Goal: Transaction & Acquisition: Purchase product/service

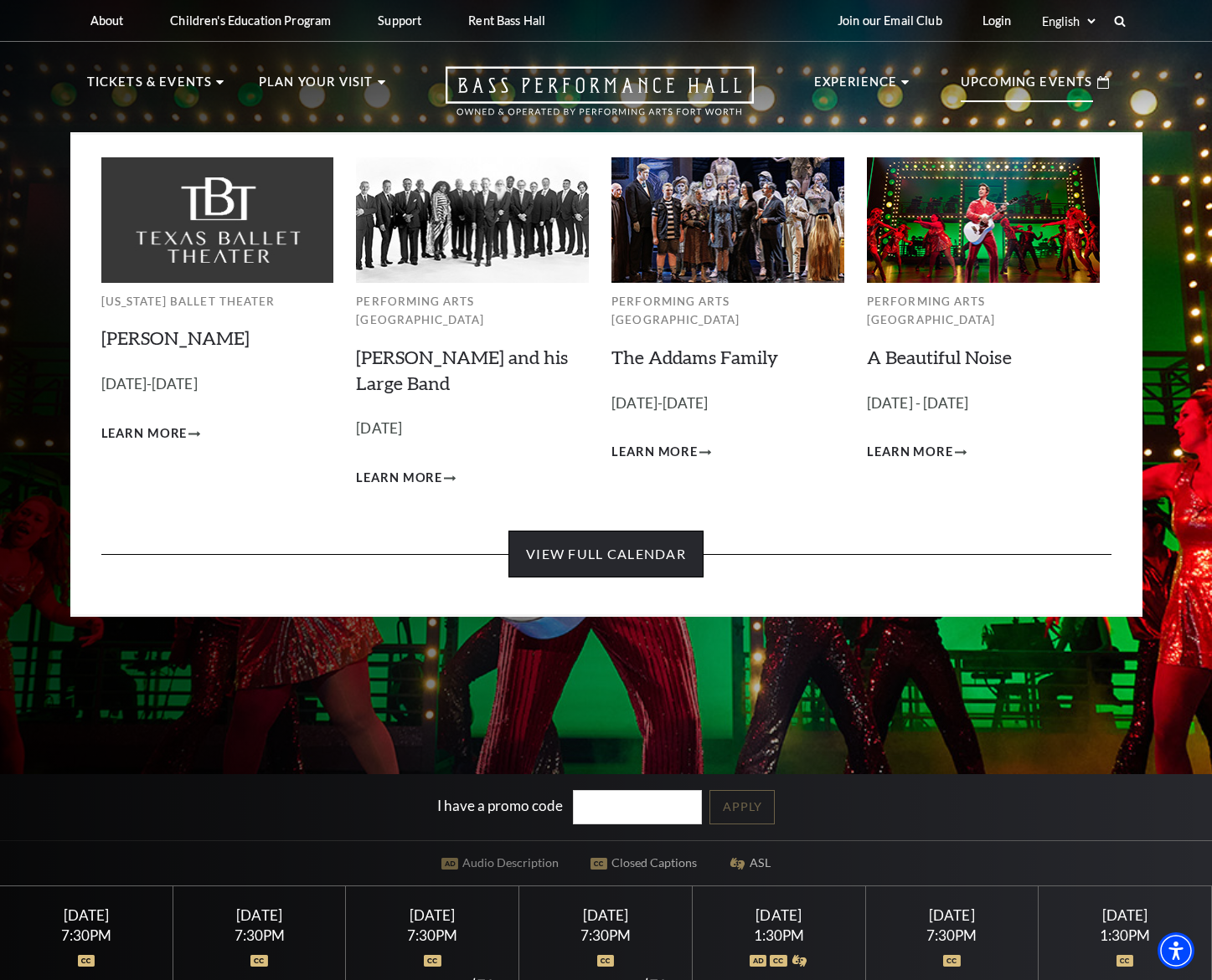
click at [622, 534] on link "View Full Calendar" at bounding box center [606, 554] width 195 height 47
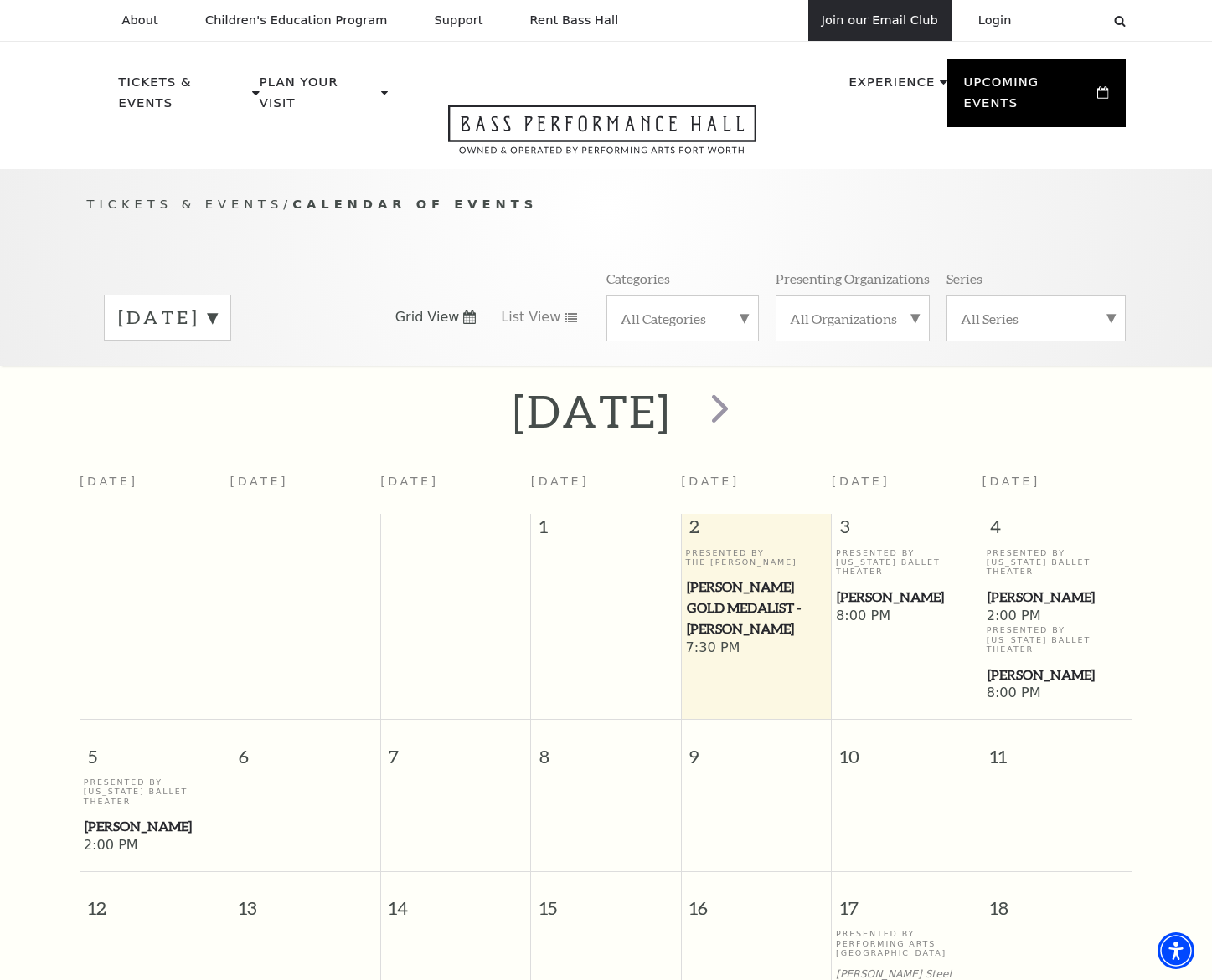
click at [874, 21] on link "Join our Email Club" at bounding box center [879, 20] width 143 height 41
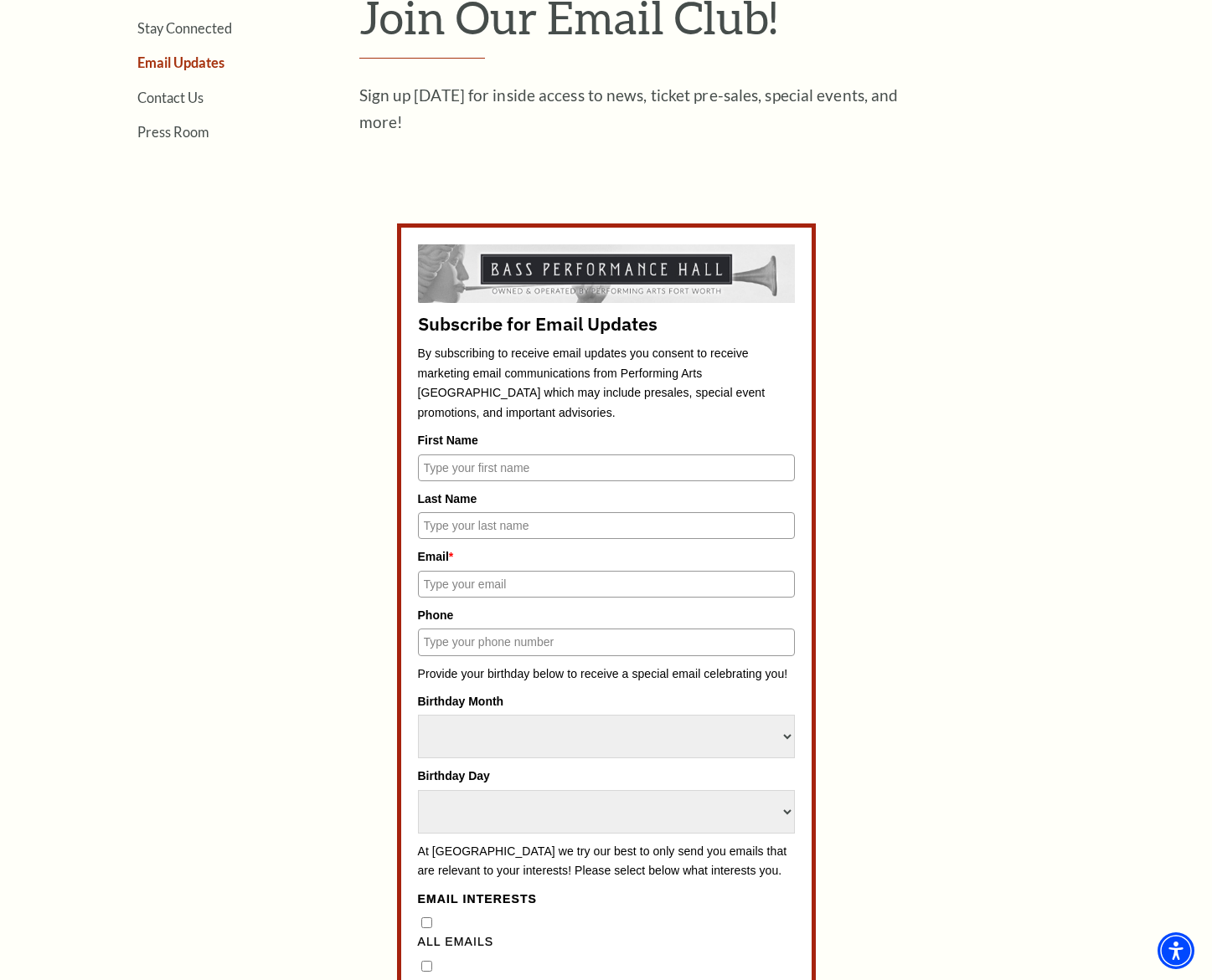
scroll to position [537, 0]
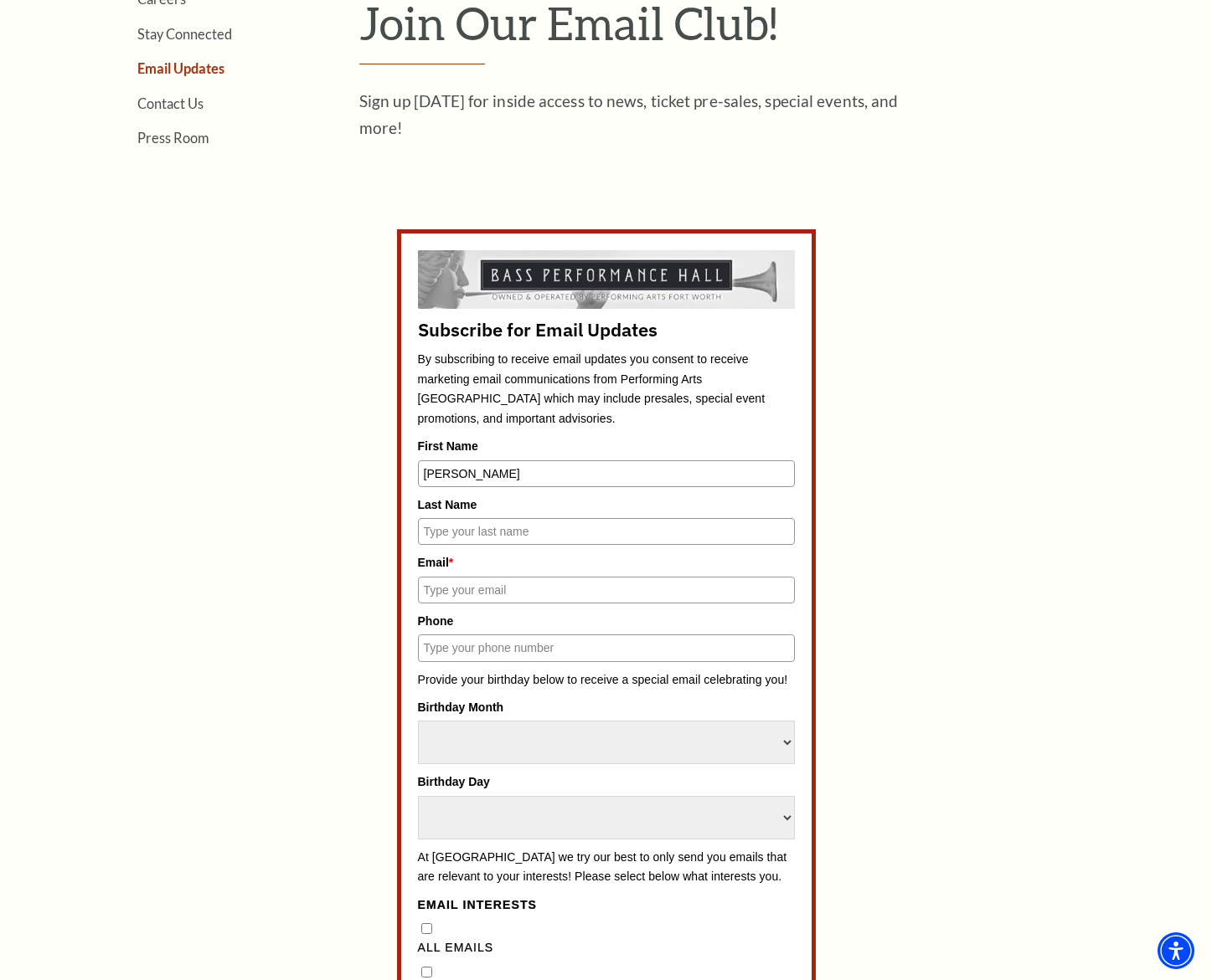
type input "Joanne"
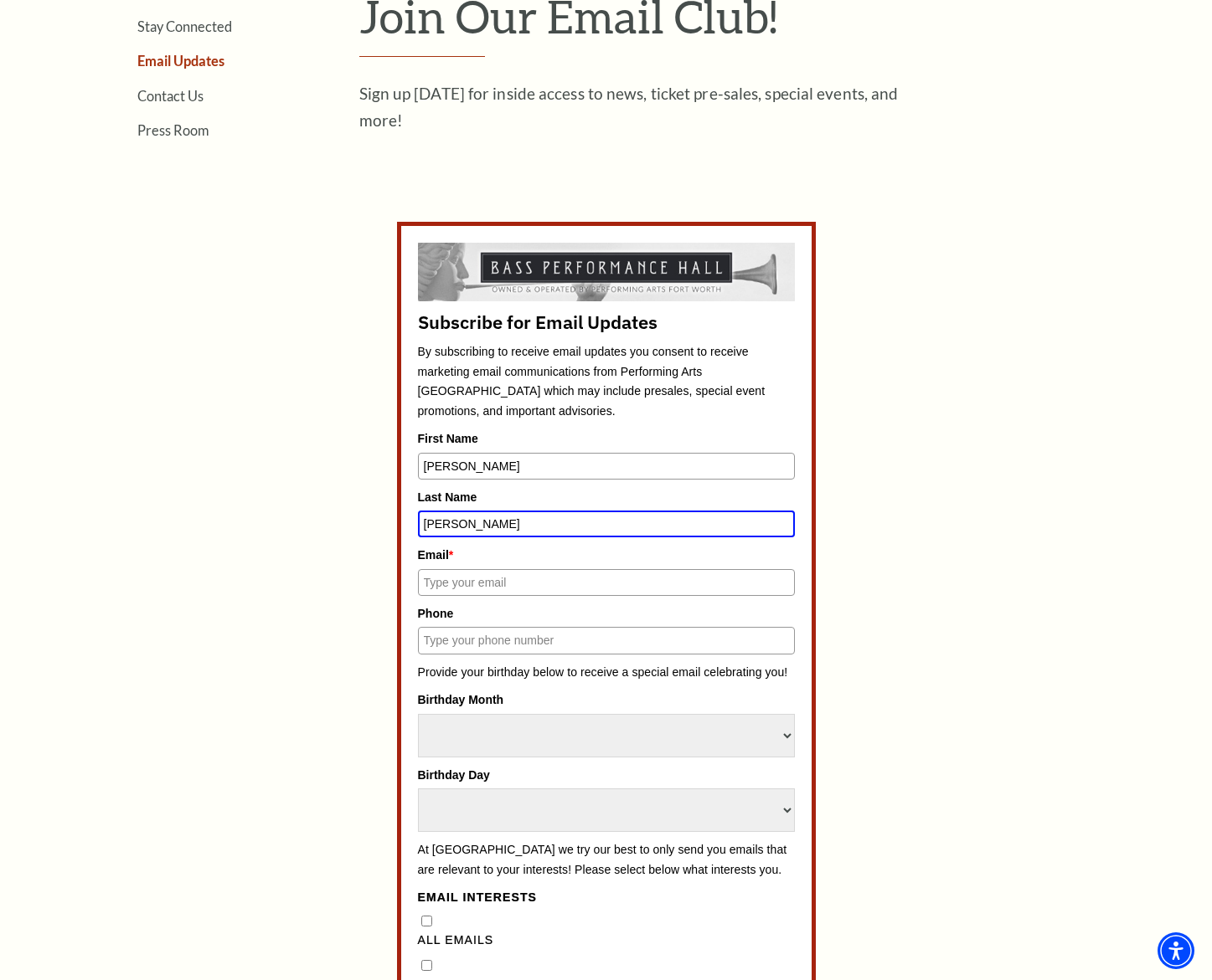
type input "DiLullo"
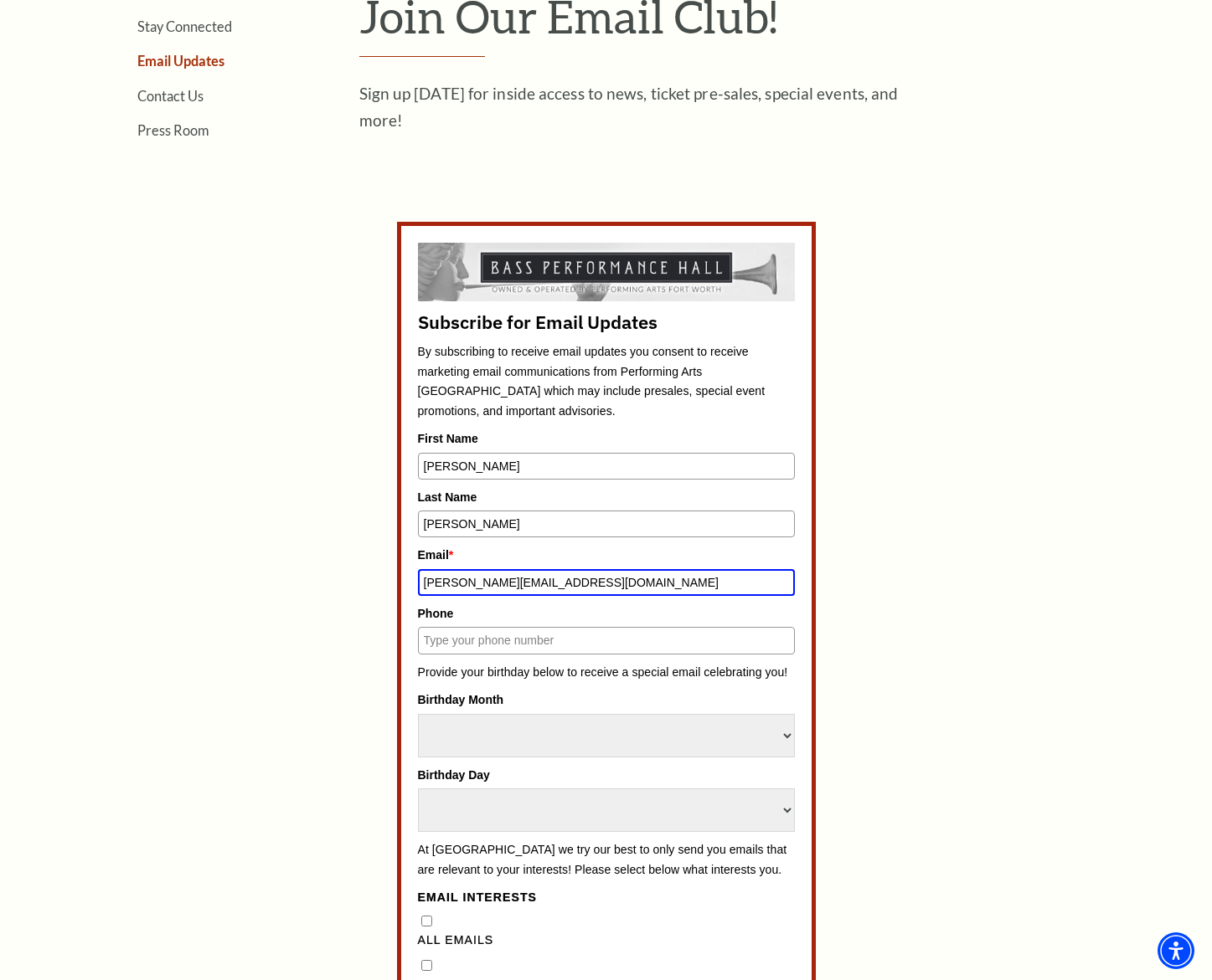
type input "joanne_dilullo@me.com"
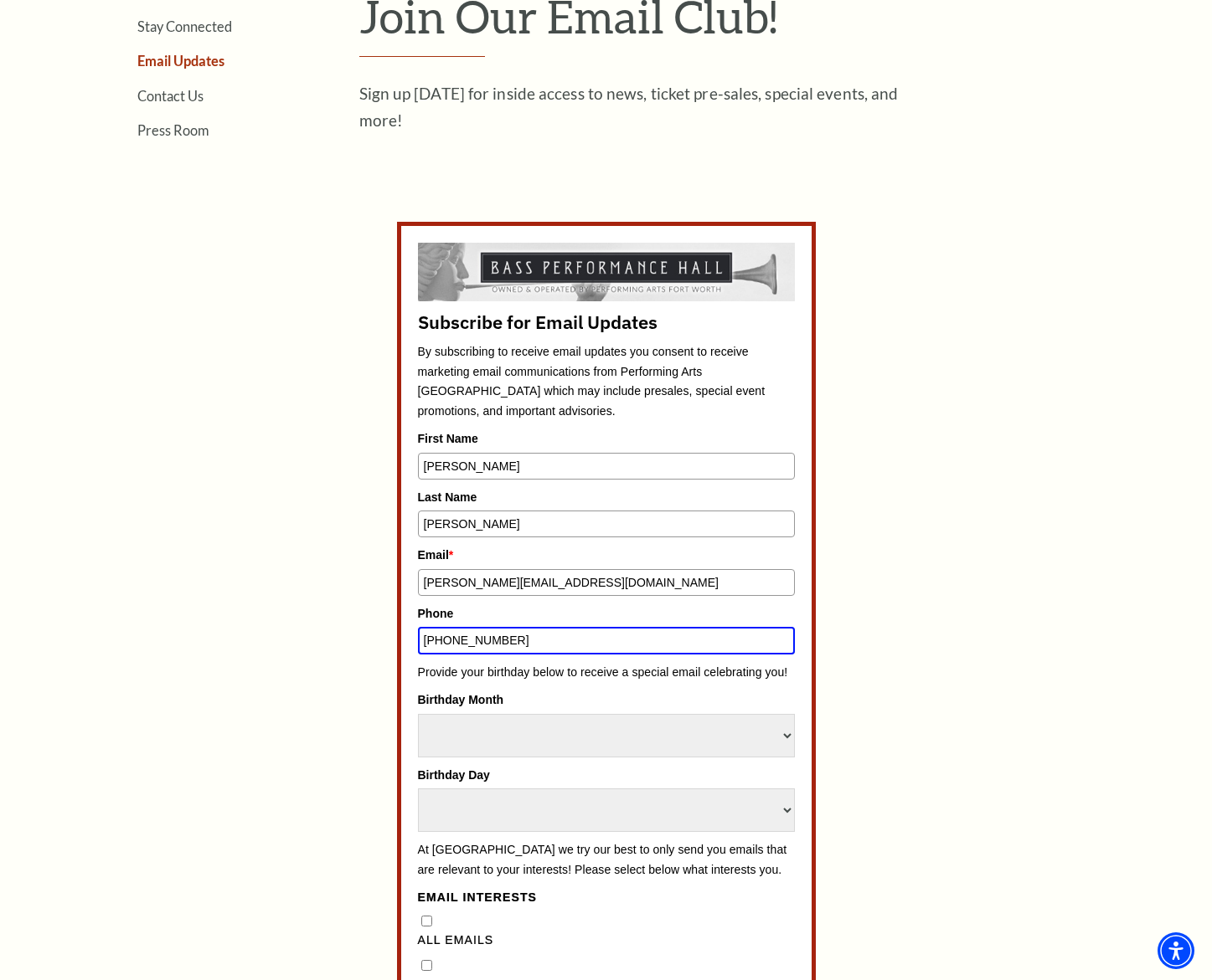
type input "916-765-9378"
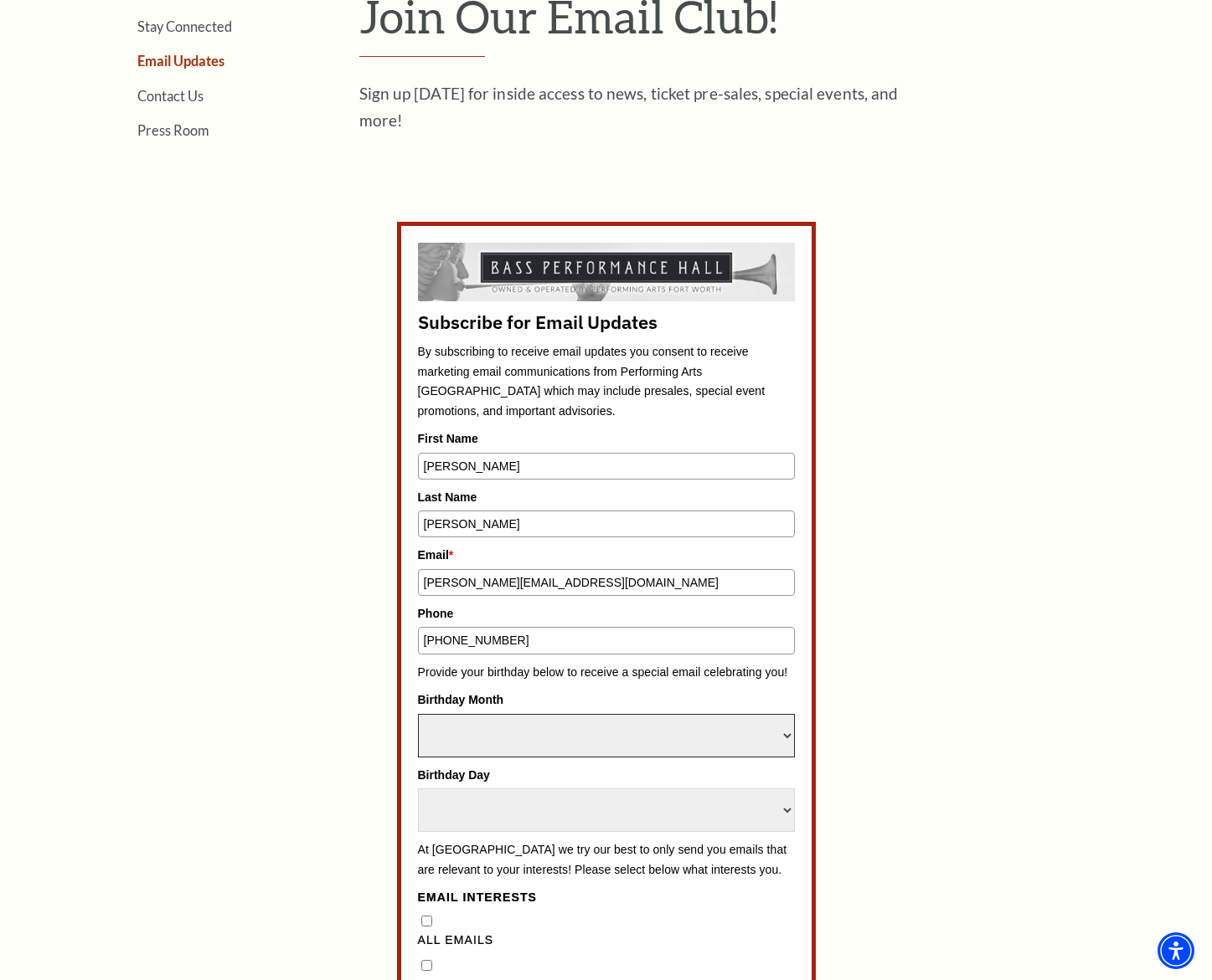
select select "December"
select select "13"
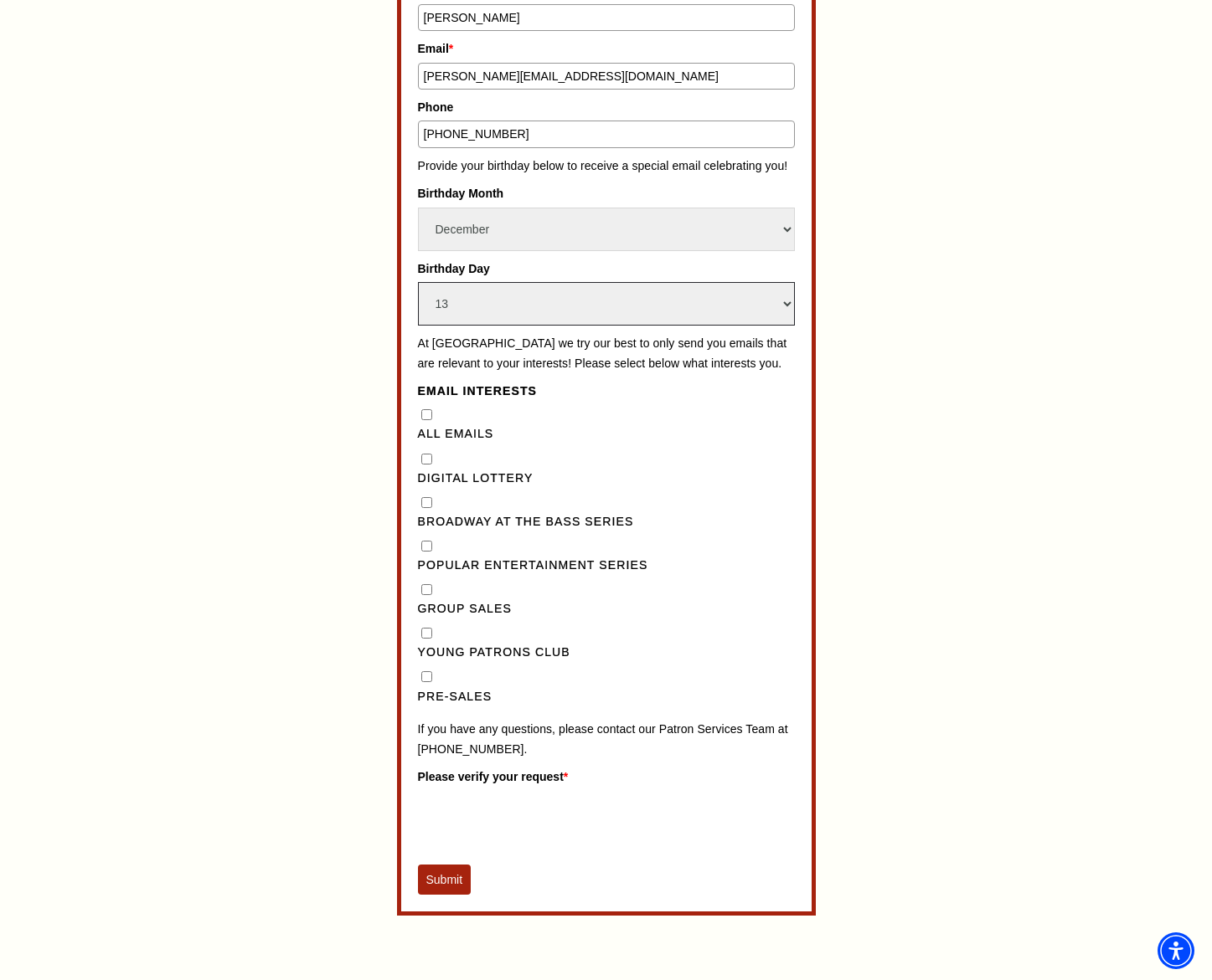
scroll to position [1048, 0]
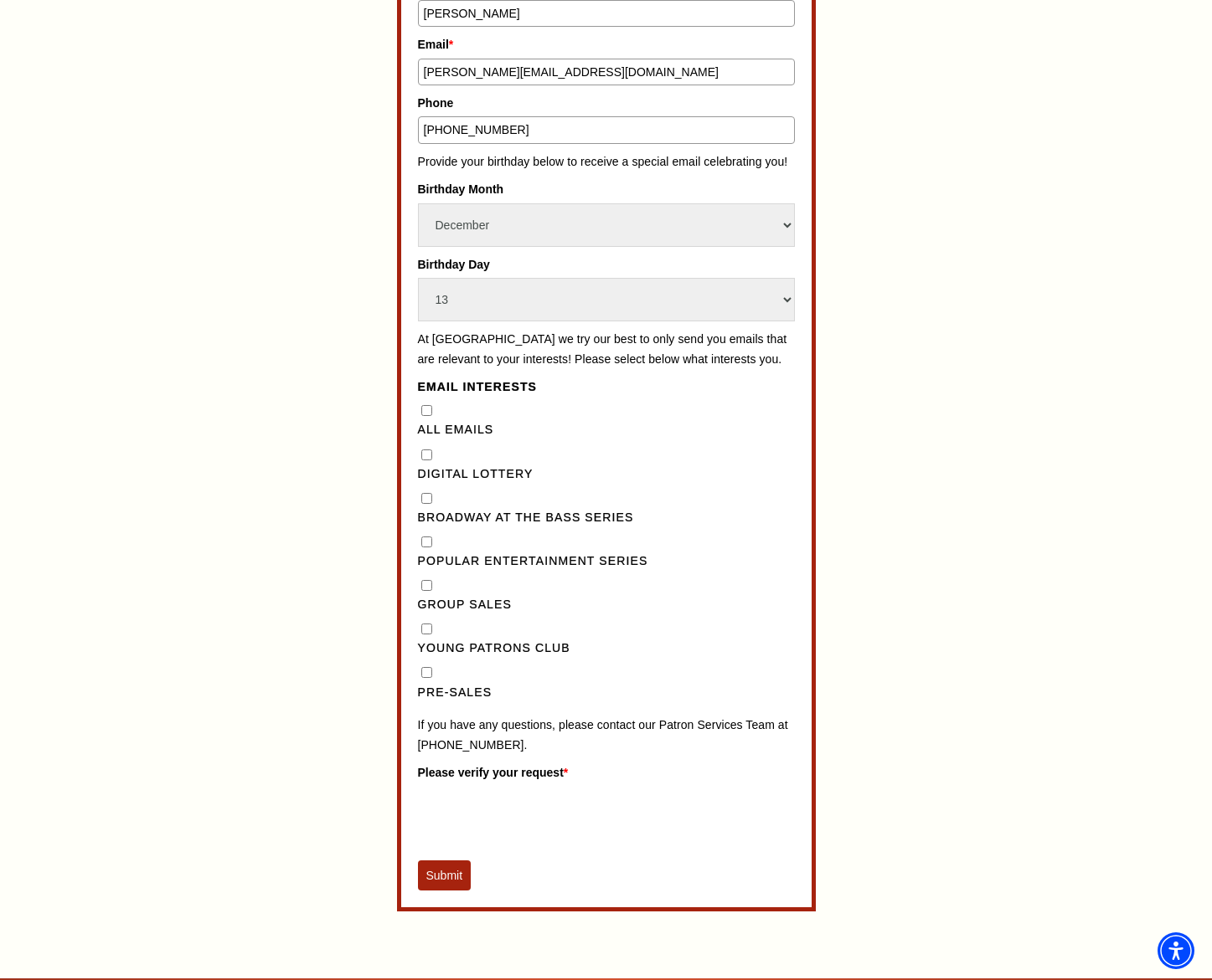
click at [425, 493] on Series"] "Broadway at the Bass Series" at bounding box center [427, 499] width 11 height 11
checkbox Series"] "true"
click at [424, 536] on Series"] "Popular Entertainment Series" at bounding box center [427, 542] width 11 height 11
checkbox Series"] "true"
click at [426, 667] on input "Pre-Sales" at bounding box center [427, 673] width 11 height 11
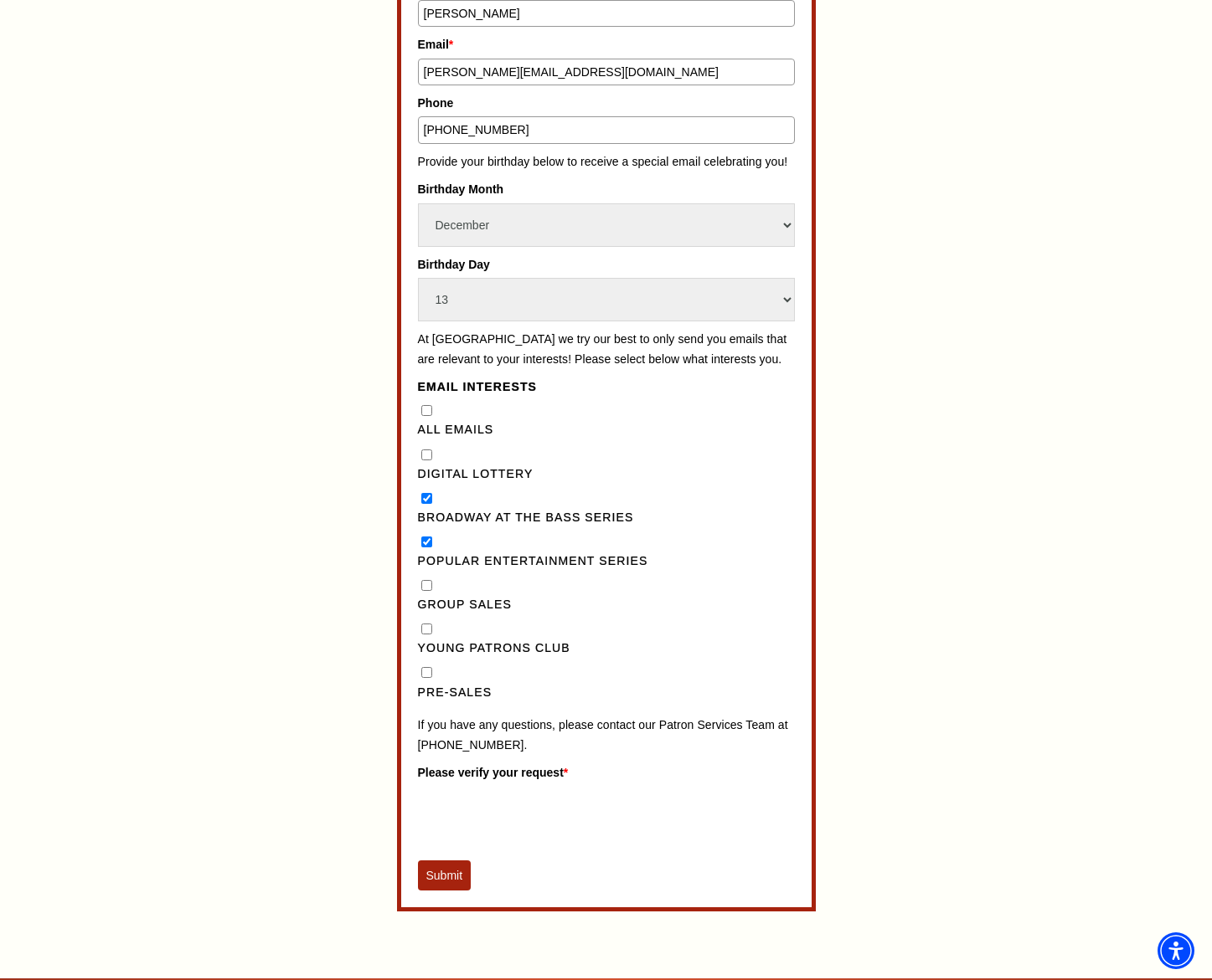
checkbox input "true"
click at [445, 861] on button "Submit" at bounding box center [445, 876] width 54 height 30
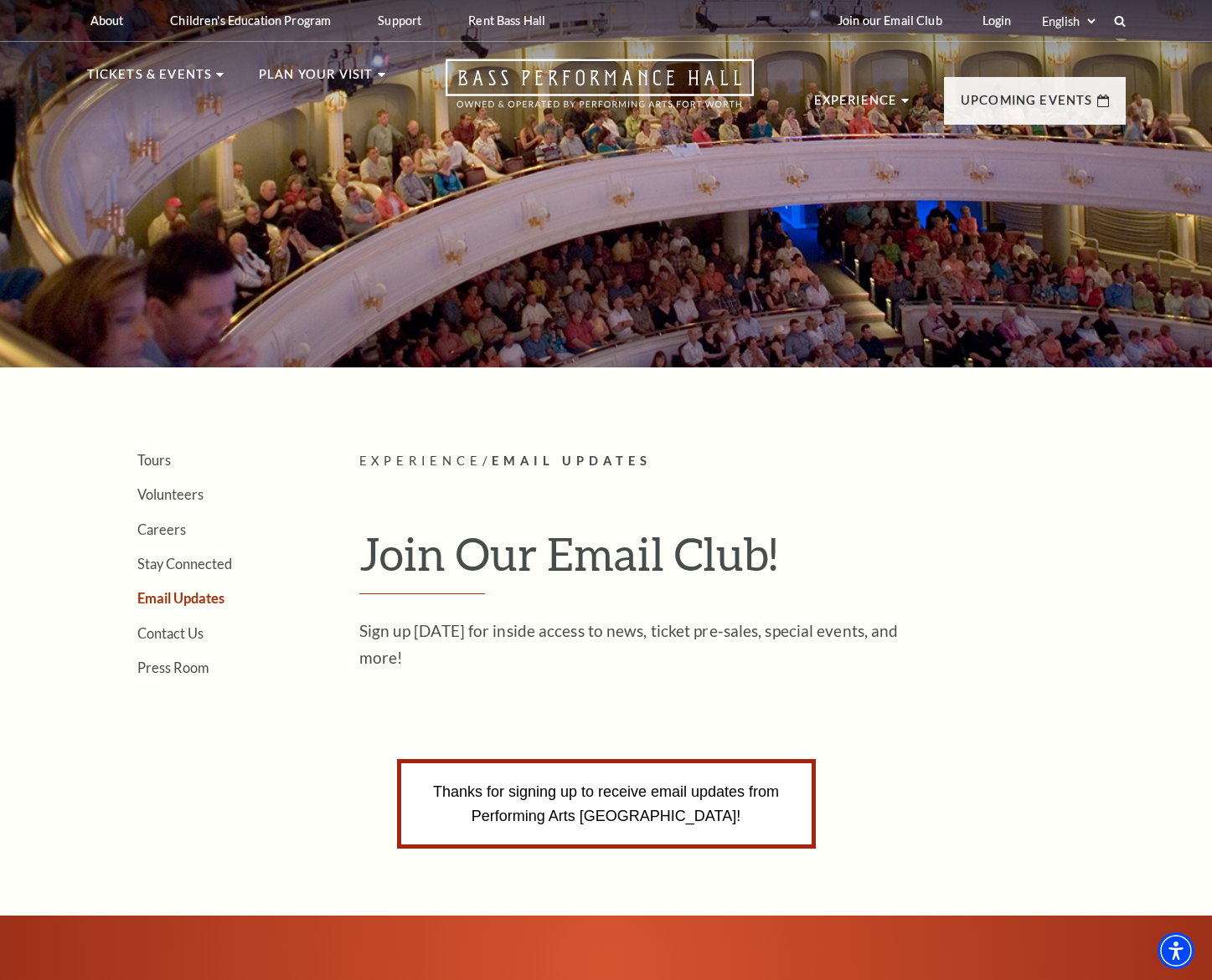
scroll to position [0, 0]
click at [156, 457] on link "Tours" at bounding box center [153, 460] width 33 height 16
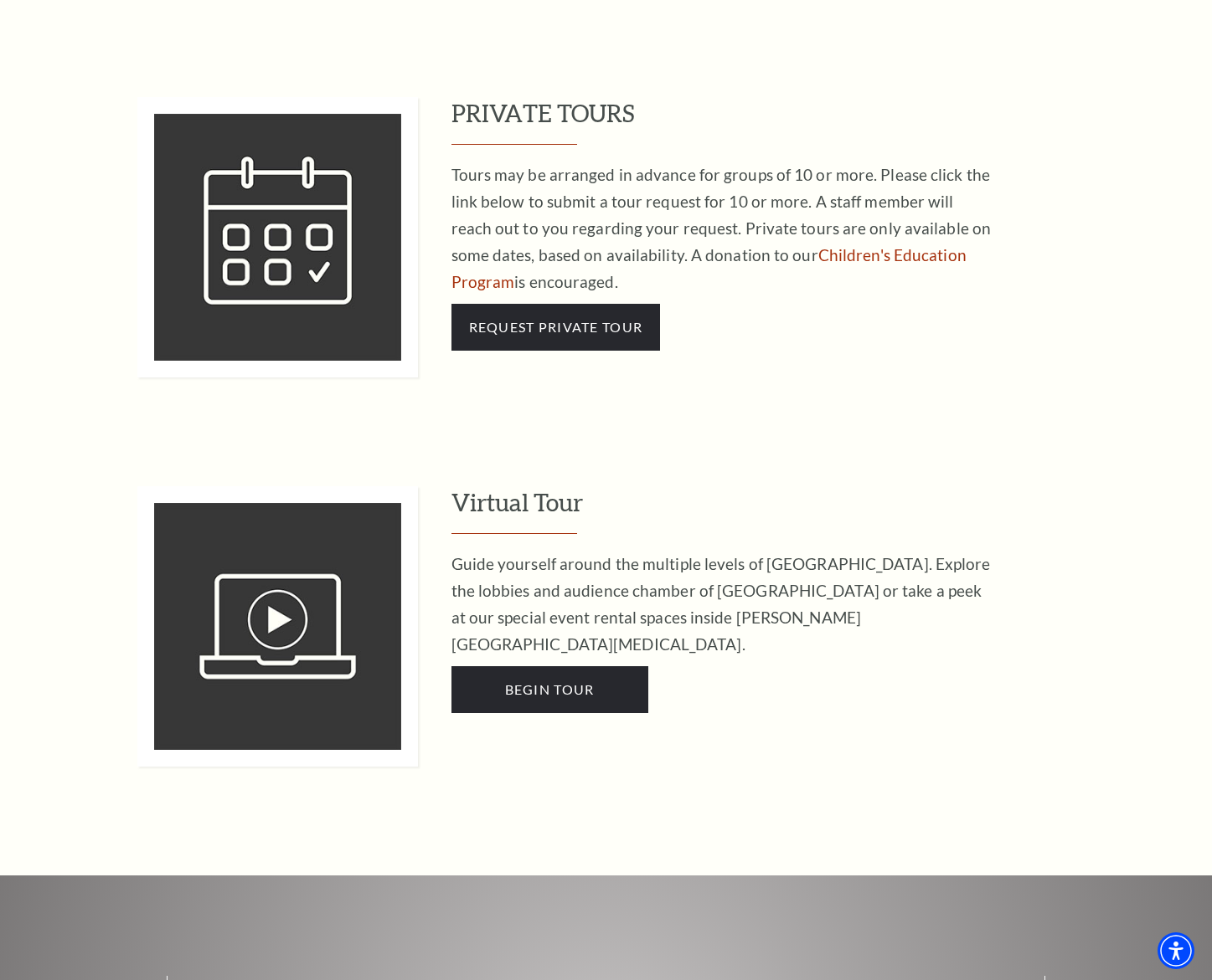
scroll to position [1323, 0]
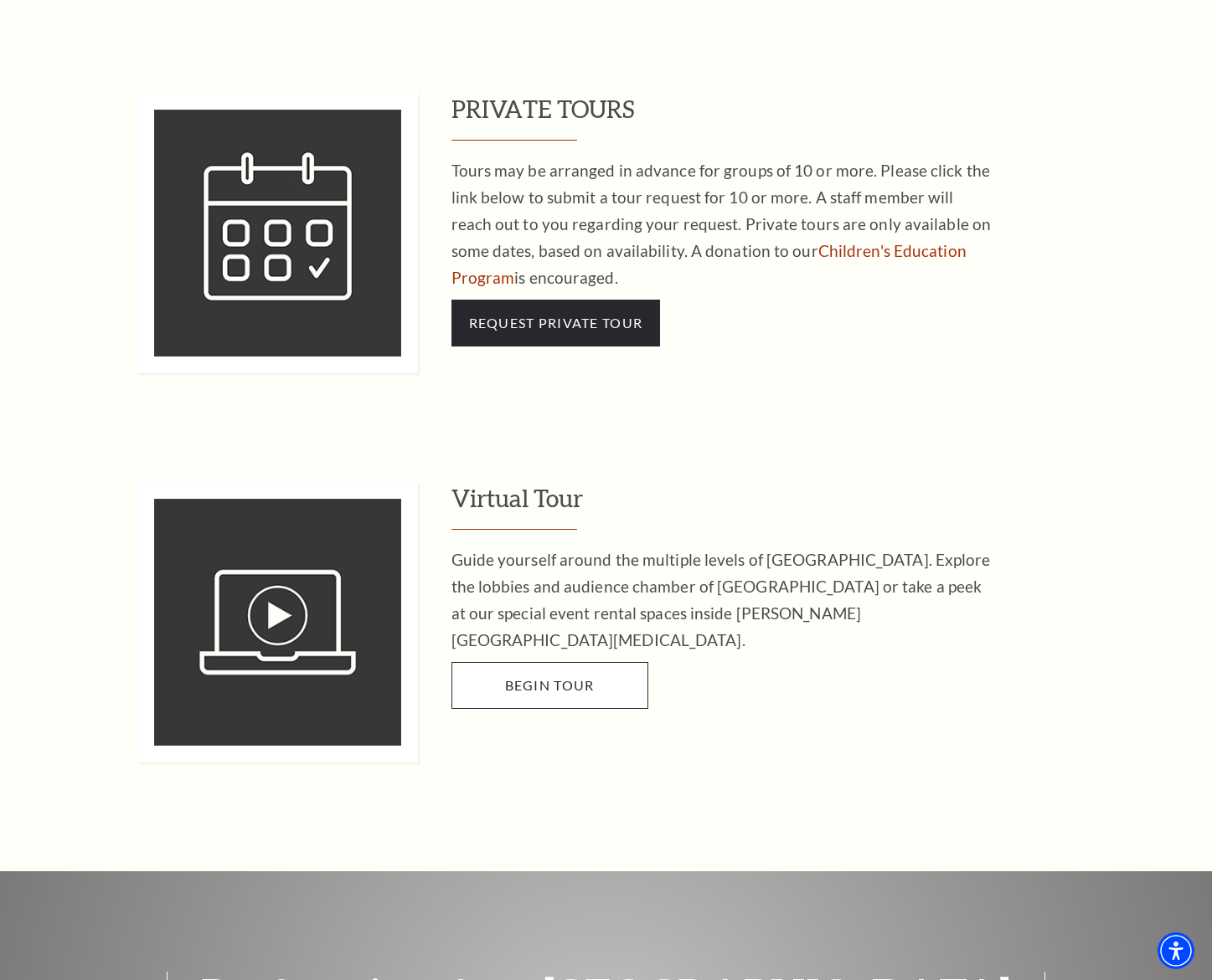
click at [580, 677] on span "Begin Tour" at bounding box center [550, 685] width 90 height 16
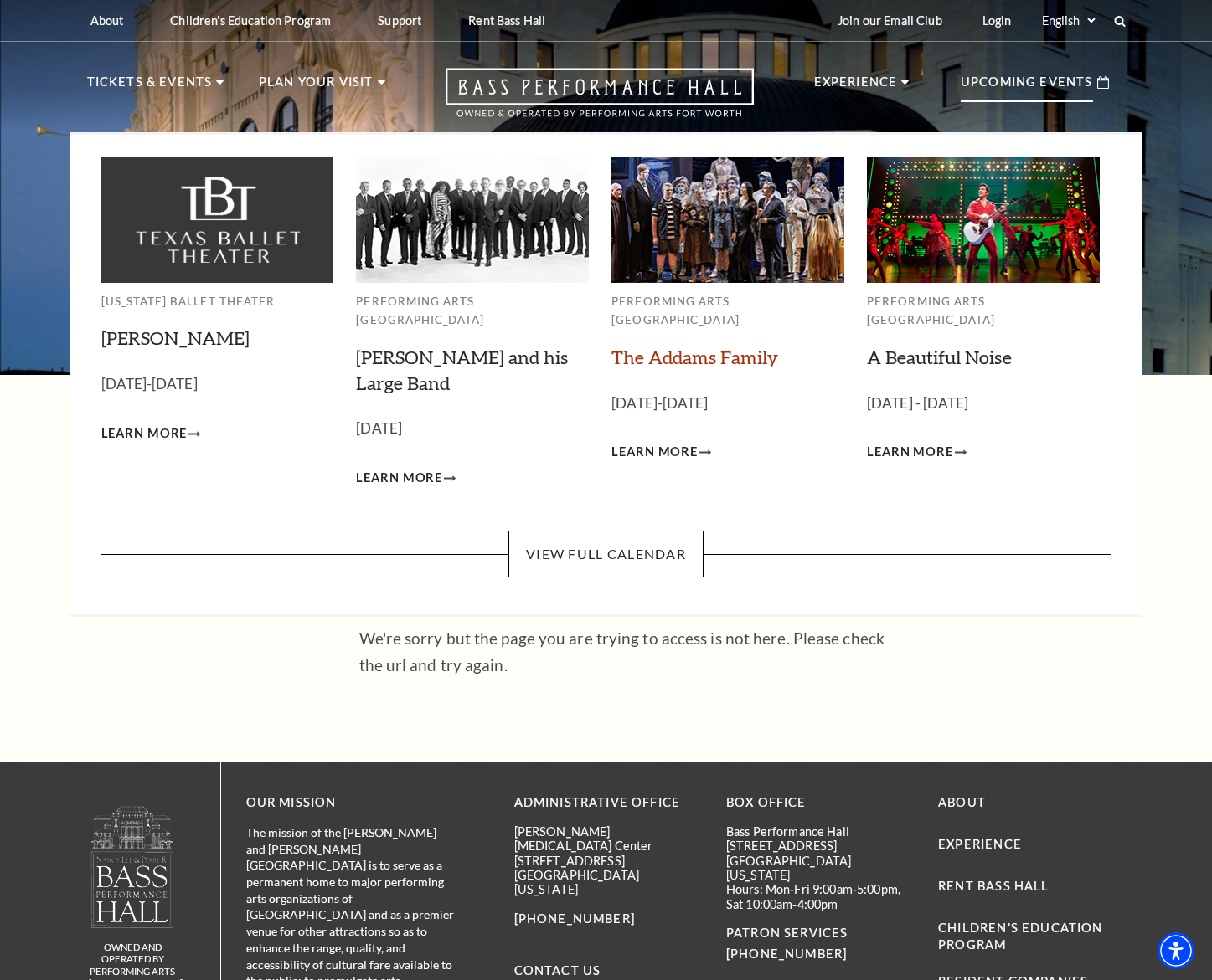
click at [666, 346] on link "The Addams Family" at bounding box center [694, 358] width 167 height 23
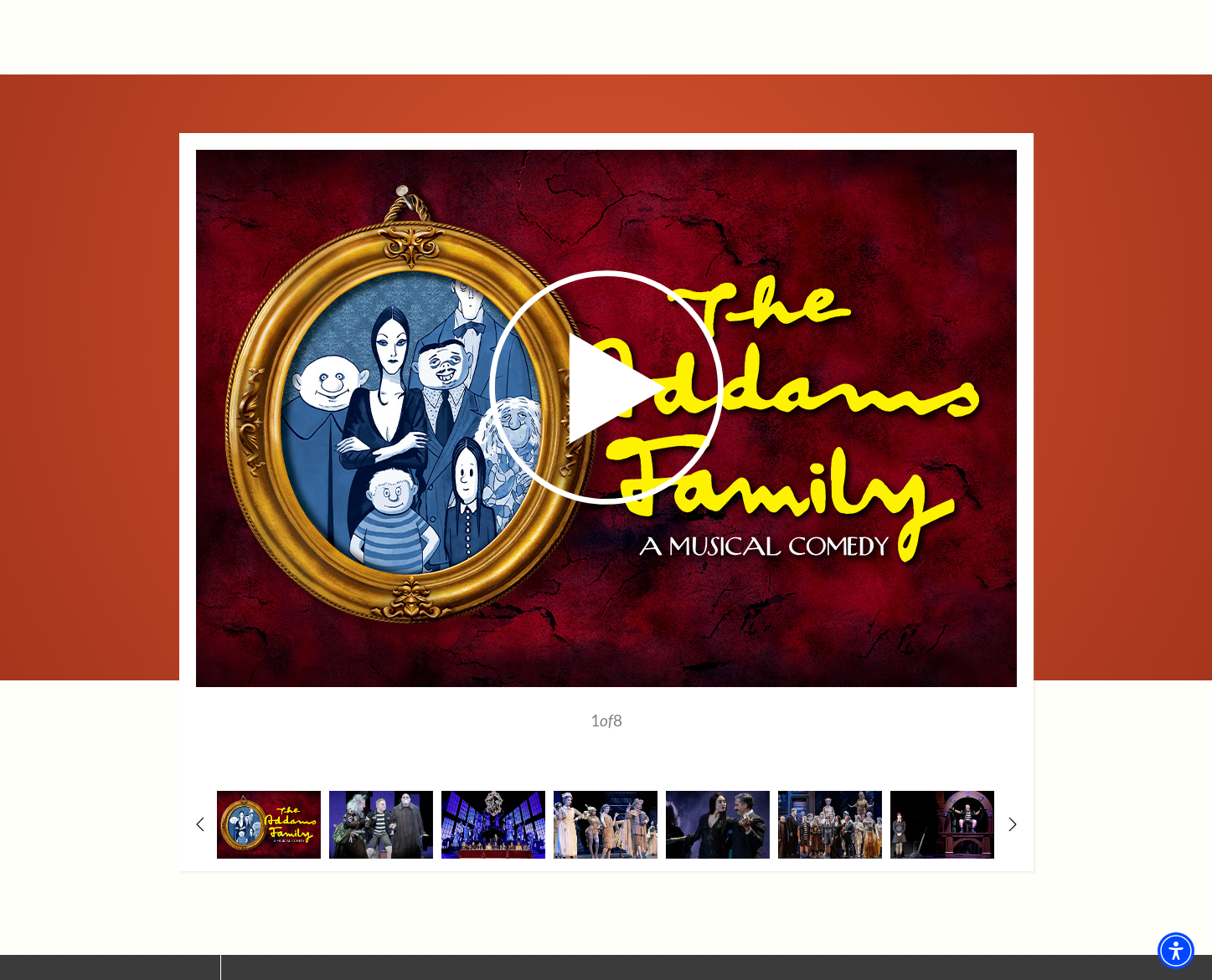
scroll to position [2300, 0]
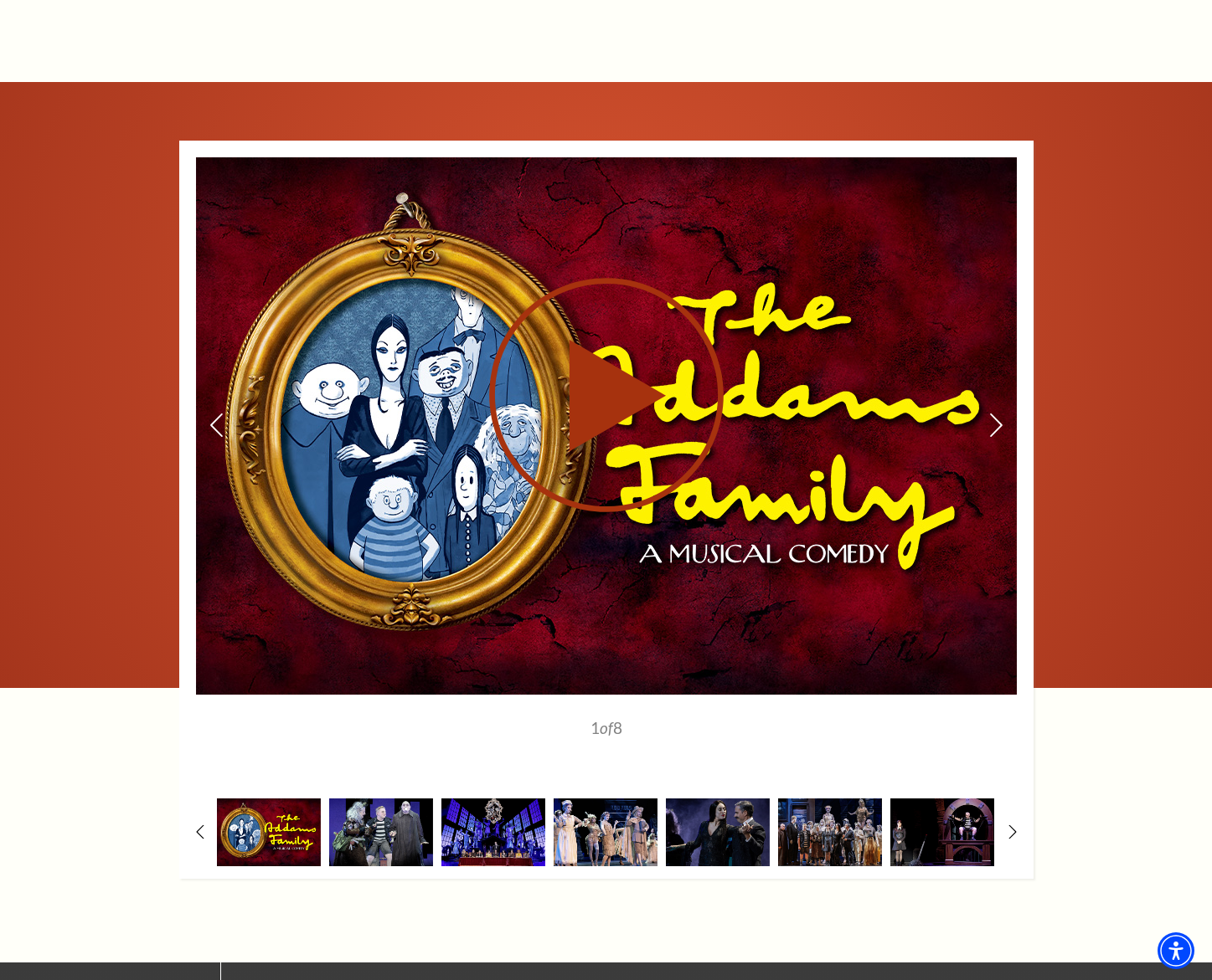
click at [602, 376] on use at bounding box center [606, 396] width 235 height 235
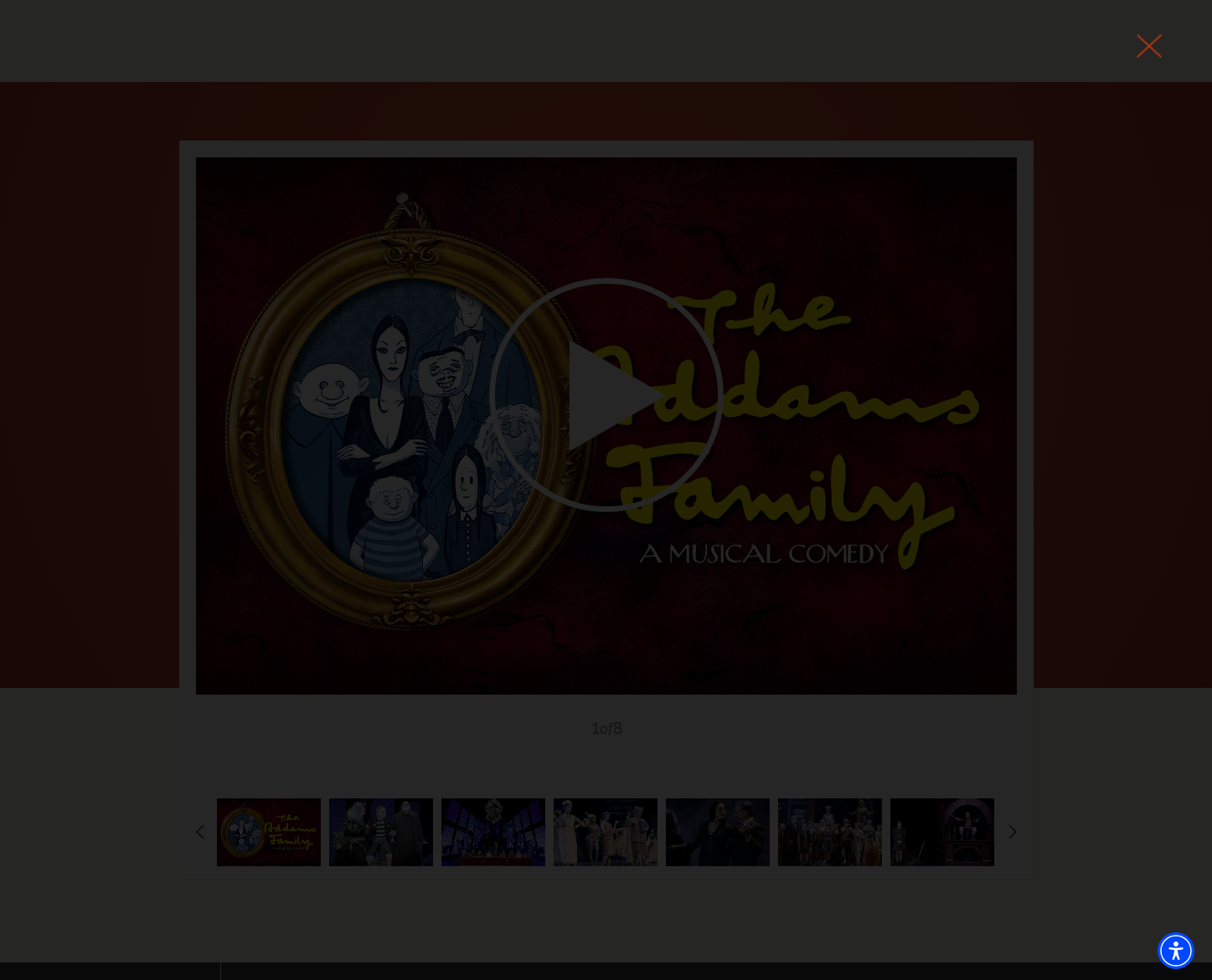
click at [1149, 49] on icon at bounding box center [1149, 45] width 26 height 26
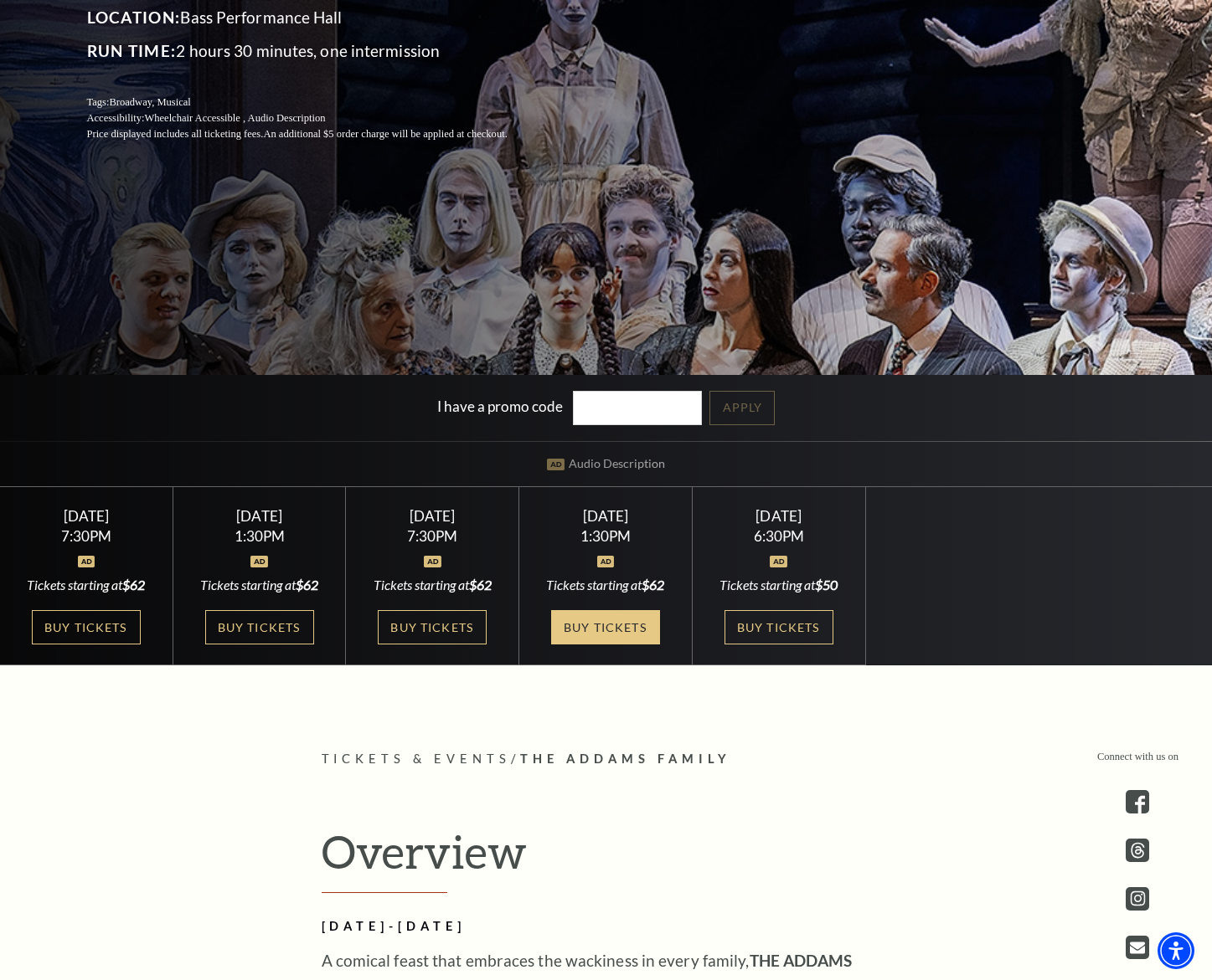
scroll to position [401, 1]
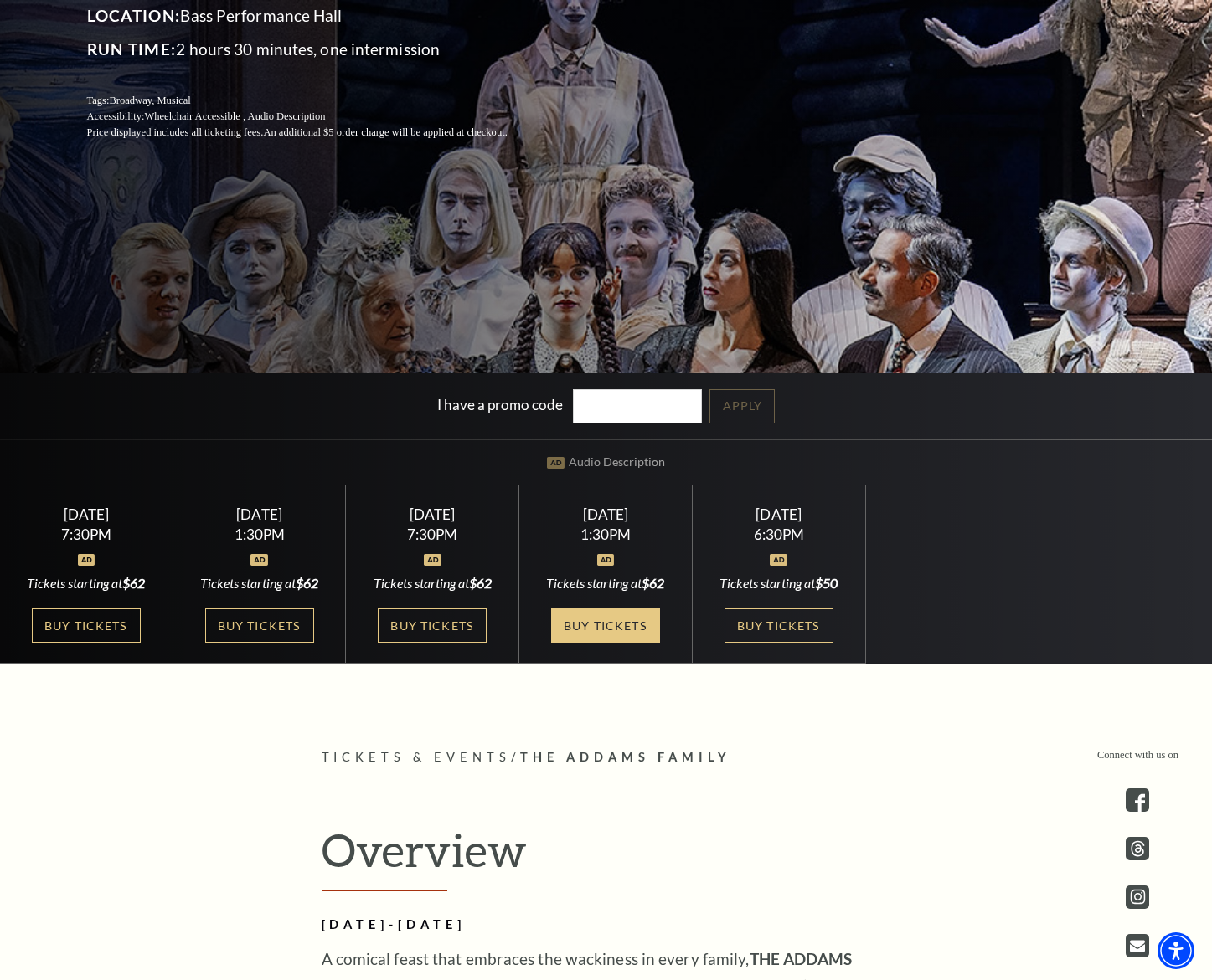
click at [615, 623] on link "Buy Tickets" at bounding box center [605, 625] width 109 height 34
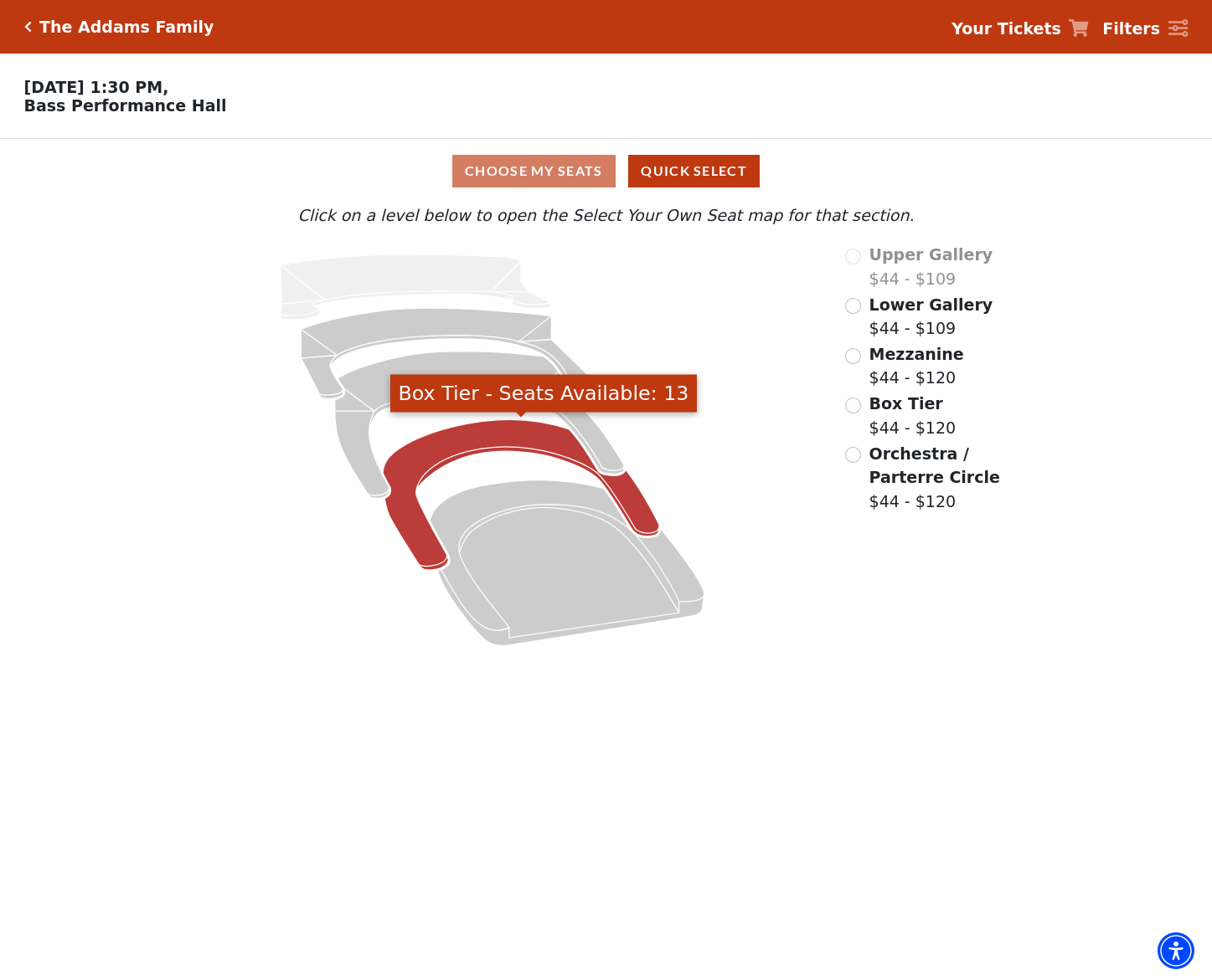
click at [629, 499] on icon "Box Tier - Seats Available: 13" at bounding box center [520, 495] width 276 height 150
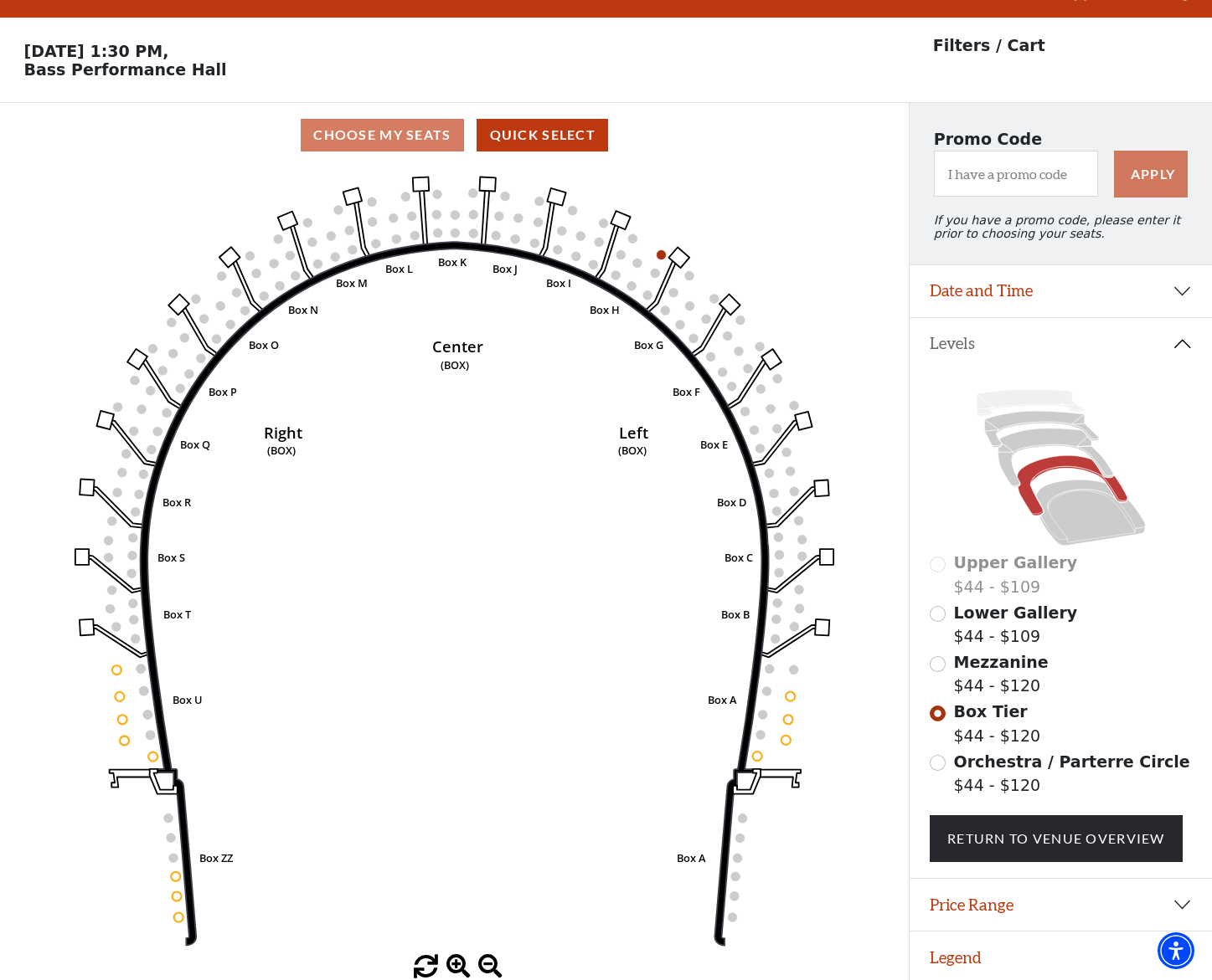
scroll to position [36, 0]
click at [940, 662] on input "Mezzanine$44 - $120\a" at bounding box center [937, 664] width 16 height 16
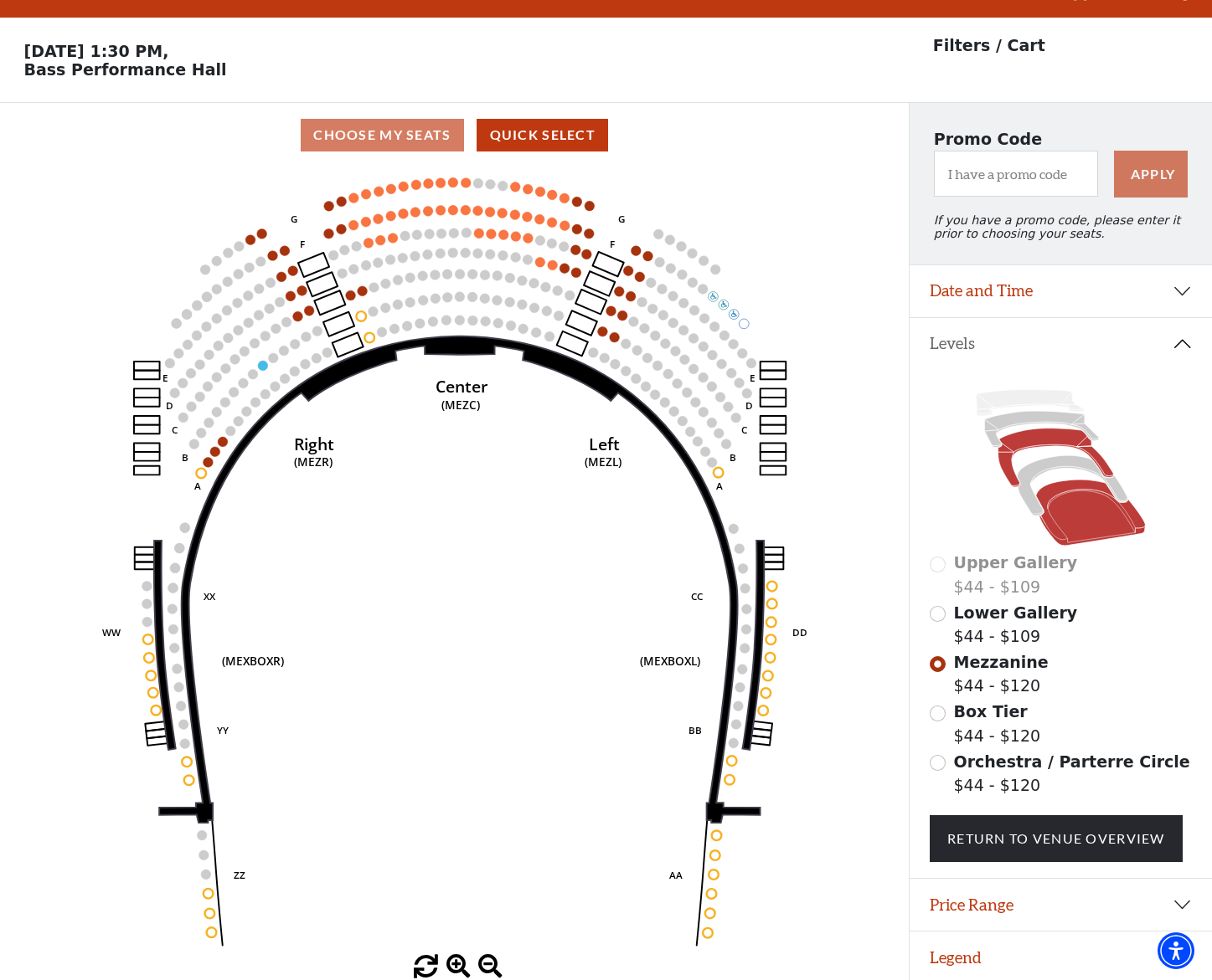
scroll to position [36, 1]
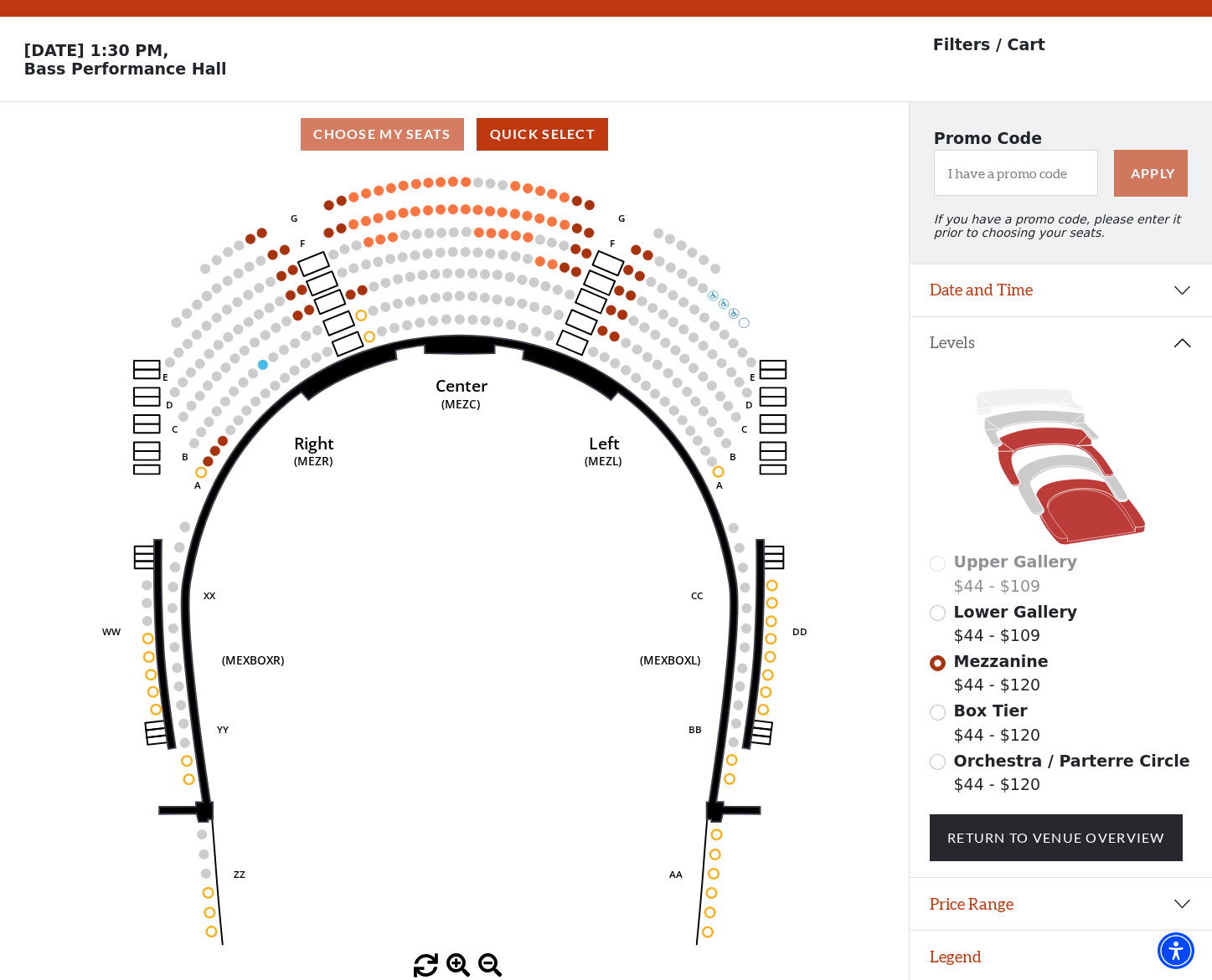
click at [1081, 517] on icon at bounding box center [1091, 513] width 110 height 66
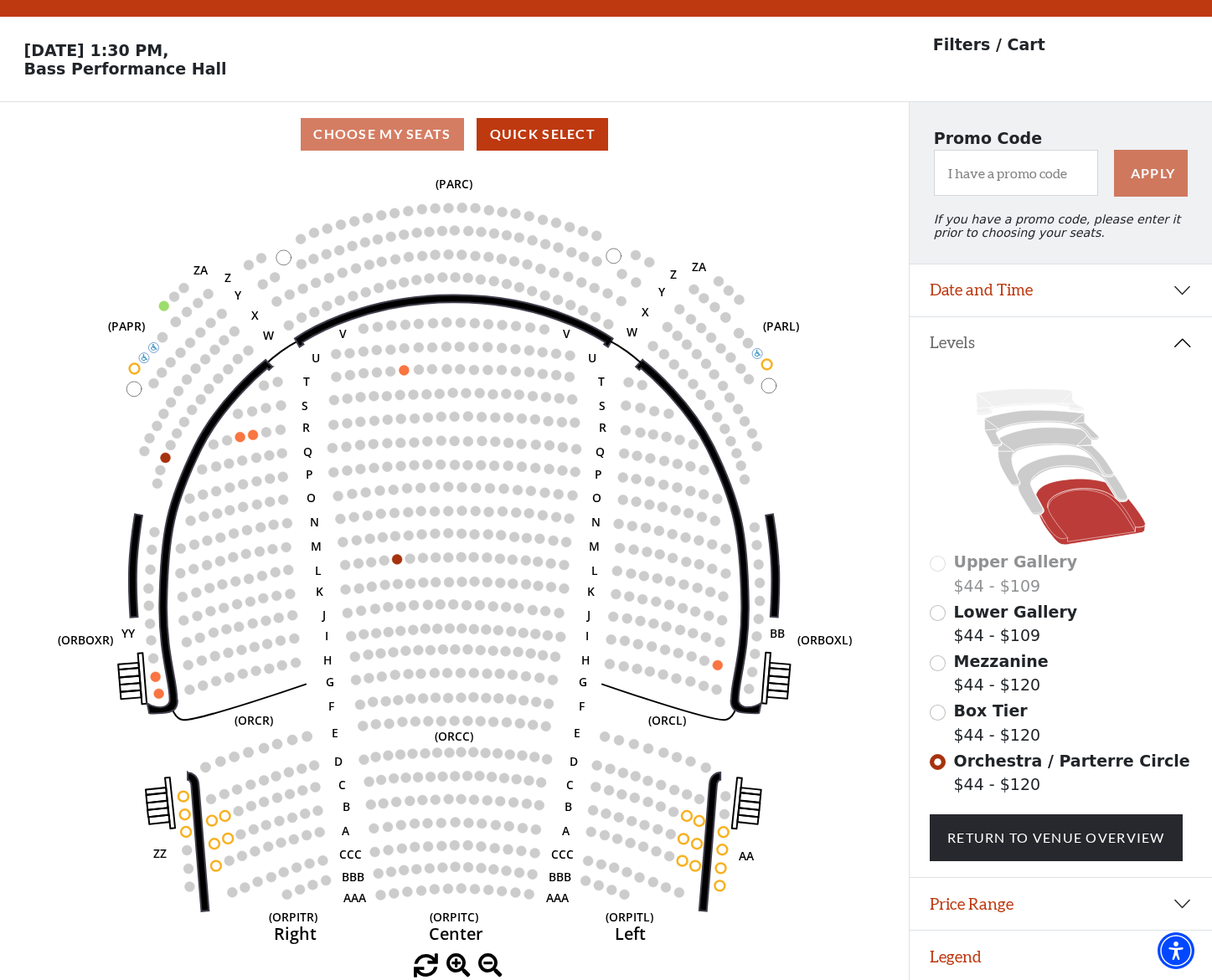
scroll to position [36, 0]
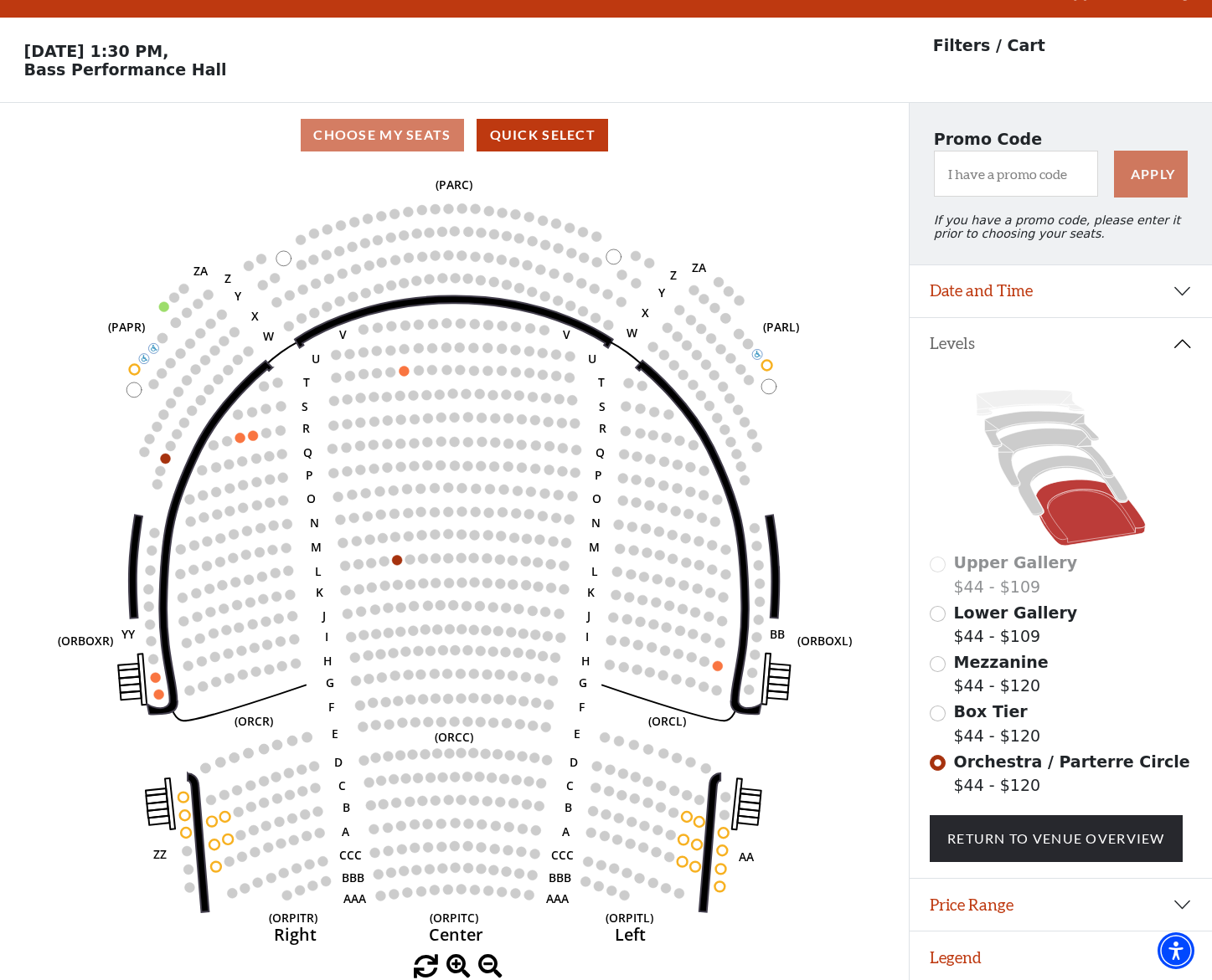
click at [941, 666] on input "Mezzanine$44 - $120\a" at bounding box center [937, 664] width 16 height 16
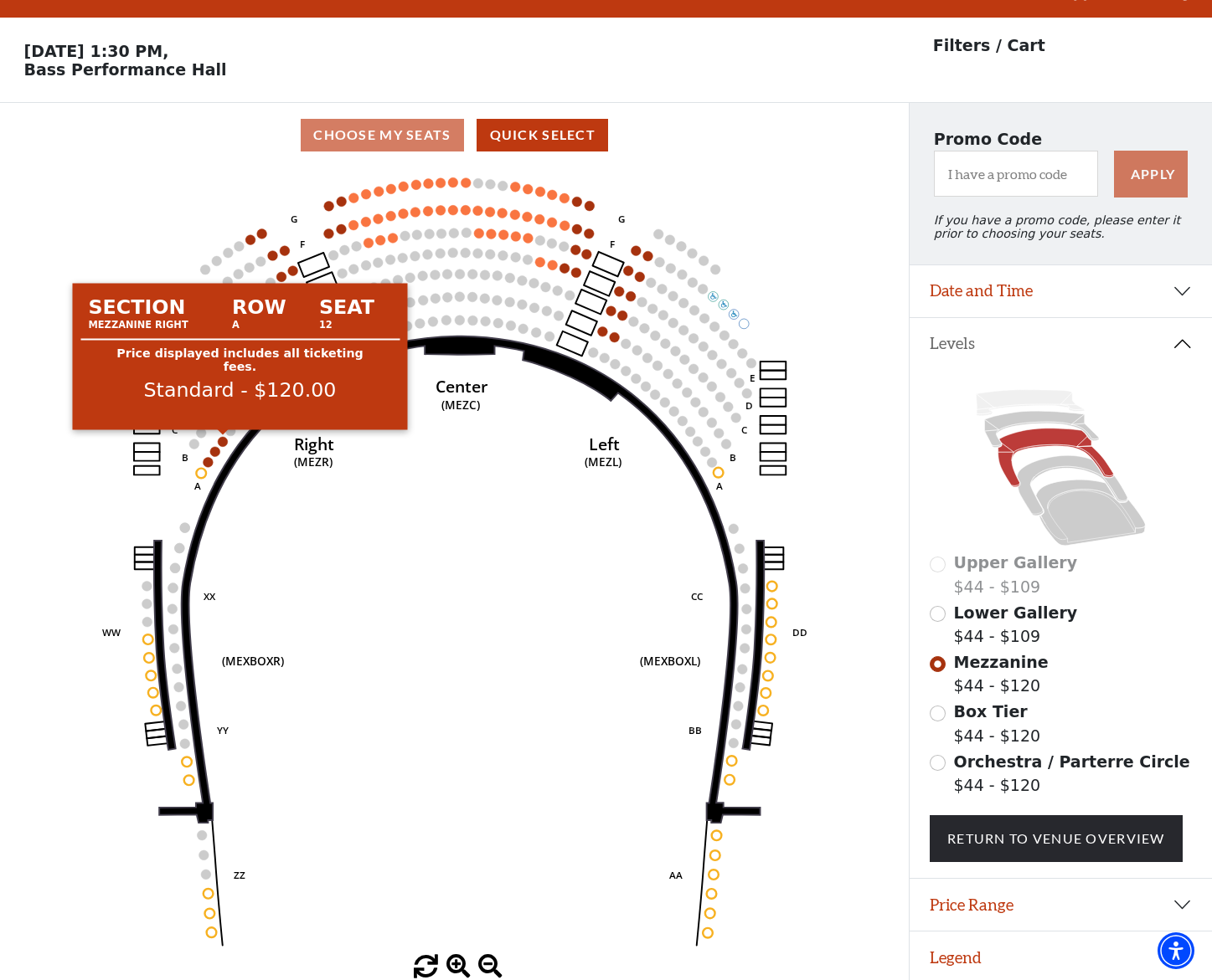
click at [225, 439] on circle at bounding box center [222, 442] width 10 height 10
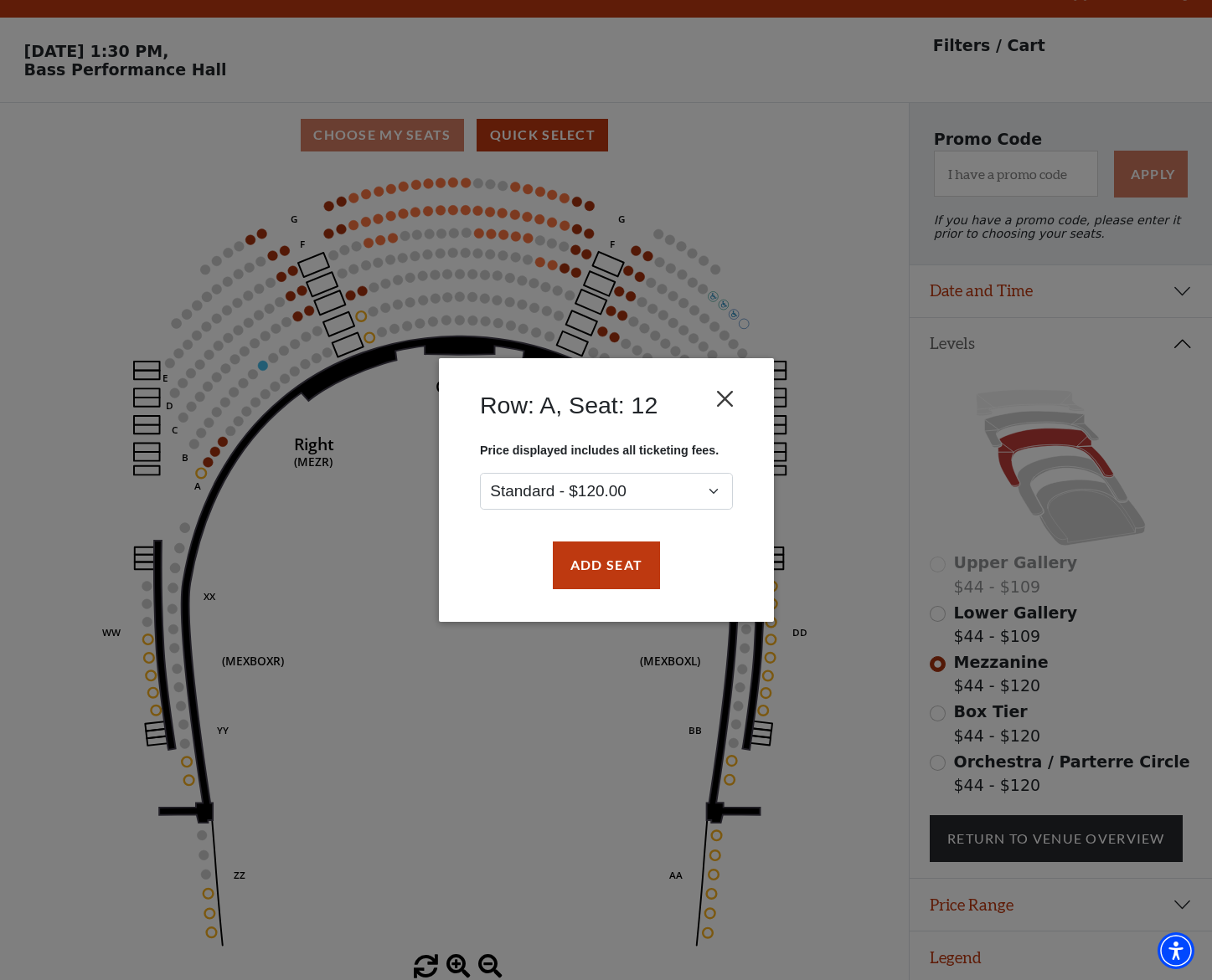
click at [724, 397] on button "Close" at bounding box center [725, 399] width 32 height 32
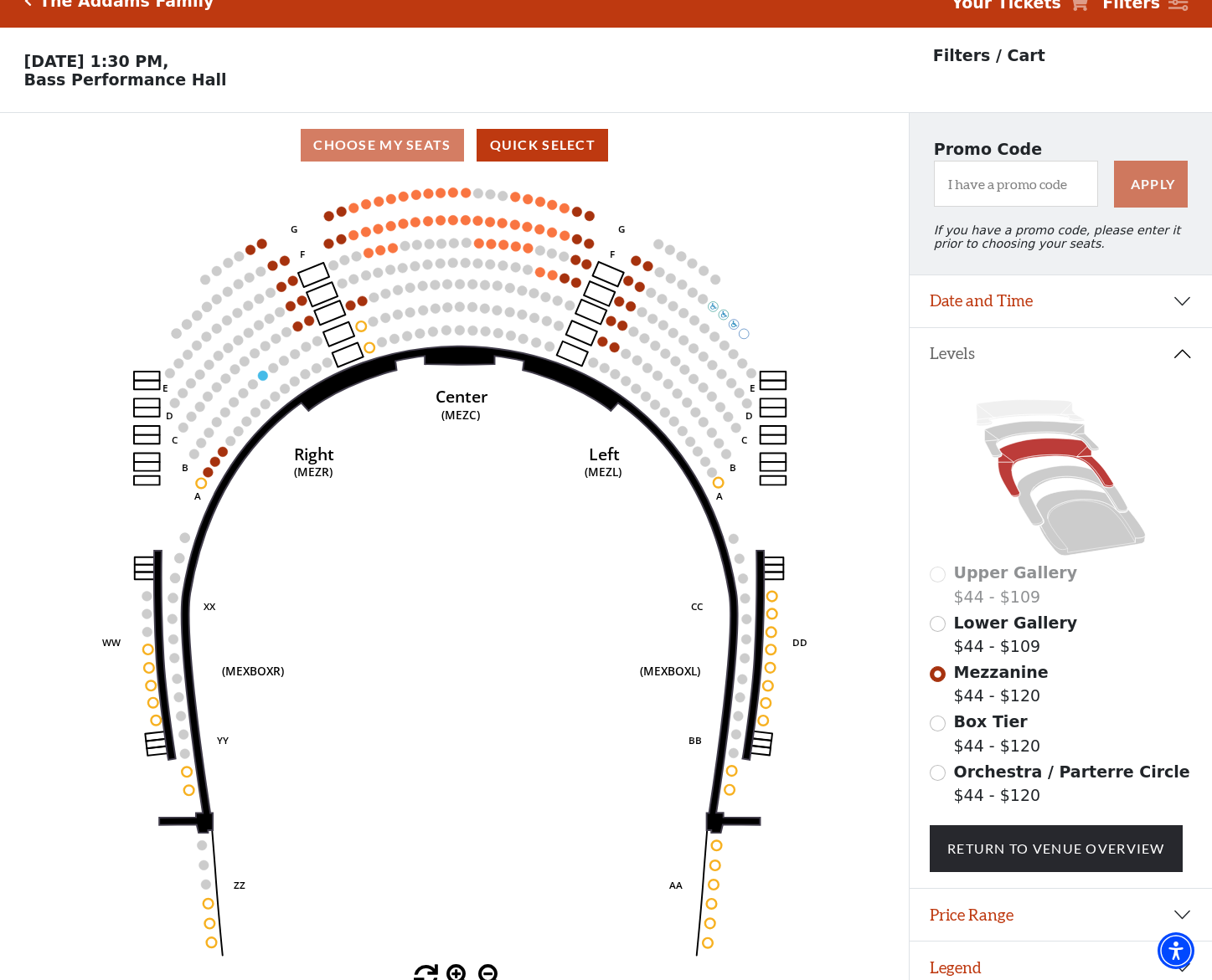
scroll to position [26, 0]
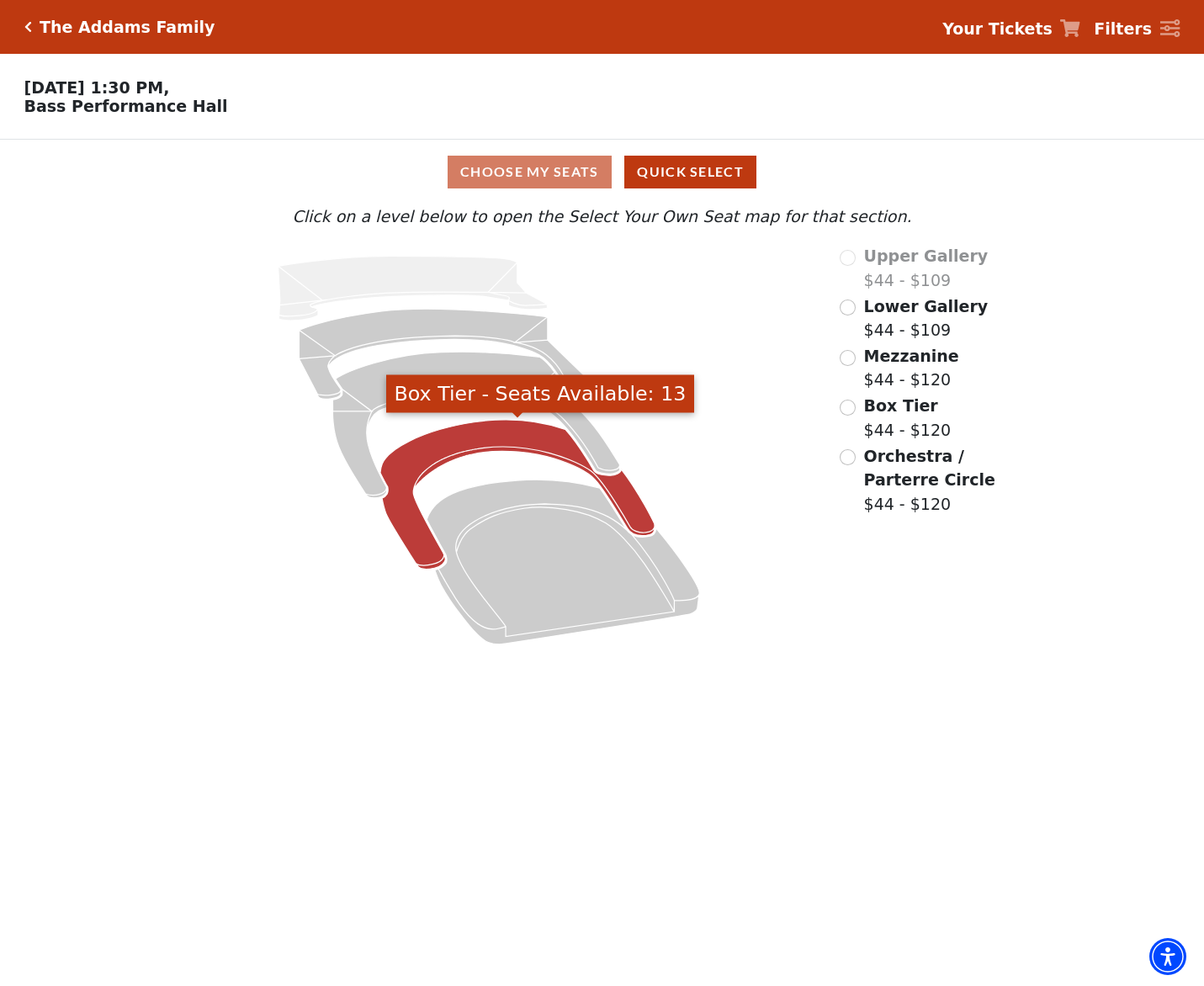
click at [535, 439] on icon "Box Tier - Seats Available: 13" at bounding box center [517, 495] width 275 height 150
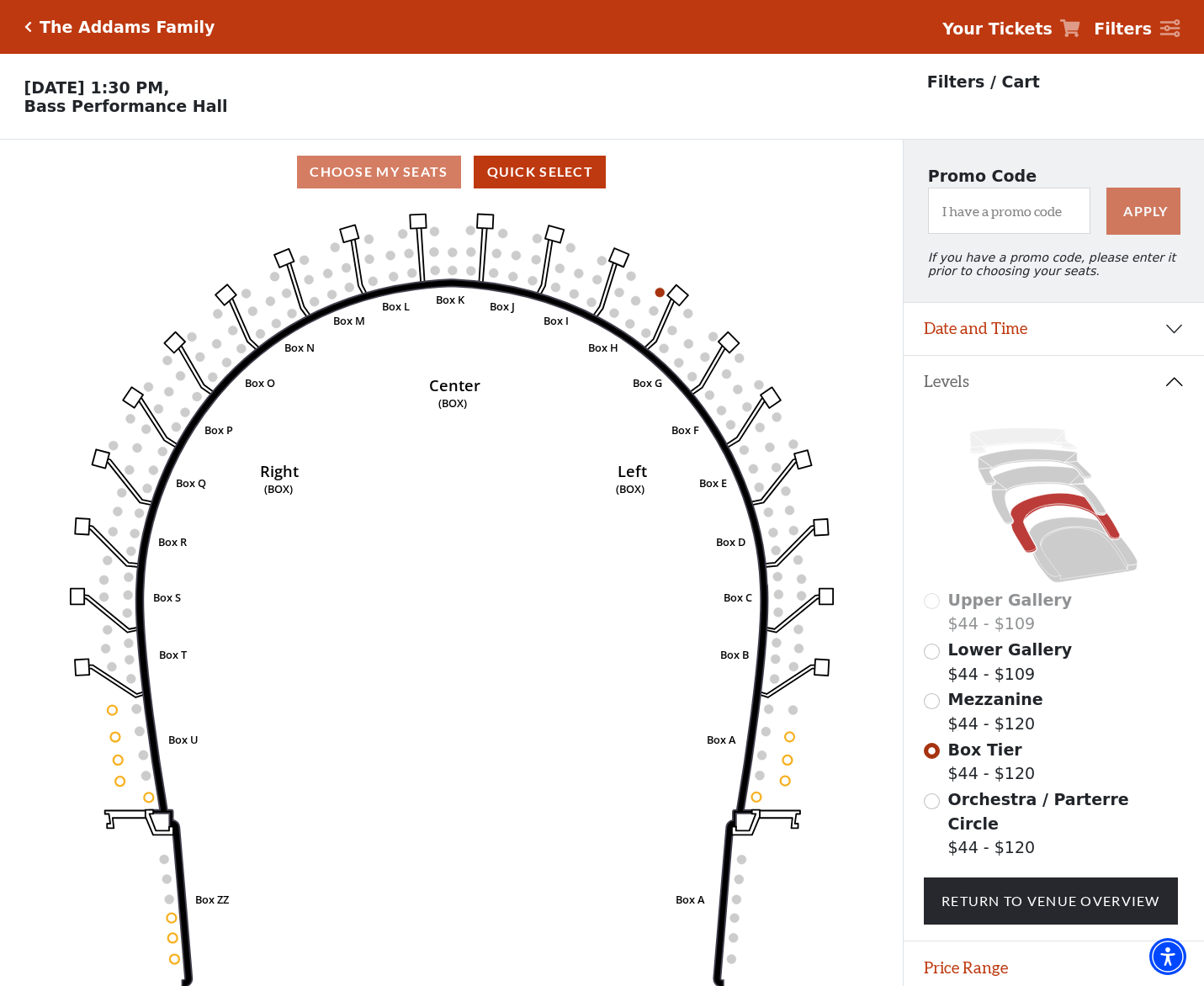
scroll to position [33, 0]
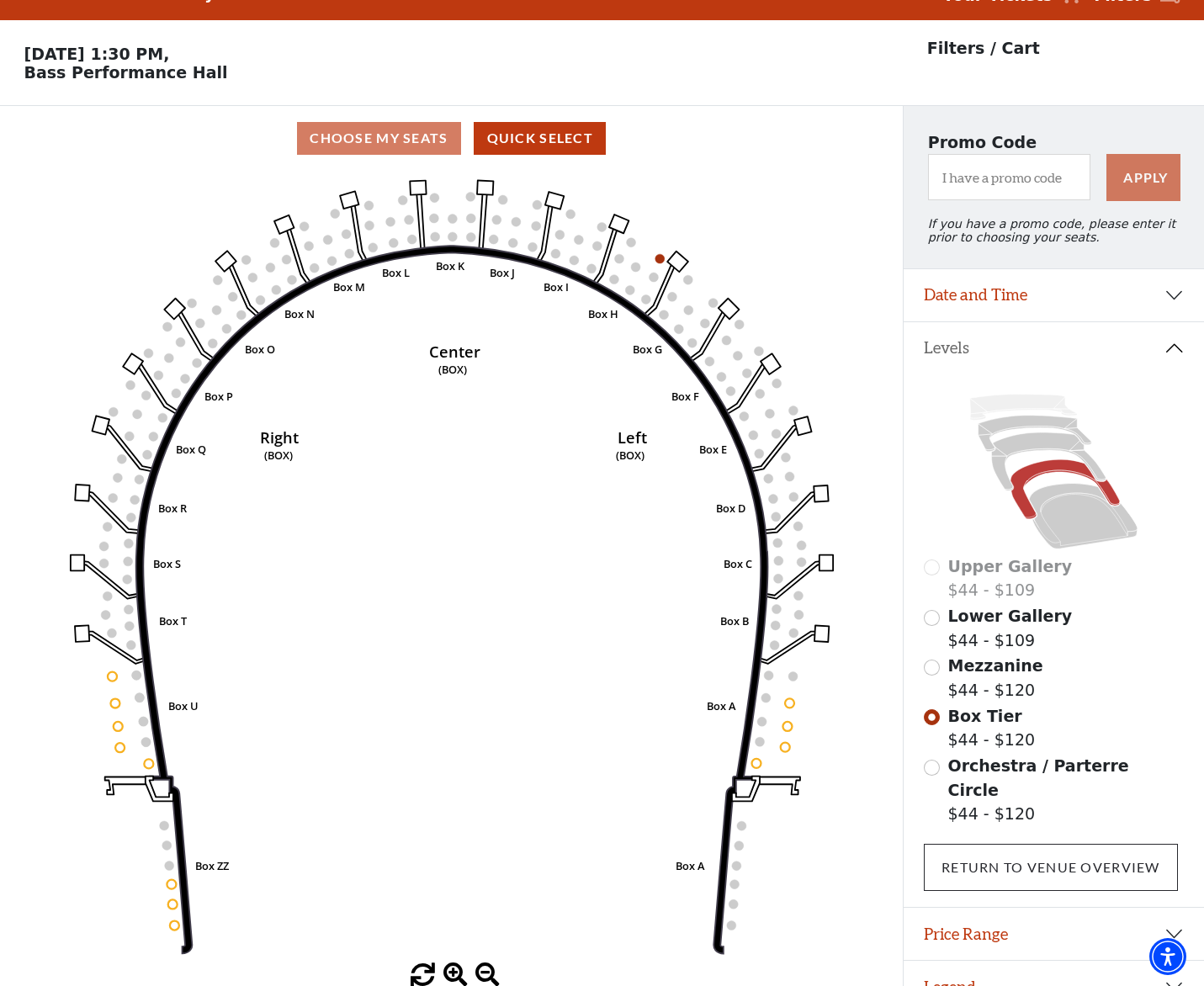
click at [1075, 845] on link "Return To Venue Overview" at bounding box center [1051, 868] width 254 height 48
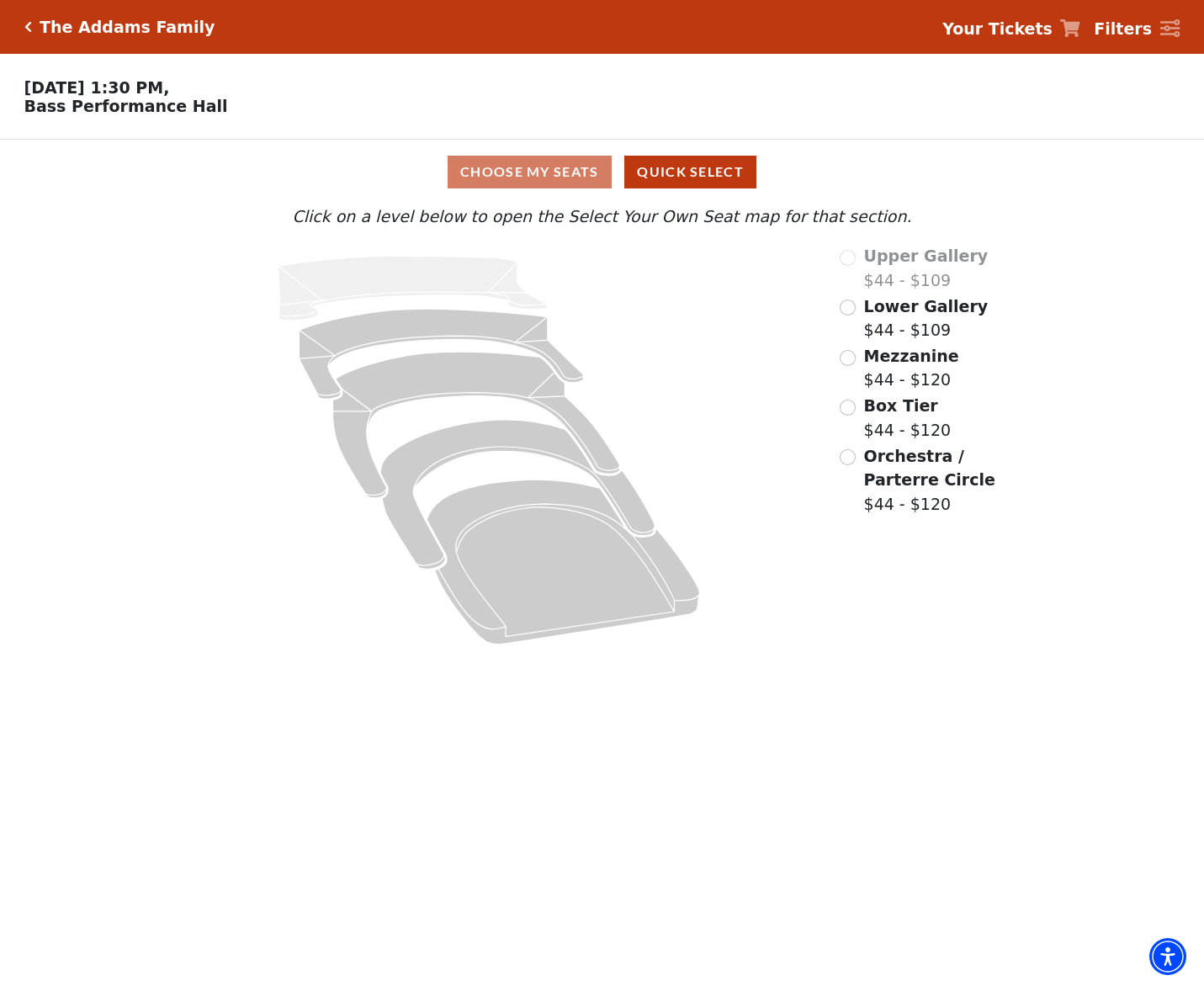
scroll to position [0, 0]
click at [29, 23] on icon "Click here to go back to filters" at bounding box center [29, 27] width 8 height 11
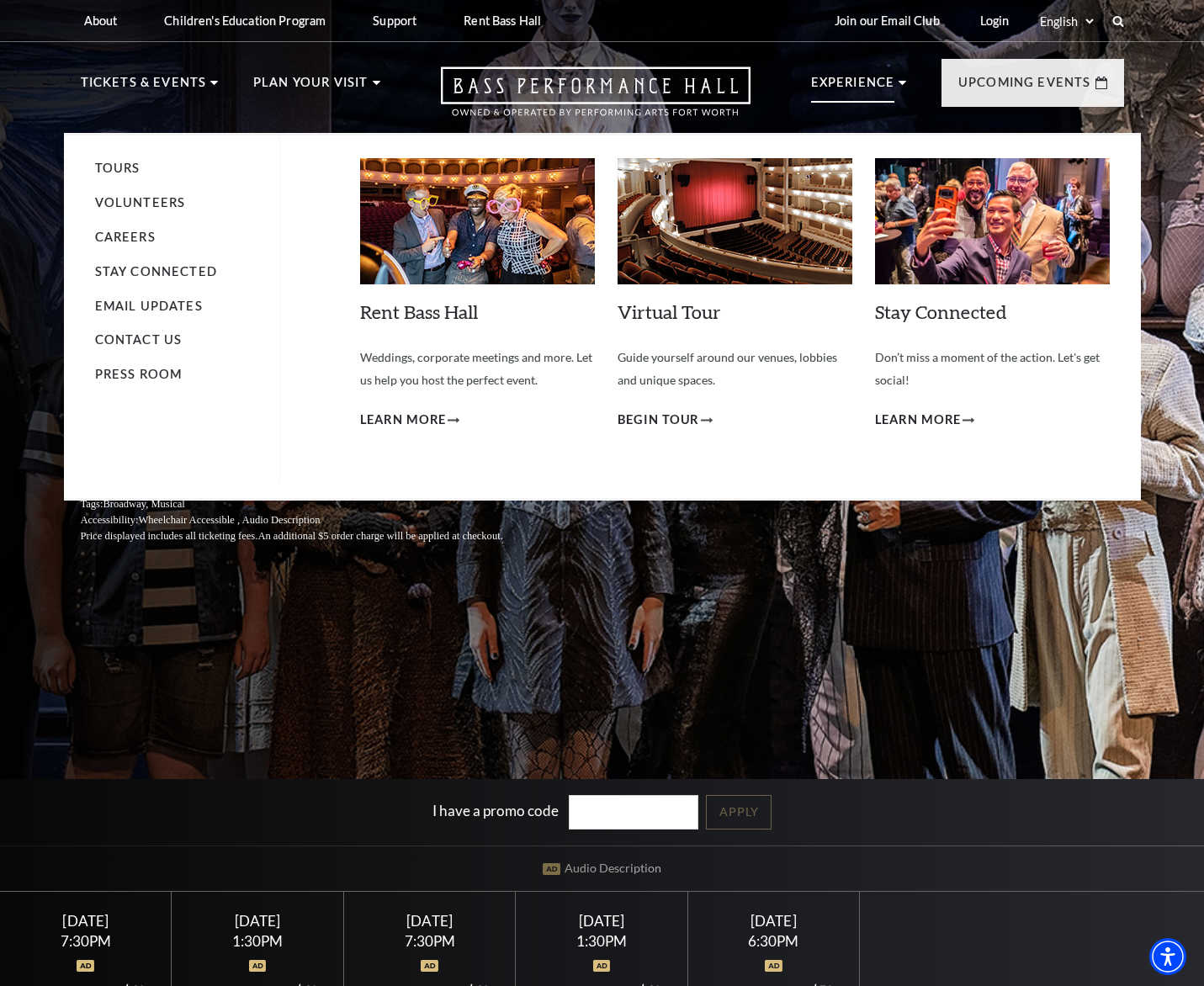
click at [743, 249] on img at bounding box center [735, 221] width 235 height 126
click at [672, 413] on span "Begin Tour" at bounding box center [659, 420] width 83 height 21
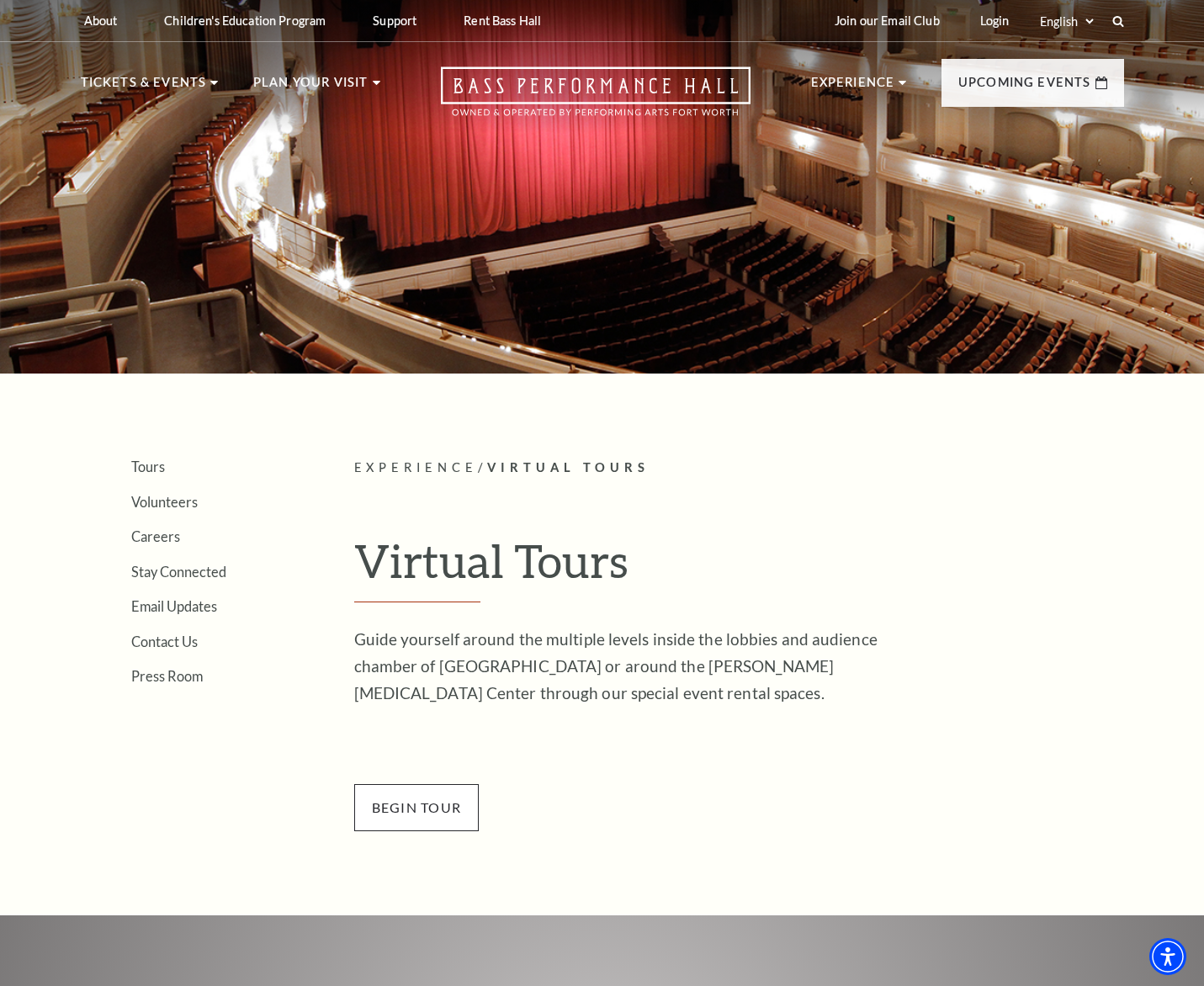
click at [413, 812] on span "BEGin Tour" at bounding box center [418, 808] width 126 height 48
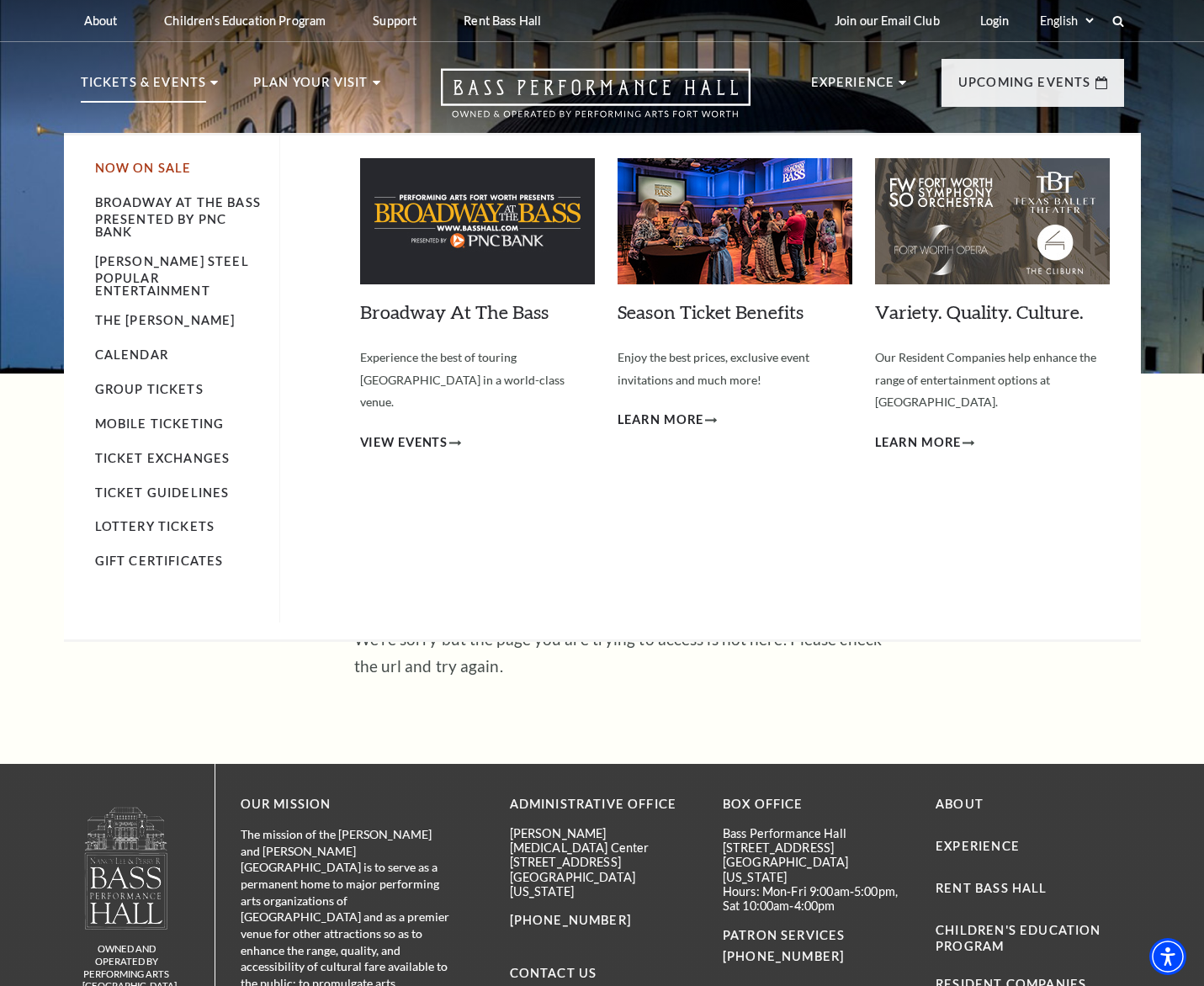
click at [135, 167] on link "Now On Sale" at bounding box center [144, 167] width 97 height 14
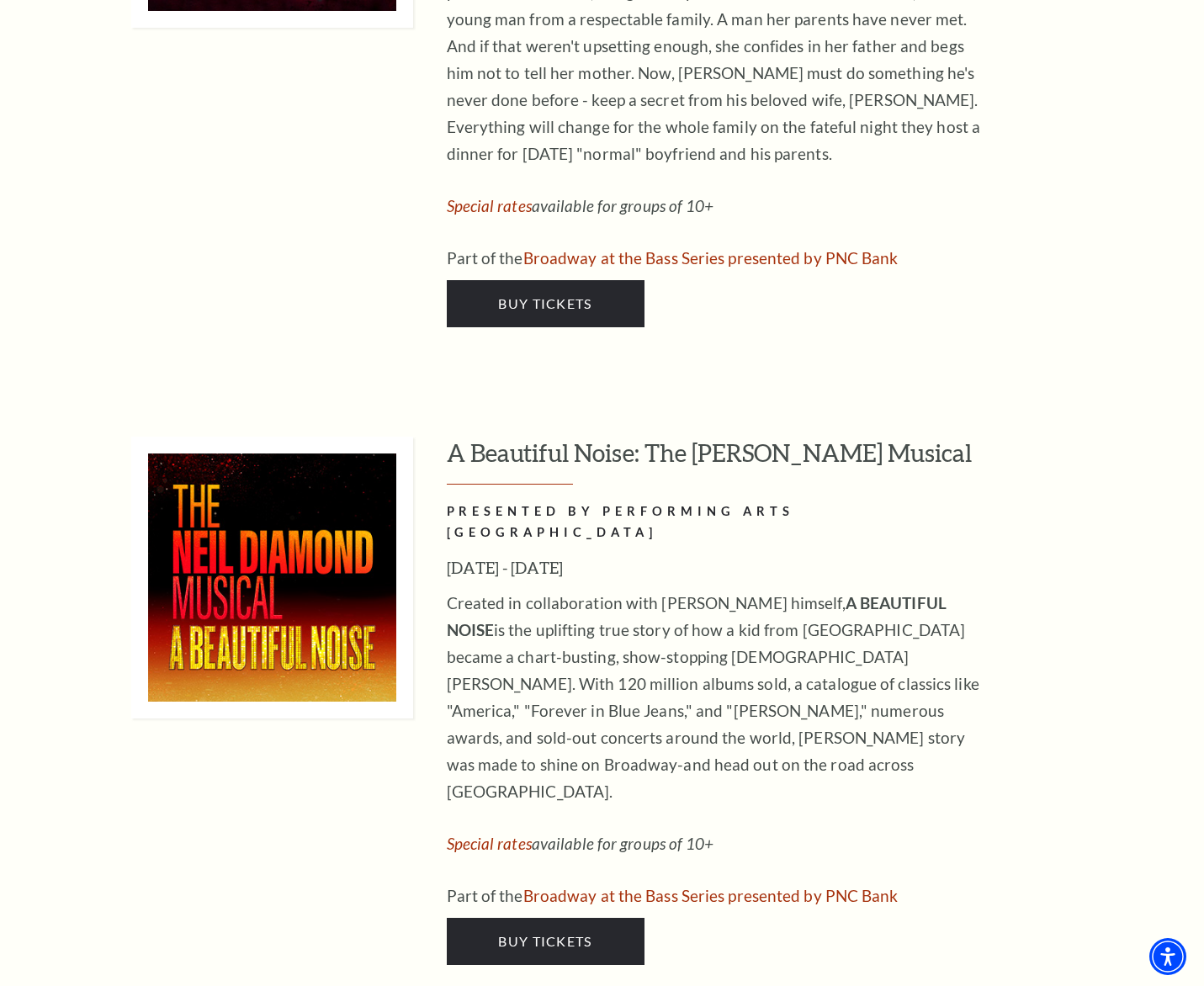
scroll to position [2926, 0]
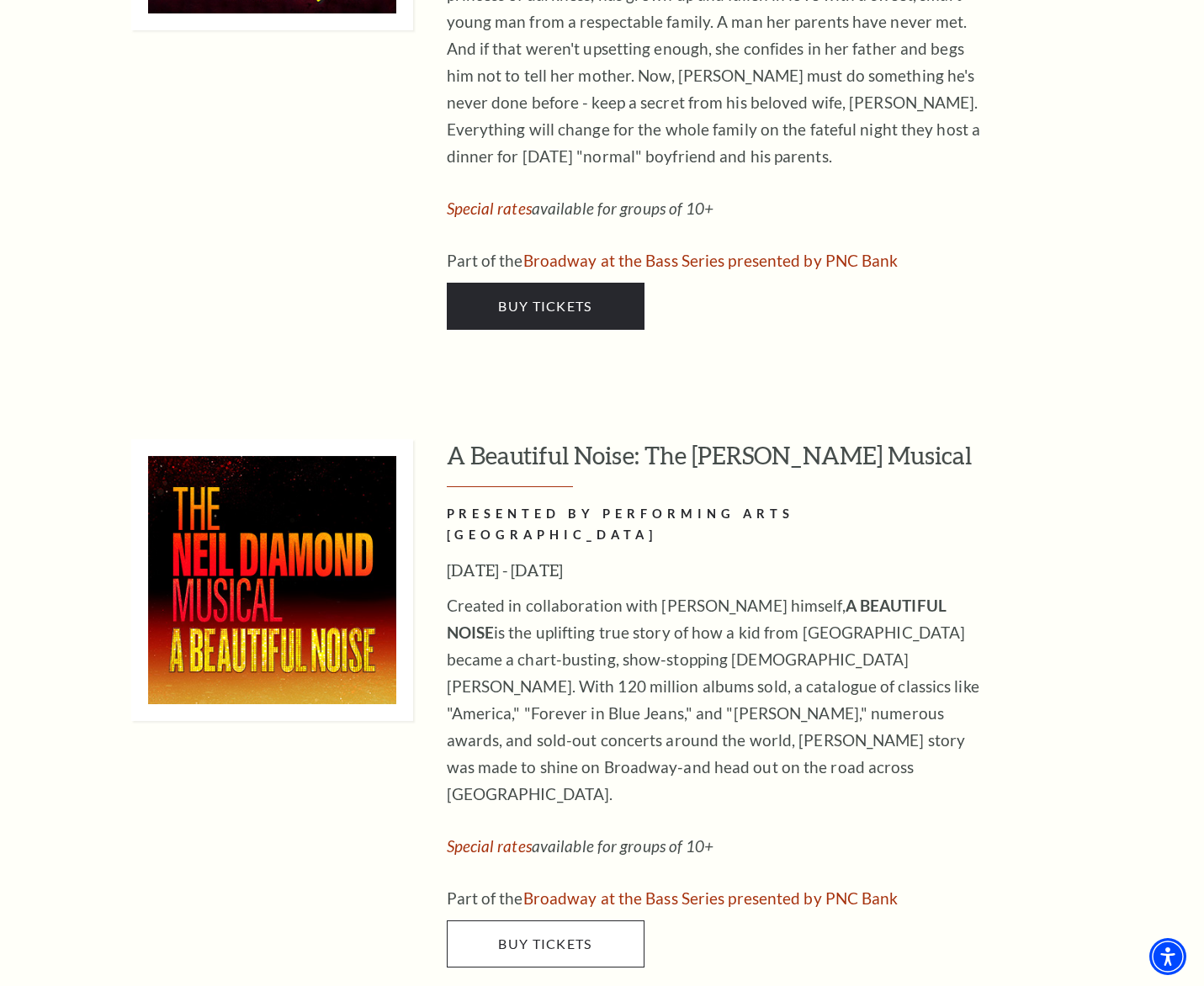
click at [569, 936] on span "Buy Tickets" at bounding box center [545, 943] width 93 height 16
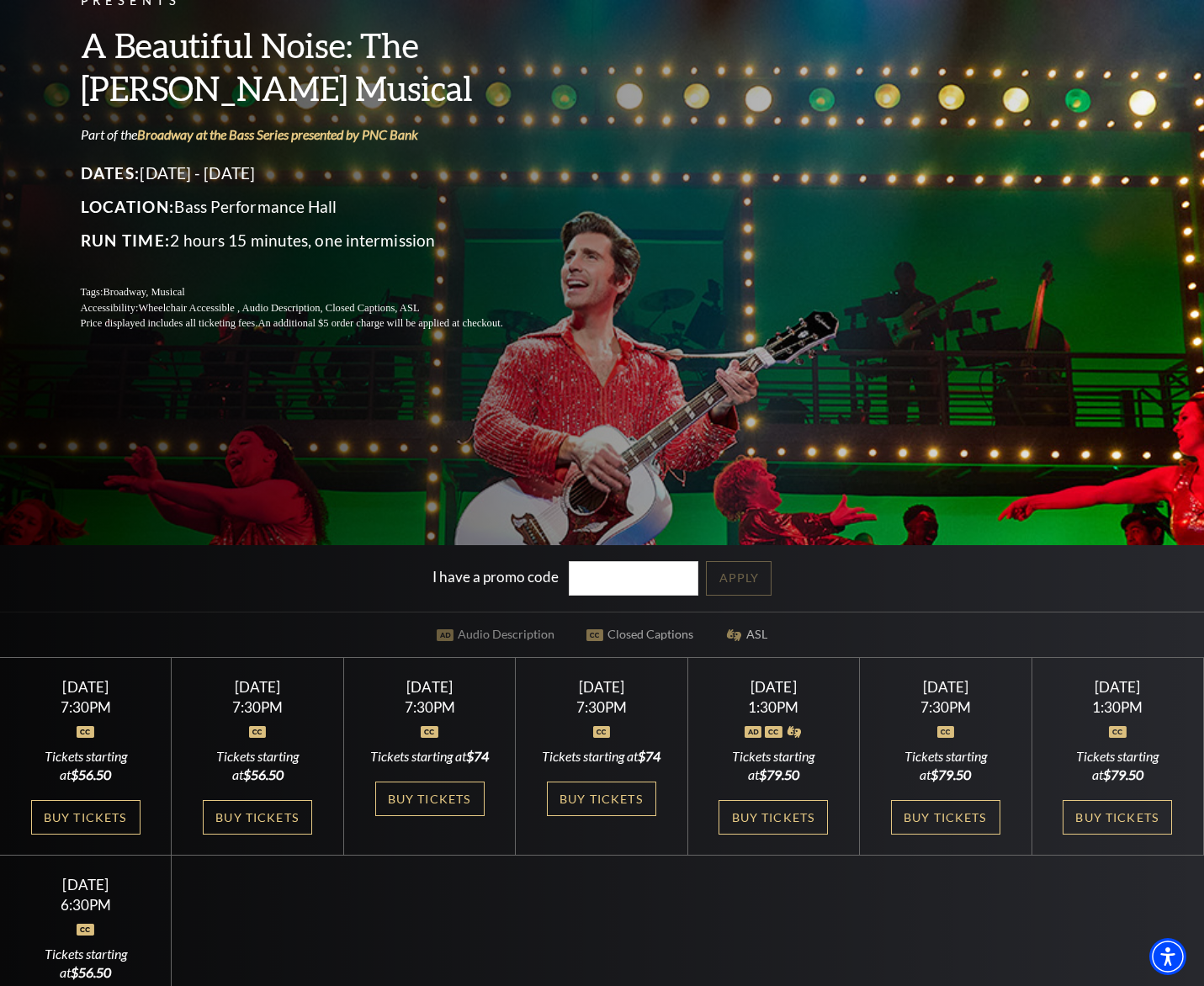
scroll to position [234, 0]
click at [779, 831] on link "Buy Tickets" at bounding box center [773, 818] width 109 height 34
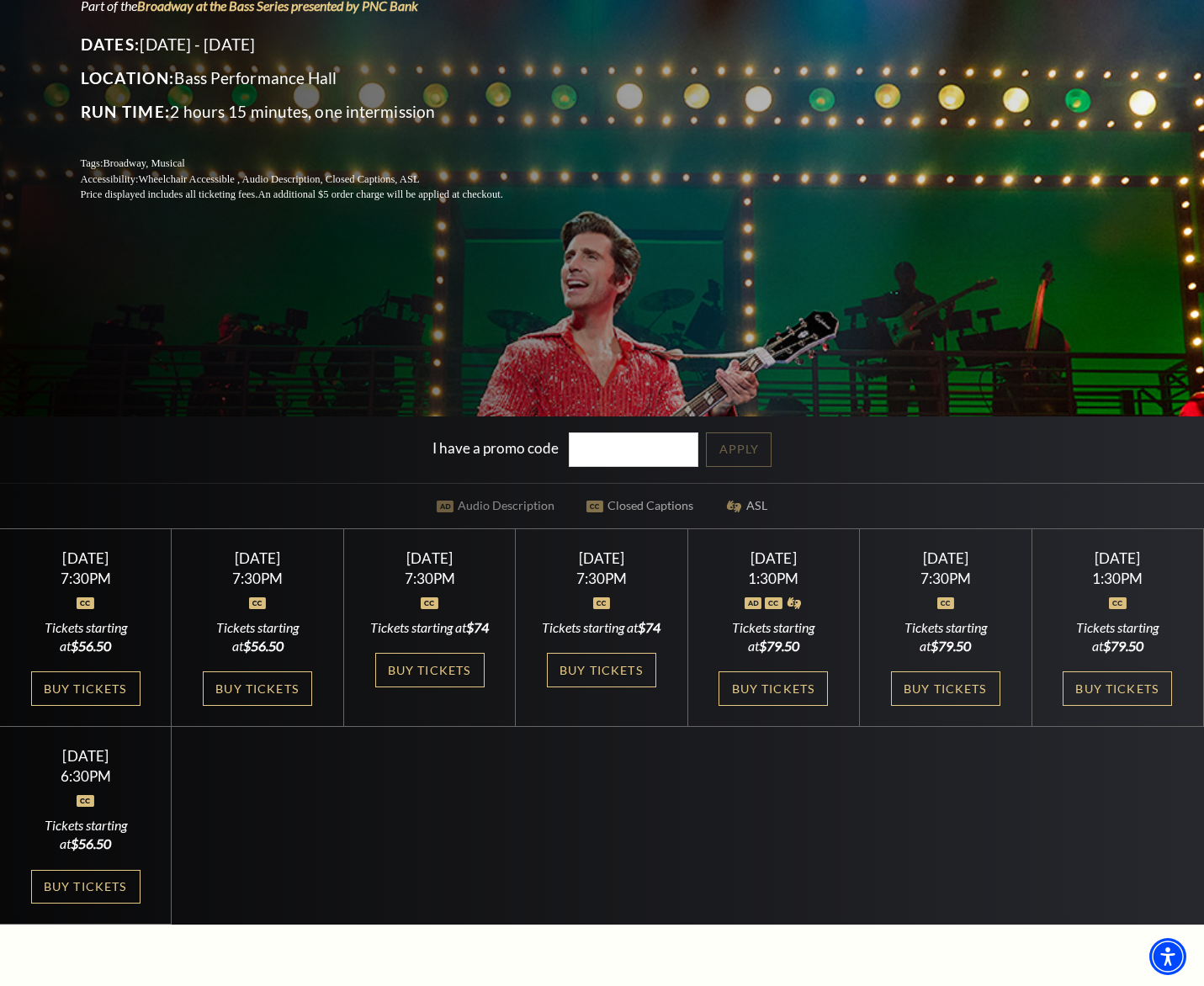
scroll to position [361, 0]
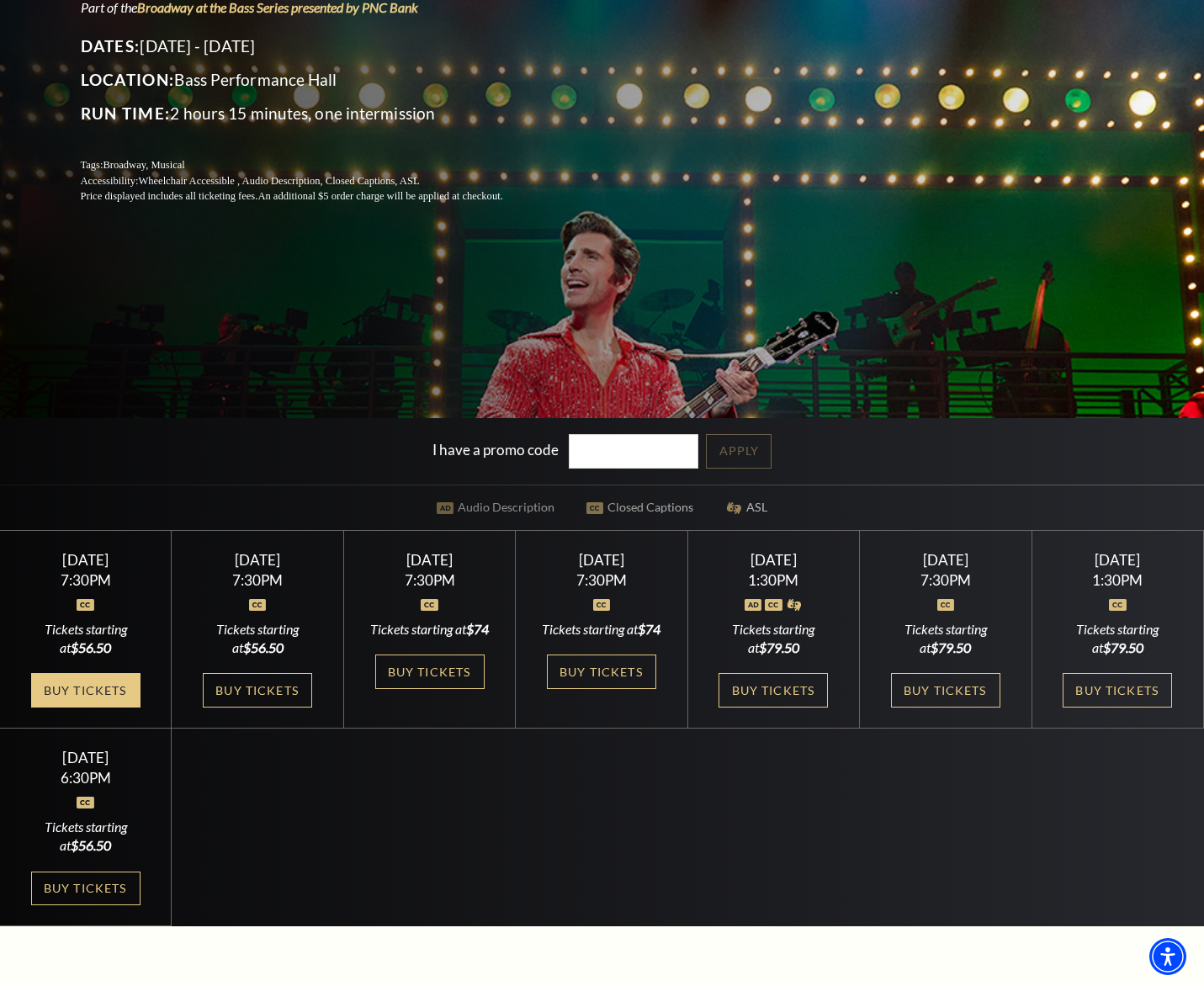
click at [87, 686] on link "Buy Tickets" at bounding box center [86, 690] width 109 height 34
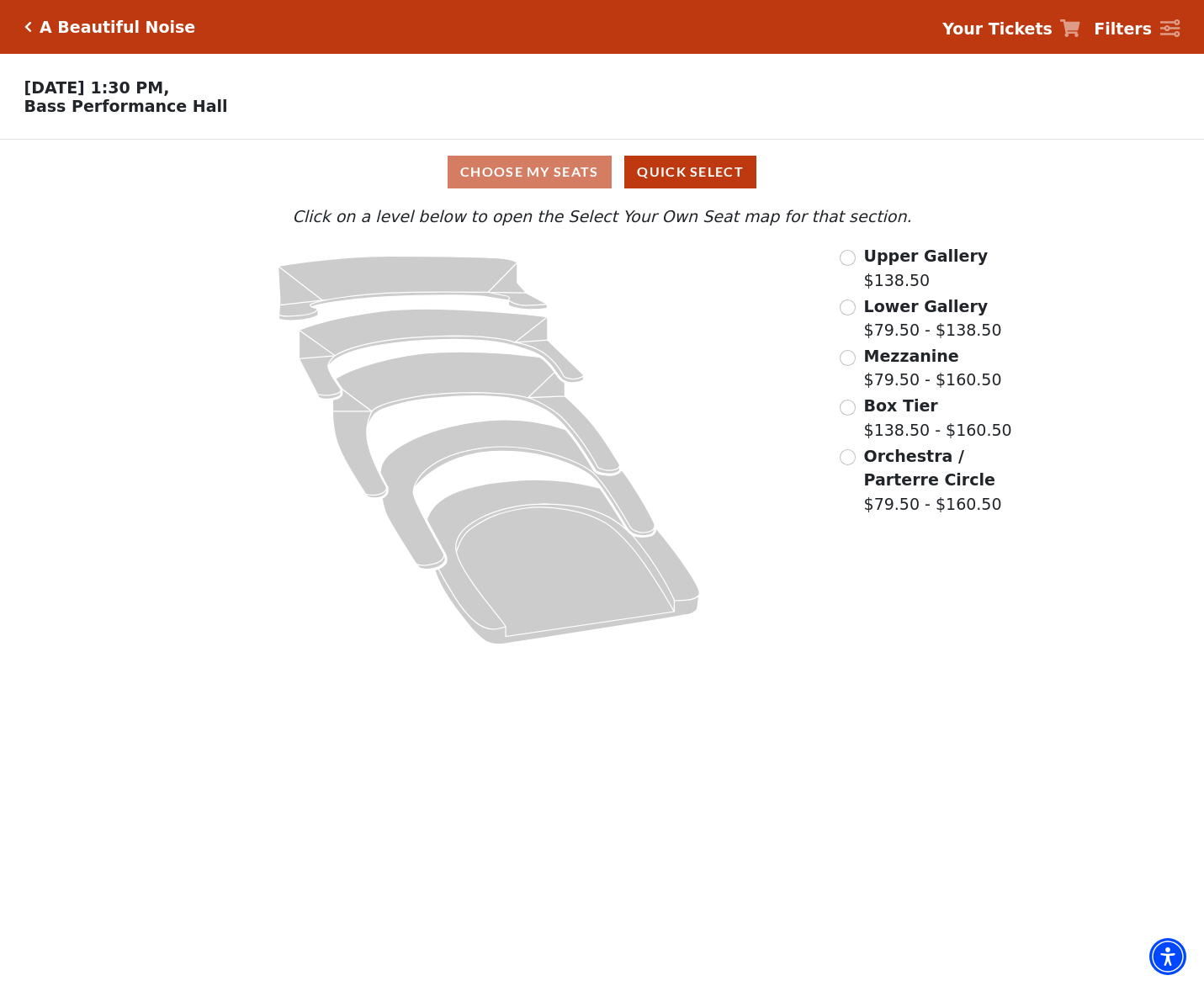
click at [847, 406] on input "Box Tier$138.50 - $160.50\a" at bounding box center [847, 407] width 16 height 16
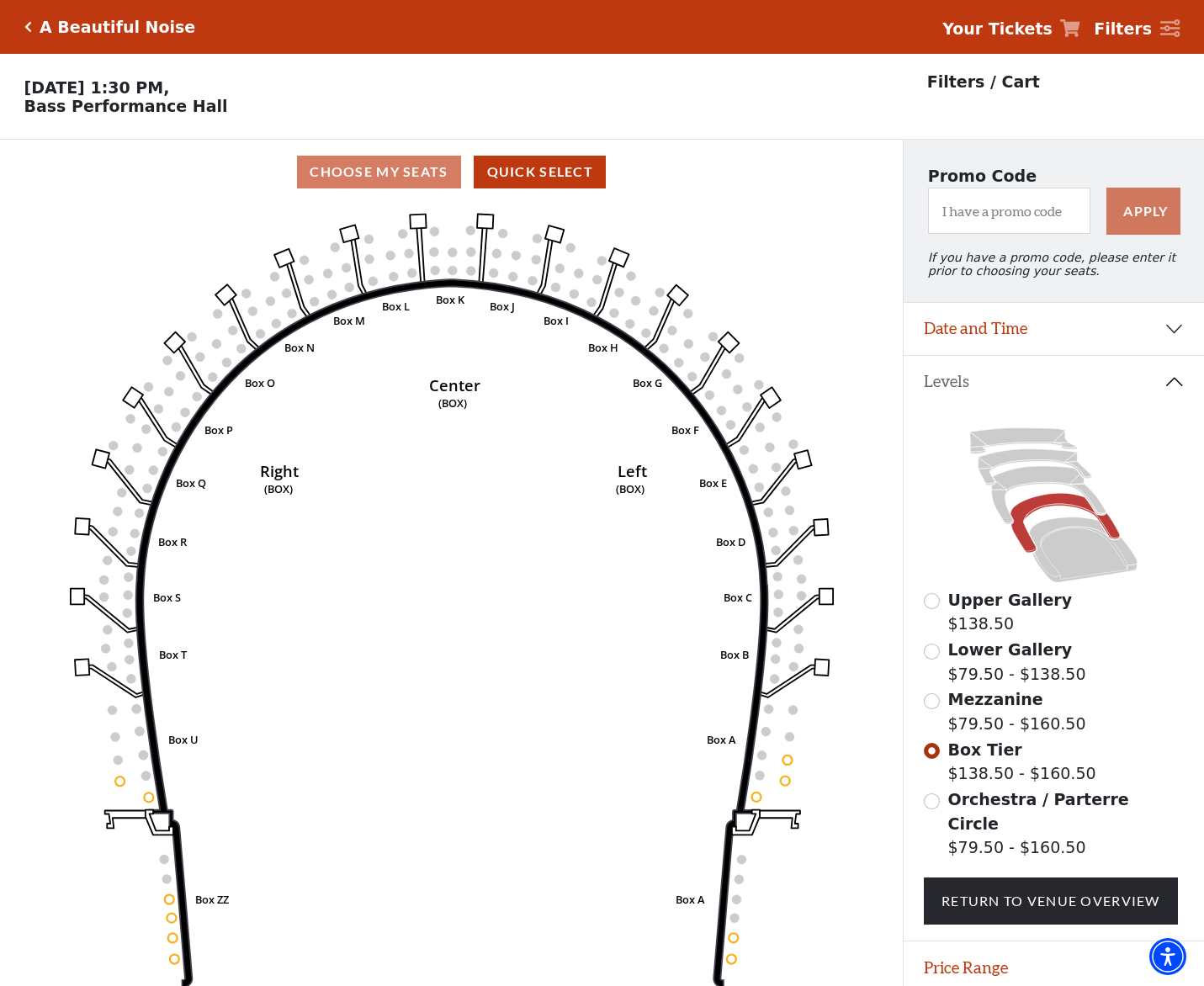
scroll to position [33, 0]
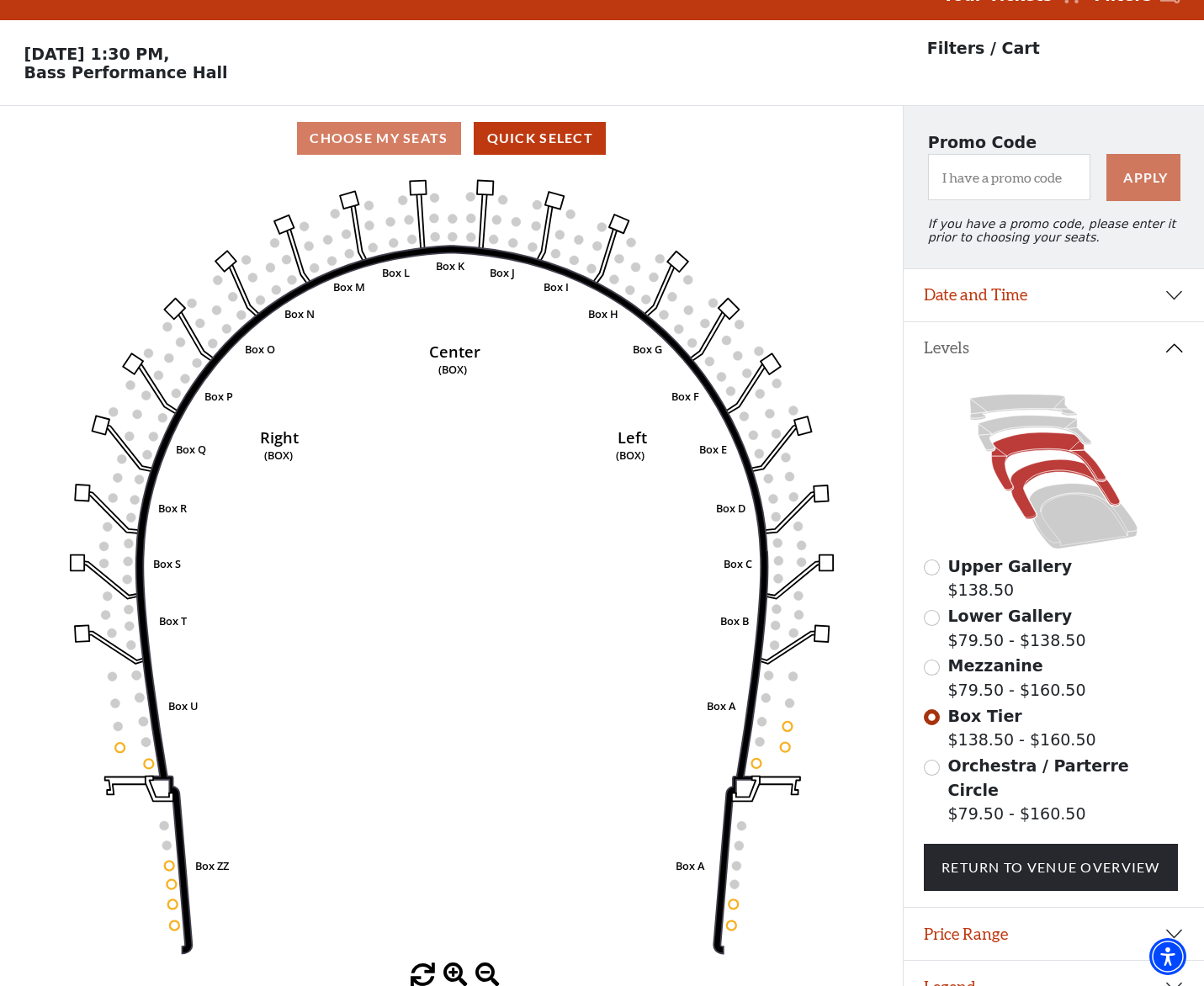
click at [1034, 440] on icon at bounding box center [1049, 462] width 114 height 58
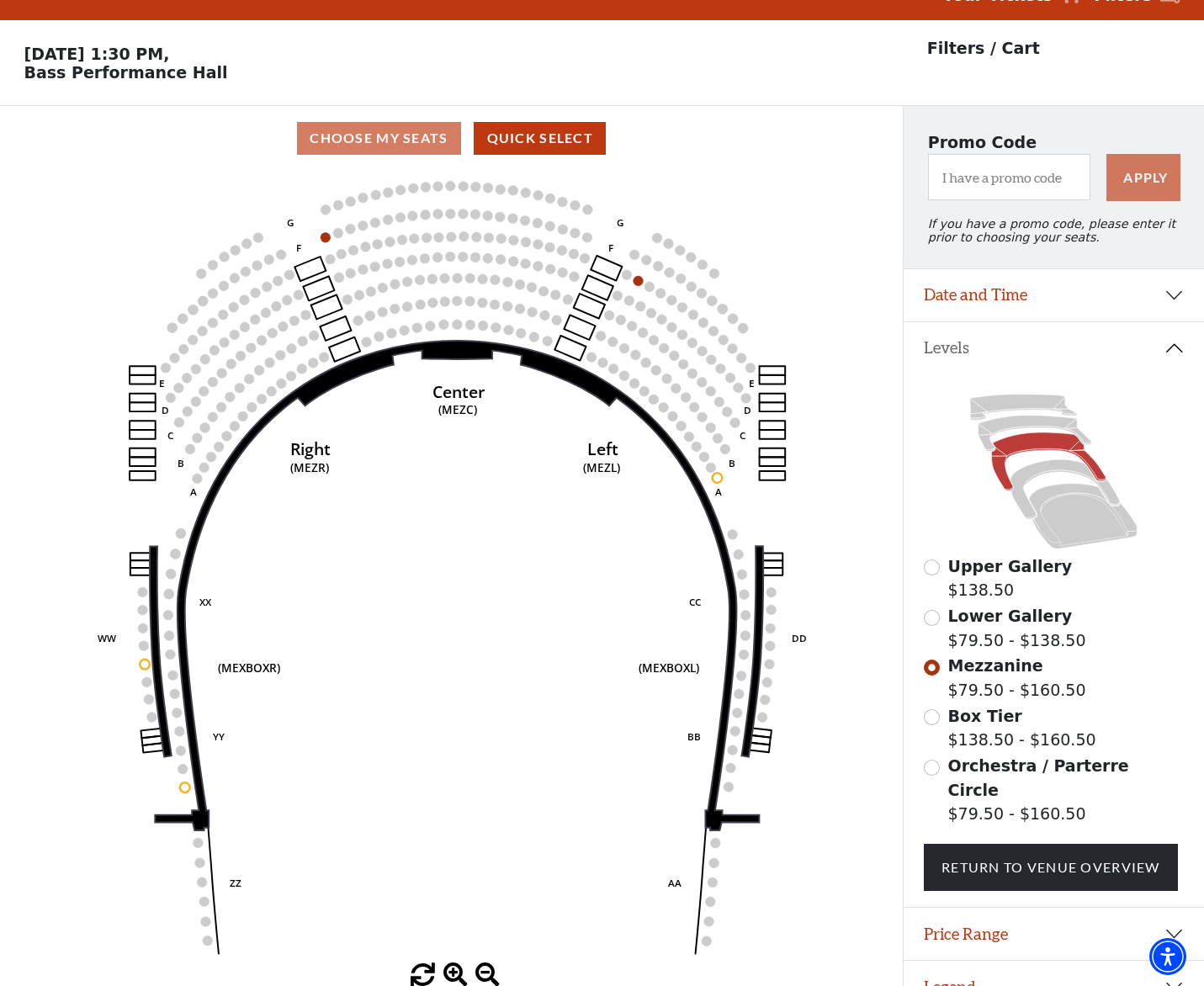
click at [932, 617] on input "Lower Gallery$79.50 - $138.50\a" at bounding box center [932, 618] width 16 height 16
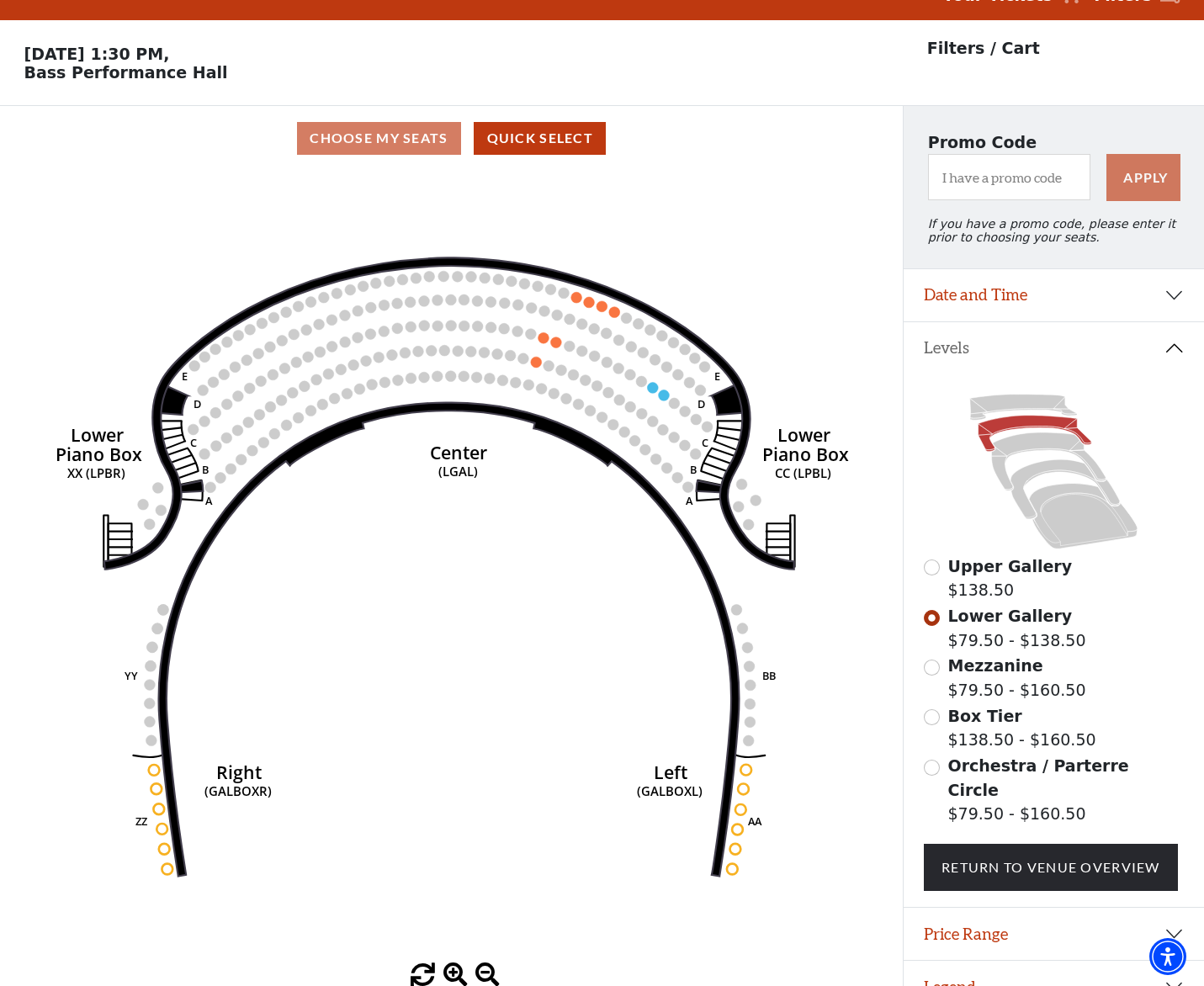
click at [929, 765] on input "Orchestra / Parterre Circle$79.50 - $160.50\a" at bounding box center [932, 767] width 16 height 16
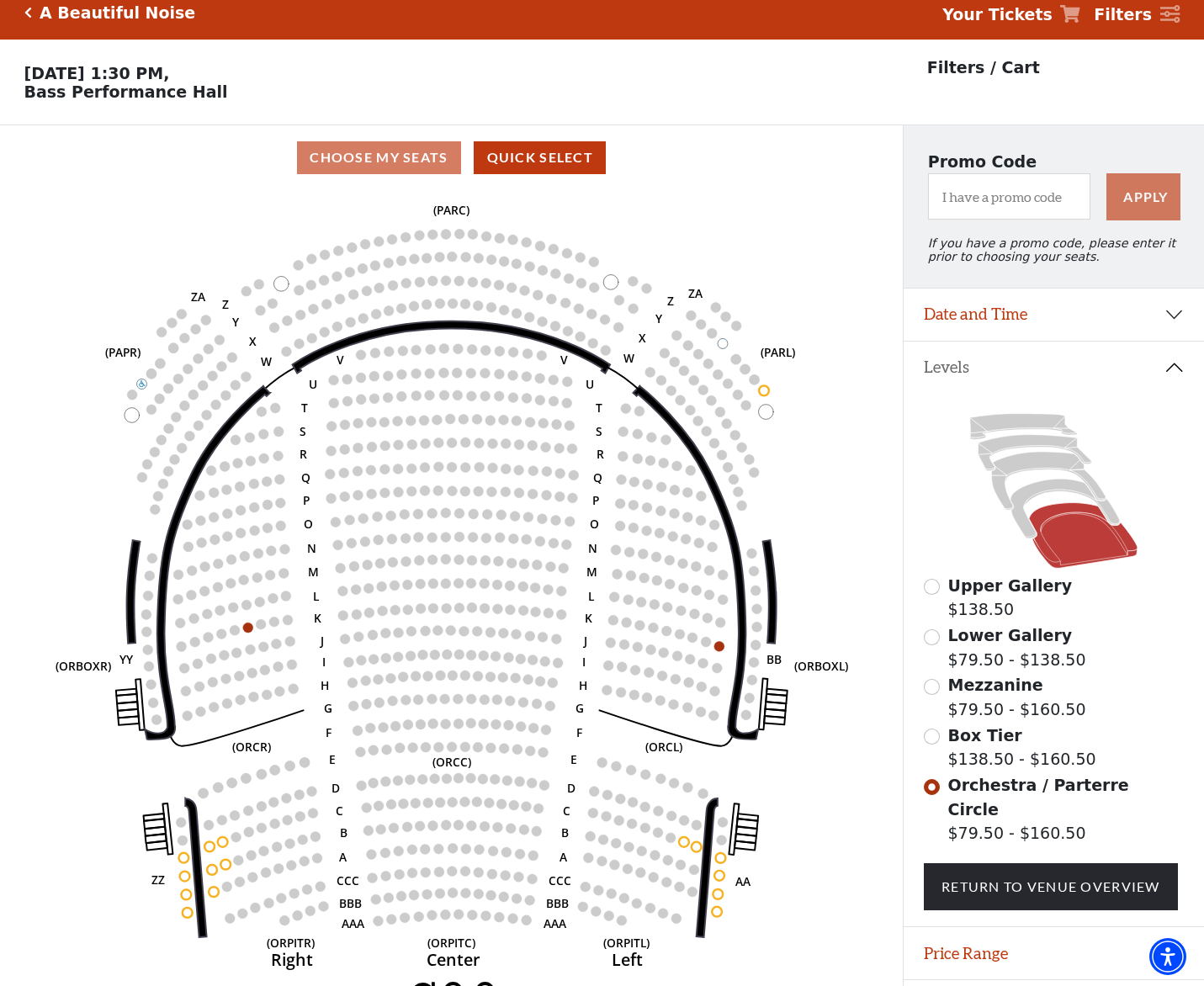
scroll to position [13, 0]
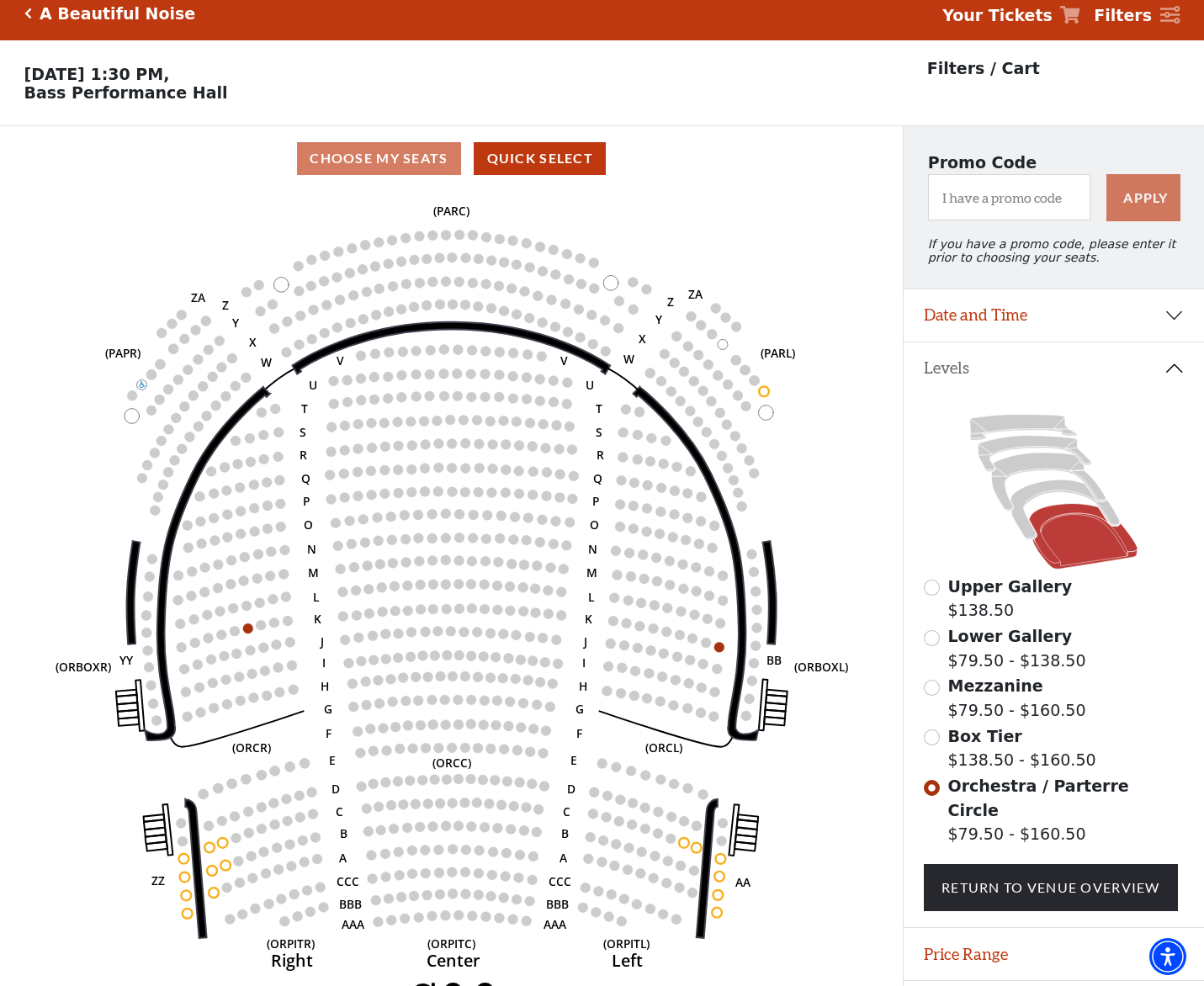
click at [1172, 311] on button "Date and Time" at bounding box center [1055, 315] width 301 height 52
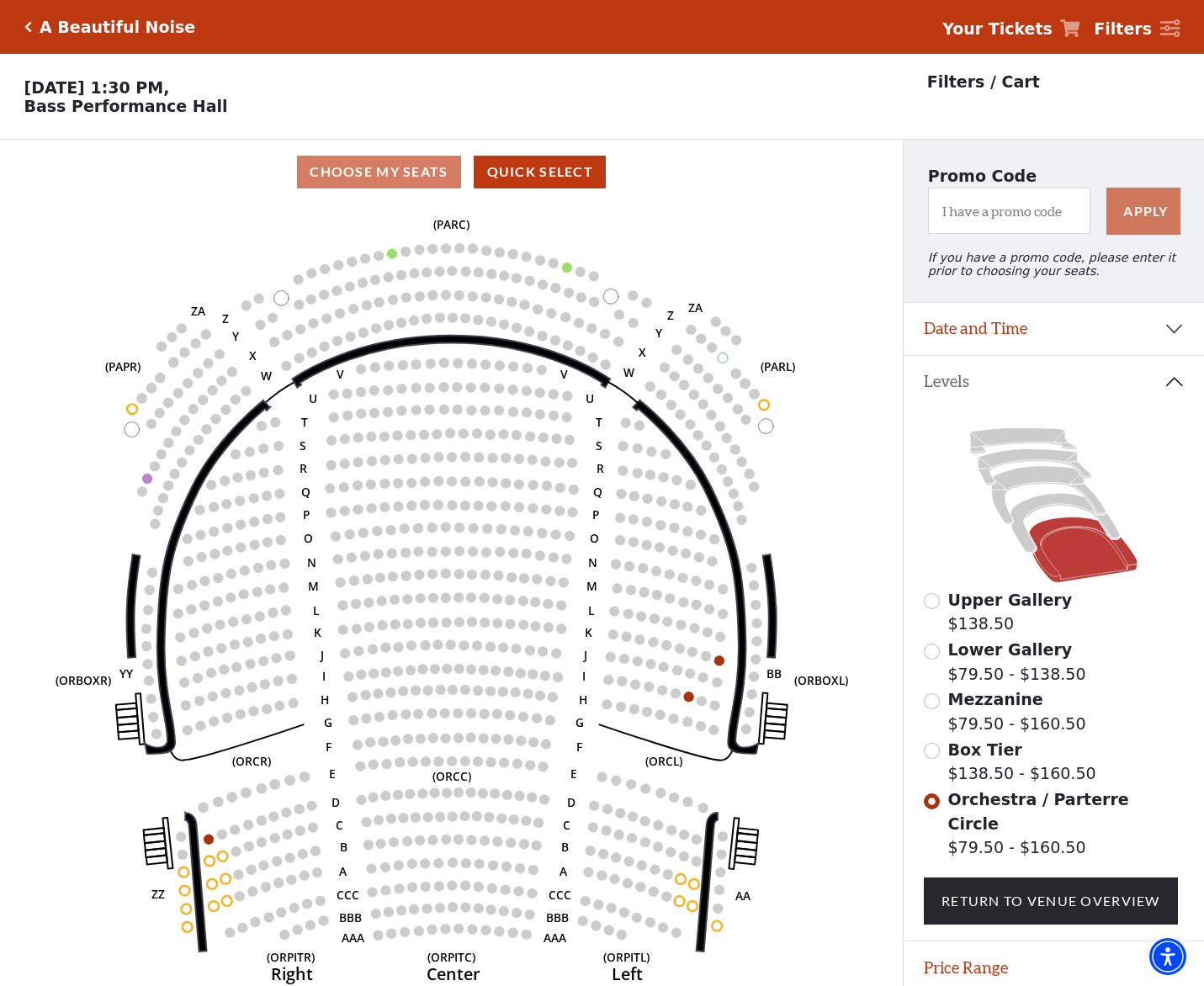
scroll to position [33, 0]
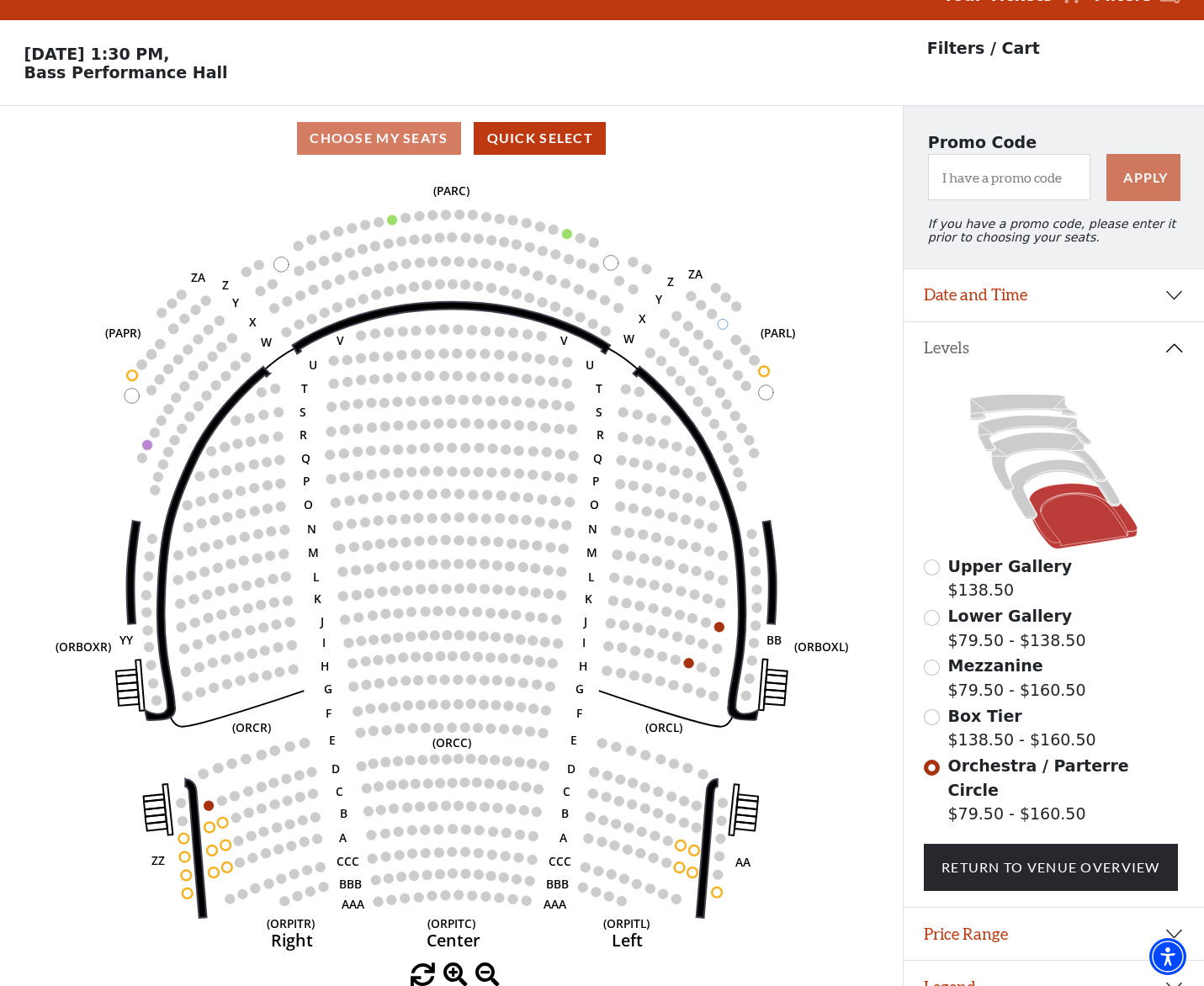
click at [930, 714] on input "Box Tier$138.50 - $160.50\a" at bounding box center [932, 717] width 16 height 16
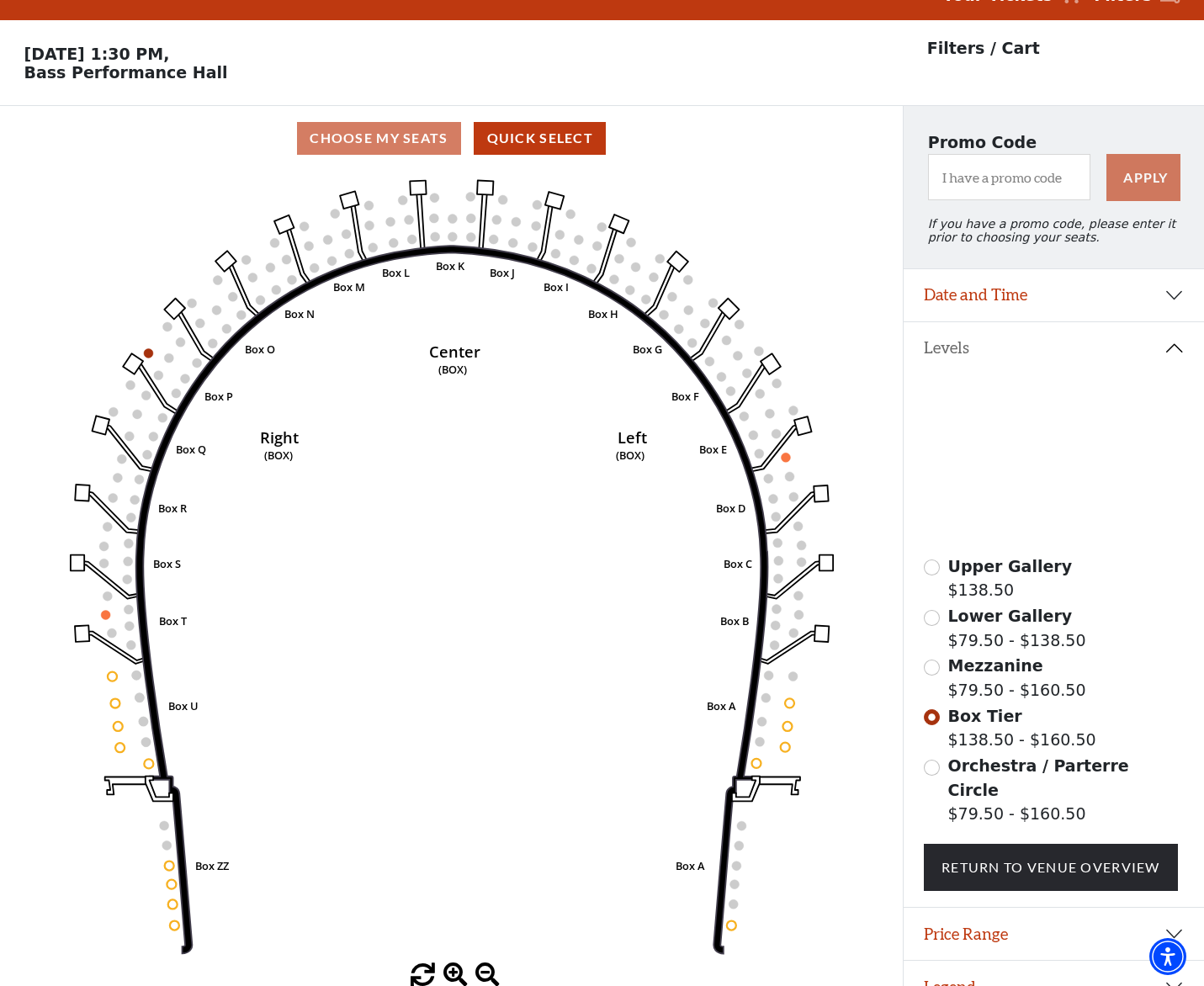
scroll to position [29, 1]
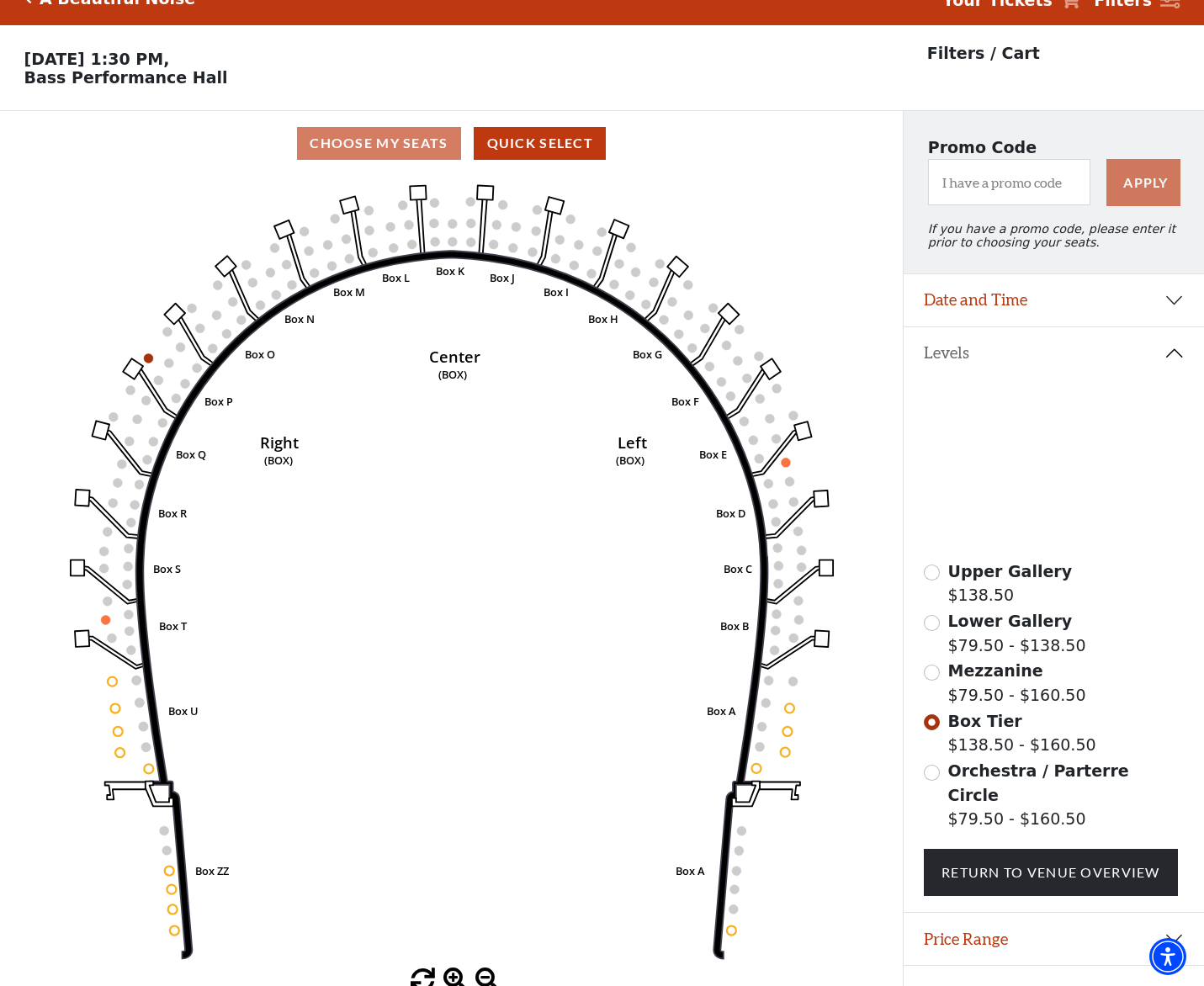
click at [931, 670] on input "Mezzanine$79.50 - $160.50\a" at bounding box center [932, 672] width 16 height 16
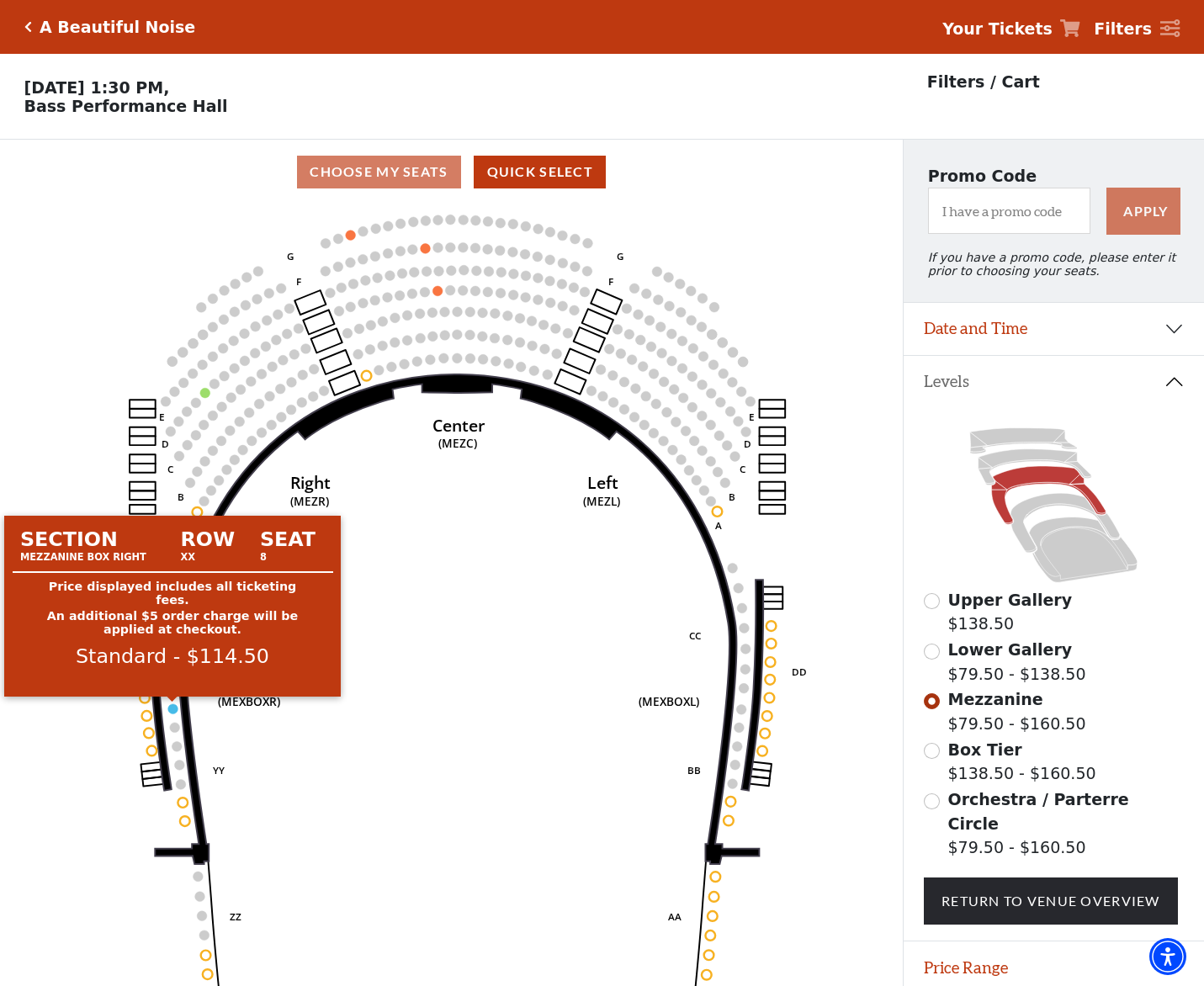
scroll to position [0, 0]
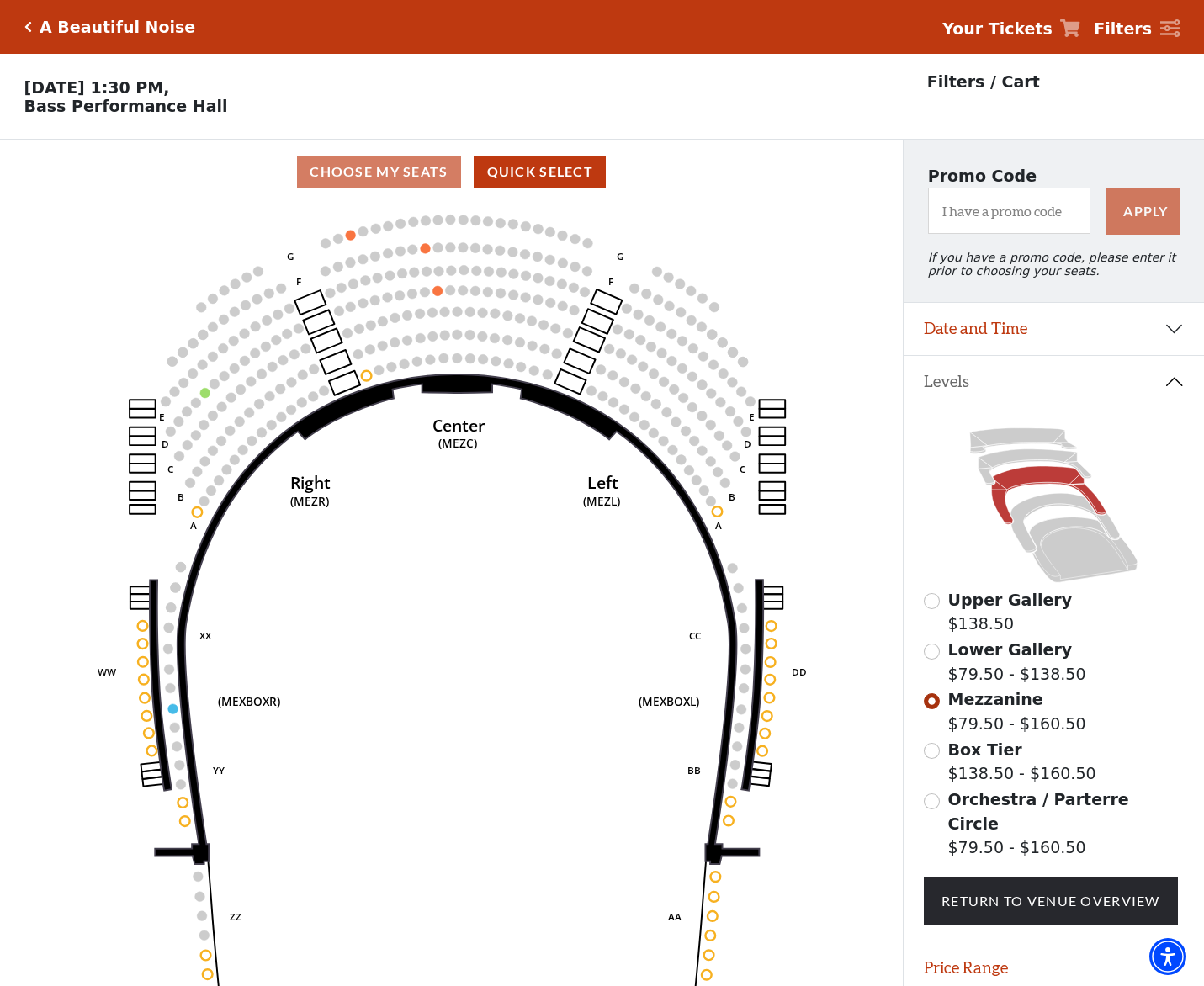
click at [934, 653] on input "Lower Gallery$79.50 - $138.50\a" at bounding box center [932, 651] width 16 height 16
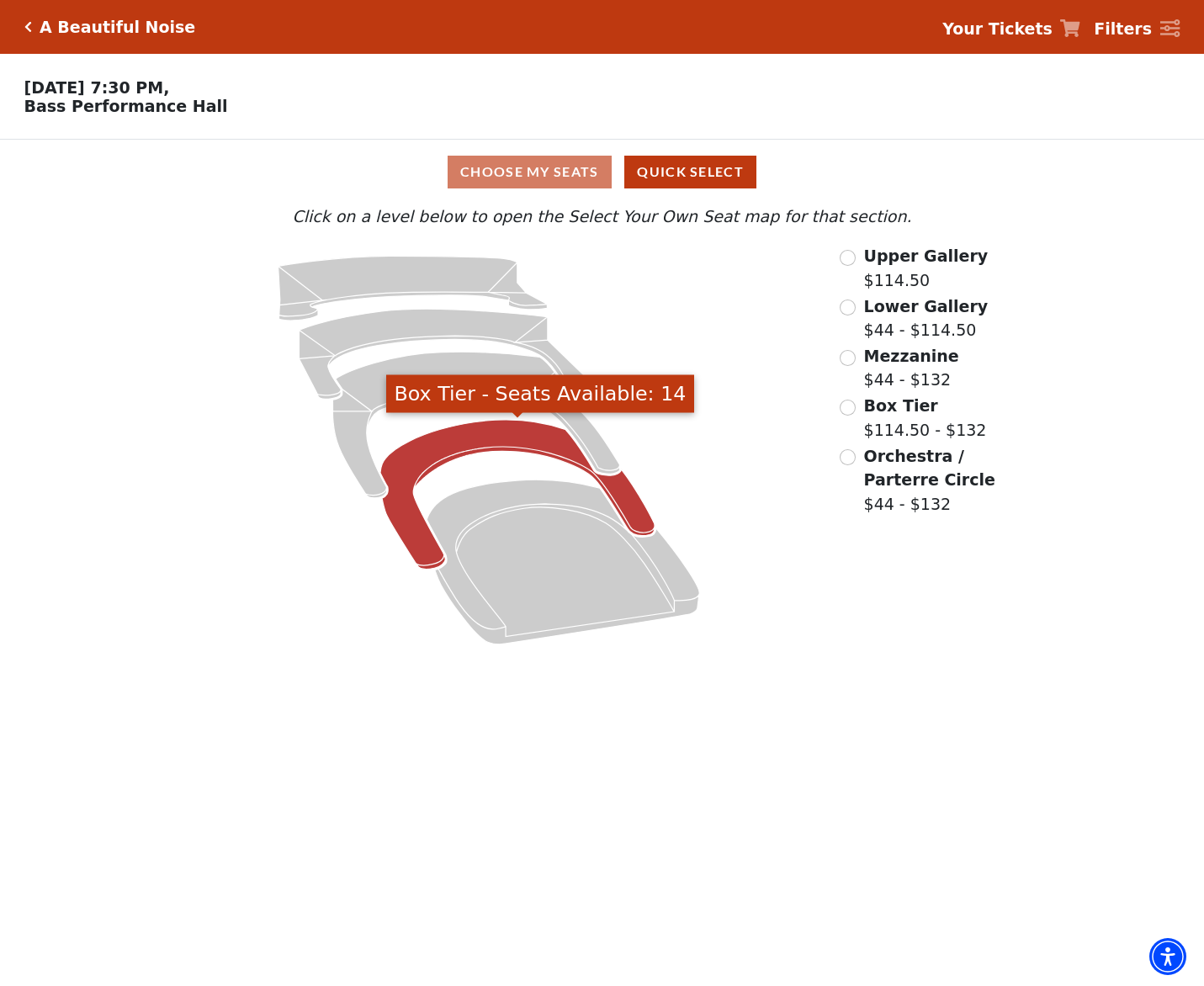
click at [633, 493] on icon "Box Tier - Seats Available: 14" at bounding box center [517, 495] width 275 height 150
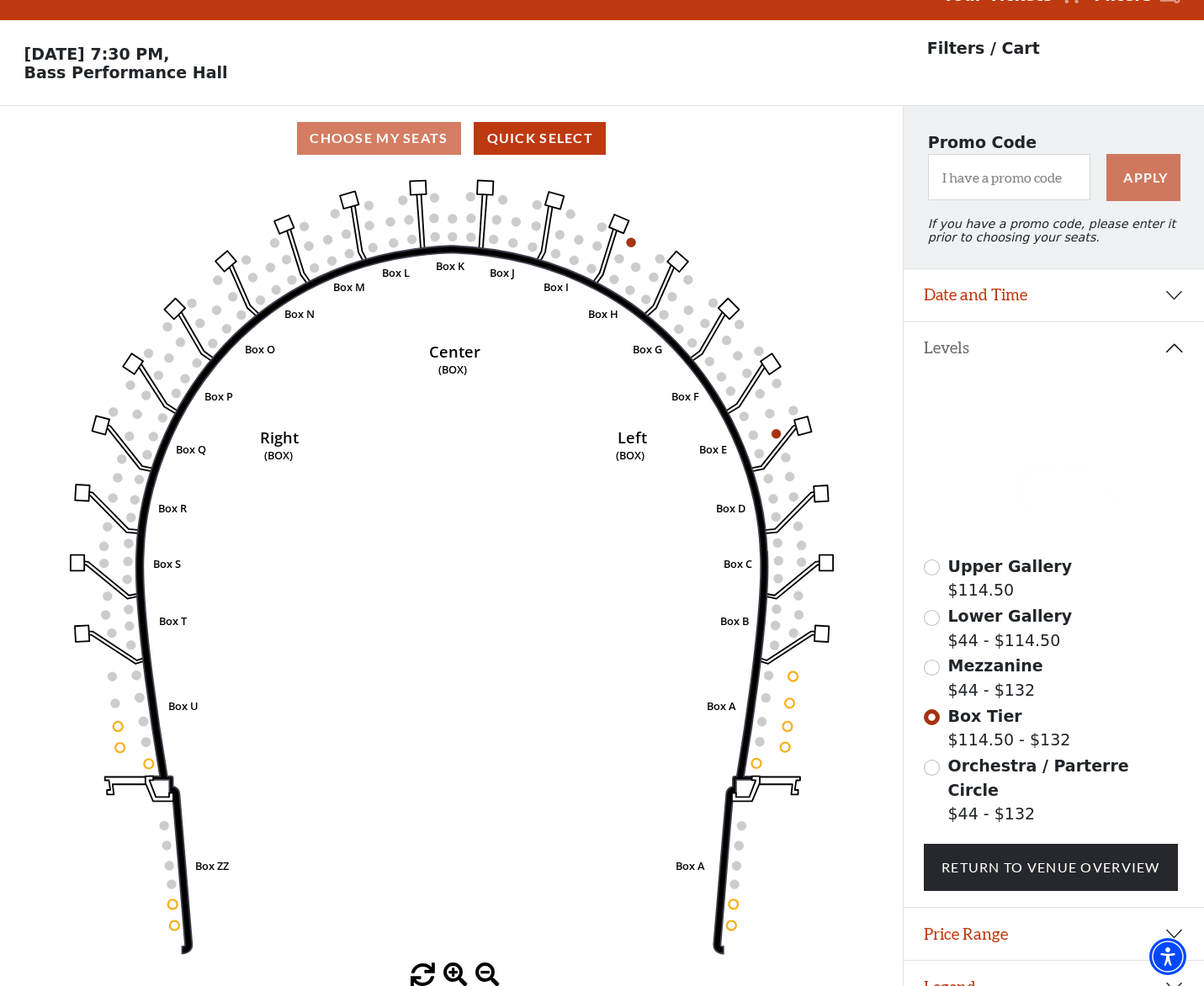
scroll to position [33, 1]
click at [927, 667] on input "Mezzanine$44 - $132\a" at bounding box center [932, 667] width 16 height 16
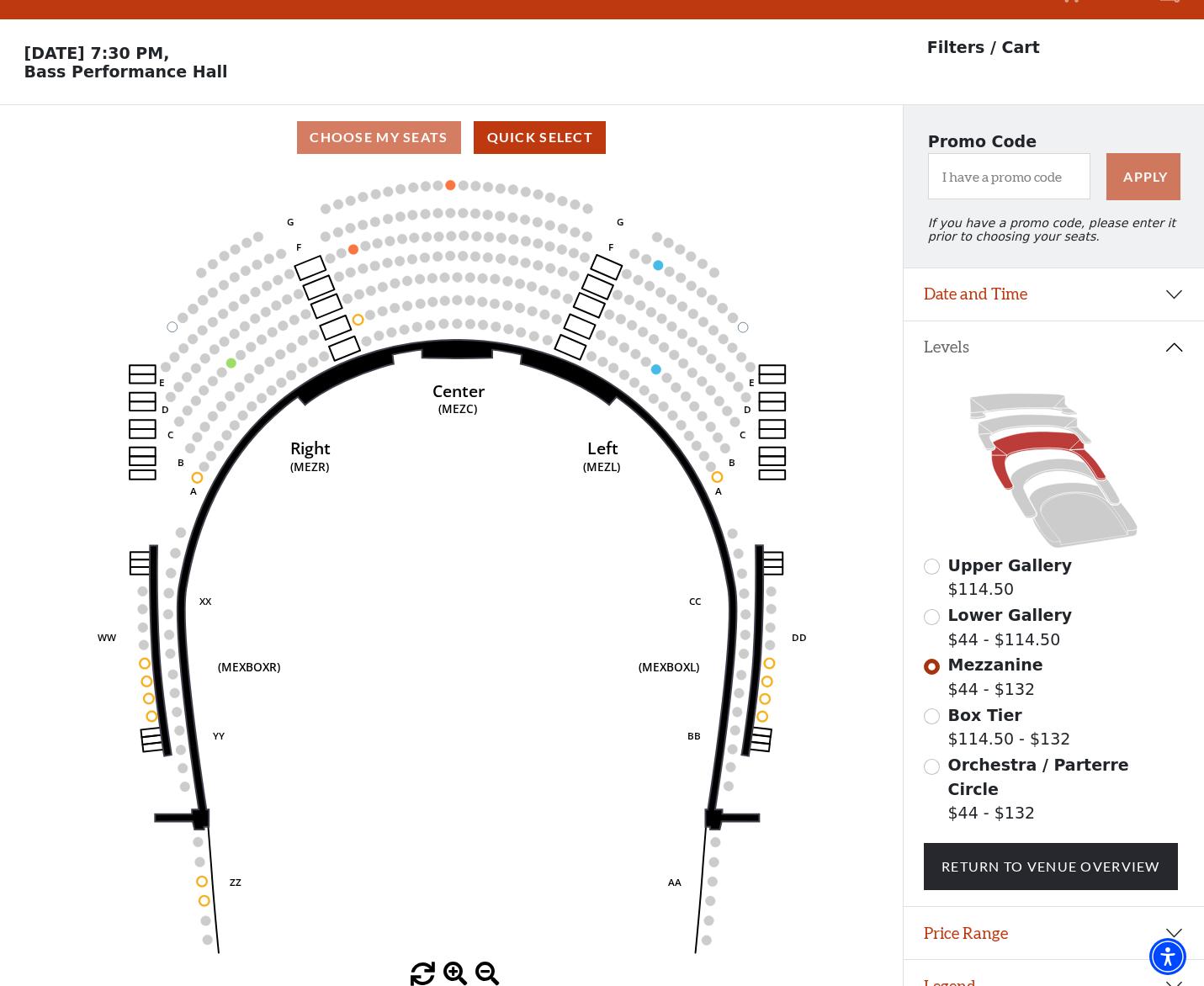
scroll to position [33, 0]
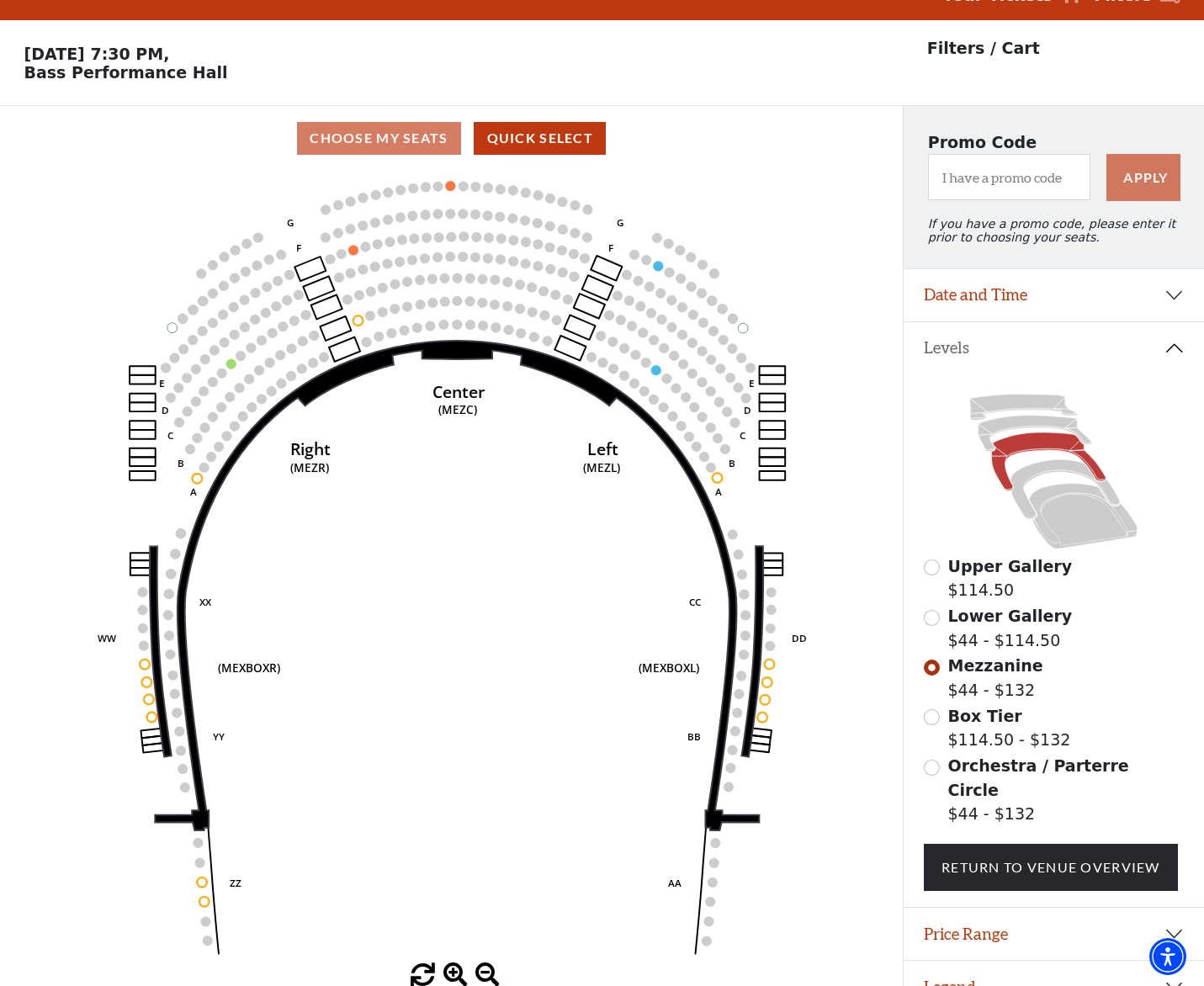
click at [930, 616] on input "Lower Gallery$44 - $114.50\a" at bounding box center [932, 618] width 16 height 16
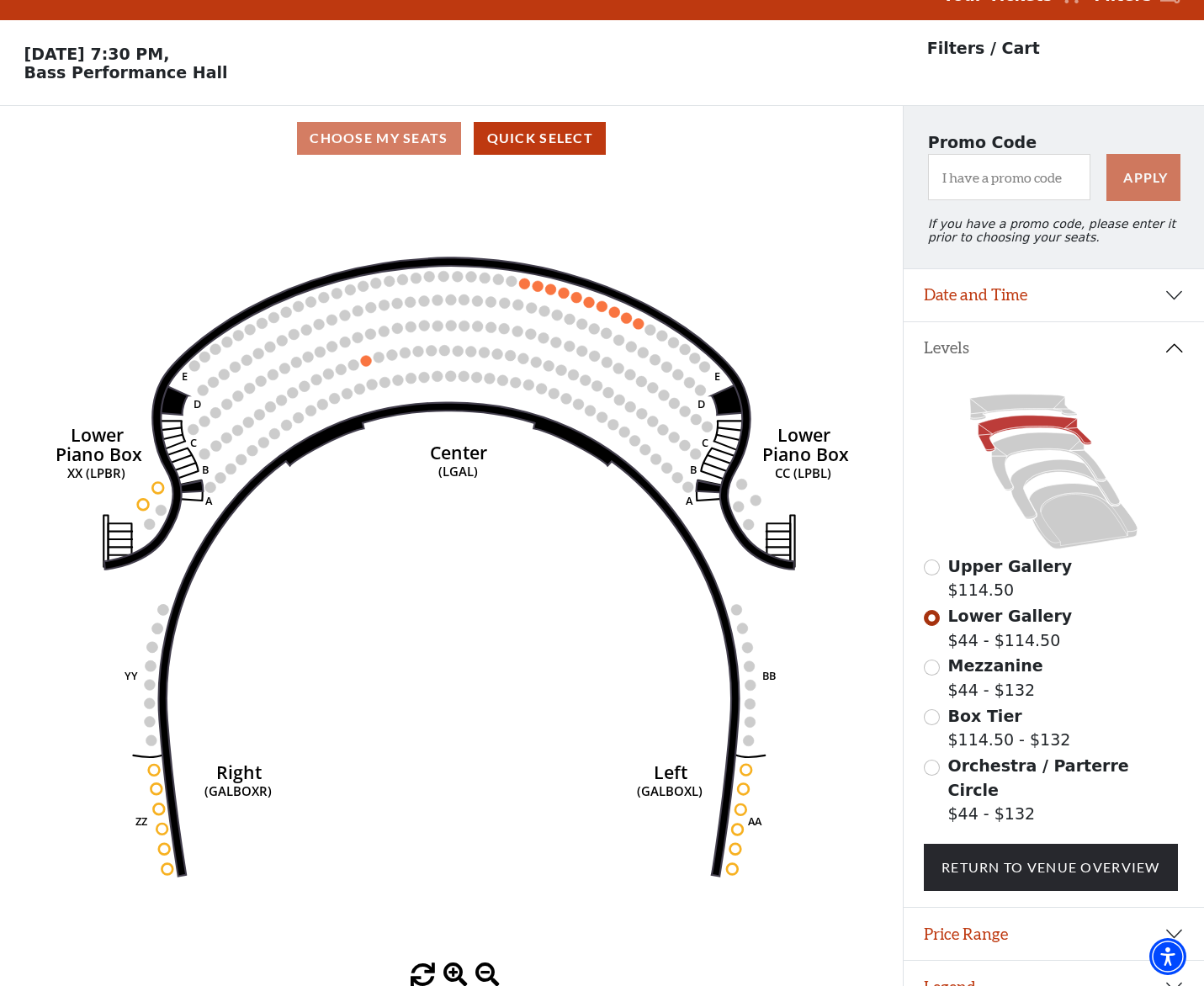
click at [1169, 289] on button "Date and Time" at bounding box center [1055, 295] width 301 height 52
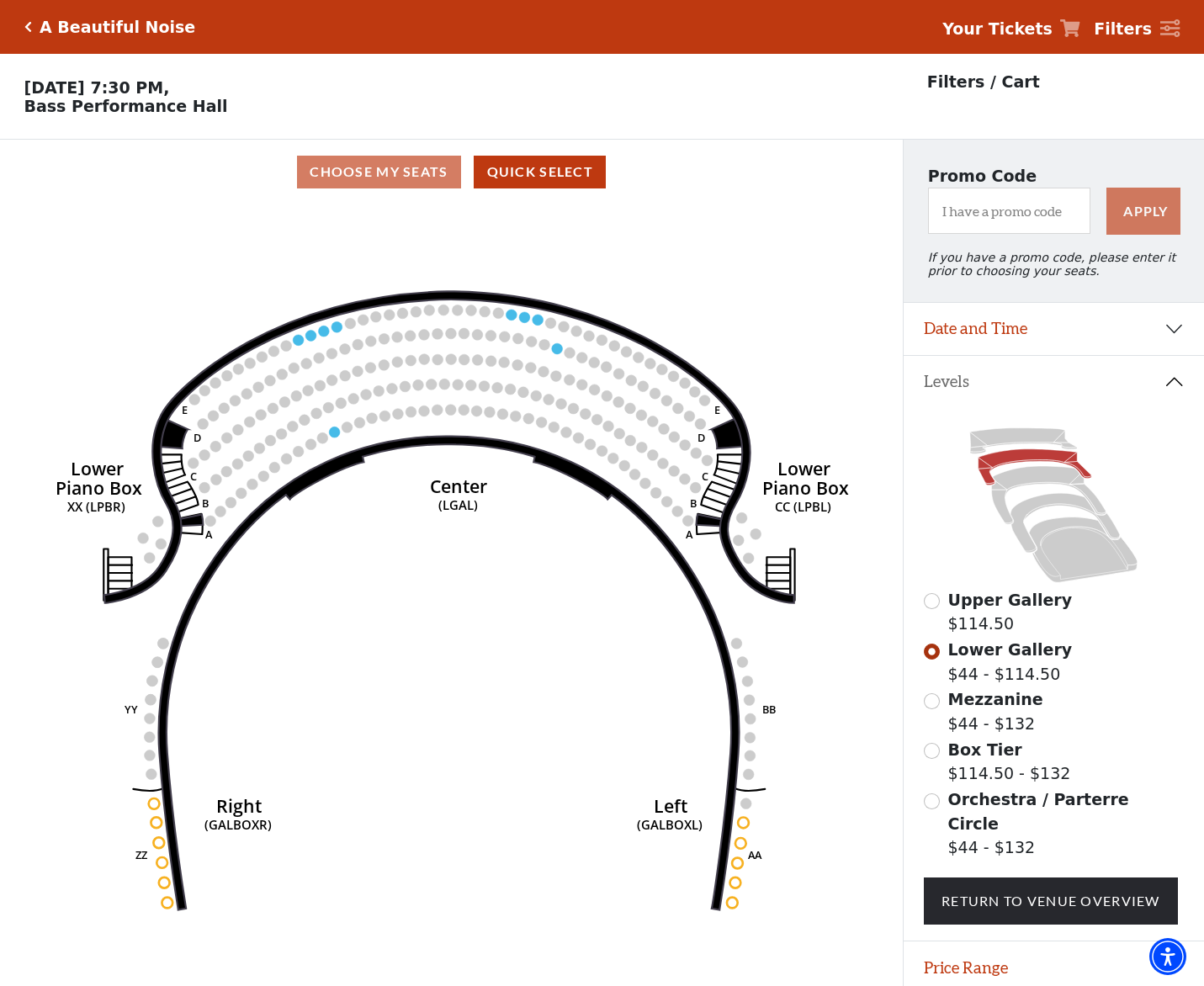
scroll to position [33, 0]
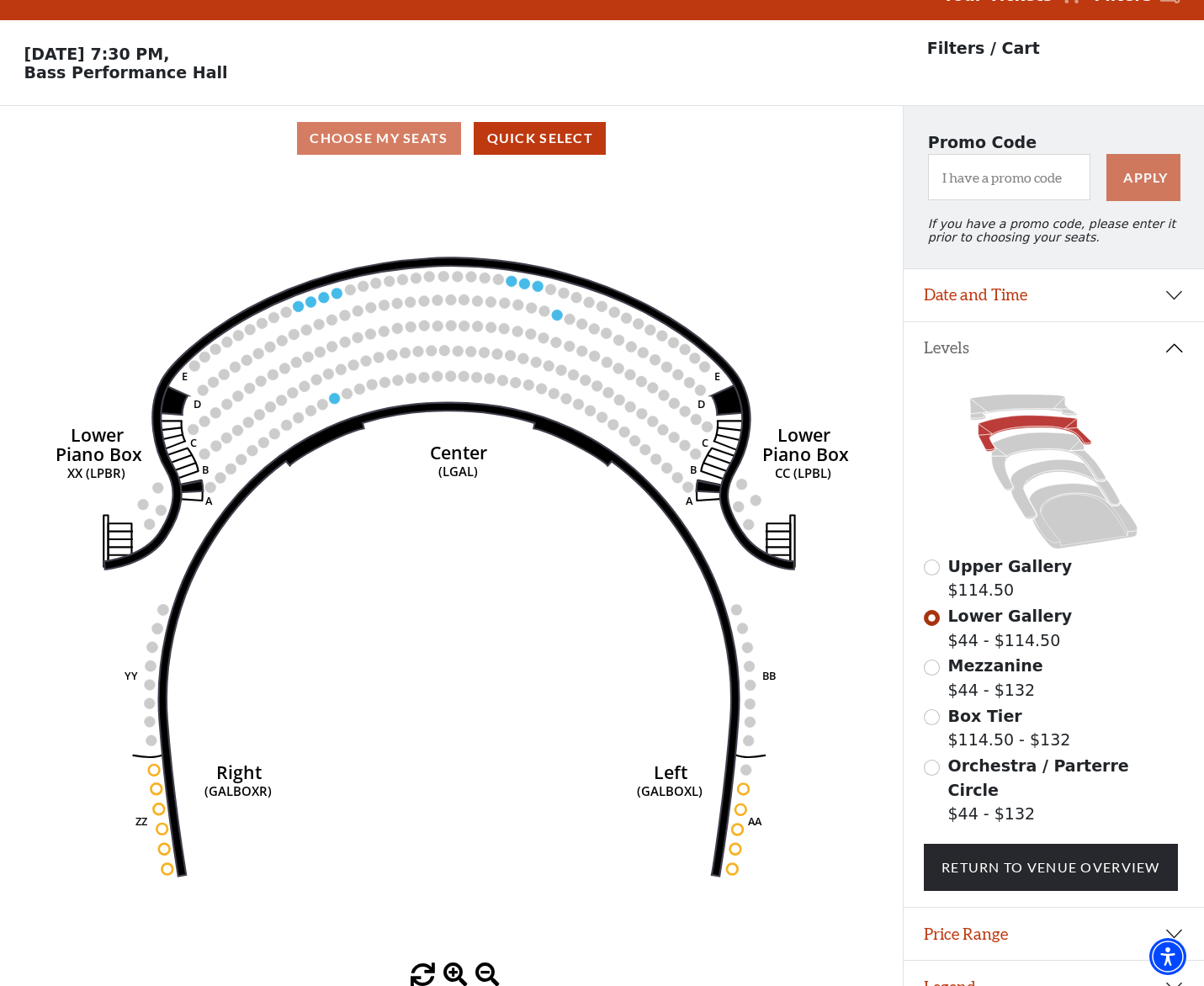
click at [932, 668] on input "Mezzanine$44 - $132\a" at bounding box center [932, 667] width 16 height 16
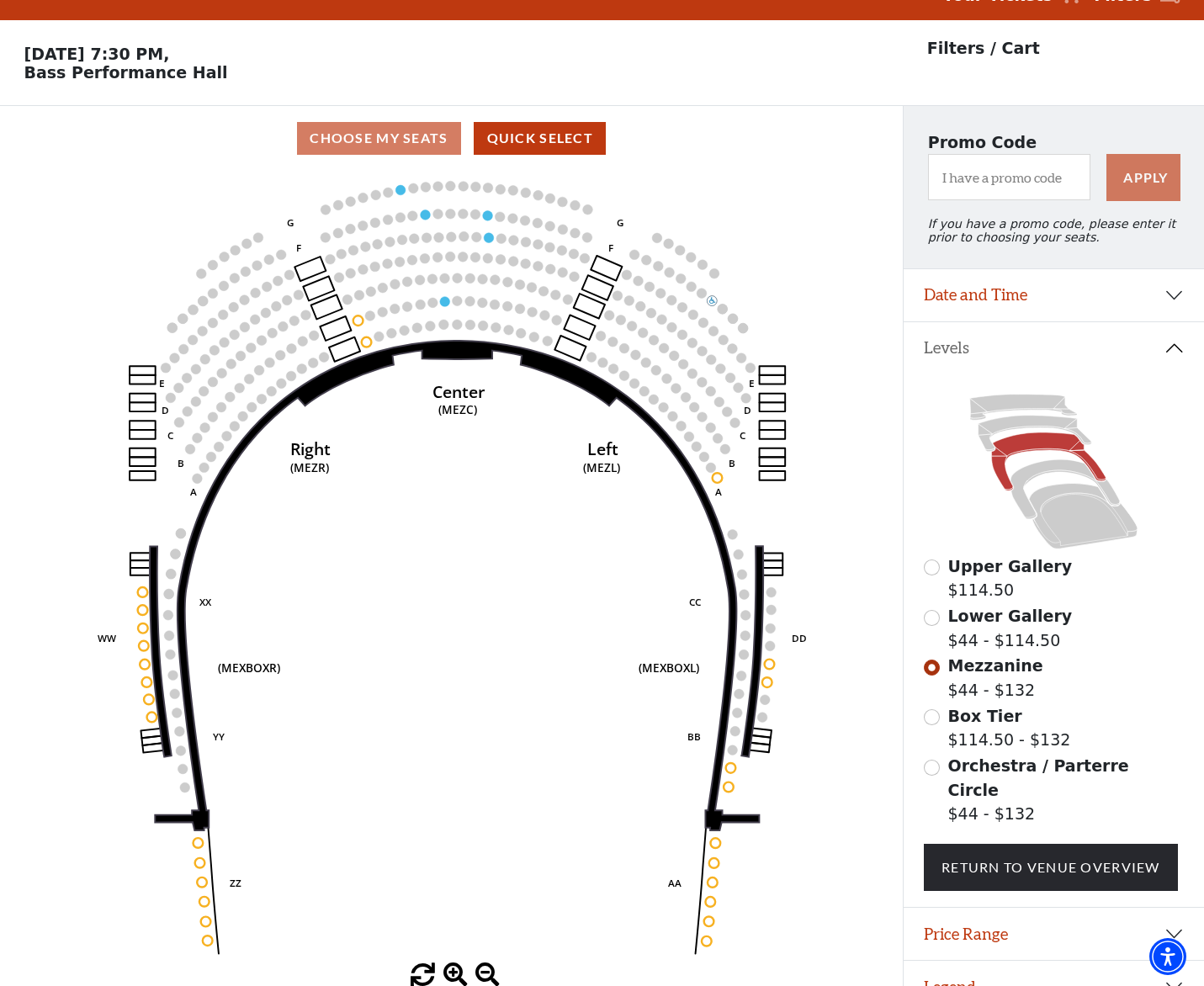
click at [934, 715] on input "Box Tier$114.50 - $132\a" at bounding box center [932, 717] width 16 height 16
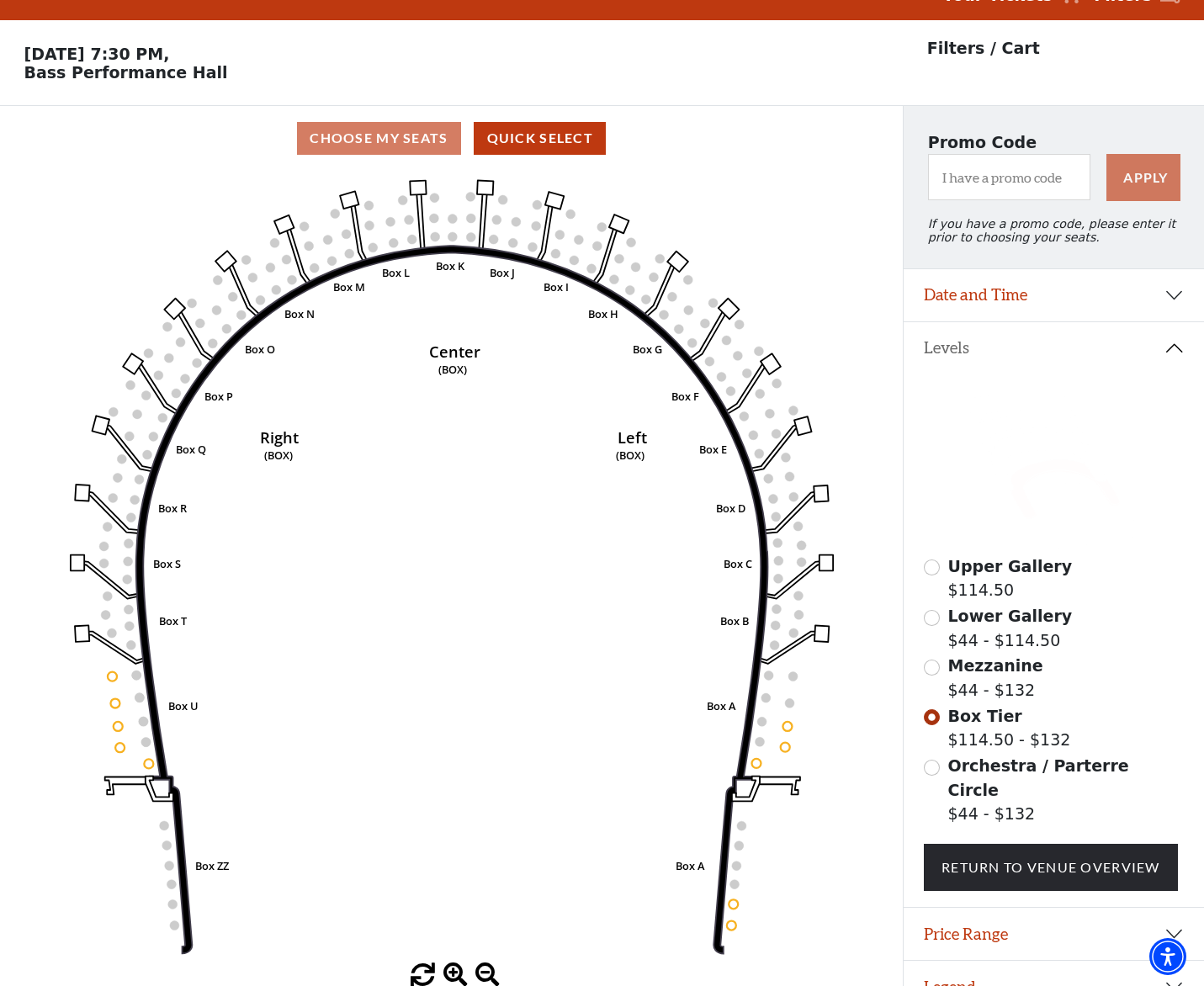
click at [1172, 294] on button "Date and Time" at bounding box center [1055, 295] width 301 height 52
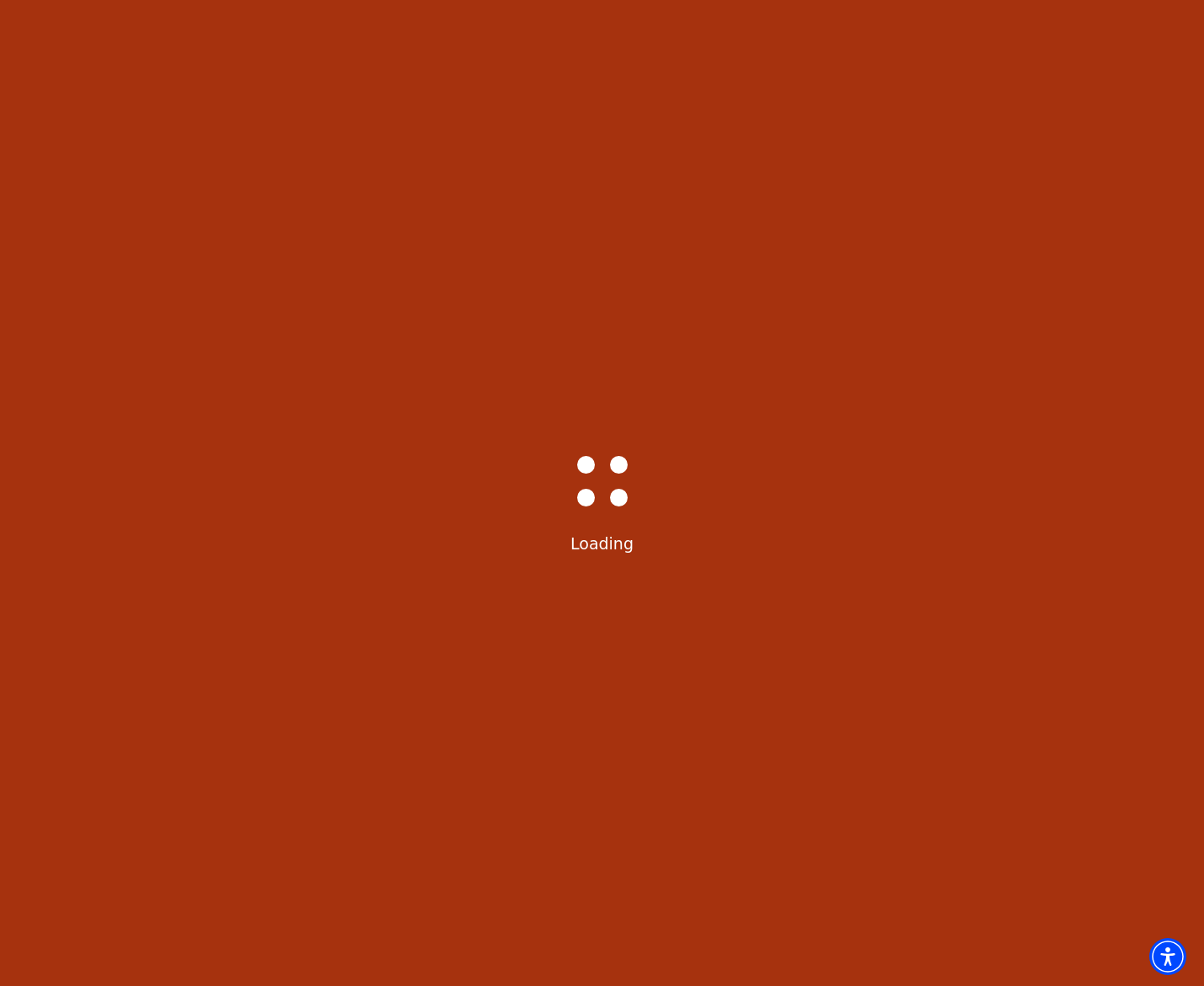
scroll to position [33, 0]
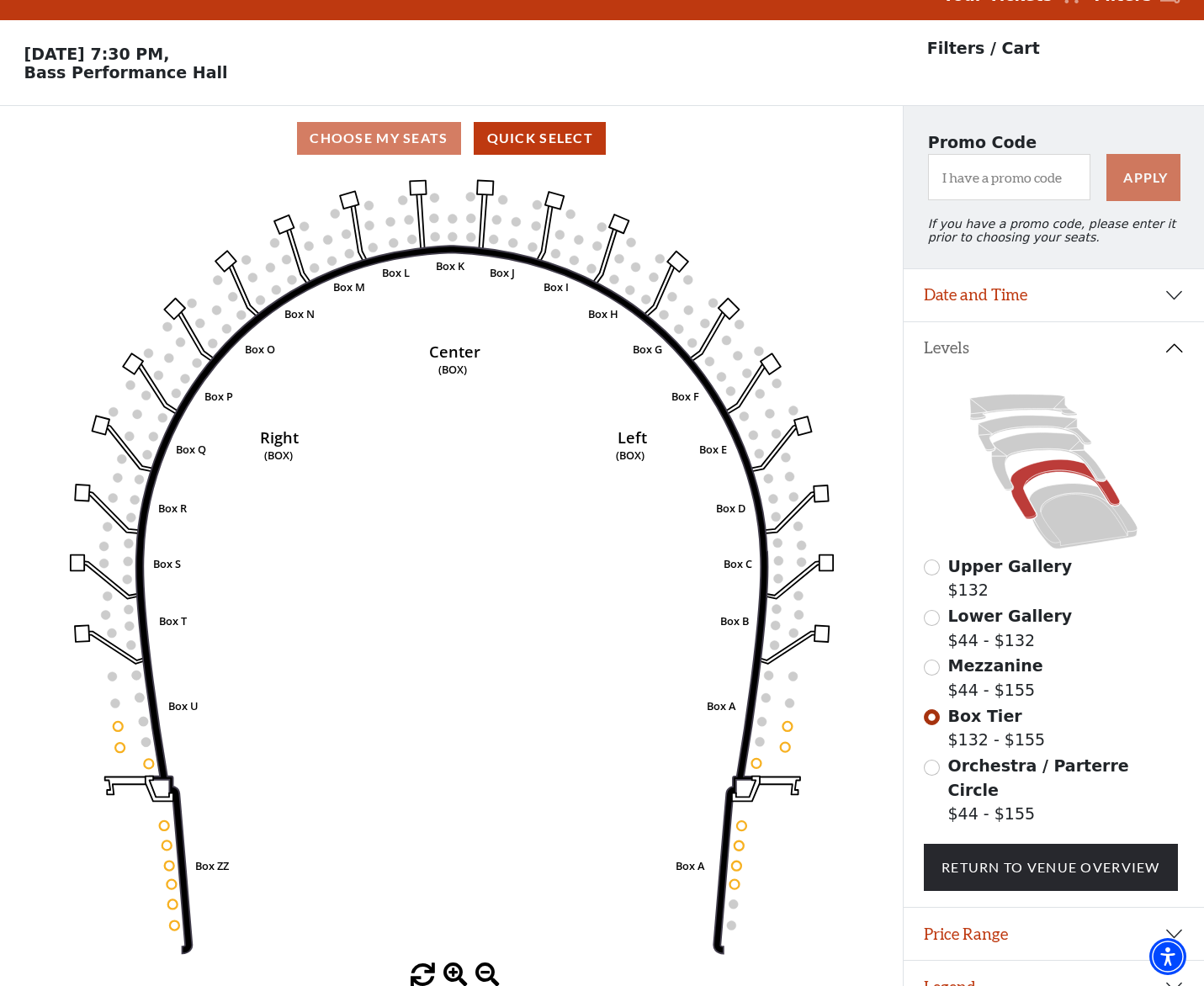
click at [934, 668] on input "Mezzanine$44 - $155\a" at bounding box center [932, 667] width 16 height 16
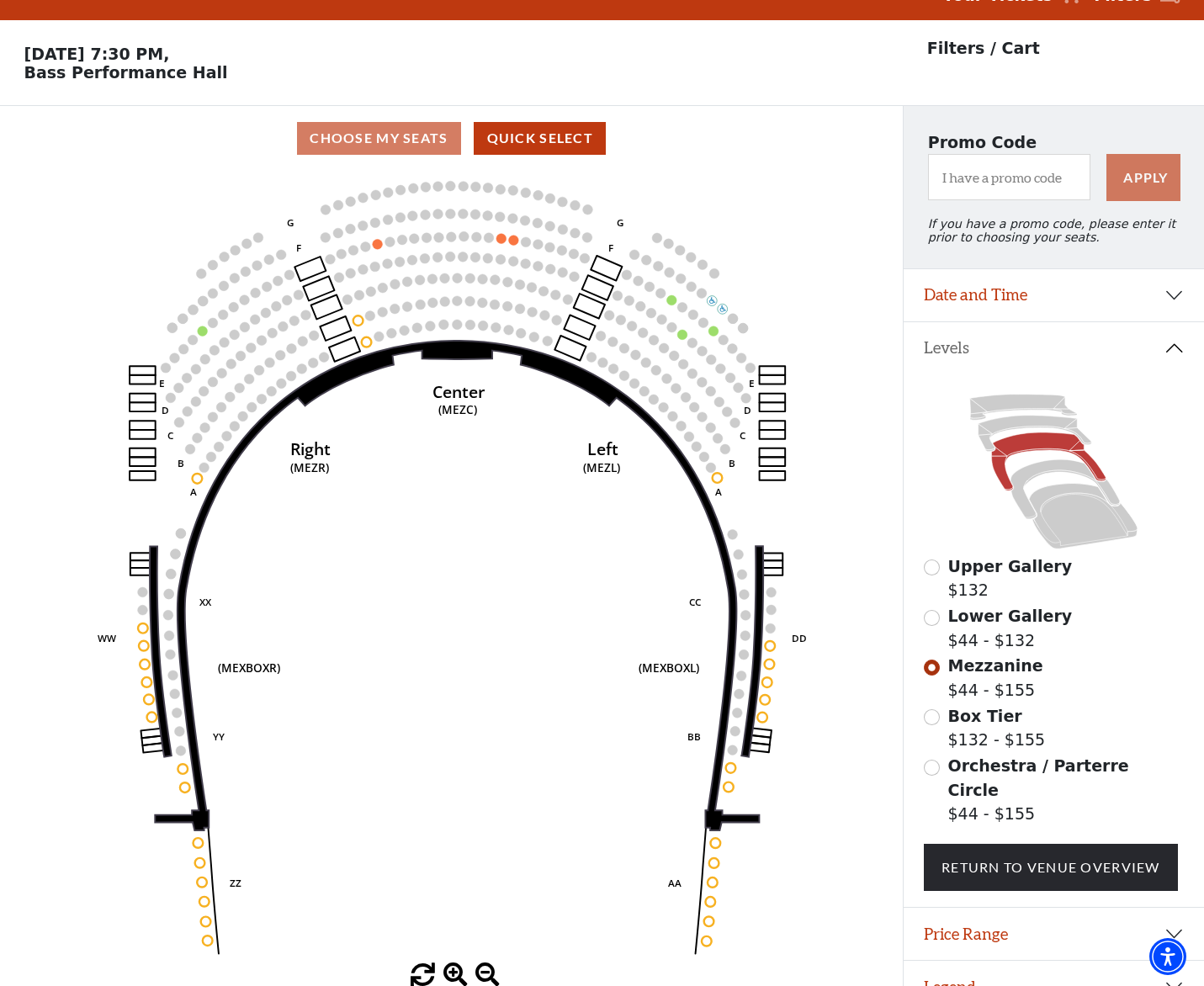
click at [933, 619] on input "Lower Gallery$44 - $132\a" at bounding box center [932, 618] width 16 height 16
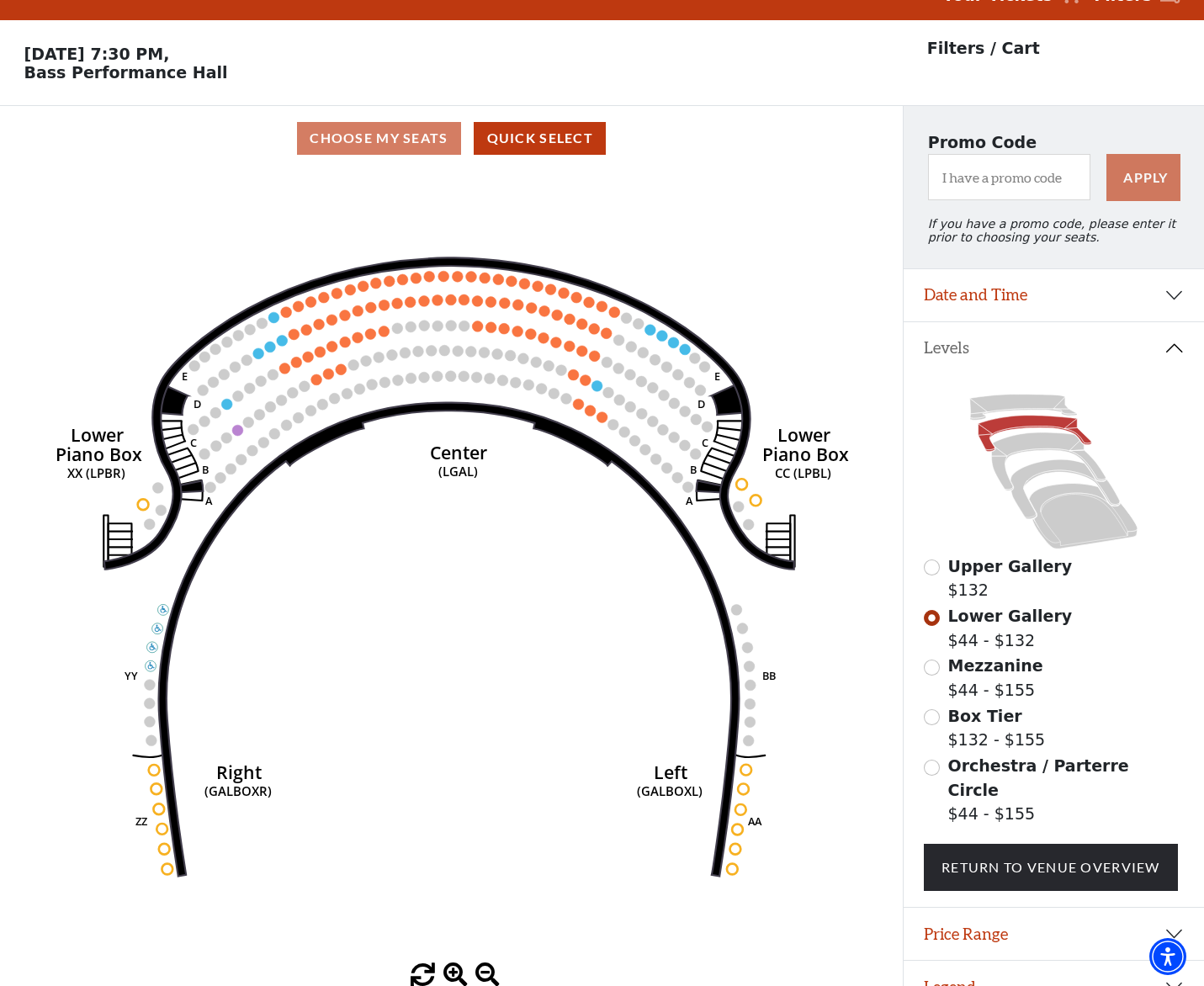
click at [939, 963] on button "Legend" at bounding box center [1055, 987] width 301 height 52
click at [939, 961] on button "Legend" at bounding box center [1055, 987] width 301 height 52
click at [1175, 954] on img "Accessibility Menu" at bounding box center [1168, 957] width 40 height 40
click at [1177, 908] on button "Price Range" at bounding box center [1055, 934] width 301 height 52
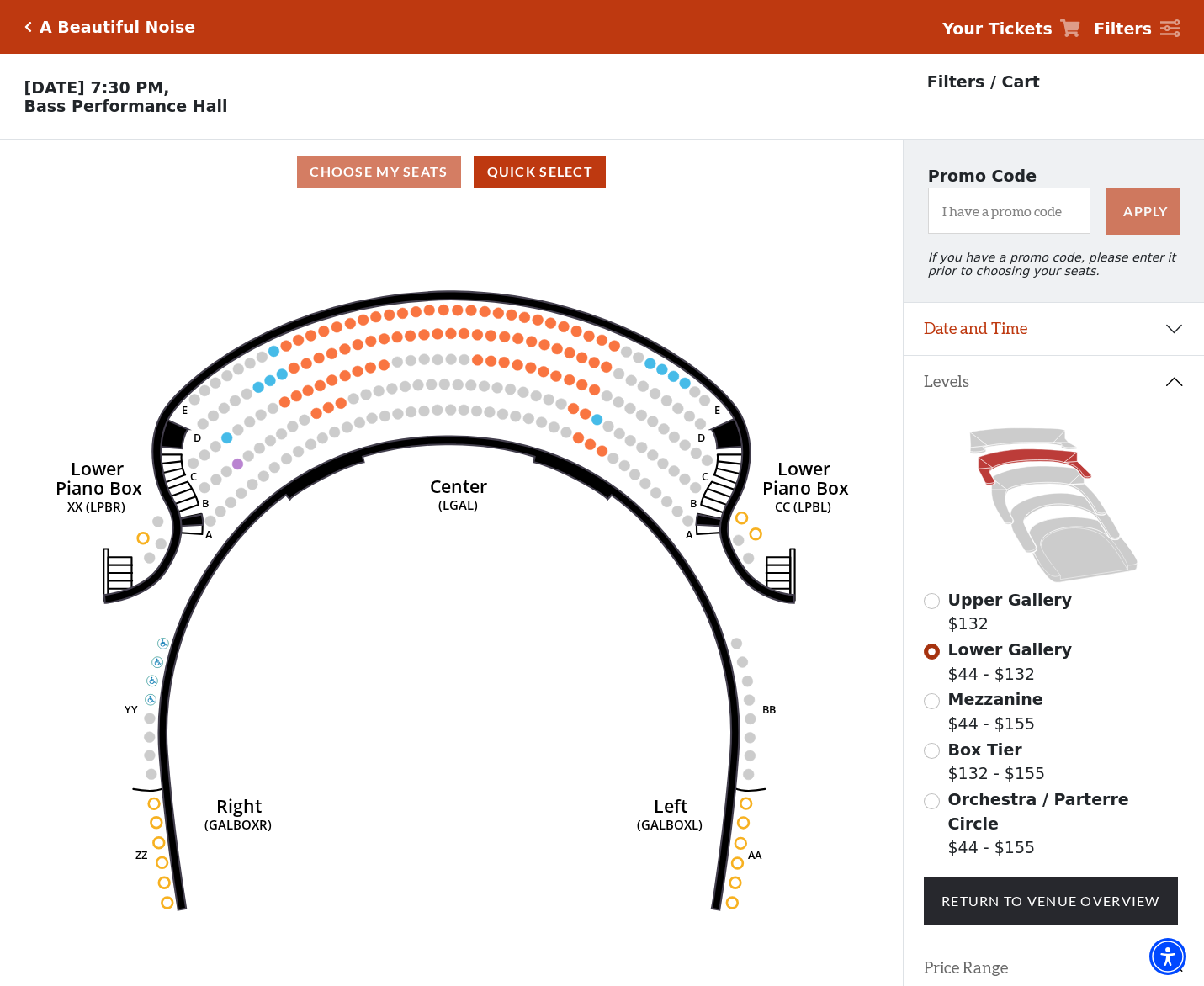
scroll to position [0, 0]
click at [934, 704] on input "Mezzanine$44 - $155\a" at bounding box center [932, 701] width 16 height 16
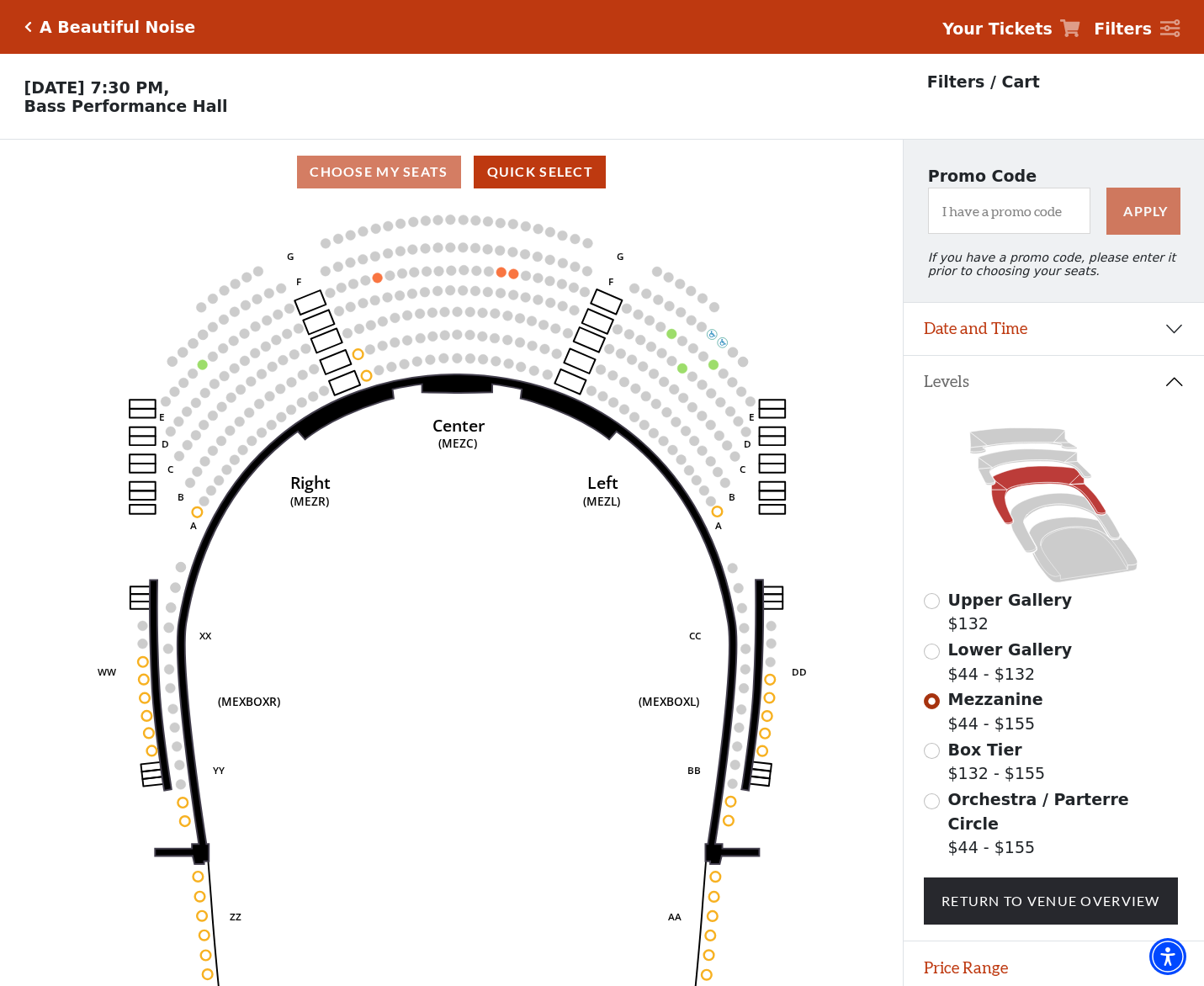
scroll to position [33, 0]
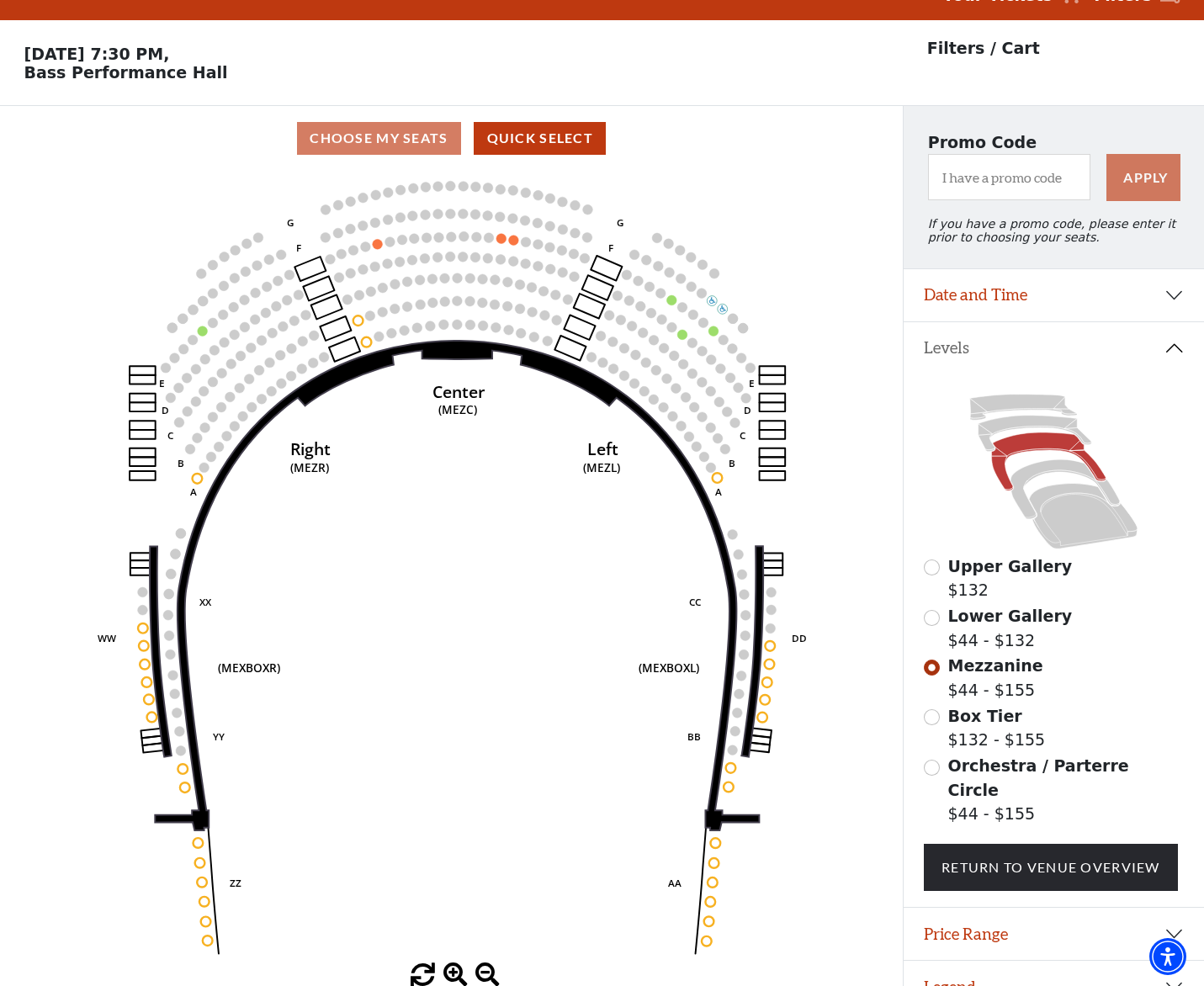
click at [1163, 293] on button "Date and Time" at bounding box center [1055, 295] width 301 height 52
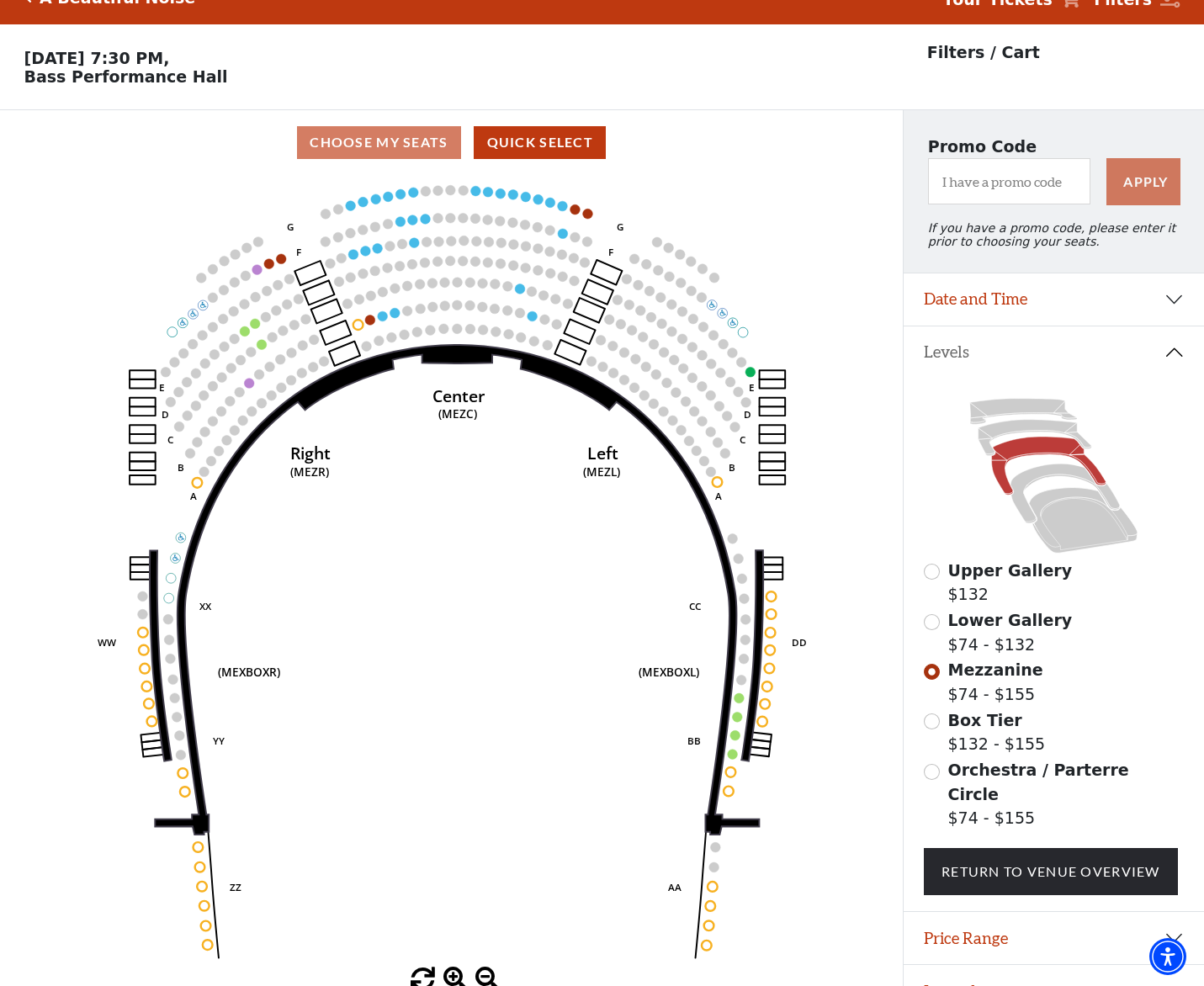
scroll to position [29, 0]
click at [1176, 302] on button "Date and Time" at bounding box center [1055, 300] width 301 height 52
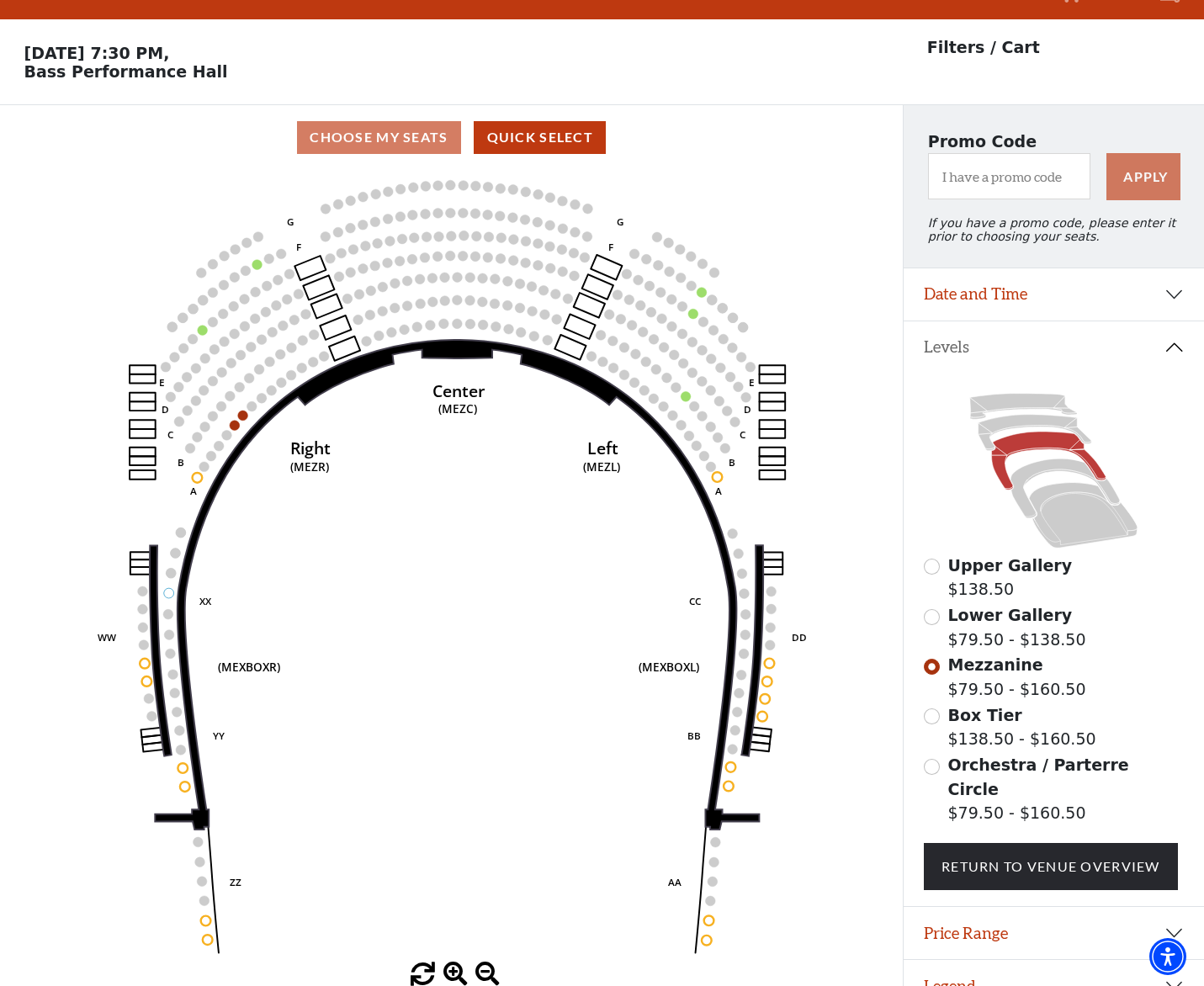
scroll to position [33, 0]
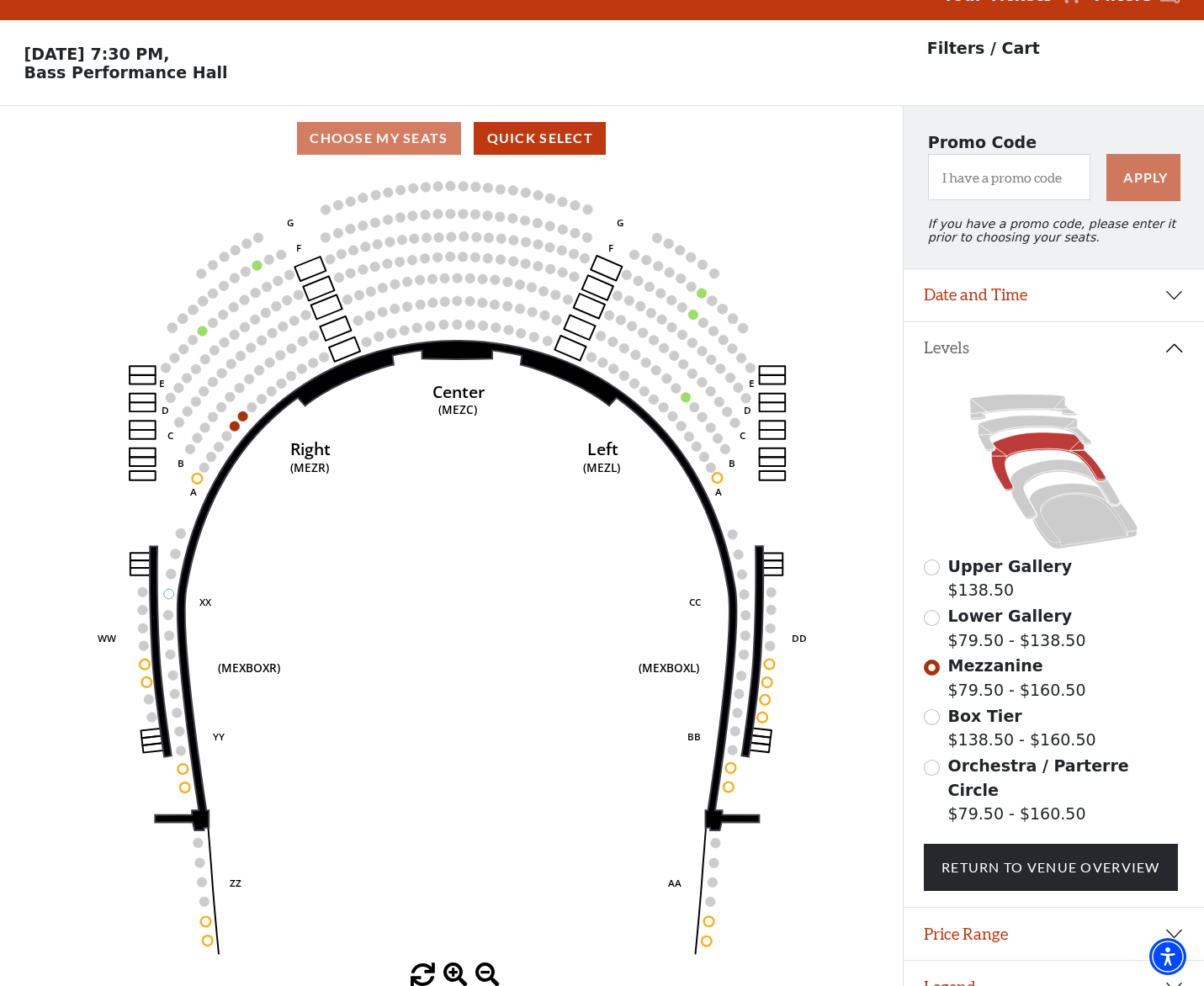
click at [935, 719] on input "Box Tier$138.50 - $160.50\a" at bounding box center [932, 717] width 16 height 16
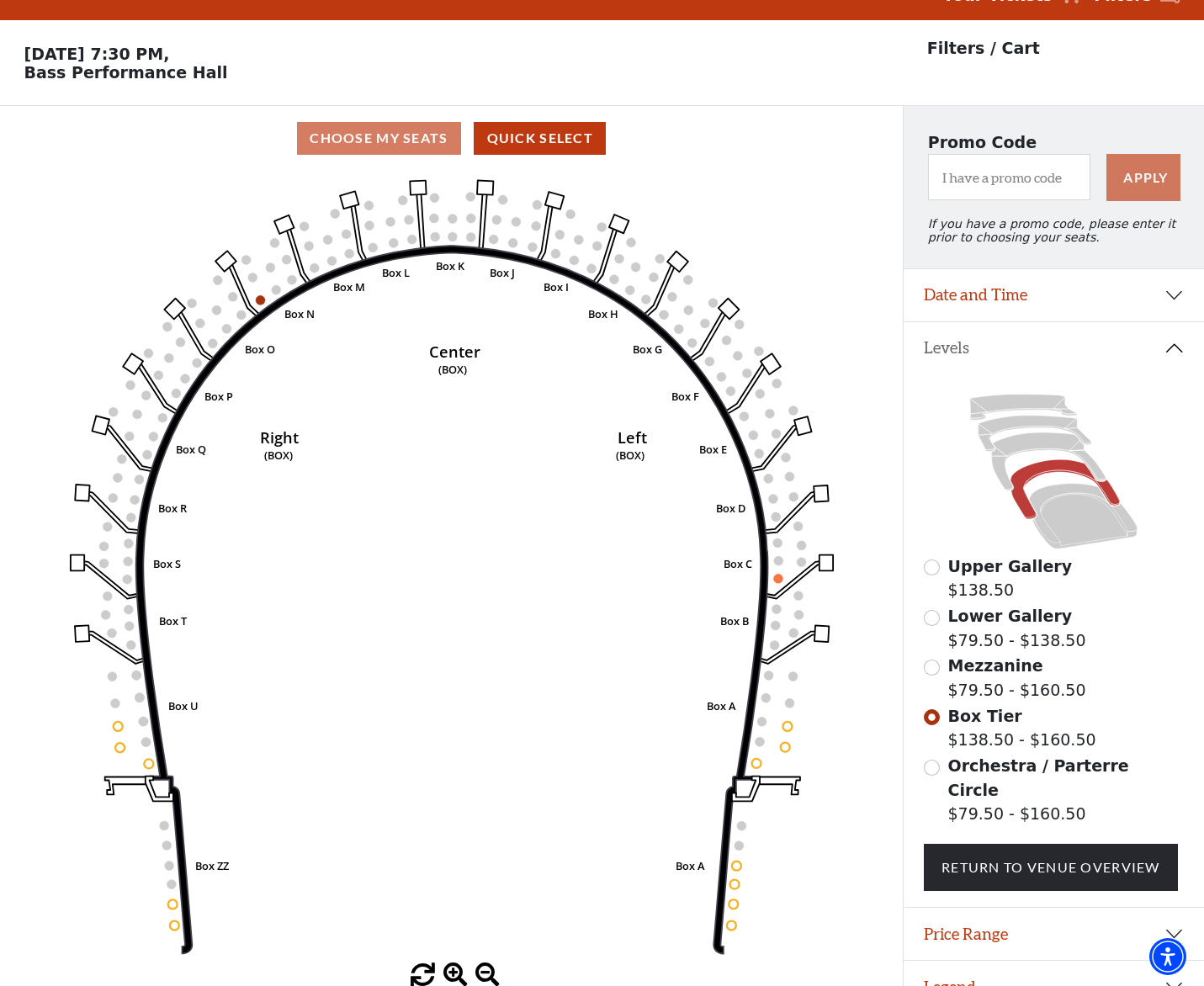
click at [934, 667] on input "Mezzanine$79.50 - $160.50\a" at bounding box center [932, 667] width 16 height 16
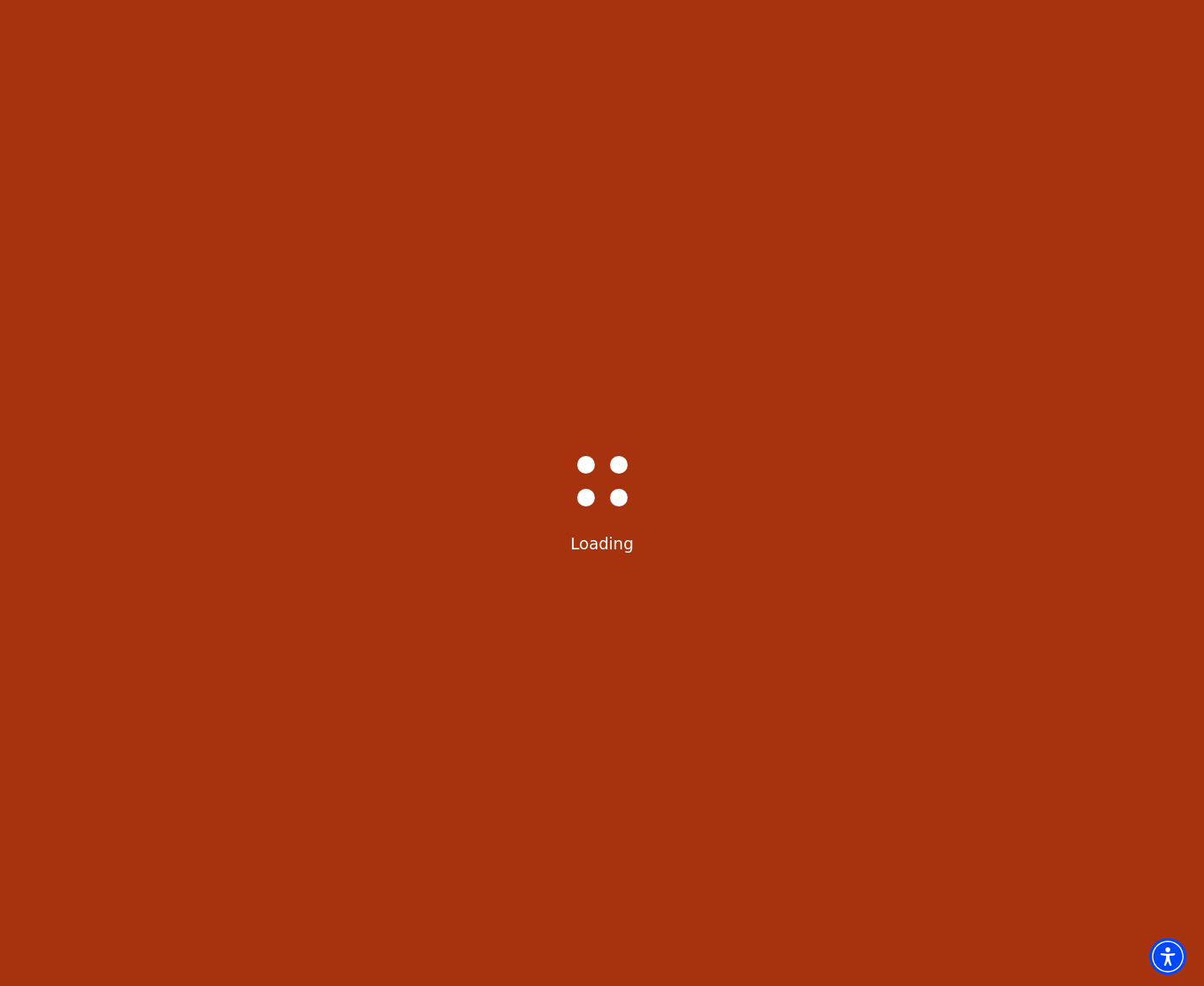
scroll to position [0, 0]
select select "6225"
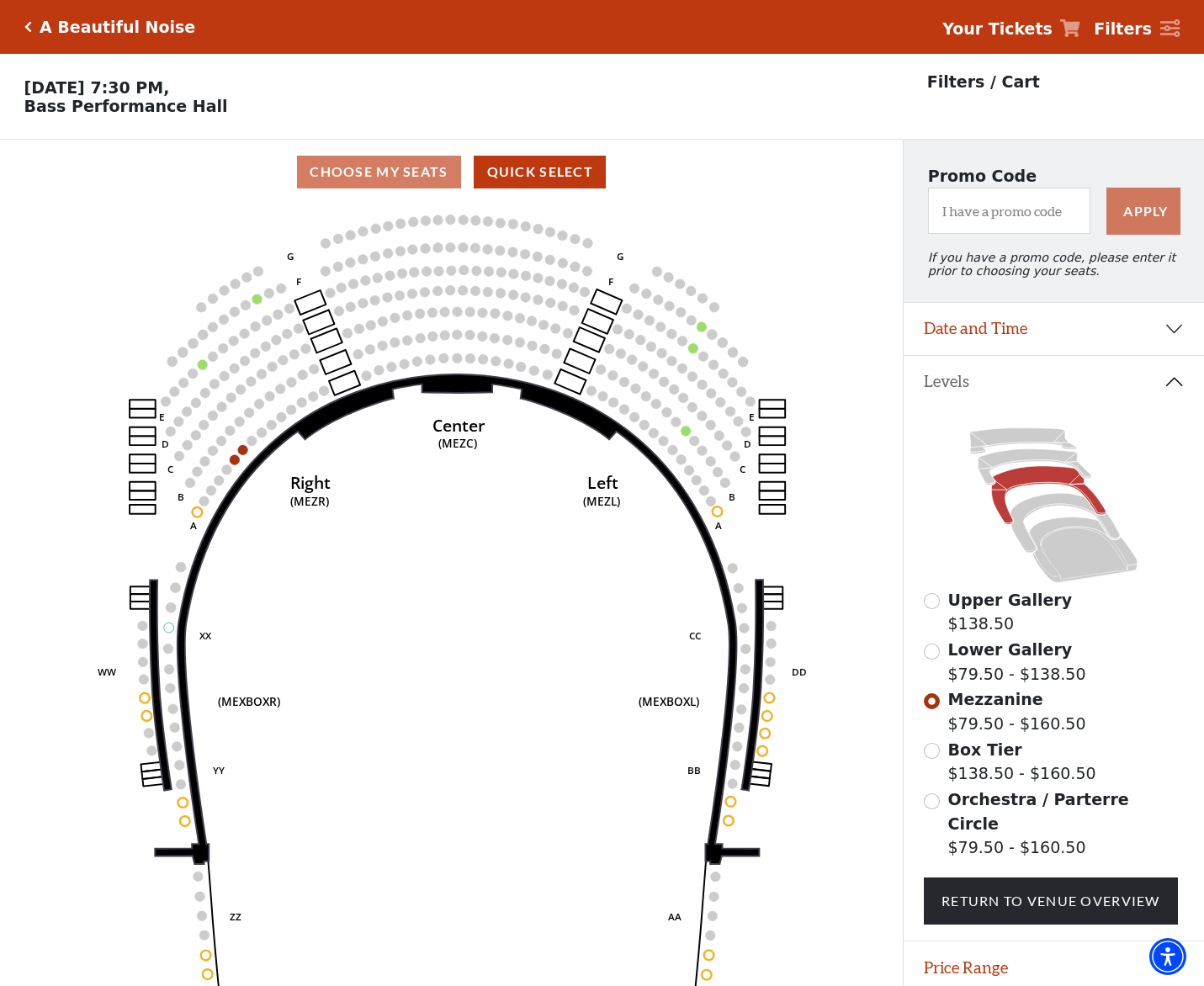
scroll to position [33, 0]
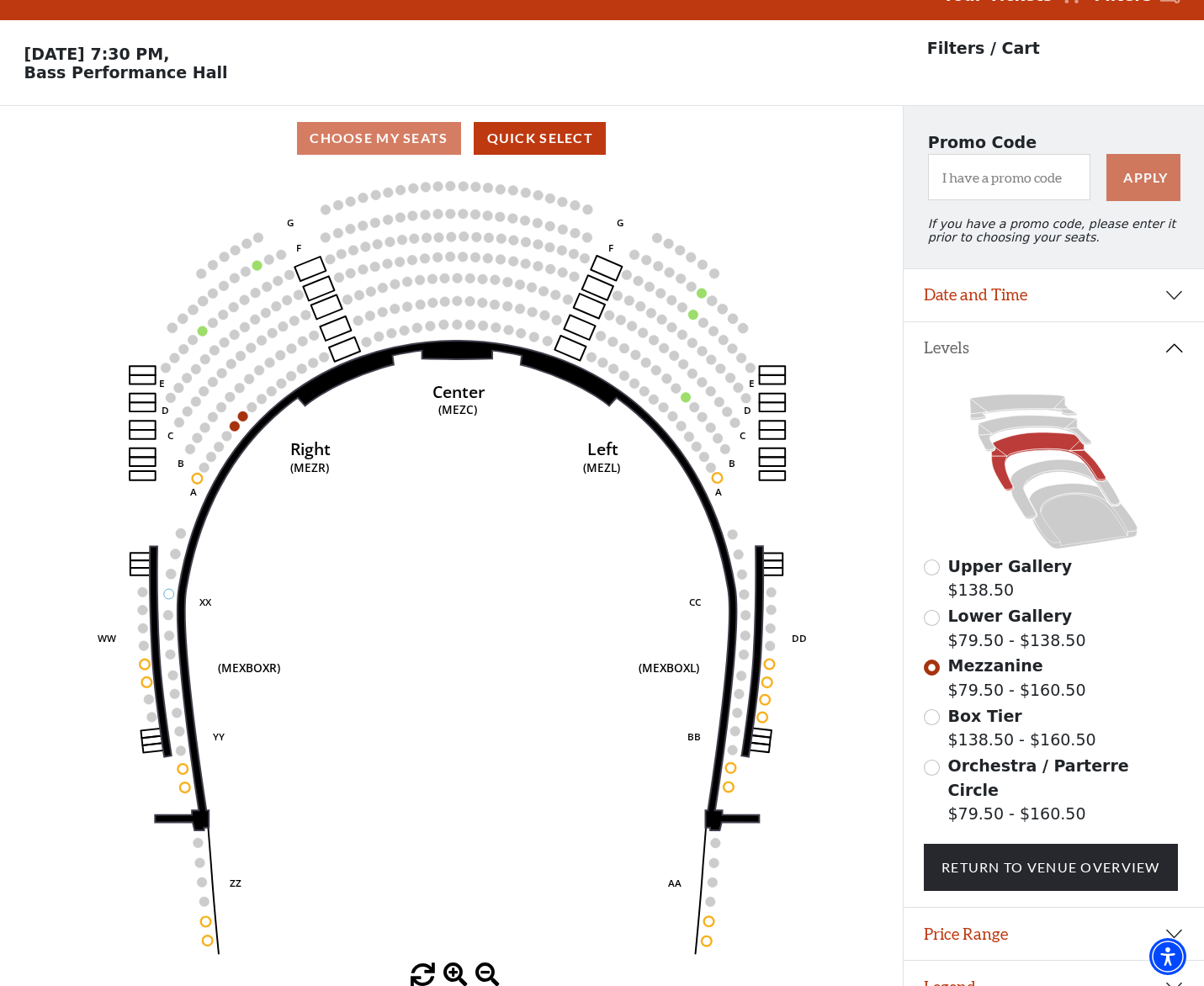
click at [1174, 293] on button "Date and Time" at bounding box center [1055, 295] width 301 height 52
click at [936, 710] on input "Box Tier$114.50 - $132\a" at bounding box center [932, 717] width 16 height 16
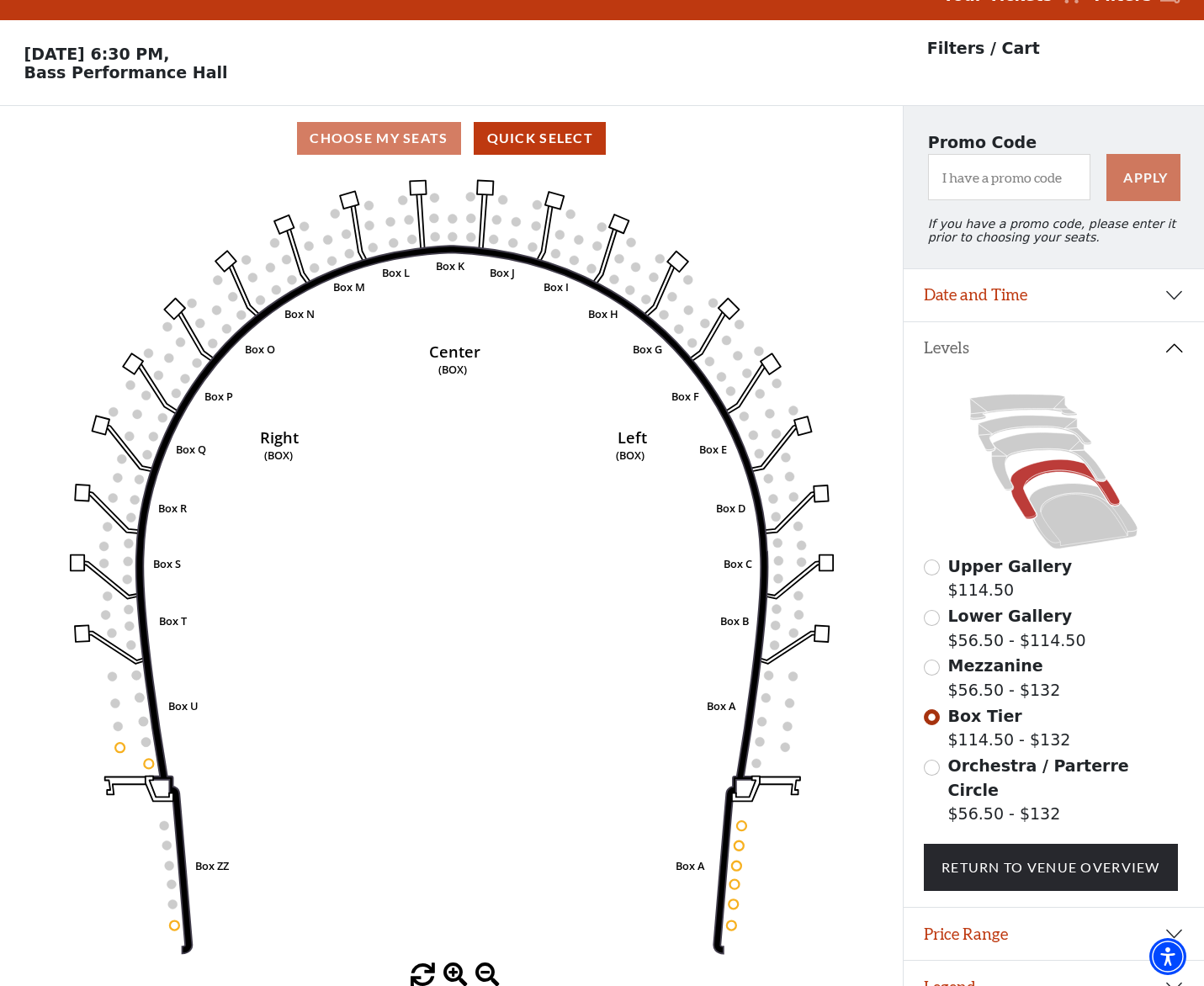
click at [451, 973] on span at bounding box center [456, 976] width 25 height 25
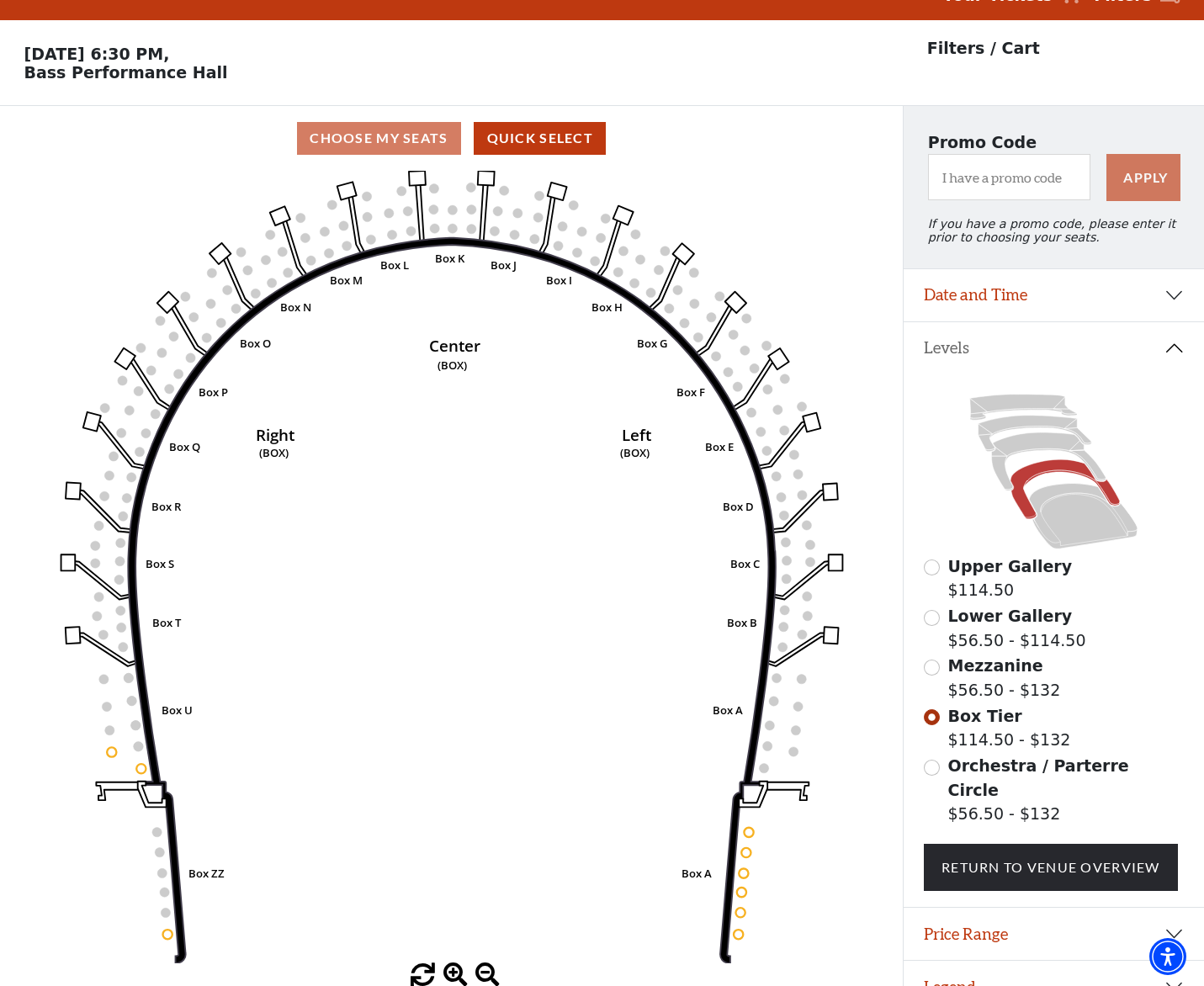
click at [451, 973] on span at bounding box center [456, 976] width 25 height 25
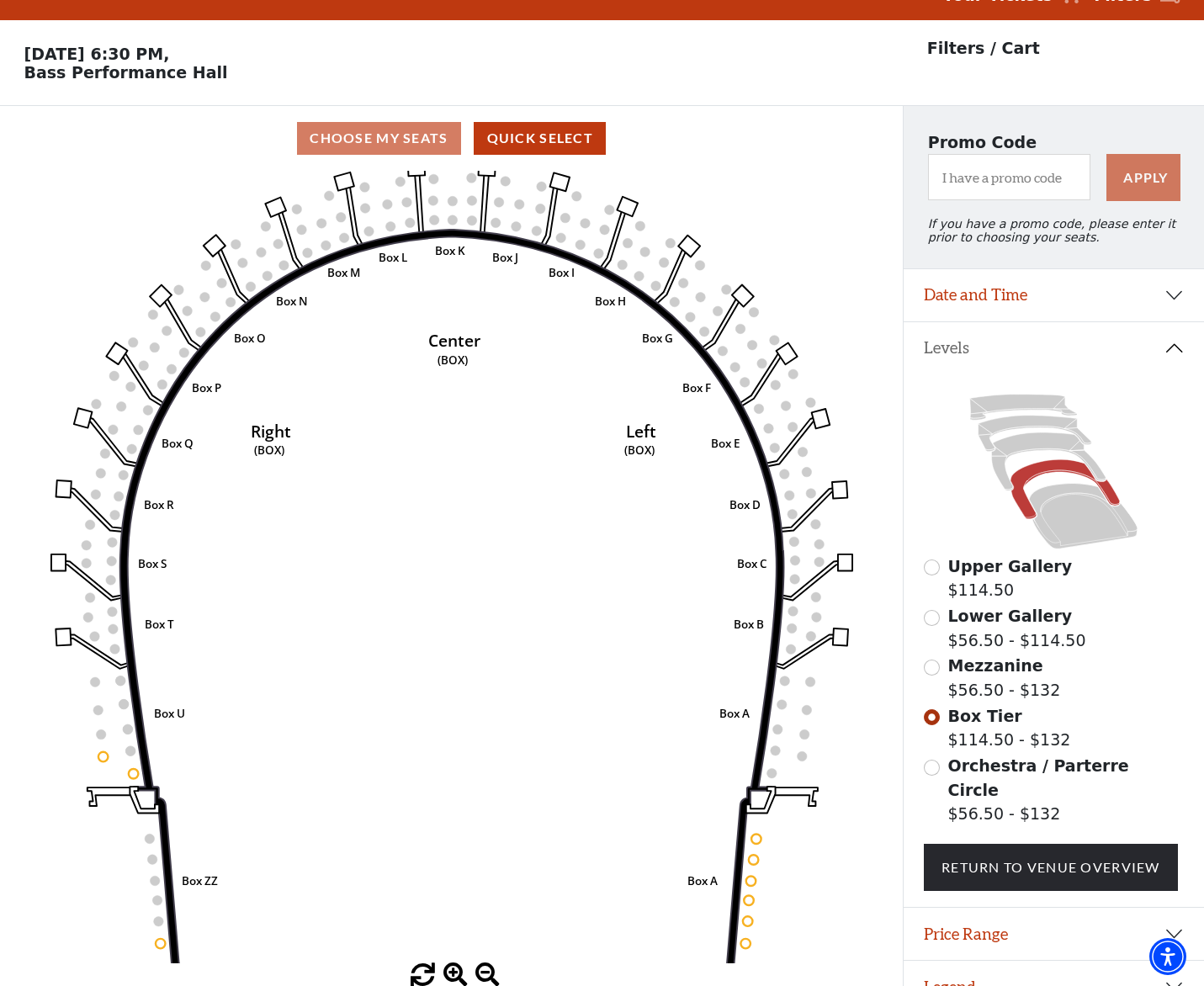
click at [451, 973] on span at bounding box center [456, 976] width 25 height 25
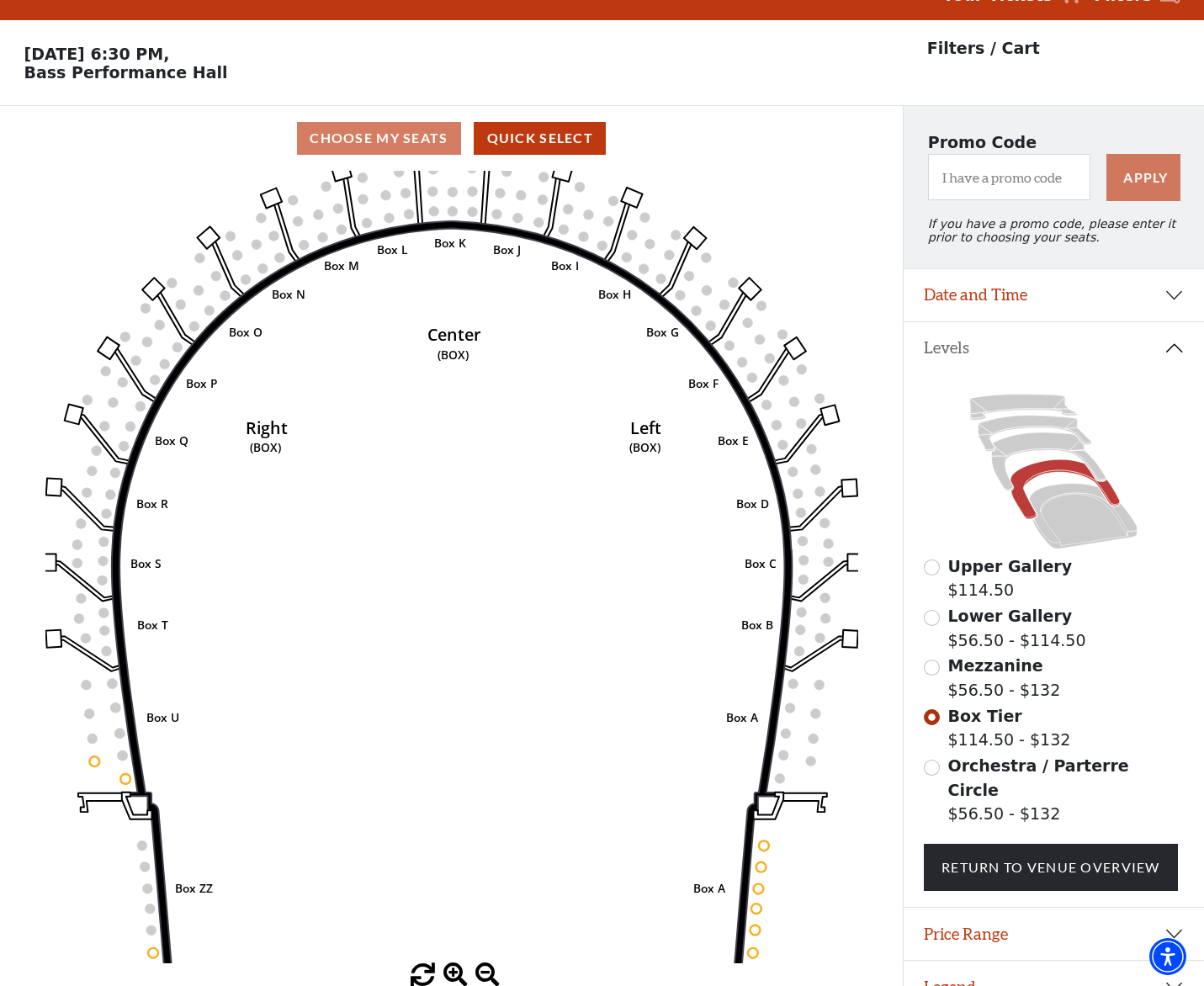
click at [451, 973] on span at bounding box center [456, 976] width 25 height 25
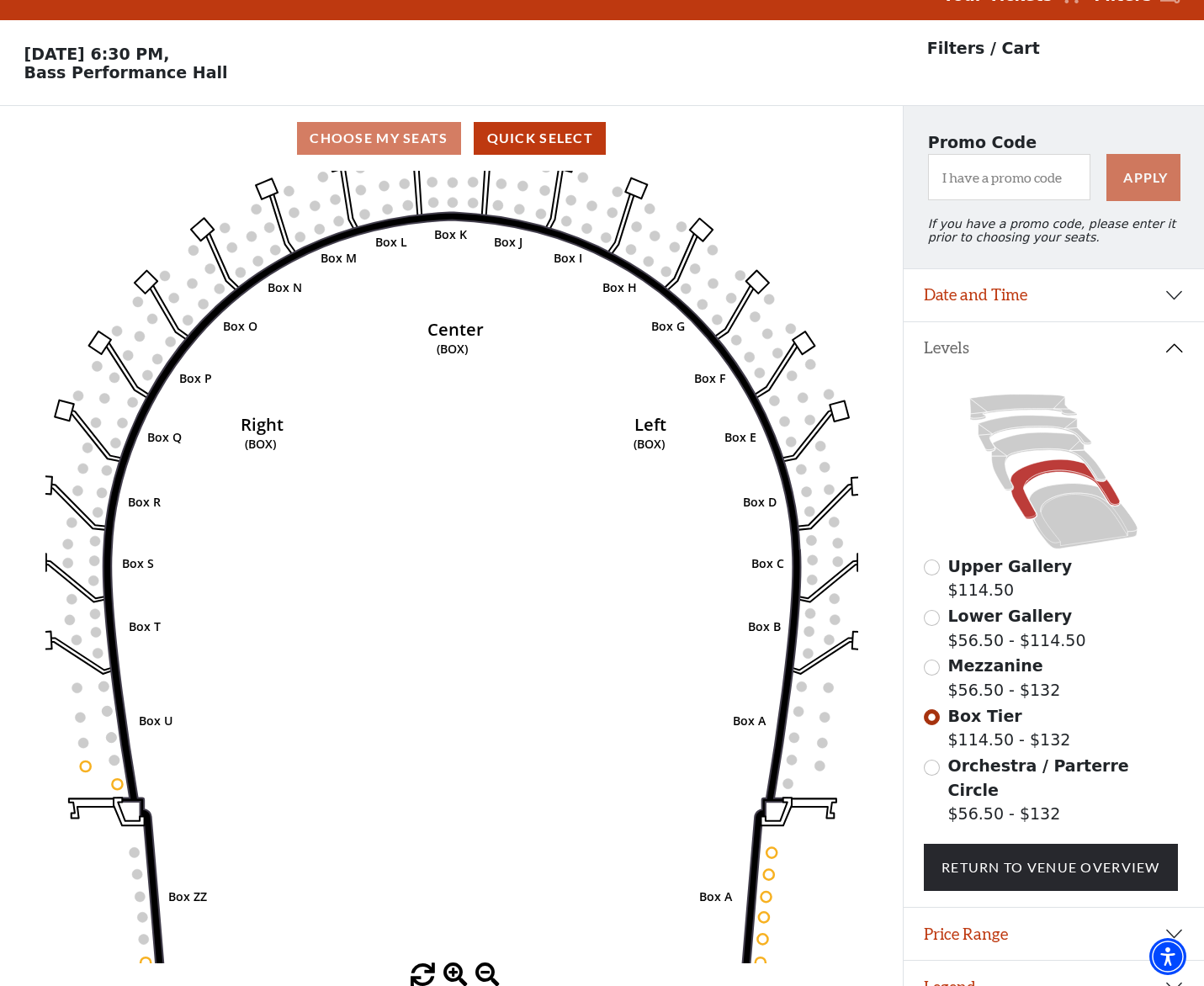
click at [451, 973] on span at bounding box center [456, 976] width 25 height 25
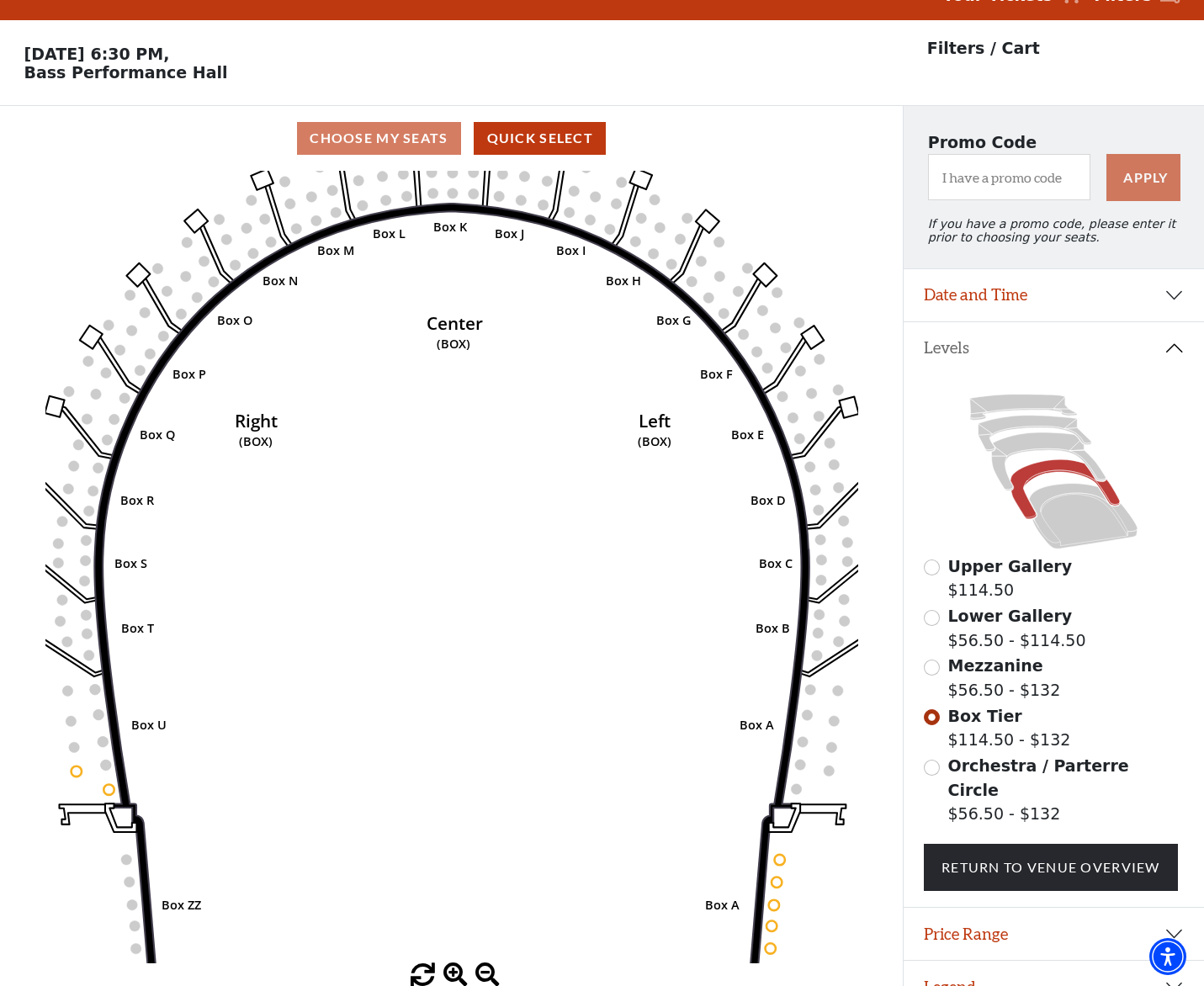
click at [933, 667] on input "Mezzanine$56.50 - $132\a" at bounding box center [932, 667] width 16 height 16
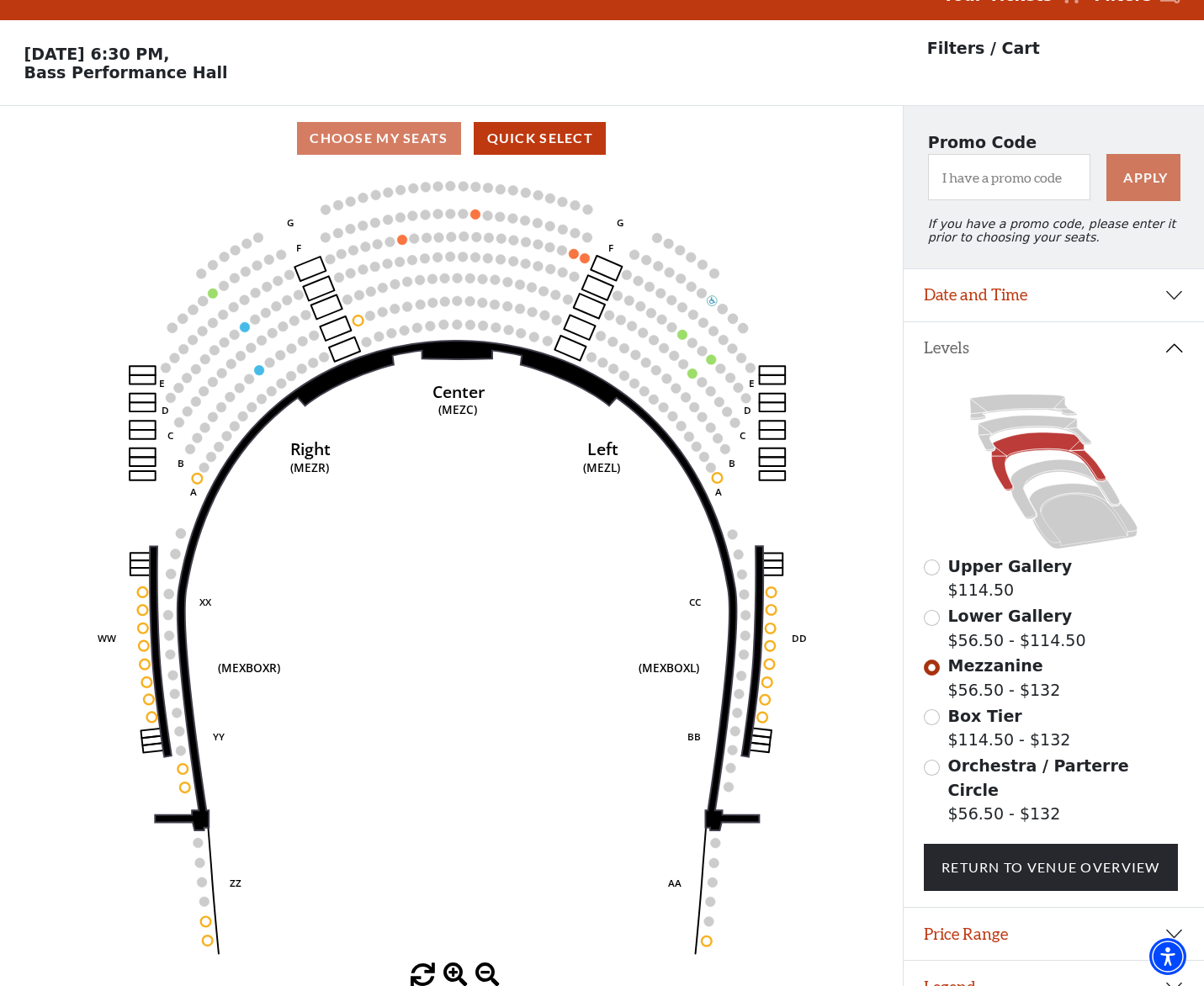
click at [452, 970] on span at bounding box center [456, 976] width 25 height 25
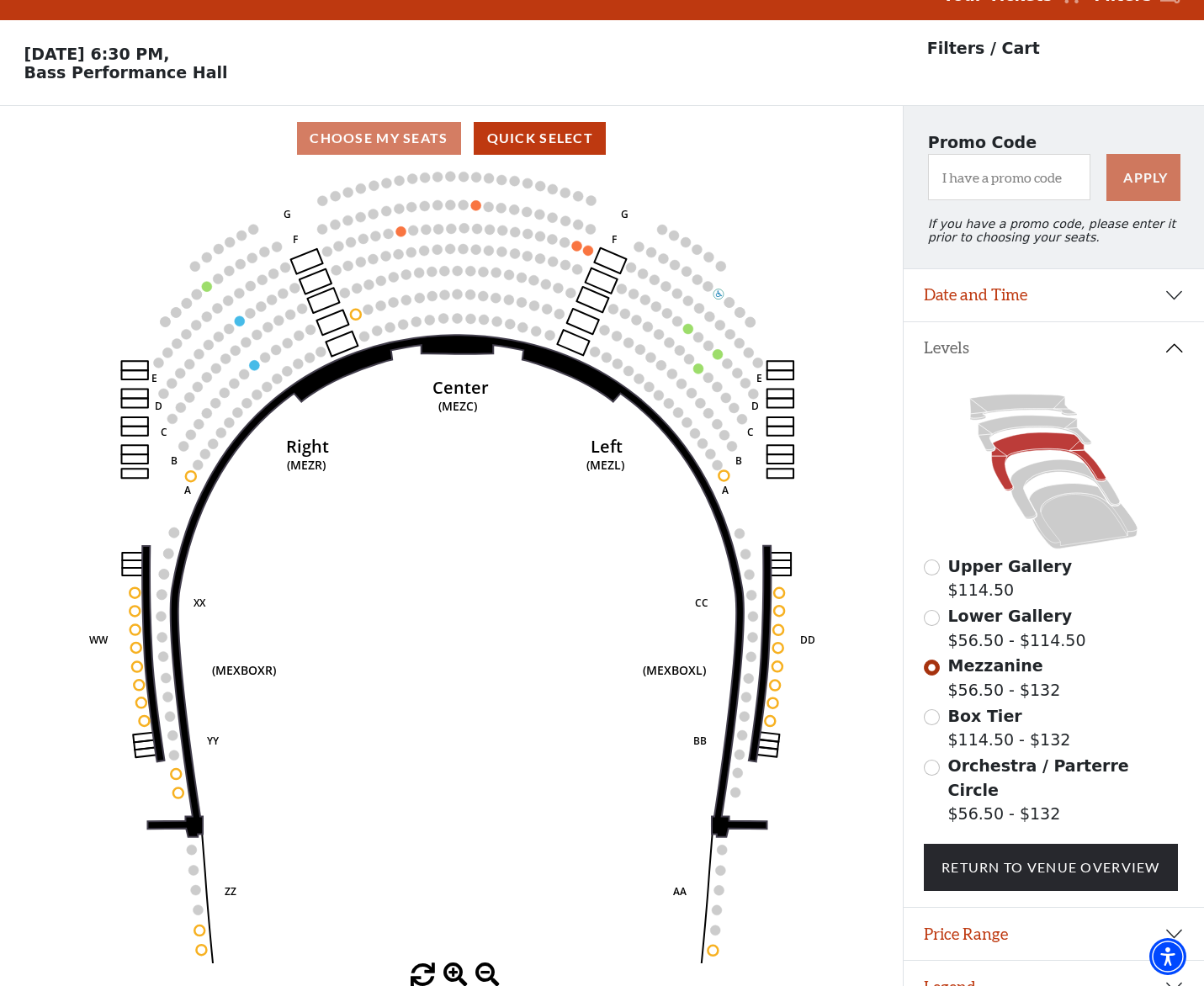
click at [452, 970] on span at bounding box center [456, 976] width 25 height 25
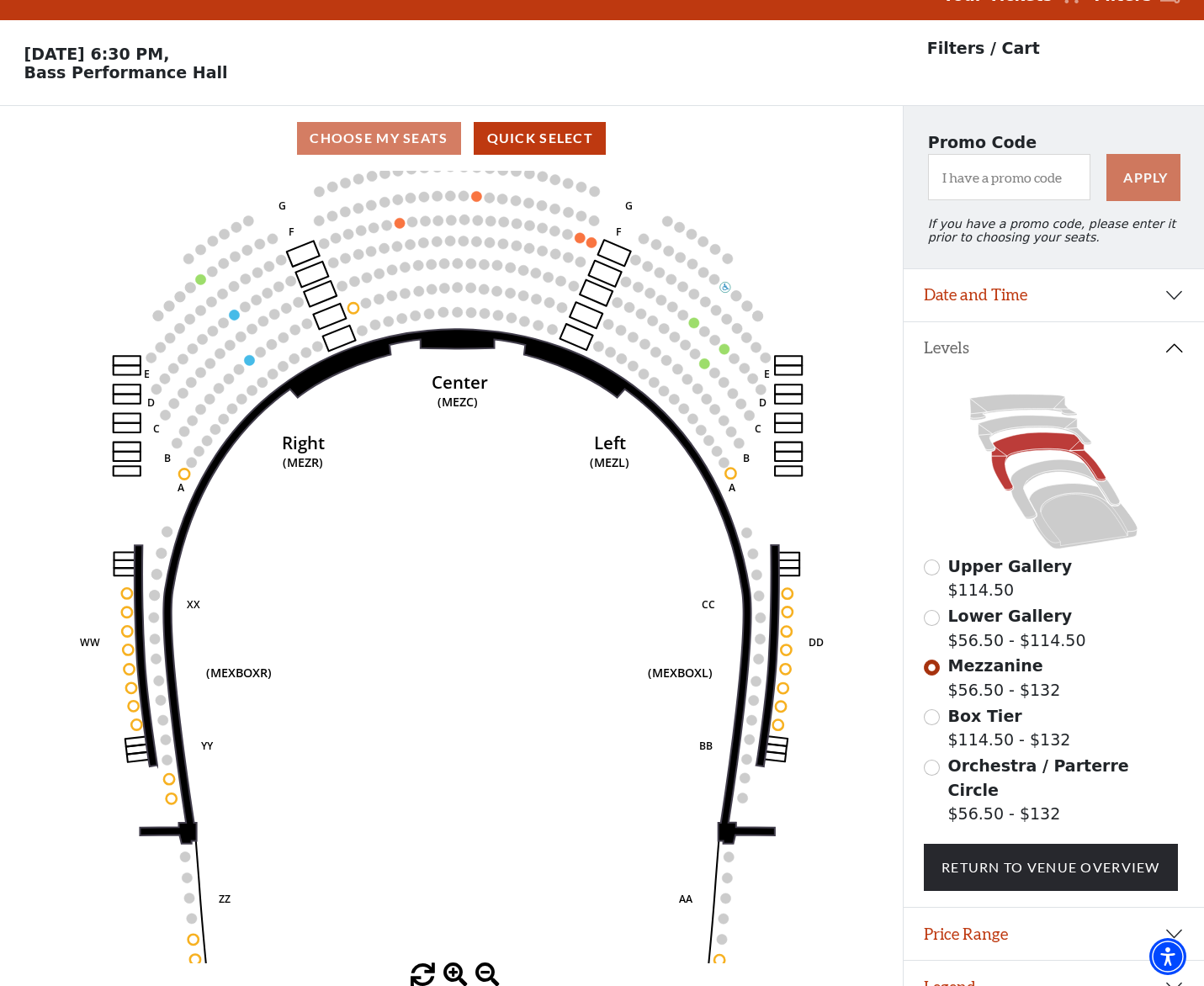
click at [452, 970] on span at bounding box center [456, 976] width 25 height 25
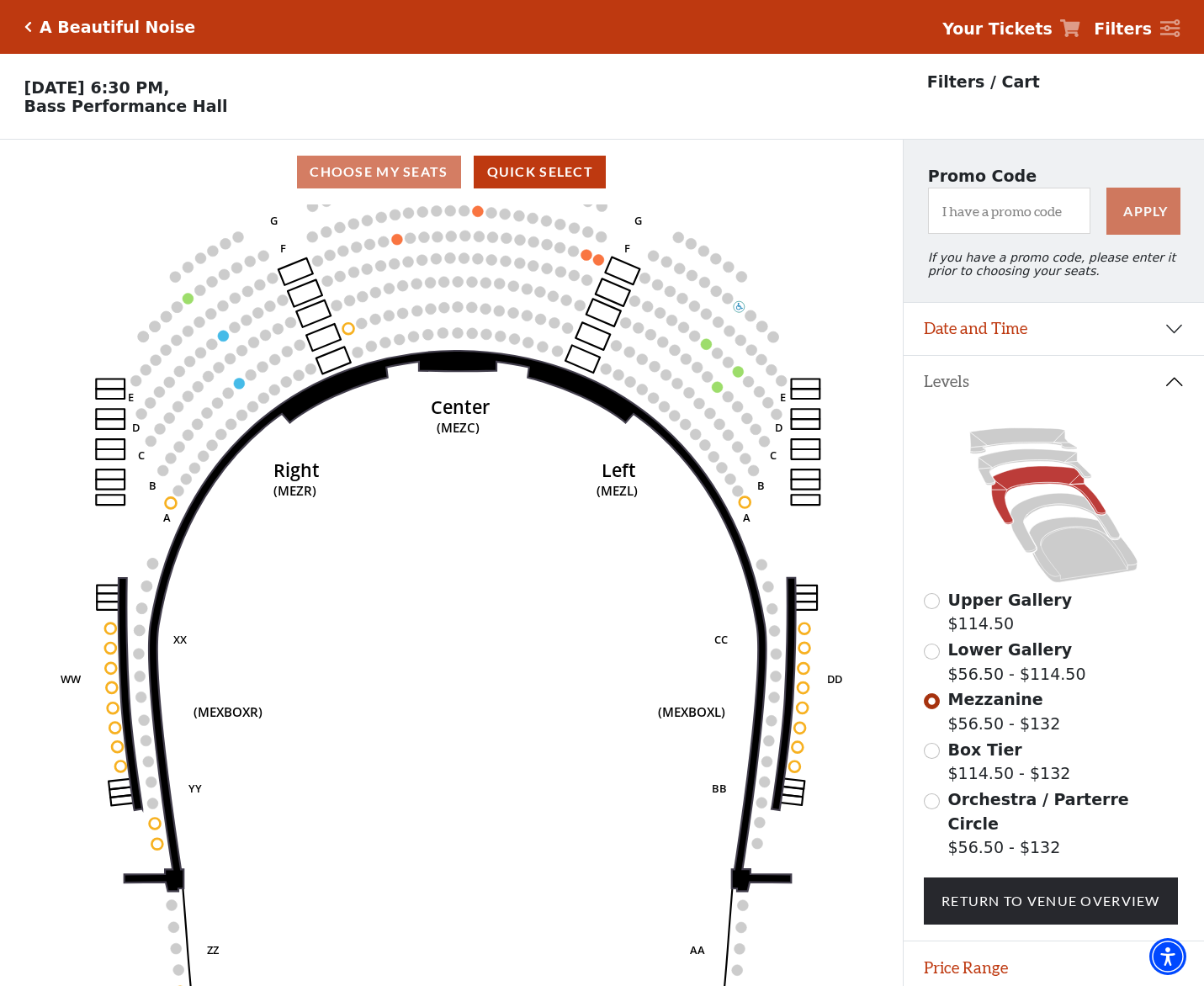
scroll to position [0, 0]
click at [72, 27] on h5 "A Beautiful Noise" at bounding box center [118, 28] width 156 height 19
click at [25, 29] on icon "Click here to go back to filters" at bounding box center [29, 27] width 8 height 11
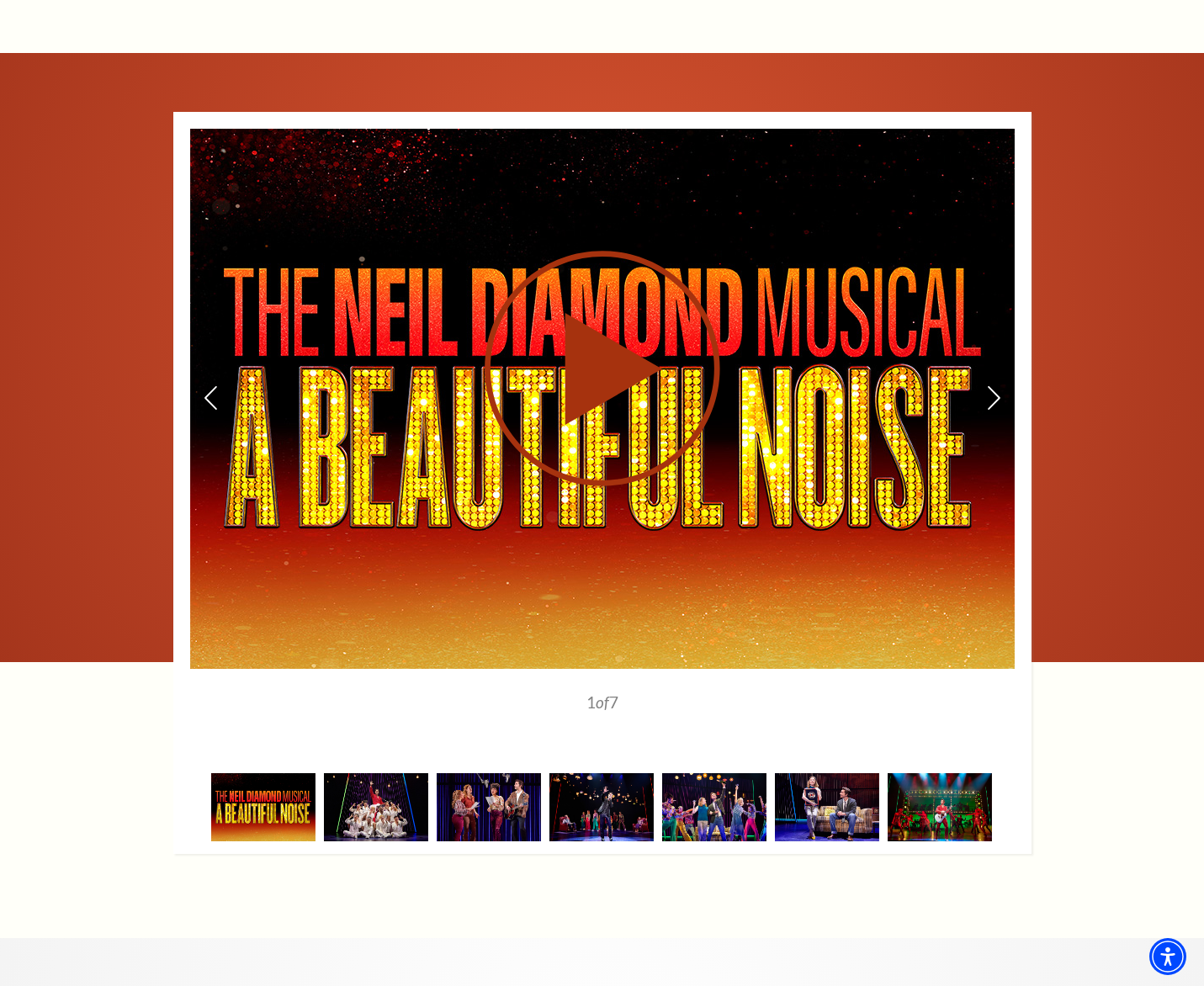
scroll to position [2793, 0]
click at [582, 287] on use at bounding box center [603, 369] width 236 height 236
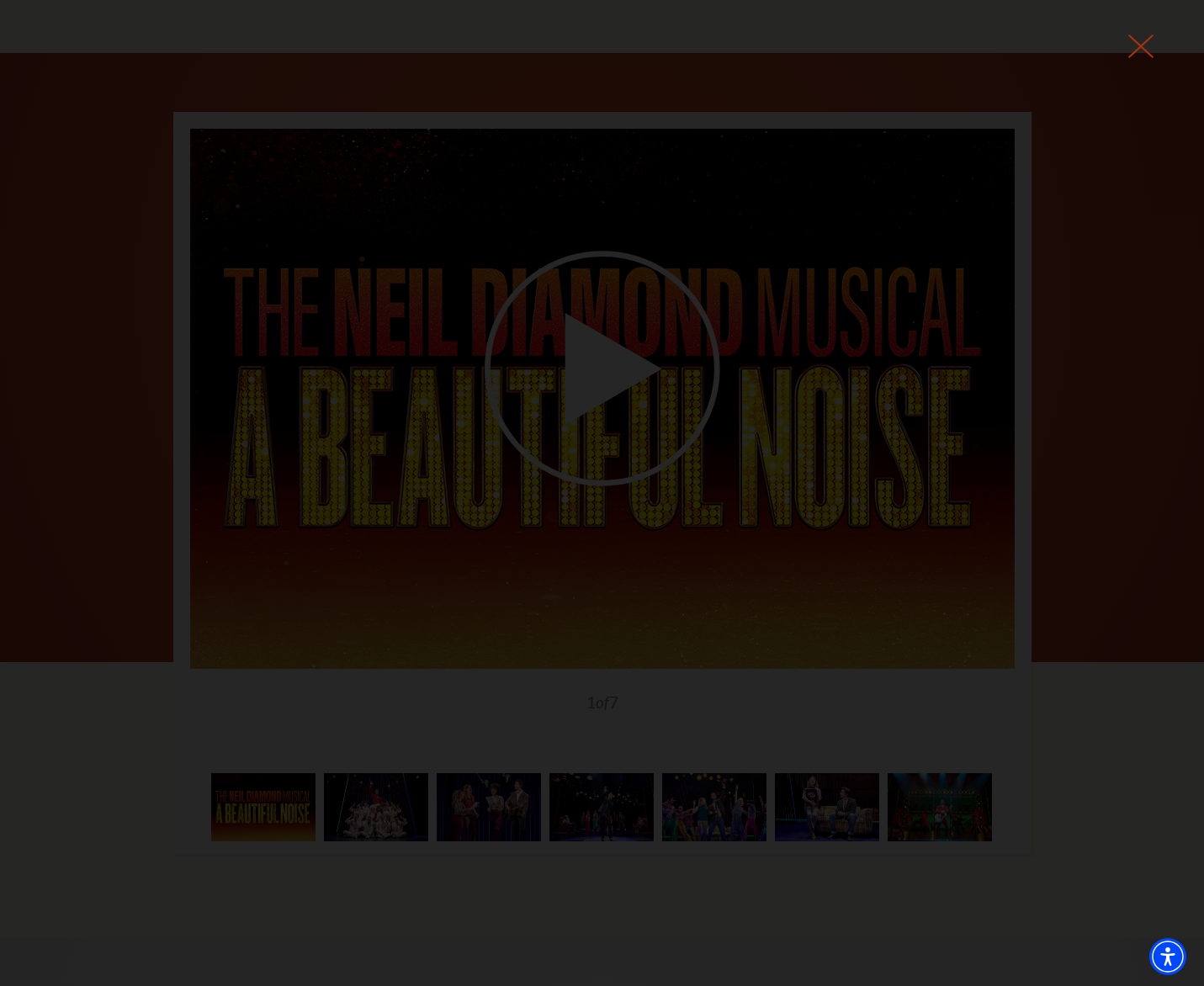
click at [1139, 48] on use at bounding box center [1141, 46] width 26 height 24
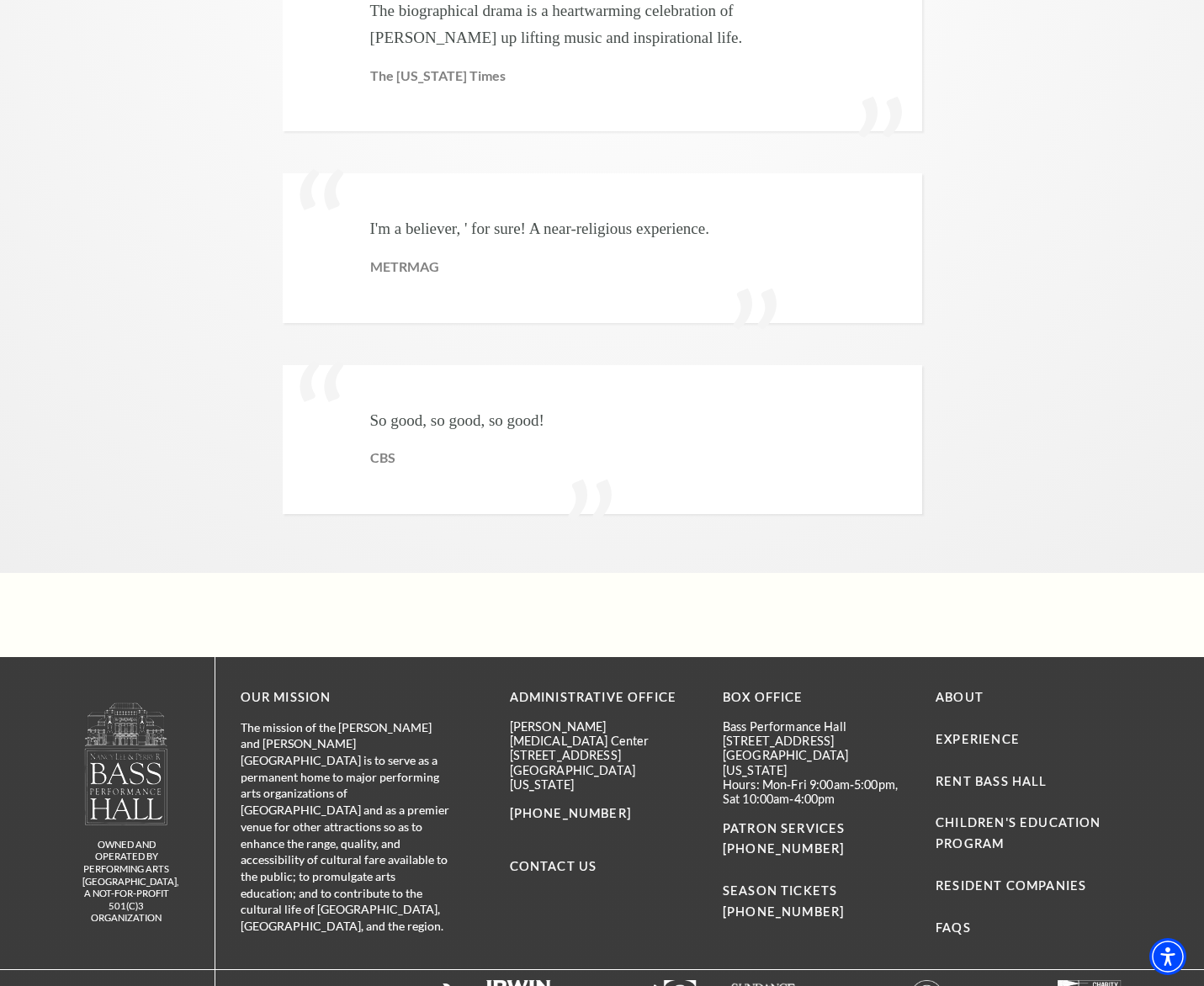
scroll to position [4026, 0]
click at [957, 921] on link "FAQs" at bounding box center [953, 928] width 35 height 14
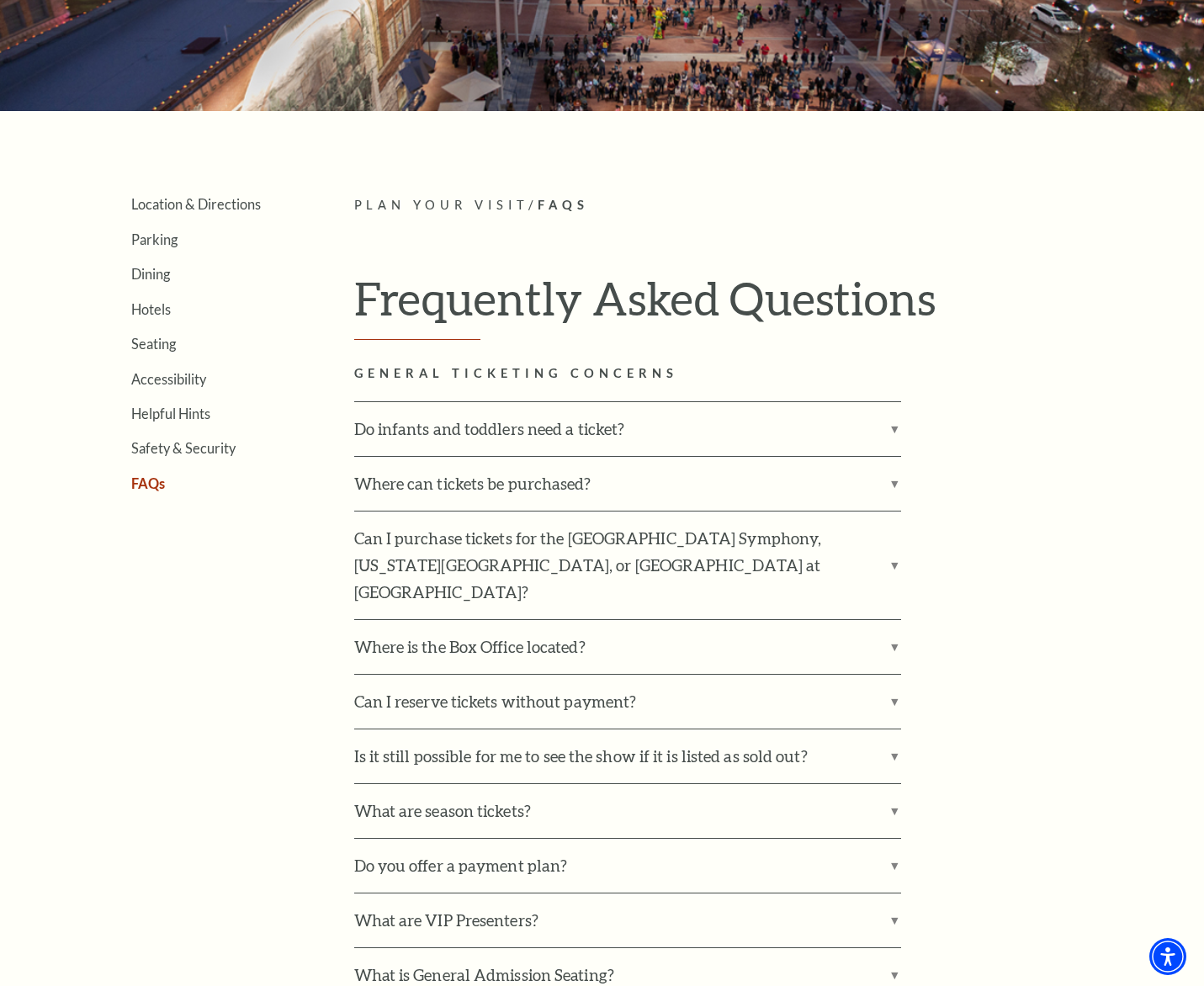
scroll to position [292, 0]
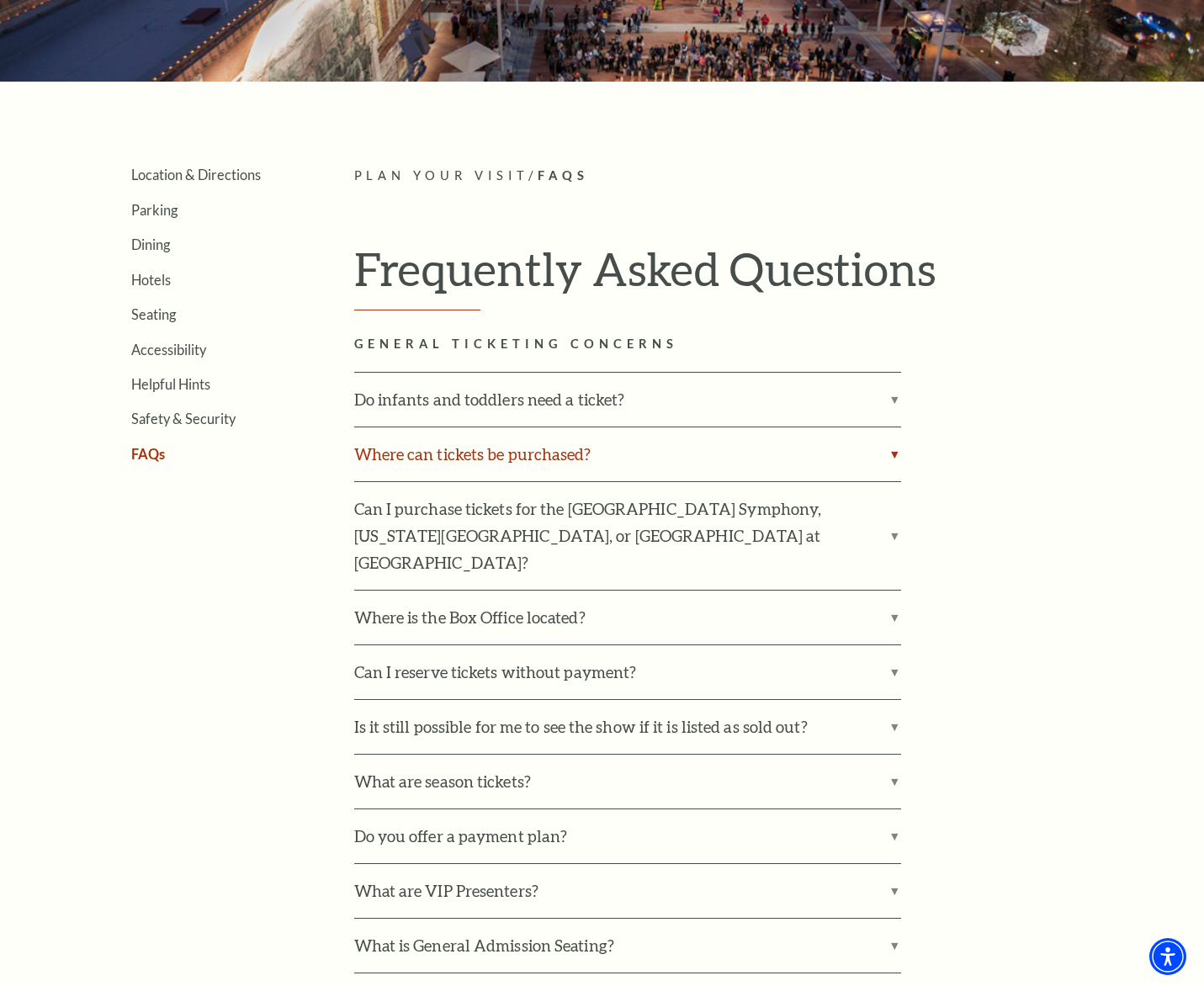
click at [895, 448] on label "Where can tickets be purchased?" at bounding box center [628, 454] width 547 height 54
click at [0, 0] on input "Where can tickets be purchased?" at bounding box center [0, 0] width 0 height 0
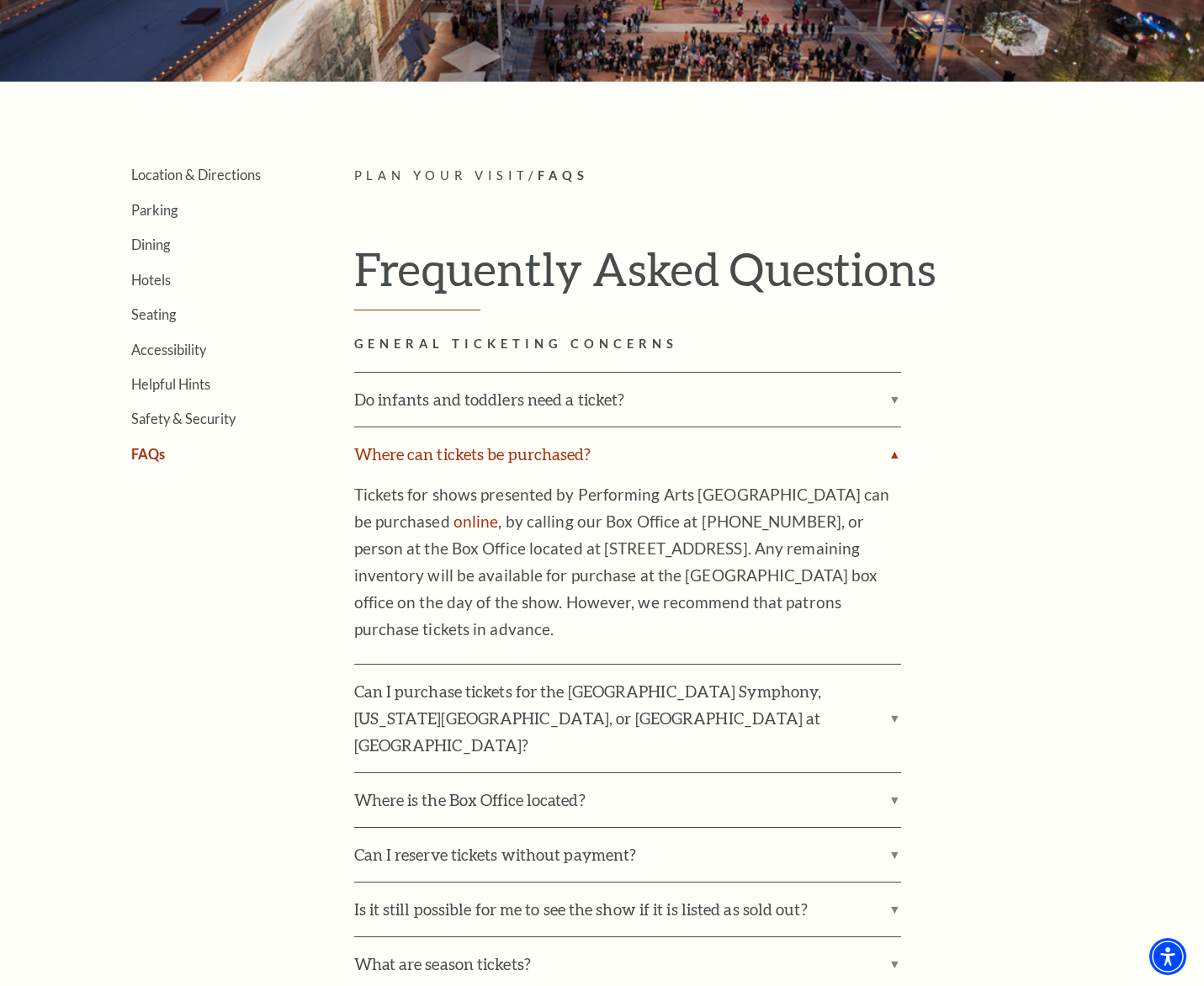
click at [895, 448] on label "Where can tickets be purchased?" at bounding box center [628, 454] width 547 height 54
click at [0, 0] on input "Where can tickets be purchased?" at bounding box center [0, 0] width 0 height 0
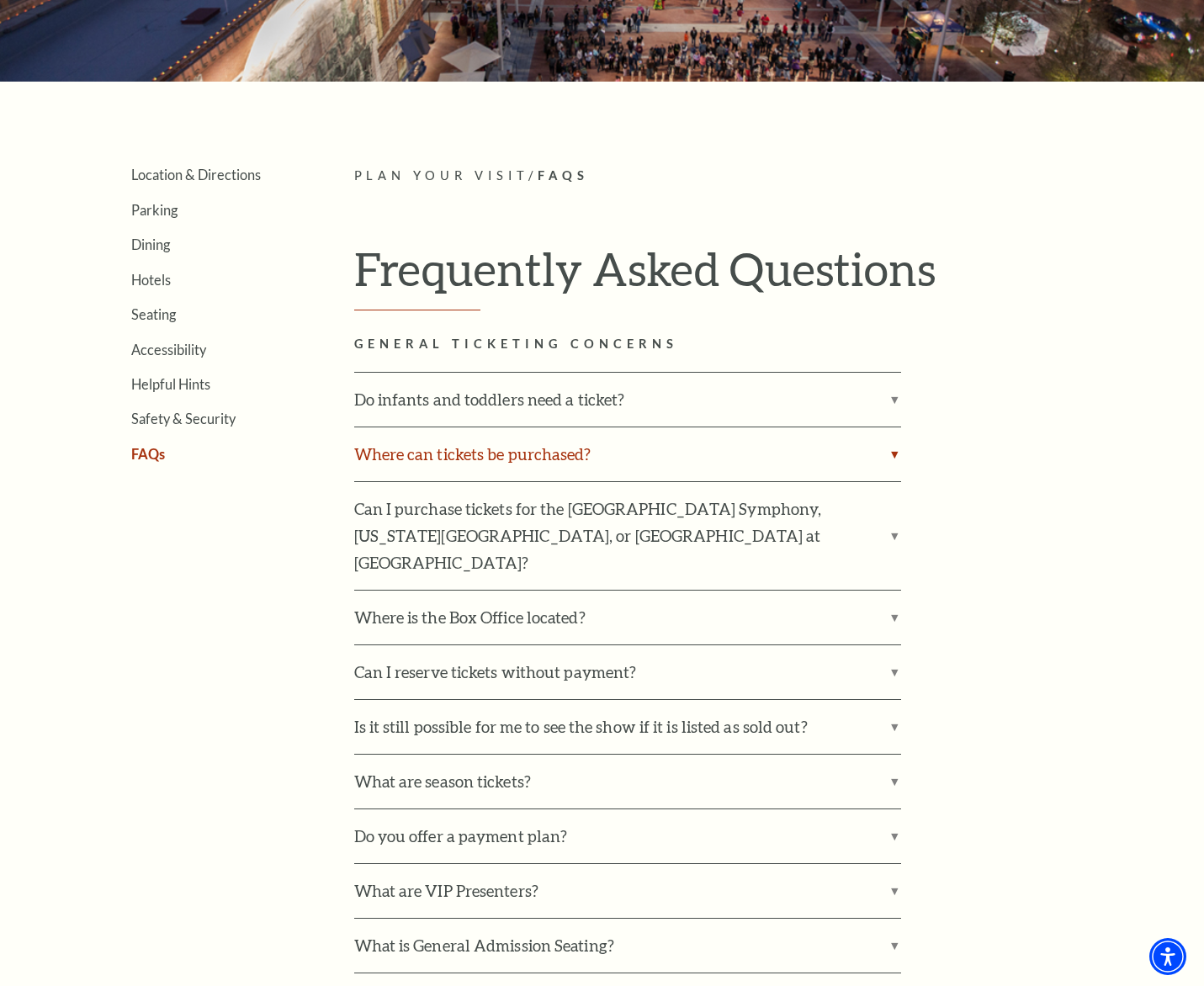
click at [895, 448] on label "Where can tickets be purchased?" at bounding box center [628, 454] width 547 height 54
click at [0, 0] on input "Where can tickets be purchased?" at bounding box center [0, 0] width 0 height 0
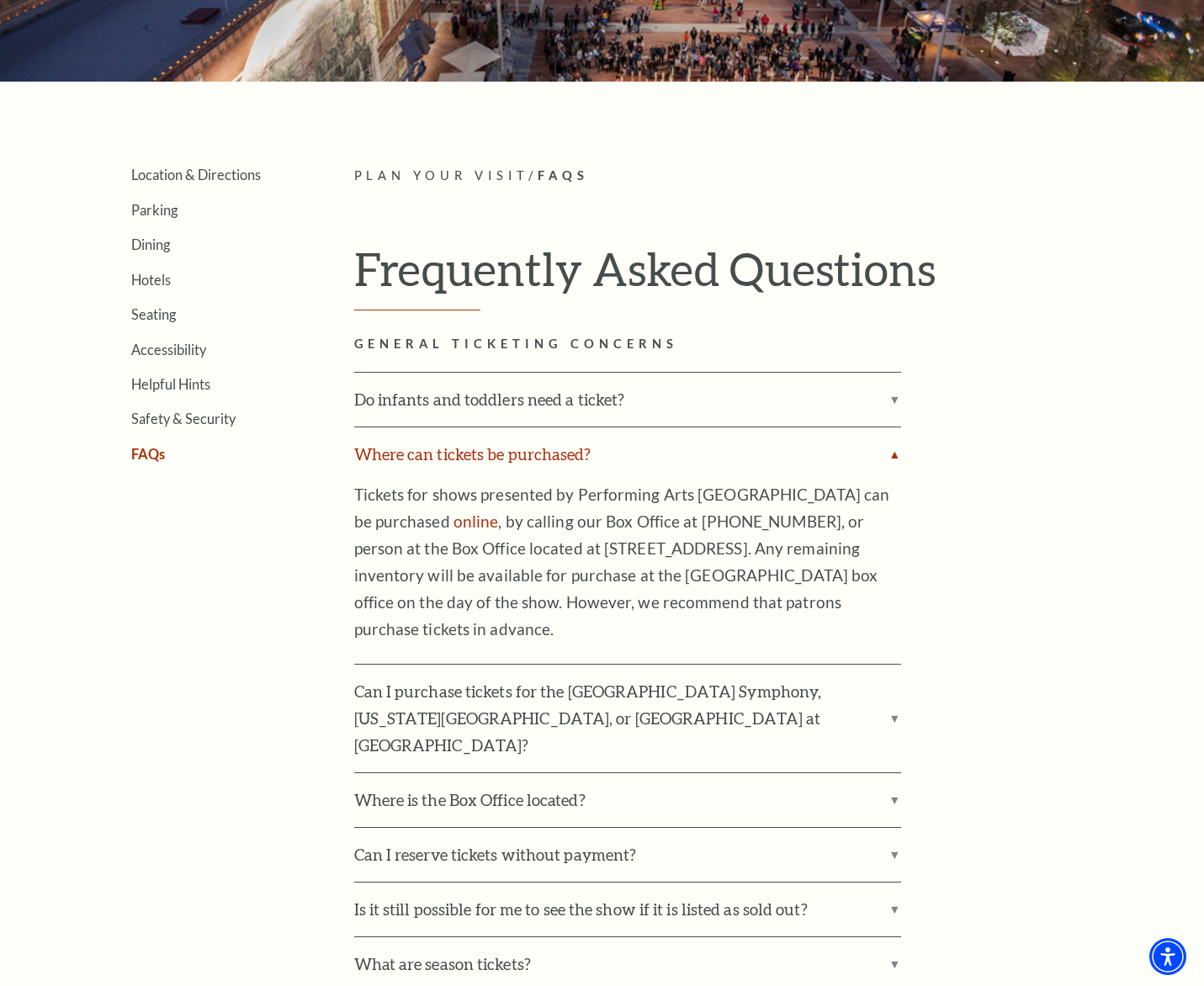
click at [895, 448] on label "Where can tickets be purchased?" at bounding box center [628, 454] width 547 height 54
click at [0, 0] on input "Where can tickets be purchased?" at bounding box center [0, 0] width 0 height 0
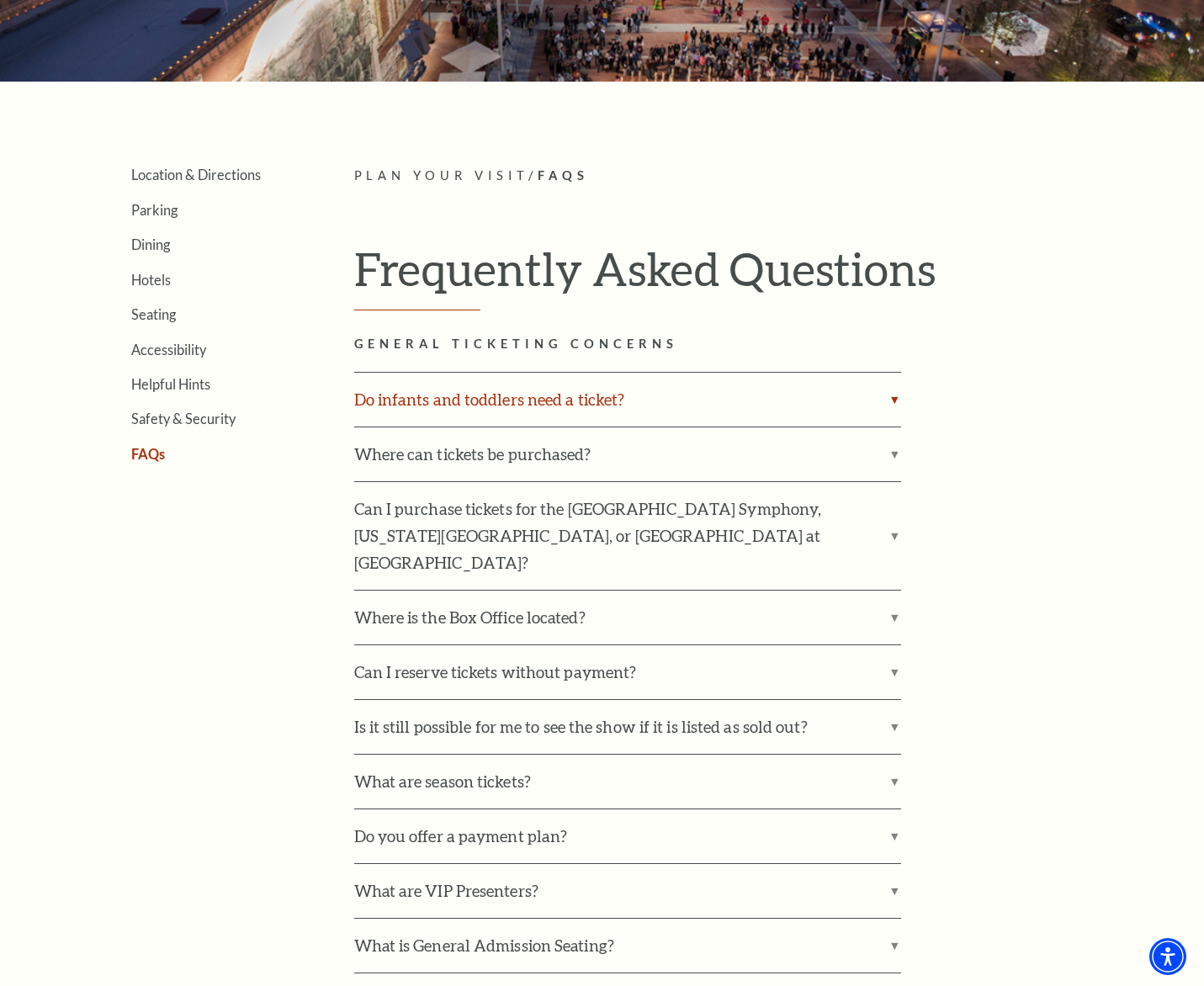
click at [896, 395] on label "Do infants and toddlers need a ticket?" at bounding box center [628, 399] width 547 height 54
click at [0, 0] on input "Do infants and toddlers need a ticket?" at bounding box center [0, 0] width 0 height 0
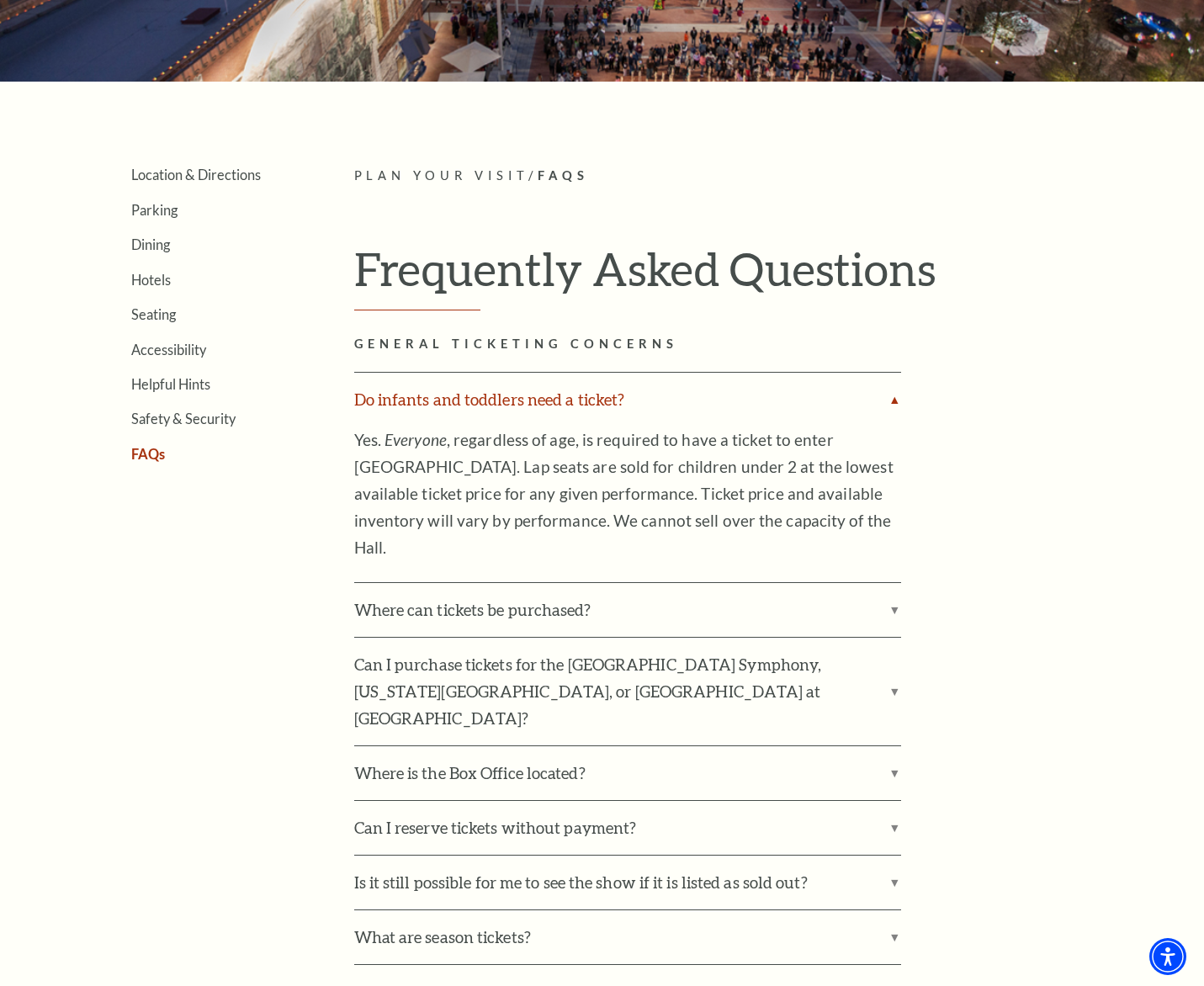
click at [896, 395] on label "Do infants and toddlers need a ticket?" at bounding box center [628, 399] width 547 height 54
click at [0, 0] on input "Do infants and toddlers need a ticket?" at bounding box center [0, 0] width 0 height 0
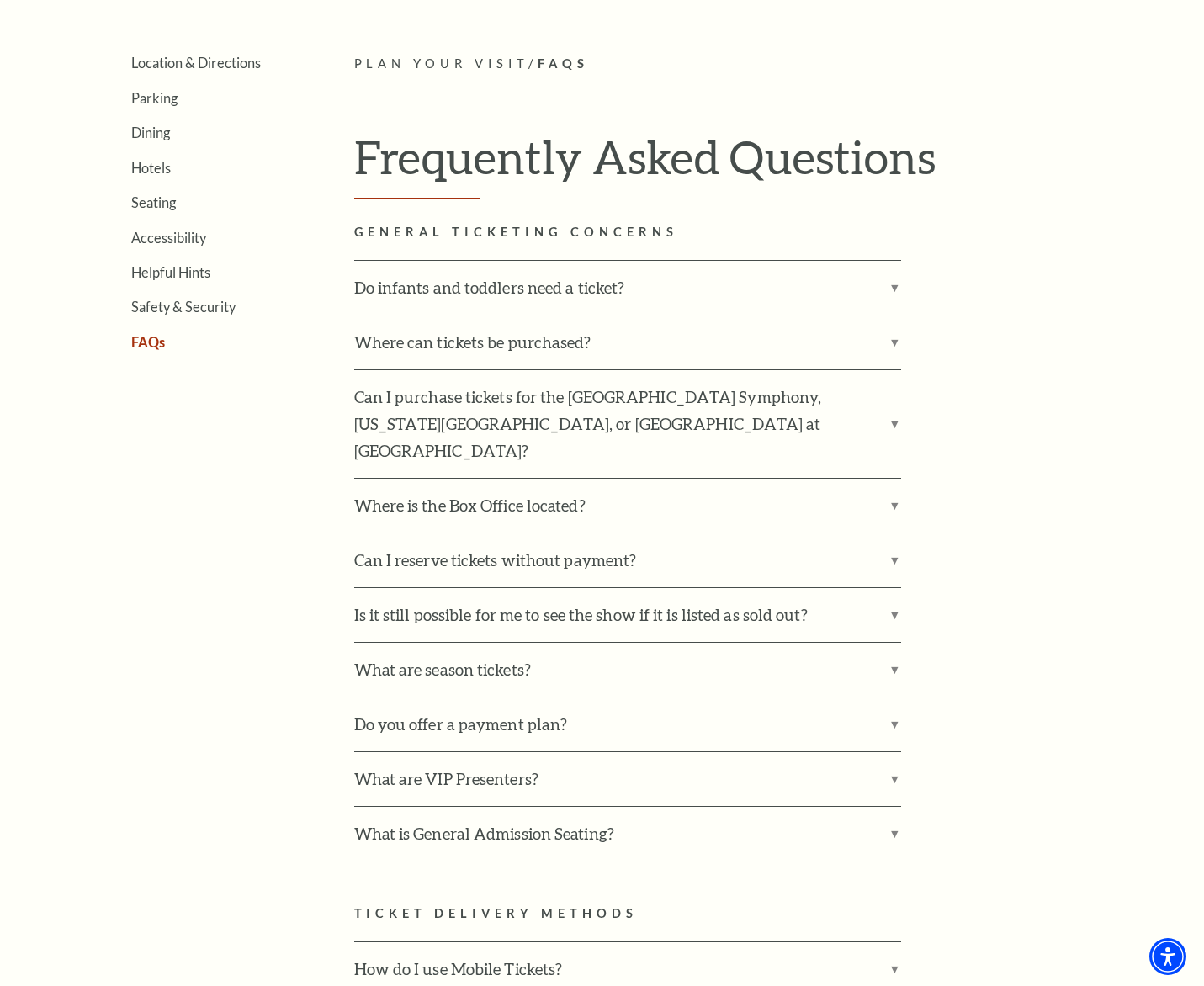
scroll to position [447, 0]
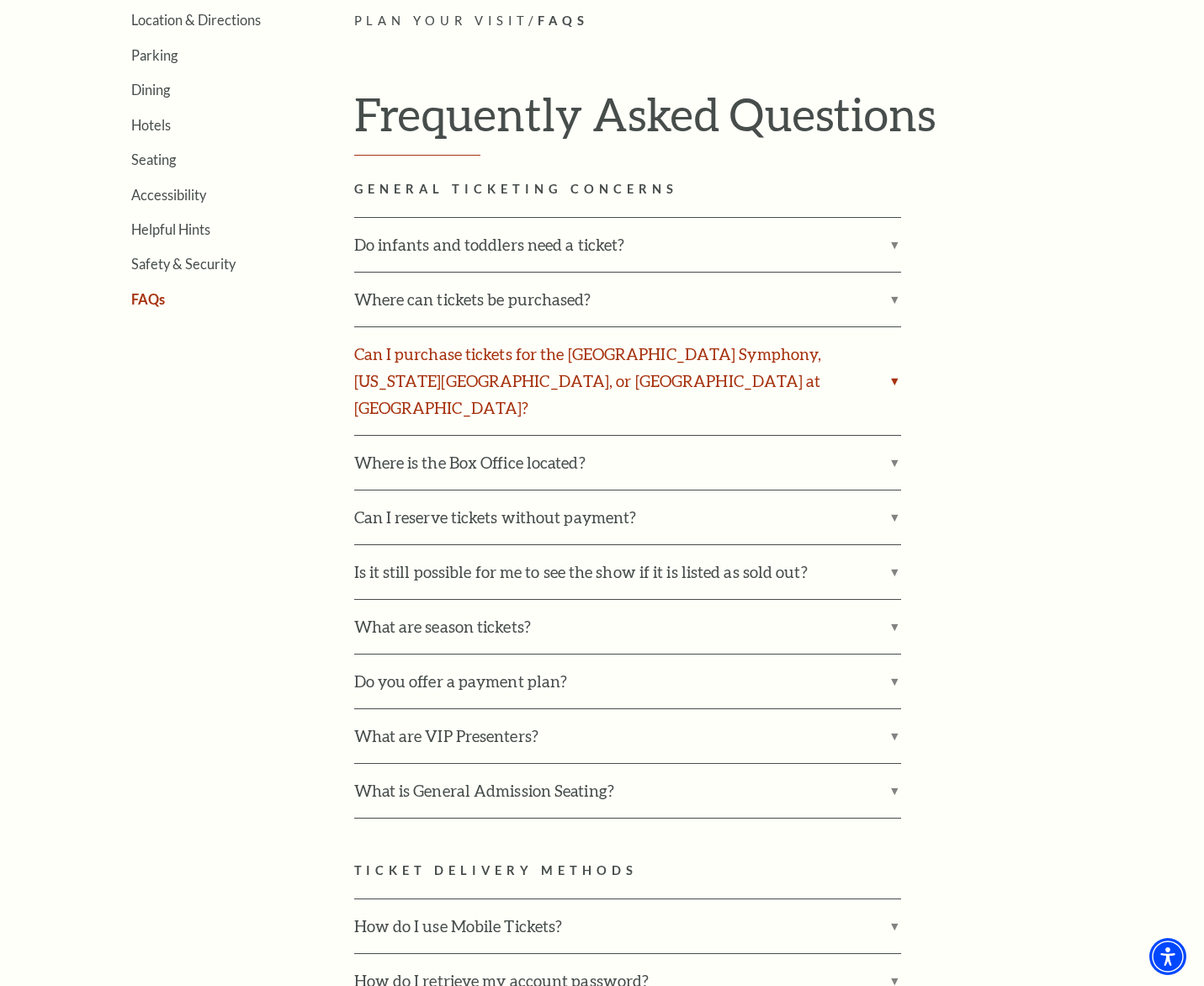
click at [891, 358] on label "Can I purchase tickets for the [GEOGRAPHIC_DATA] Symphony, [US_STATE][GEOGRAPHI…" at bounding box center [628, 380] width 547 height 107
click at [0, 0] on input "Can I purchase tickets for the [GEOGRAPHIC_DATA] Symphony, [US_STATE][GEOGRAPHI…" at bounding box center [0, 0] width 0 height 0
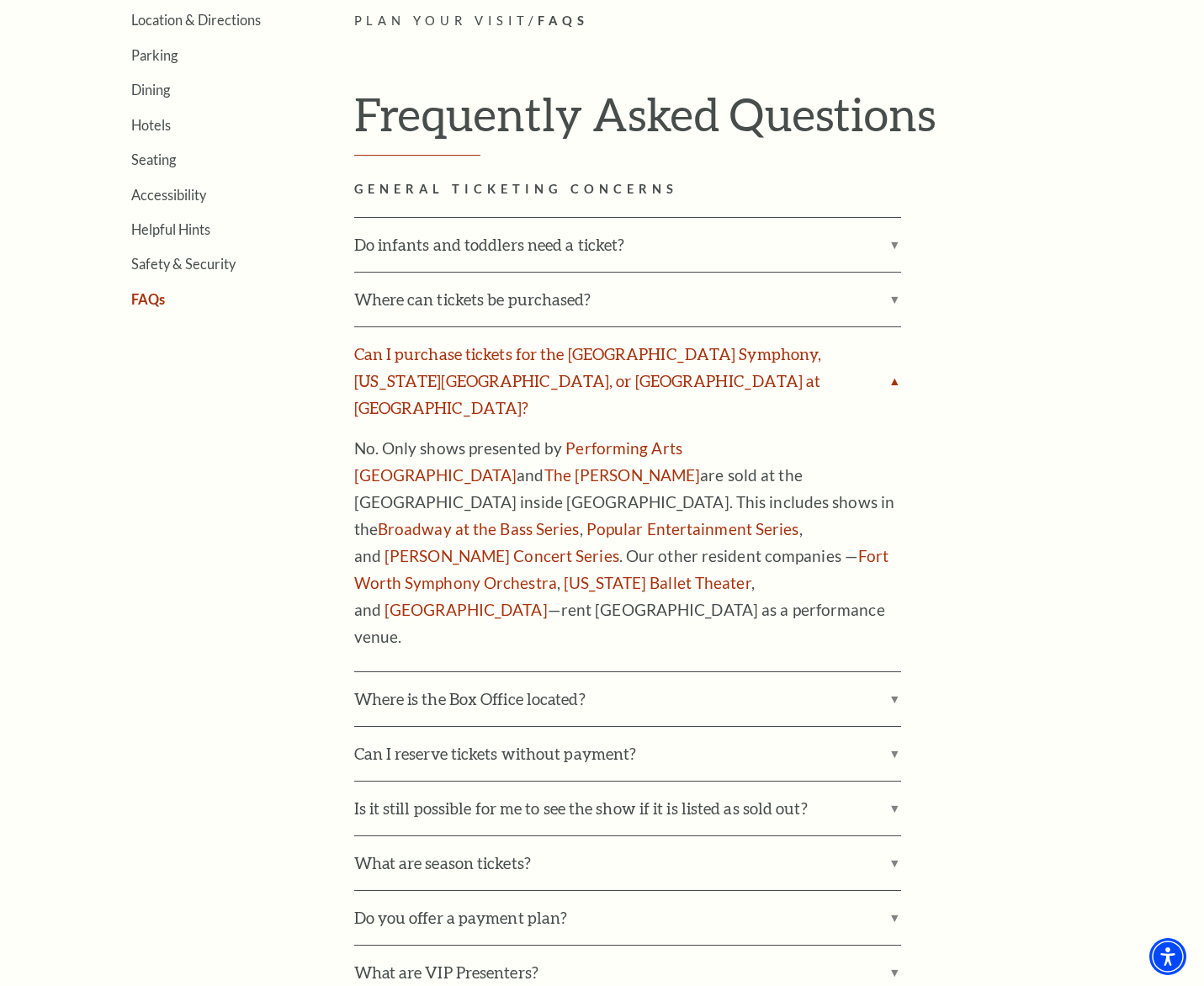
click at [895, 362] on label "Can I purchase tickets for the [GEOGRAPHIC_DATA] Symphony, [US_STATE][GEOGRAPHI…" at bounding box center [628, 380] width 547 height 107
click at [0, 0] on input "Can I purchase tickets for the [GEOGRAPHIC_DATA] Symphony, [US_STATE][GEOGRAPHI…" at bounding box center [0, 0] width 0 height 0
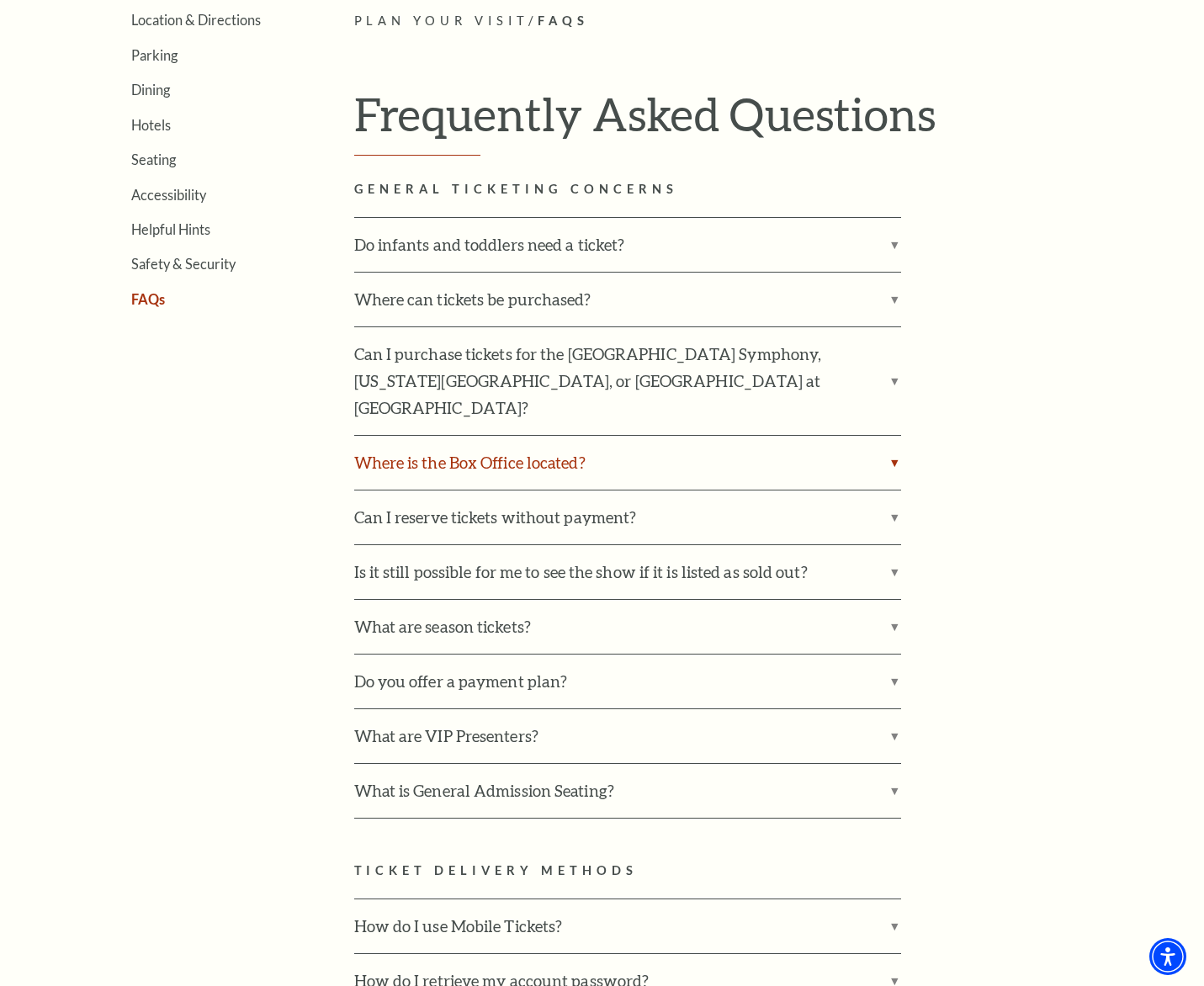
click at [892, 435] on label "Where is the Box Office located?" at bounding box center [628, 462] width 547 height 54
click at [0, 0] on input "Where is the Box Office located?" at bounding box center [0, 0] width 0 height 0
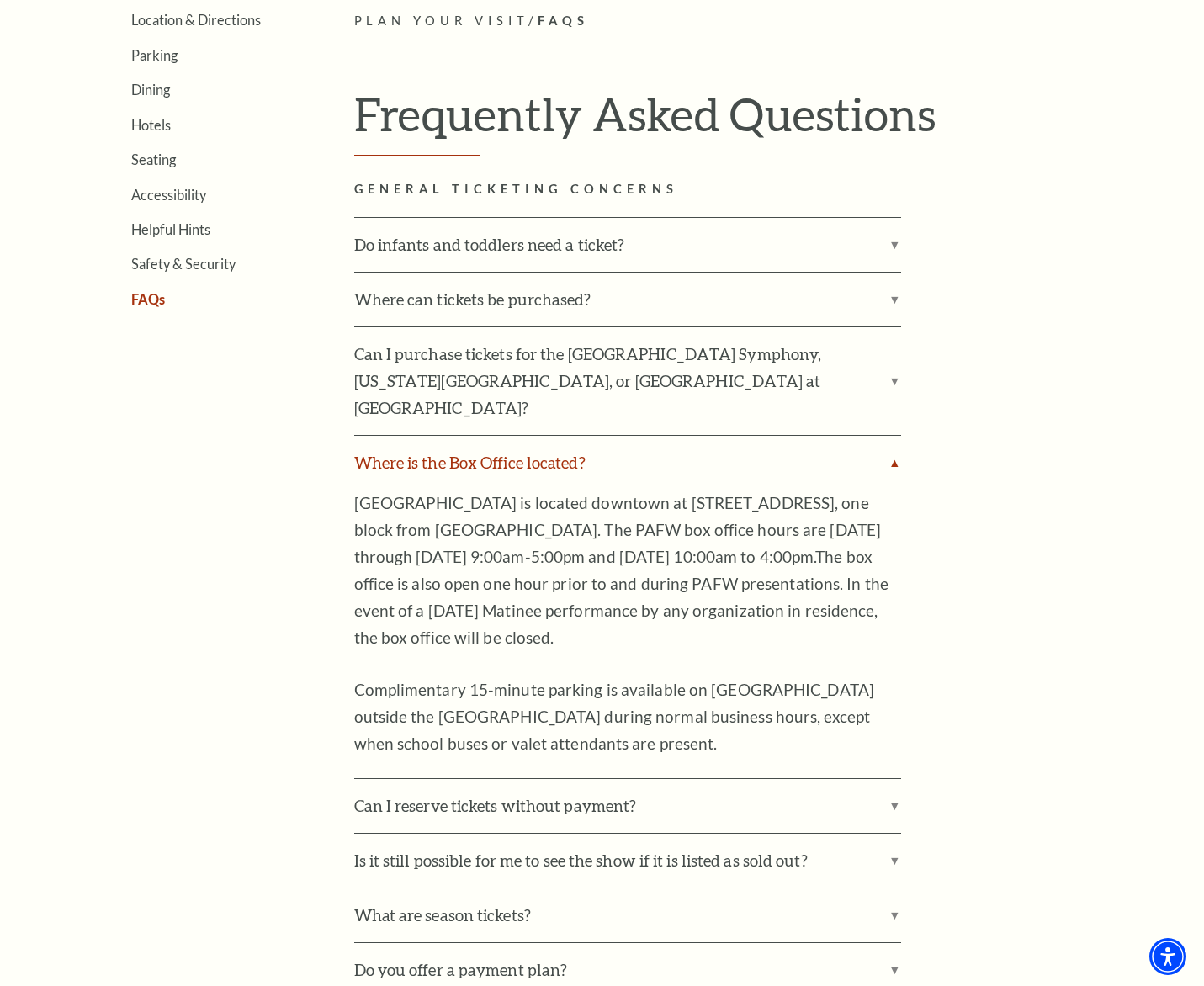
click at [892, 435] on label "Where is the Box Office located?" at bounding box center [628, 462] width 547 height 54
click at [0, 0] on input "Where is the Box Office located?" at bounding box center [0, 0] width 0 height 0
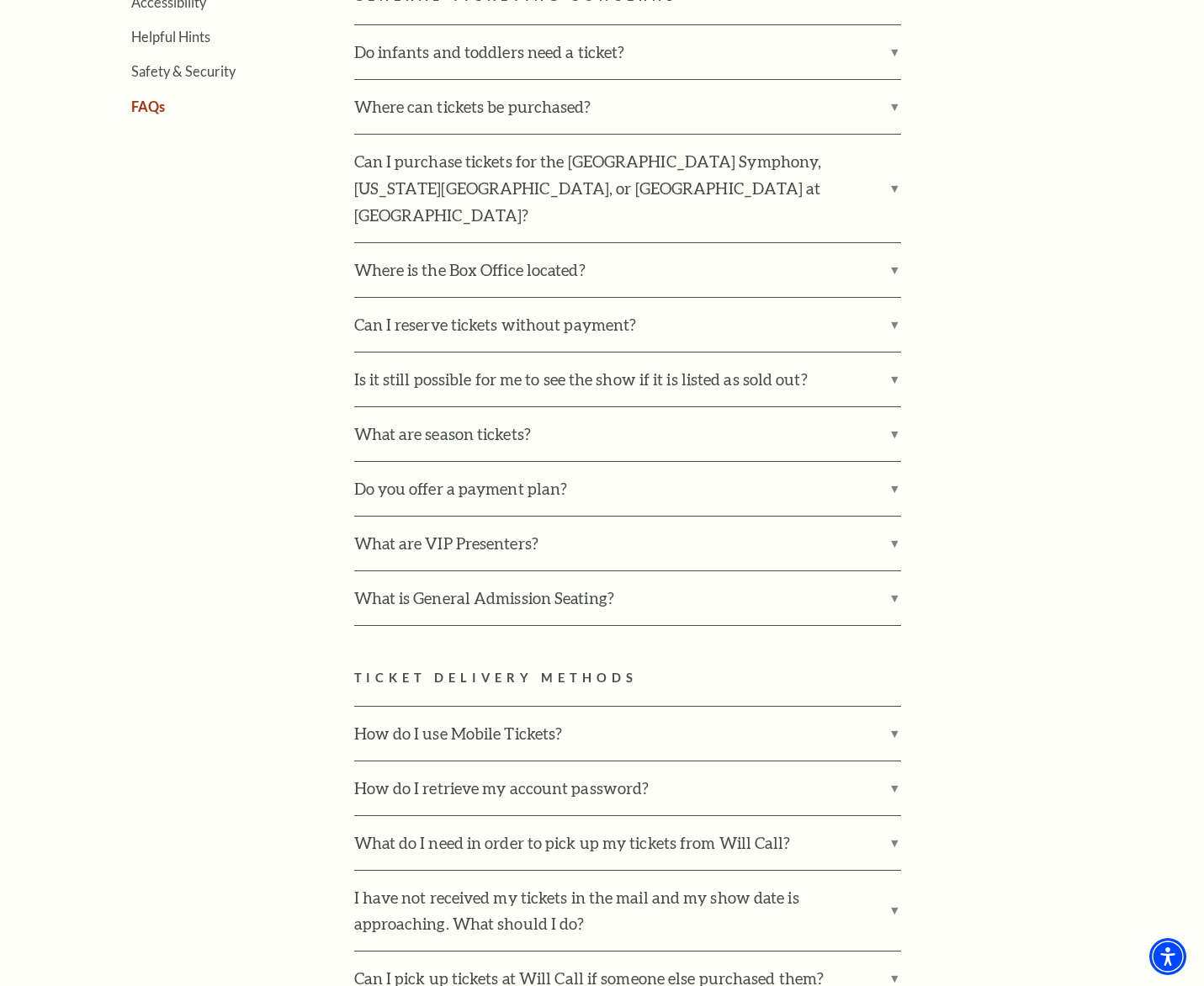
scroll to position [659, 0]
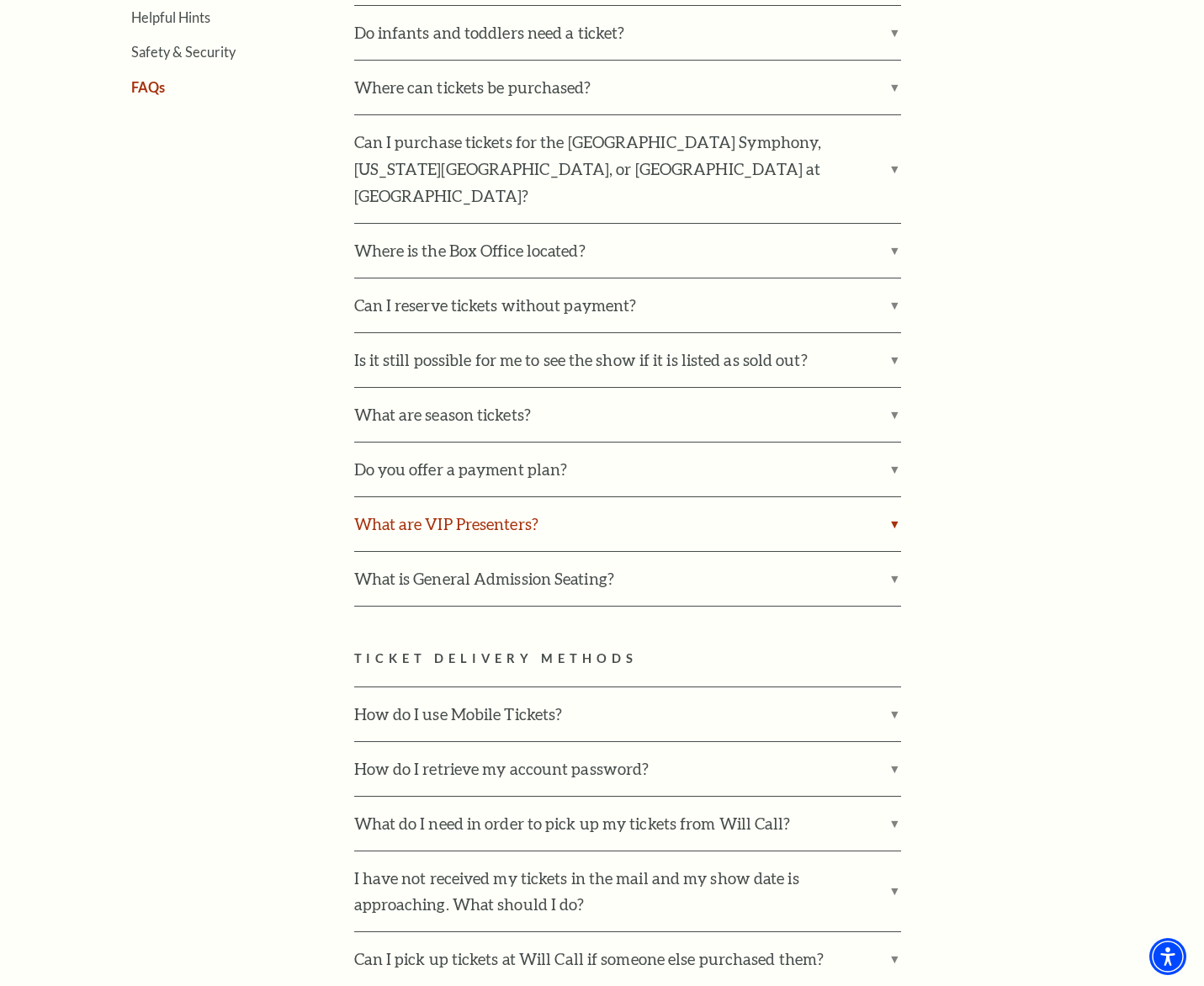
click at [897, 497] on label "What are VIP Presenters?" at bounding box center [628, 524] width 547 height 54
click at [0, 0] on input "What are VIP Presenters?" at bounding box center [0, 0] width 0 height 0
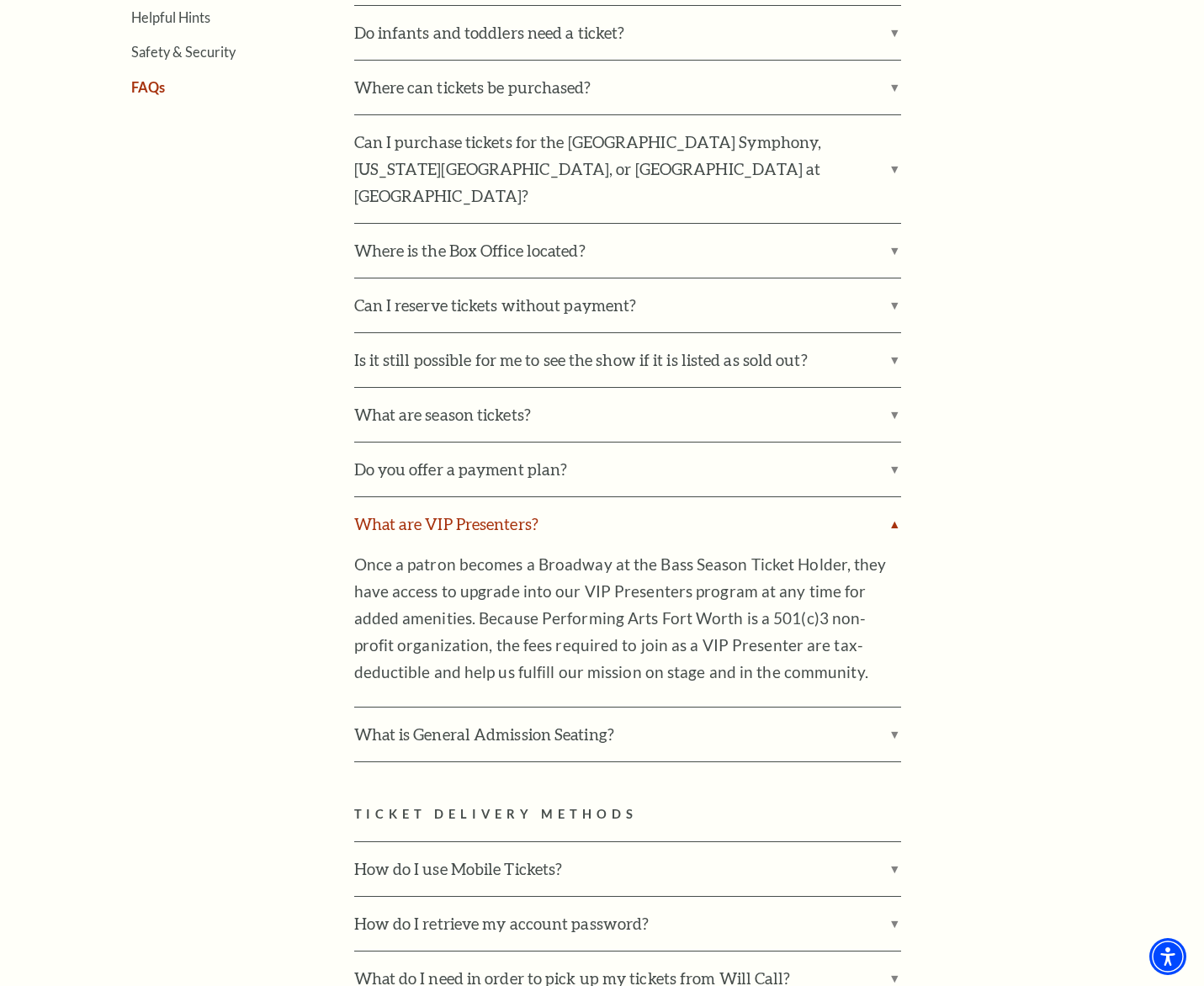
click at [894, 497] on label "What are VIP Presenters?" at bounding box center [628, 524] width 547 height 54
click at [0, 0] on input "What are VIP Presenters?" at bounding box center [0, 0] width 0 height 0
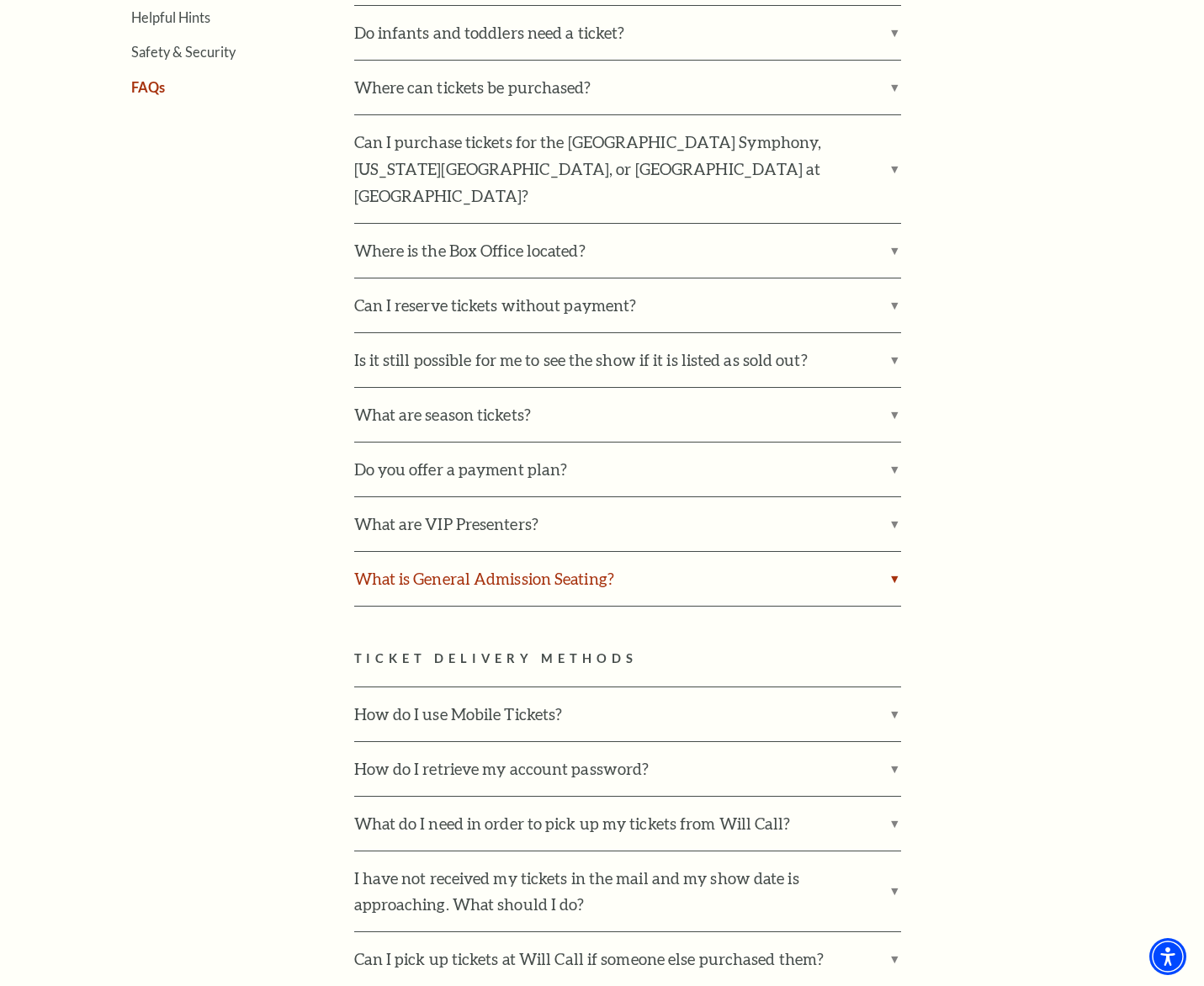
click at [894, 552] on label "What is General Admission Seating?" at bounding box center [628, 579] width 547 height 54
click at [0, 0] on input "What is General Admission Seating?" at bounding box center [0, 0] width 0 height 0
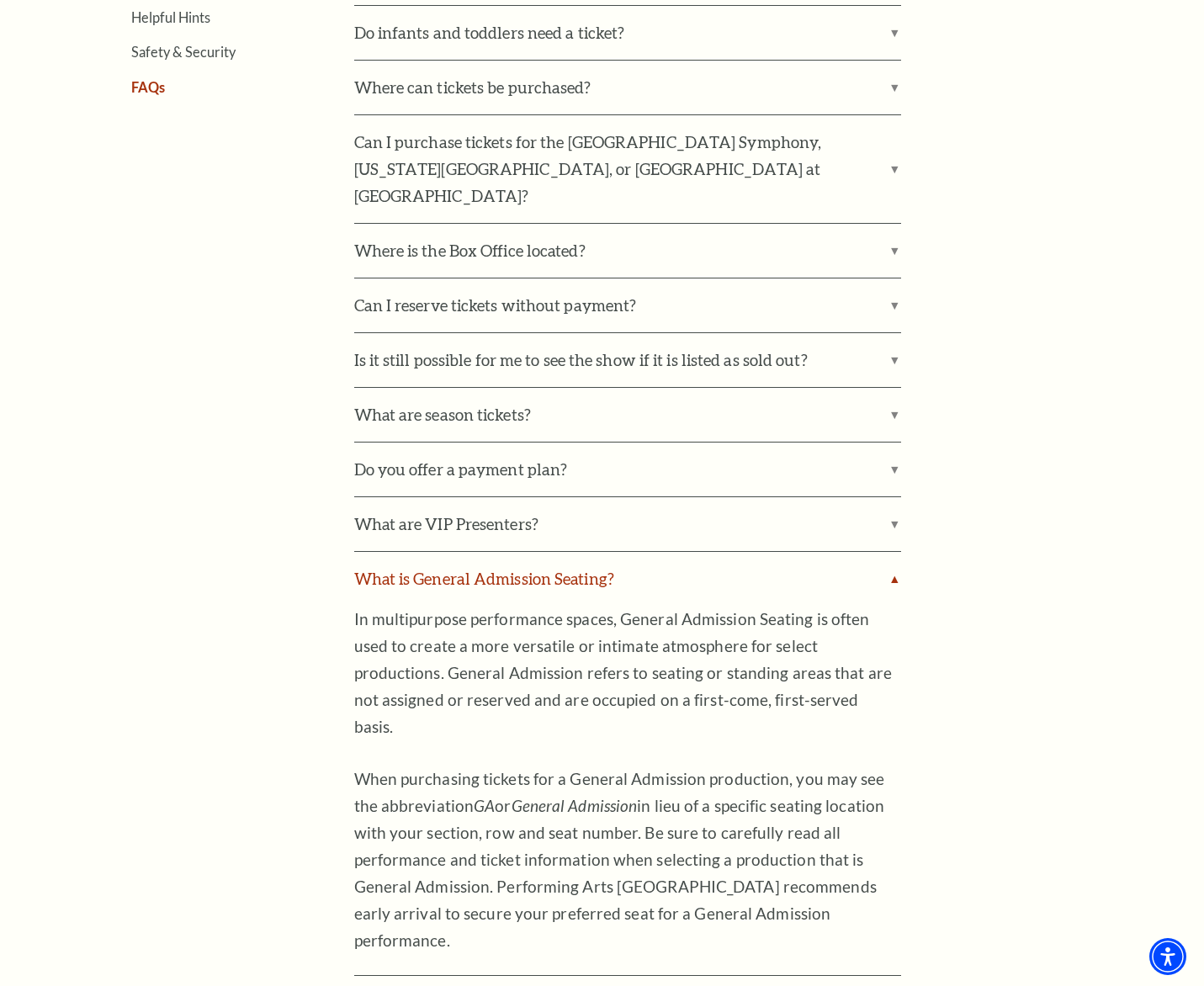
click at [894, 552] on label "What is General Admission Seating?" at bounding box center [628, 579] width 547 height 54
click at [0, 0] on input "What is General Admission Seating?" at bounding box center [0, 0] width 0 height 0
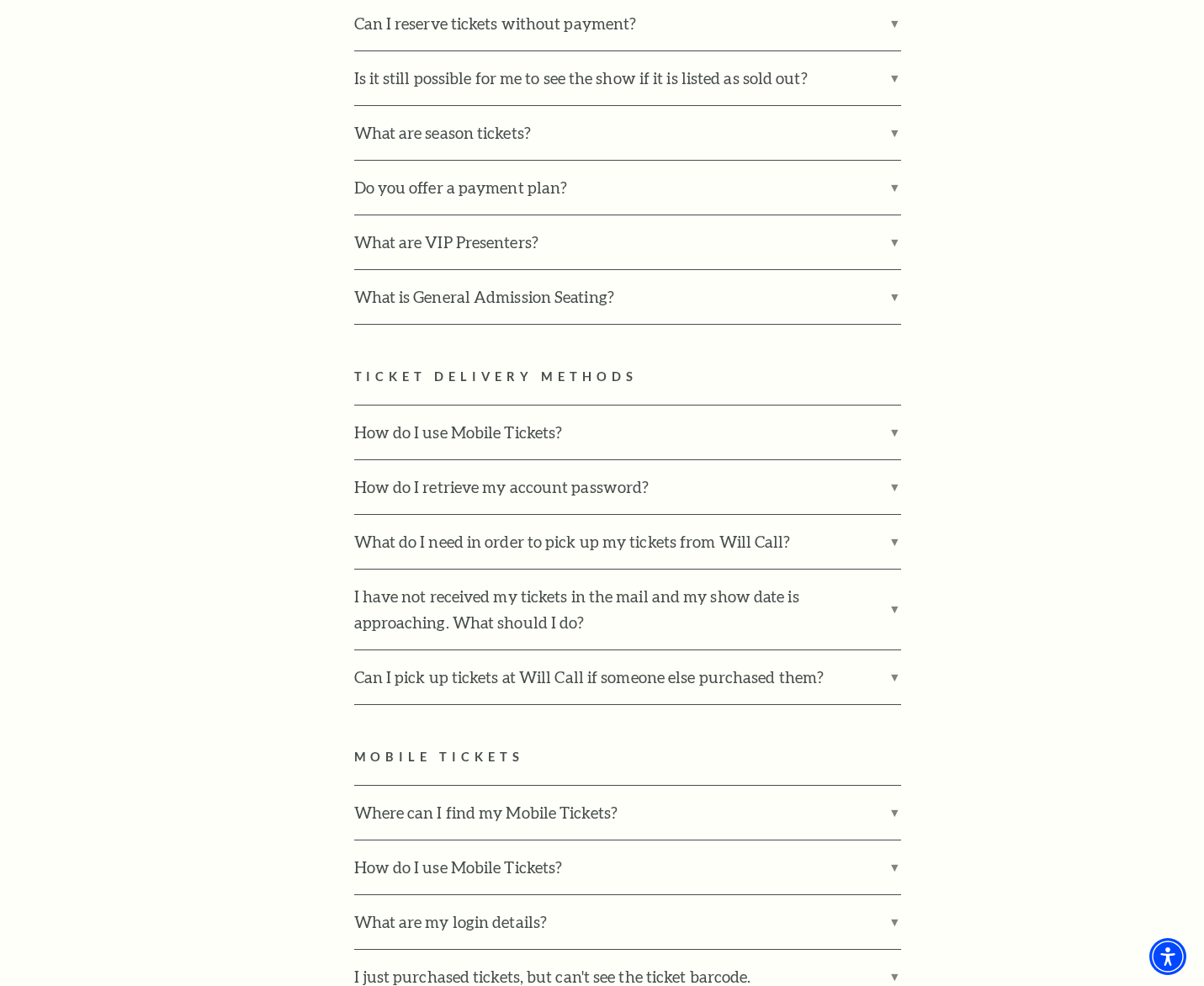
scroll to position [940, 1]
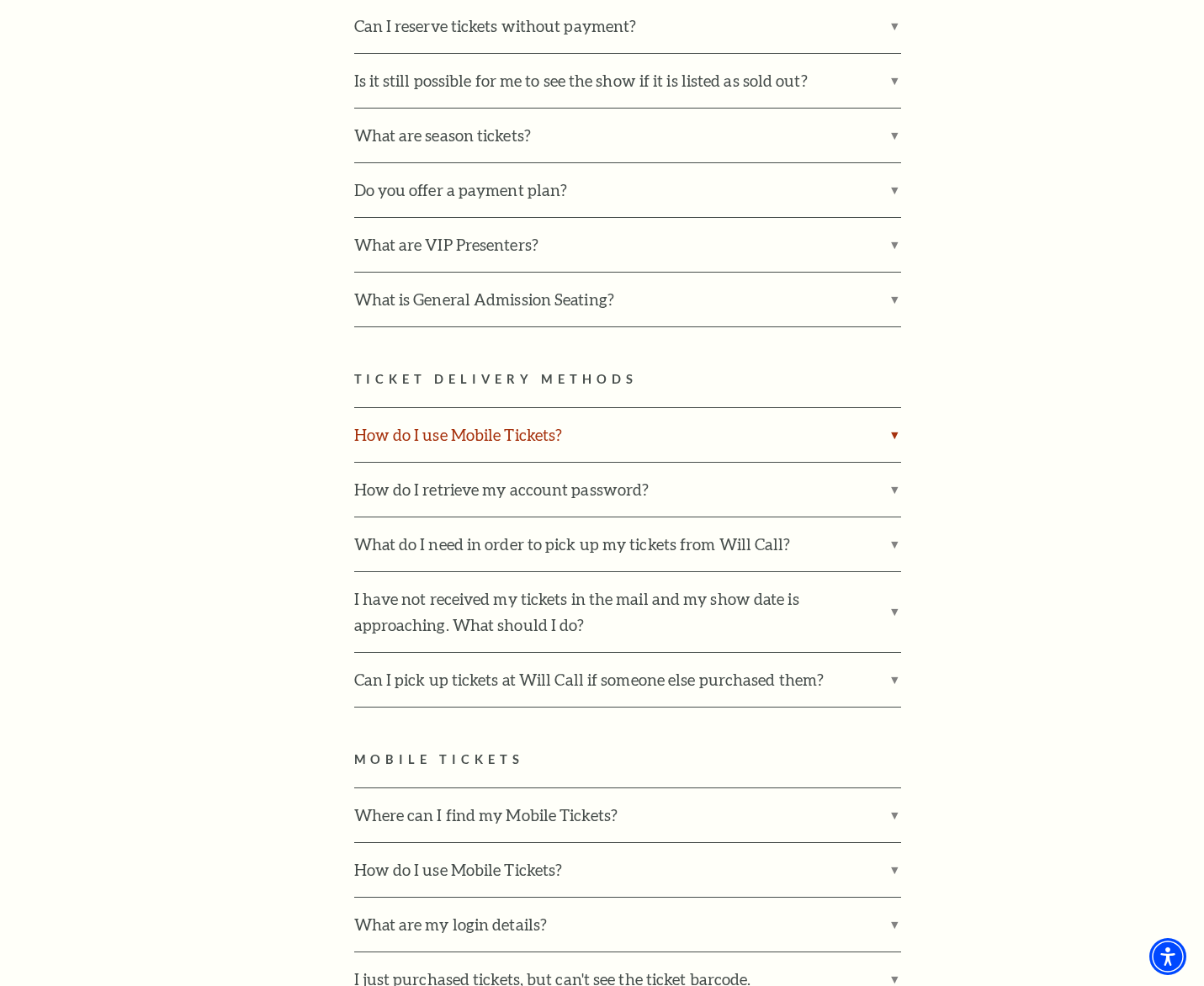
click at [893, 408] on label "How do I use Mobile Tickets?" at bounding box center [628, 435] width 547 height 54
click at [0, 0] on input "How do I use Mobile Tickets?" at bounding box center [0, 0] width 0 height 0
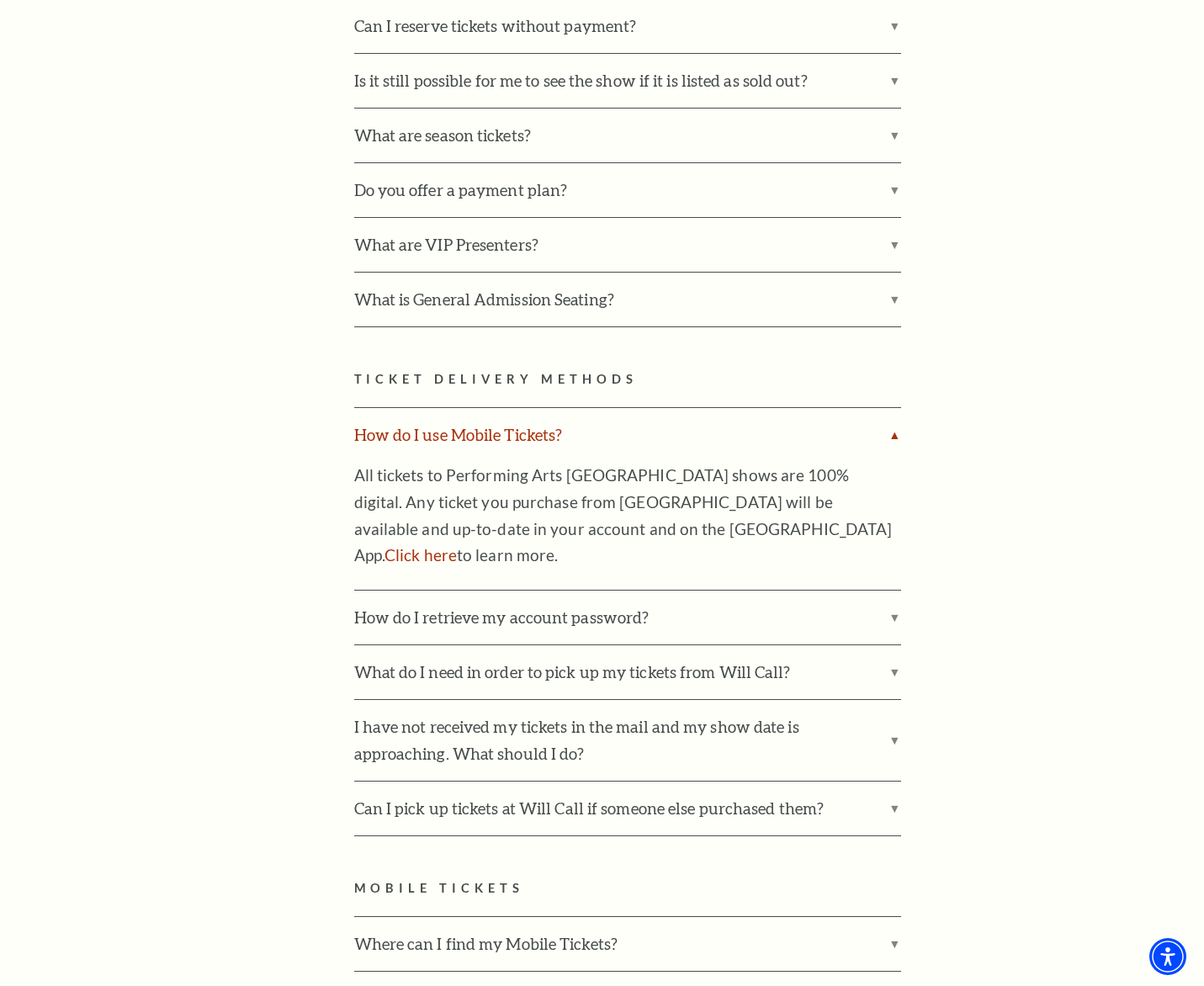
scroll to position [942, 0]
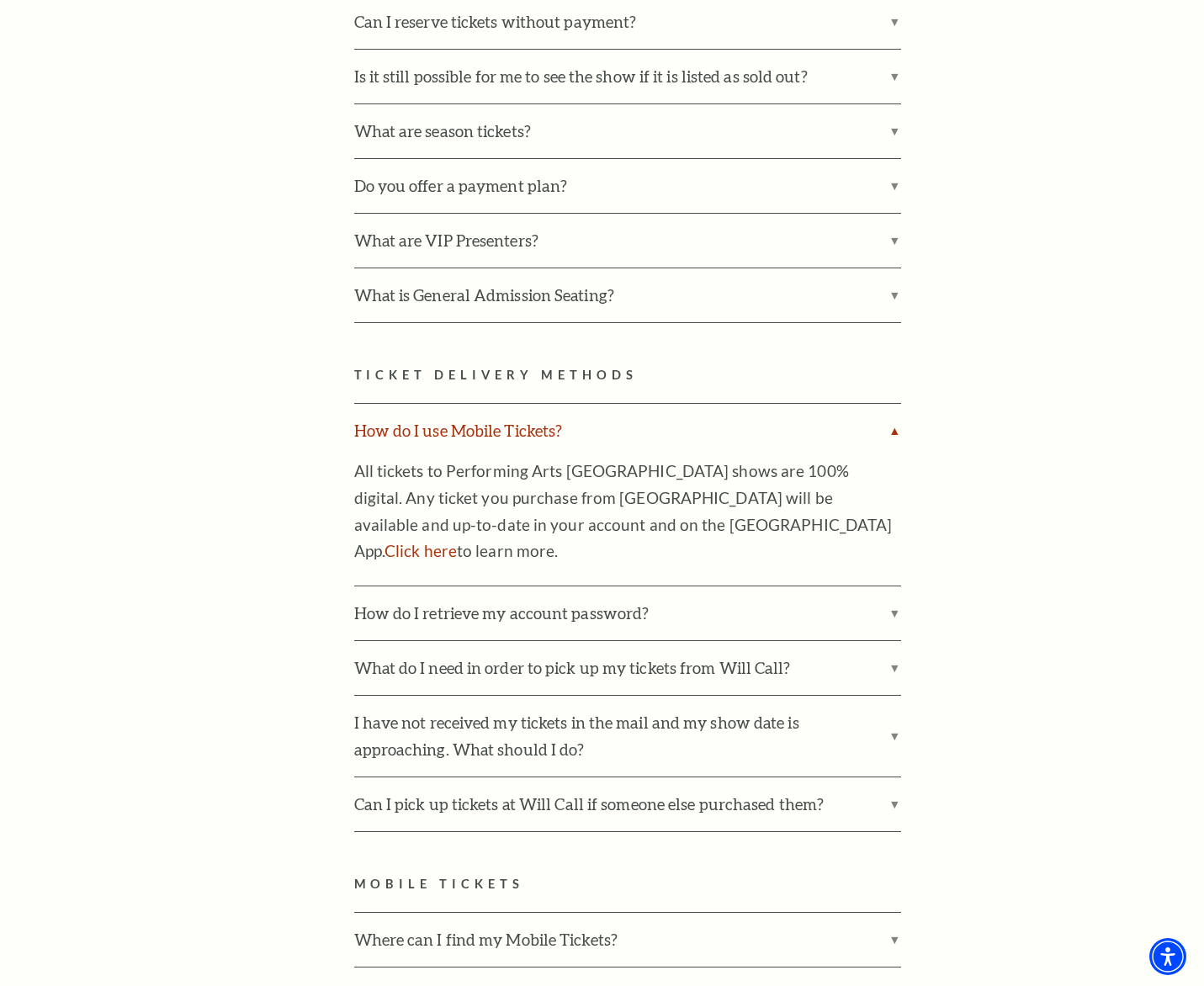
click at [896, 404] on label "How do I use Mobile Tickets?" at bounding box center [628, 431] width 547 height 54
click at [0, 0] on input "How do I use Mobile Tickets?" at bounding box center [0, 0] width 0 height 0
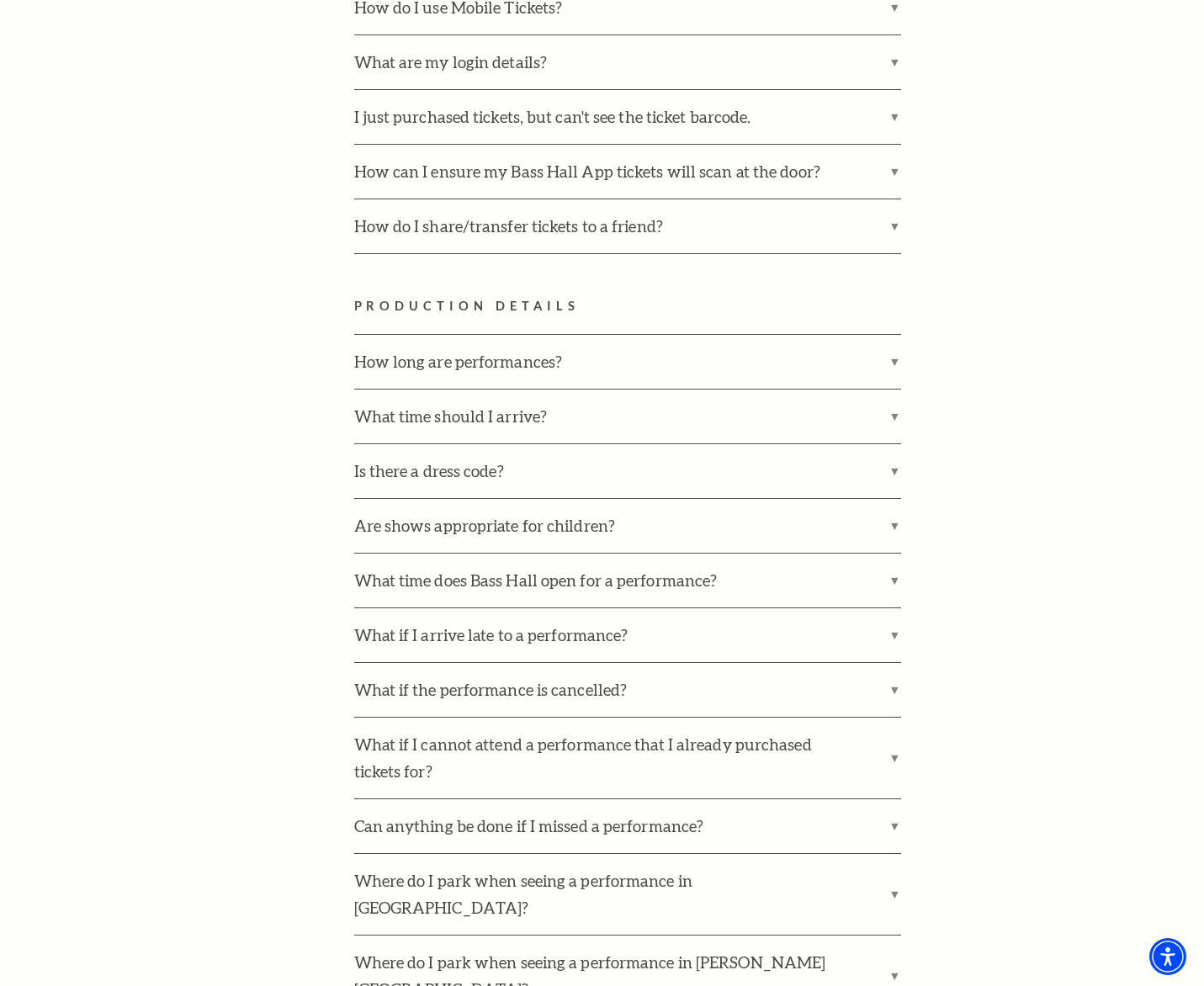
scroll to position [1804, 0]
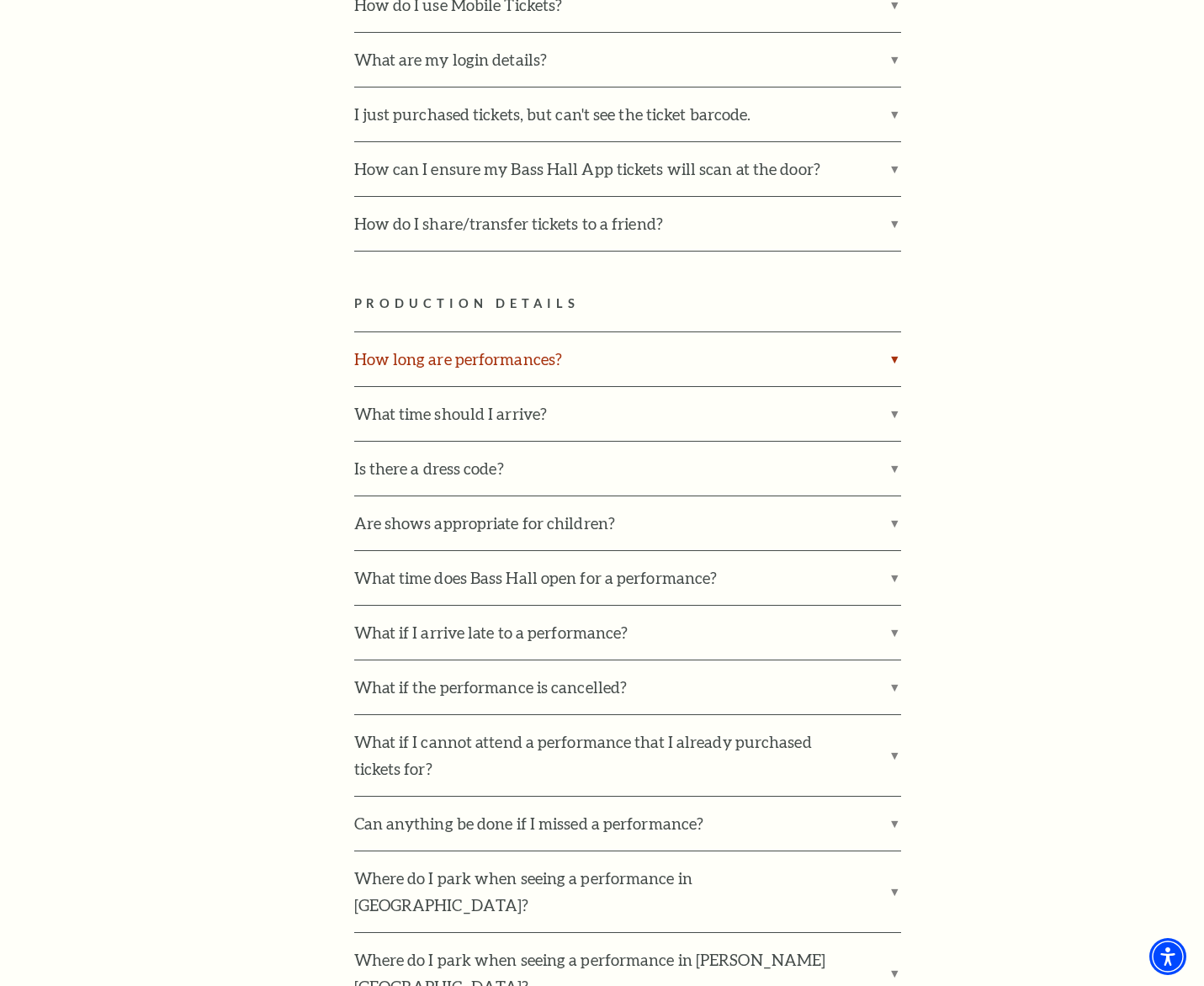
click at [899, 333] on label "How long are performances?" at bounding box center [628, 359] width 547 height 54
click at [0, 0] on input "How long are performances?" at bounding box center [0, 0] width 0 height 0
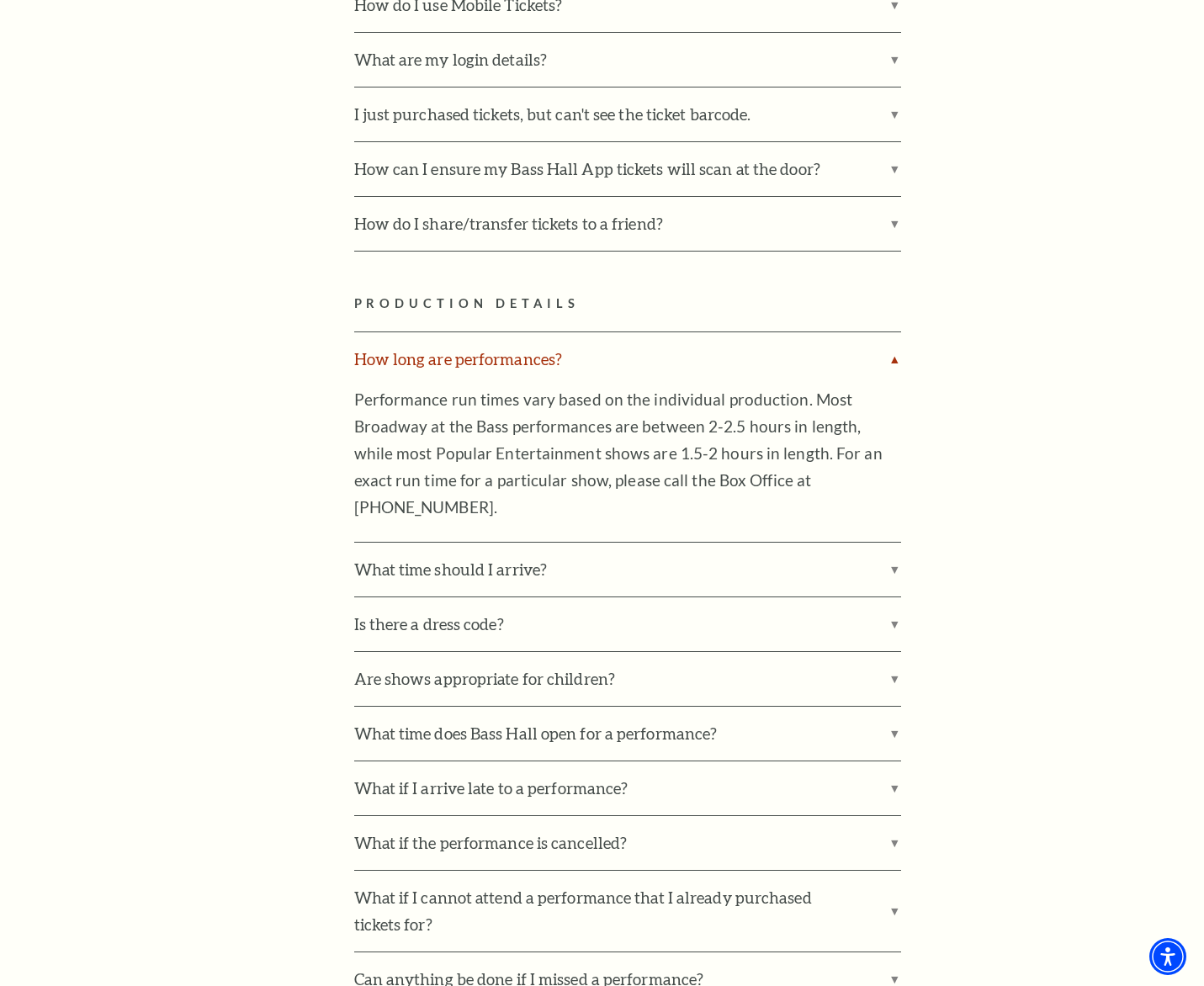
click at [897, 333] on label "How long are performances?" at bounding box center [628, 359] width 547 height 54
click at [0, 0] on input "How long are performances?" at bounding box center [0, 0] width 0 height 0
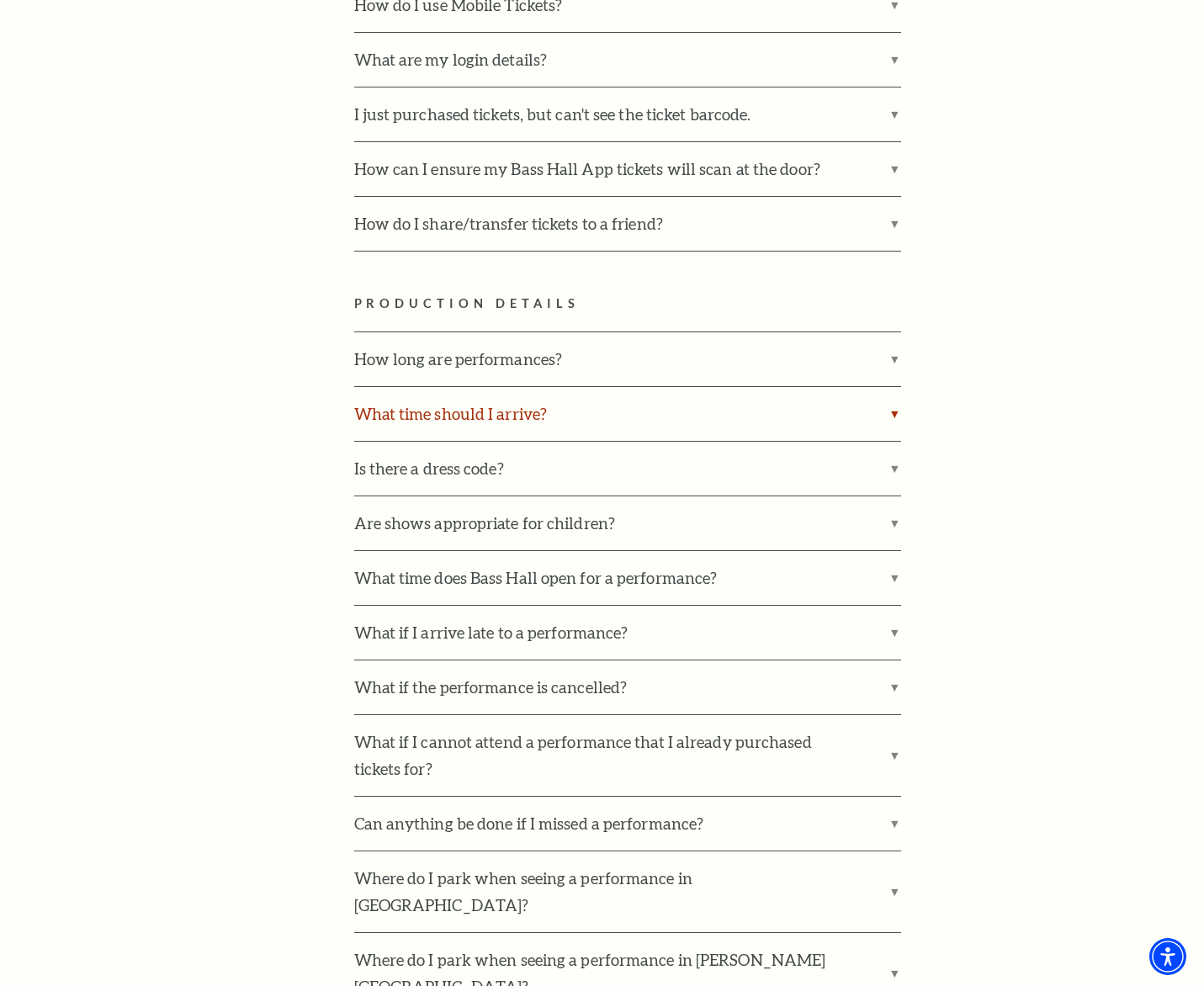
click at [892, 387] on label "What time should I arrive?" at bounding box center [628, 414] width 547 height 54
click at [0, 0] on input "What time should I arrive?" at bounding box center [0, 0] width 0 height 0
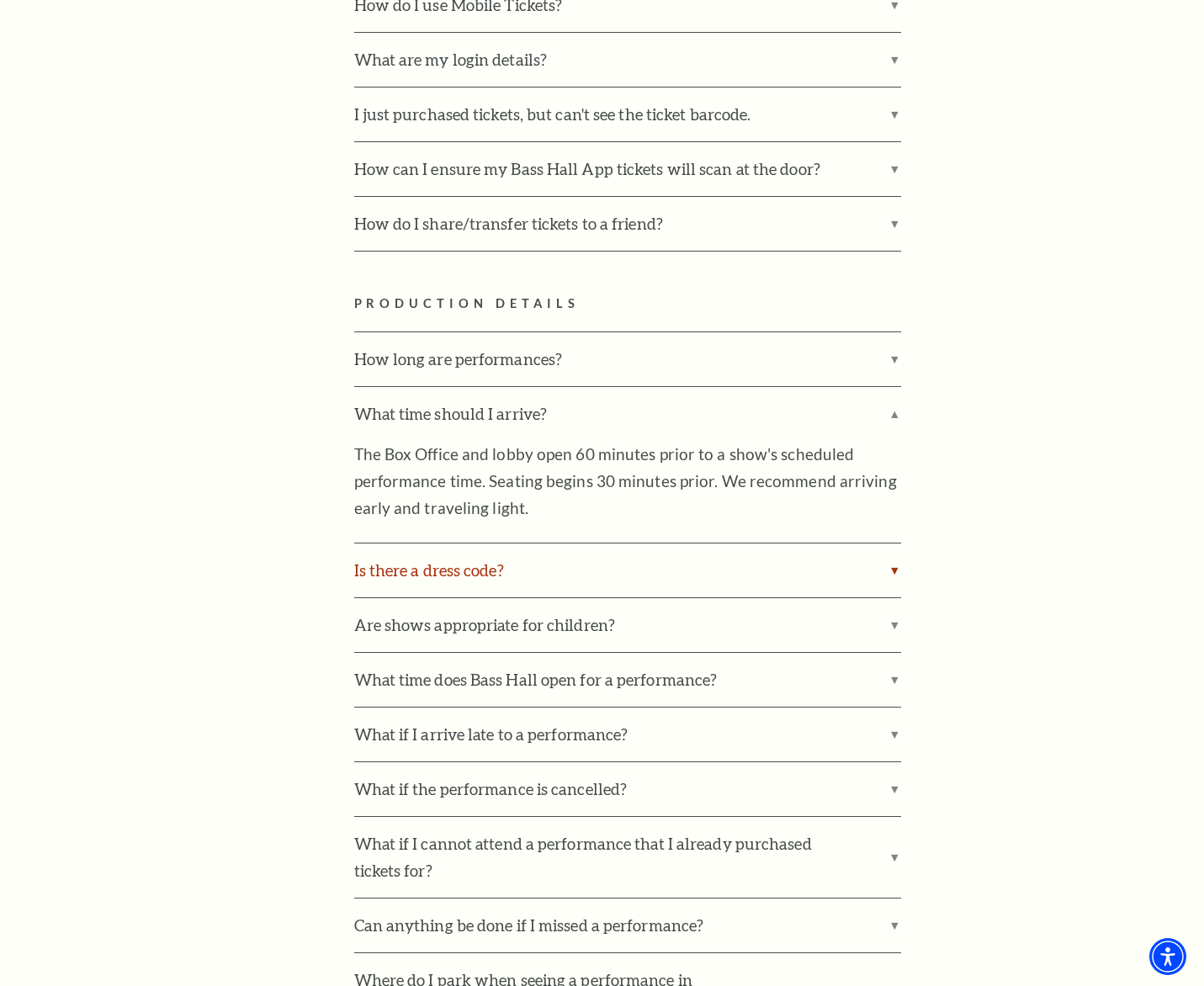
click at [892, 544] on label "Is there a dress code?" at bounding box center [628, 570] width 547 height 54
click at [0, 0] on input "Is there a dress code?" at bounding box center [0, 0] width 0 height 0
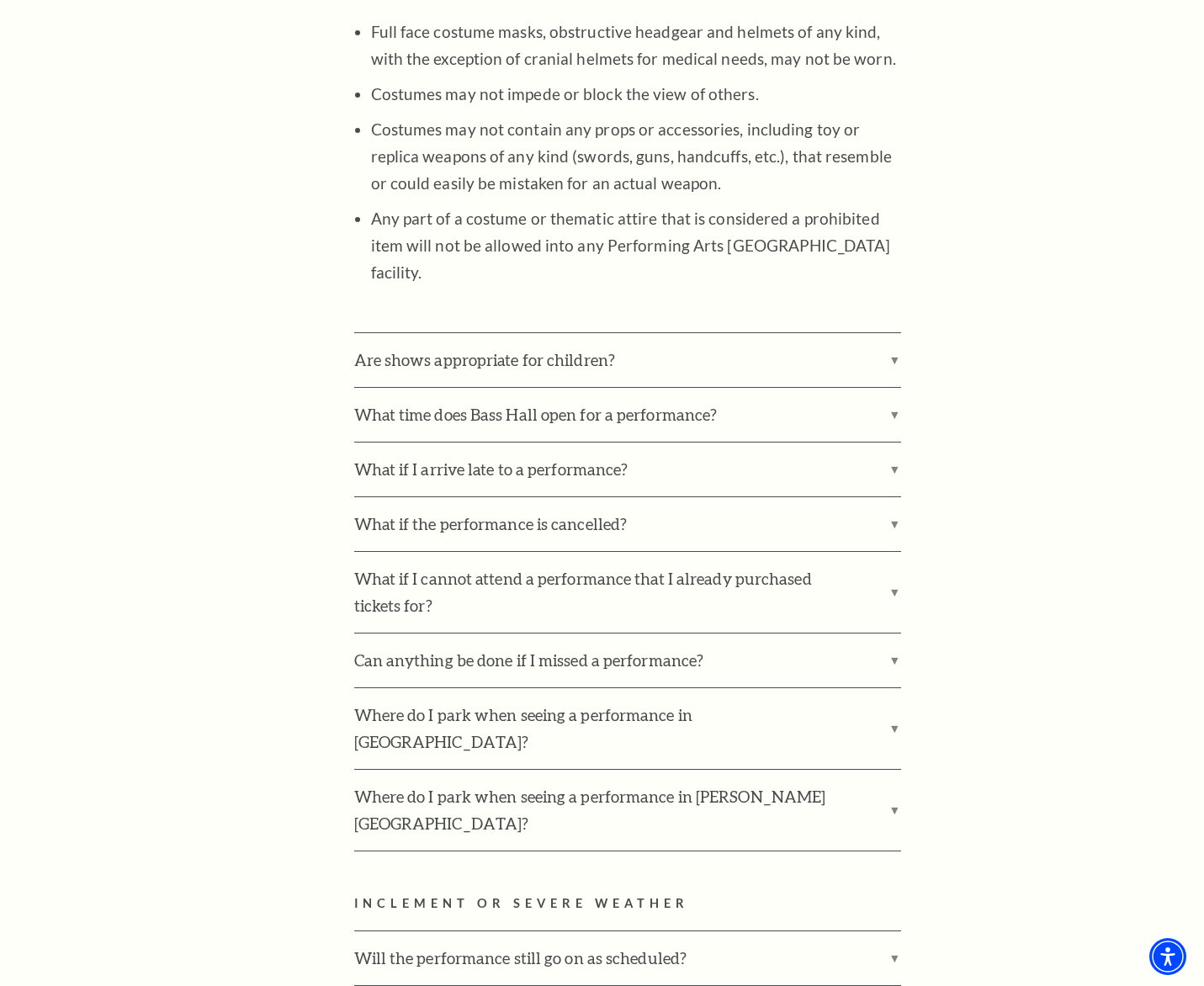
scroll to position [2701, 0]
click at [889, 387] on label "What time does Bass Hall open for a performance?" at bounding box center [628, 414] width 547 height 54
click at [0, 0] on input "What time does Bass Hall open for a performance?" at bounding box center [0, 0] width 0 height 0
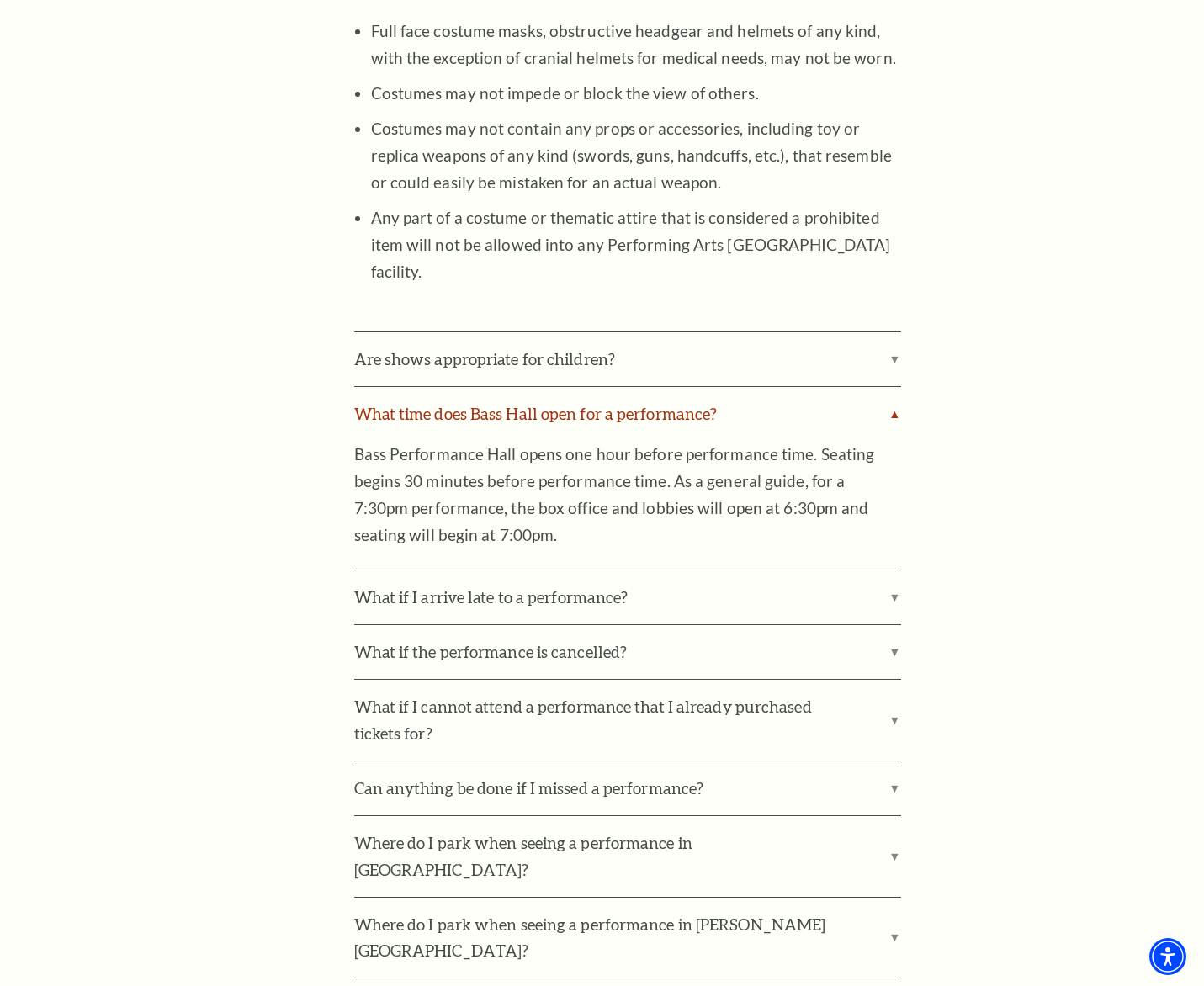
click at [895, 387] on label "What time does Bass Hall open for a performance?" at bounding box center [628, 414] width 547 height 54
click at [0, 0] on input "What time does Bass Hall open for a performance?" at bounding box center [0, 0] width 0 height 0
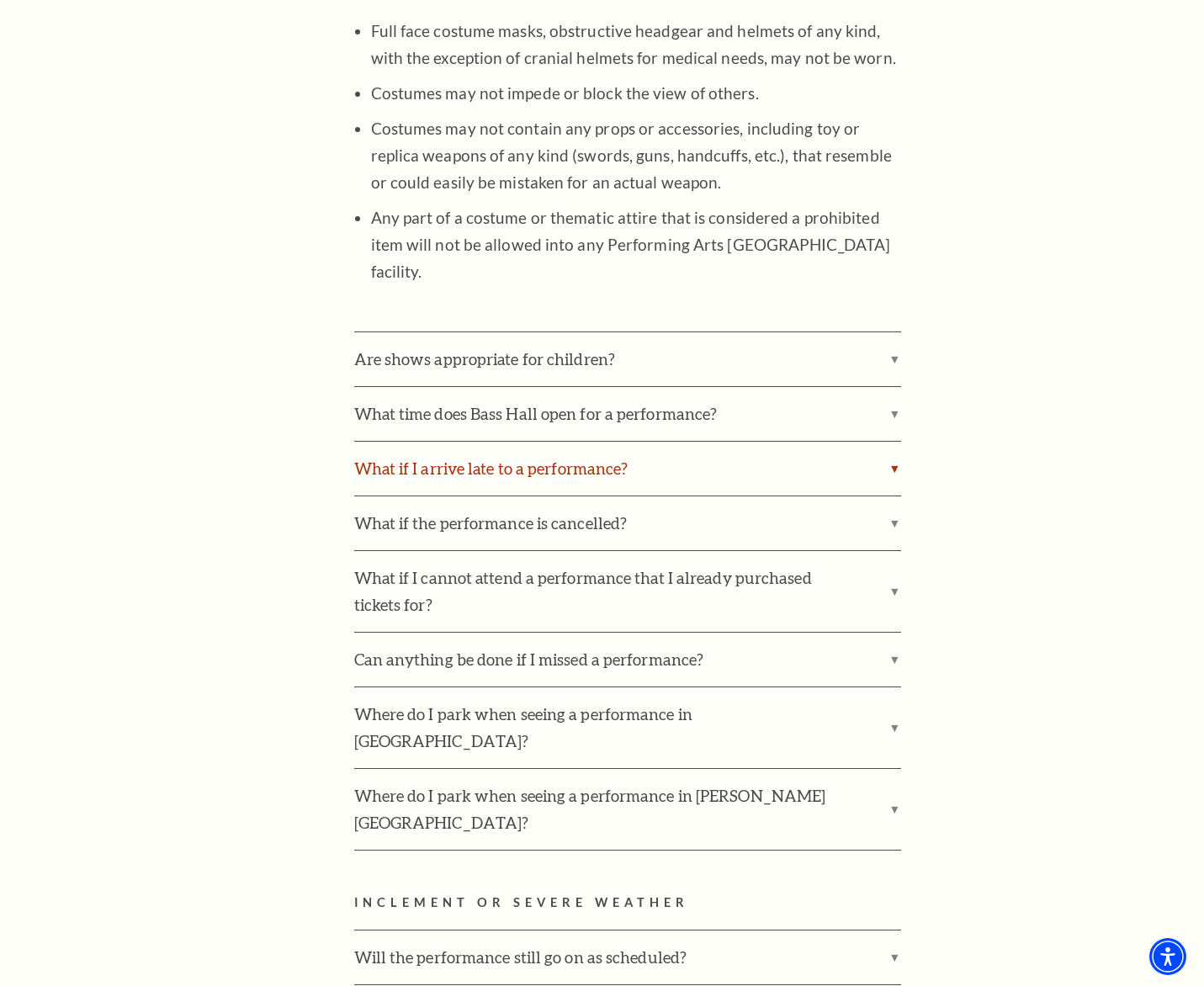
click at [895, 442] on label "What if I arrive late to a performance?" at bounding box center [628, 469] width 547 height 54
click at [0, 0] on input "What if I arrive late to a performance?" at bounding box center [0, 0] width 0 height 0
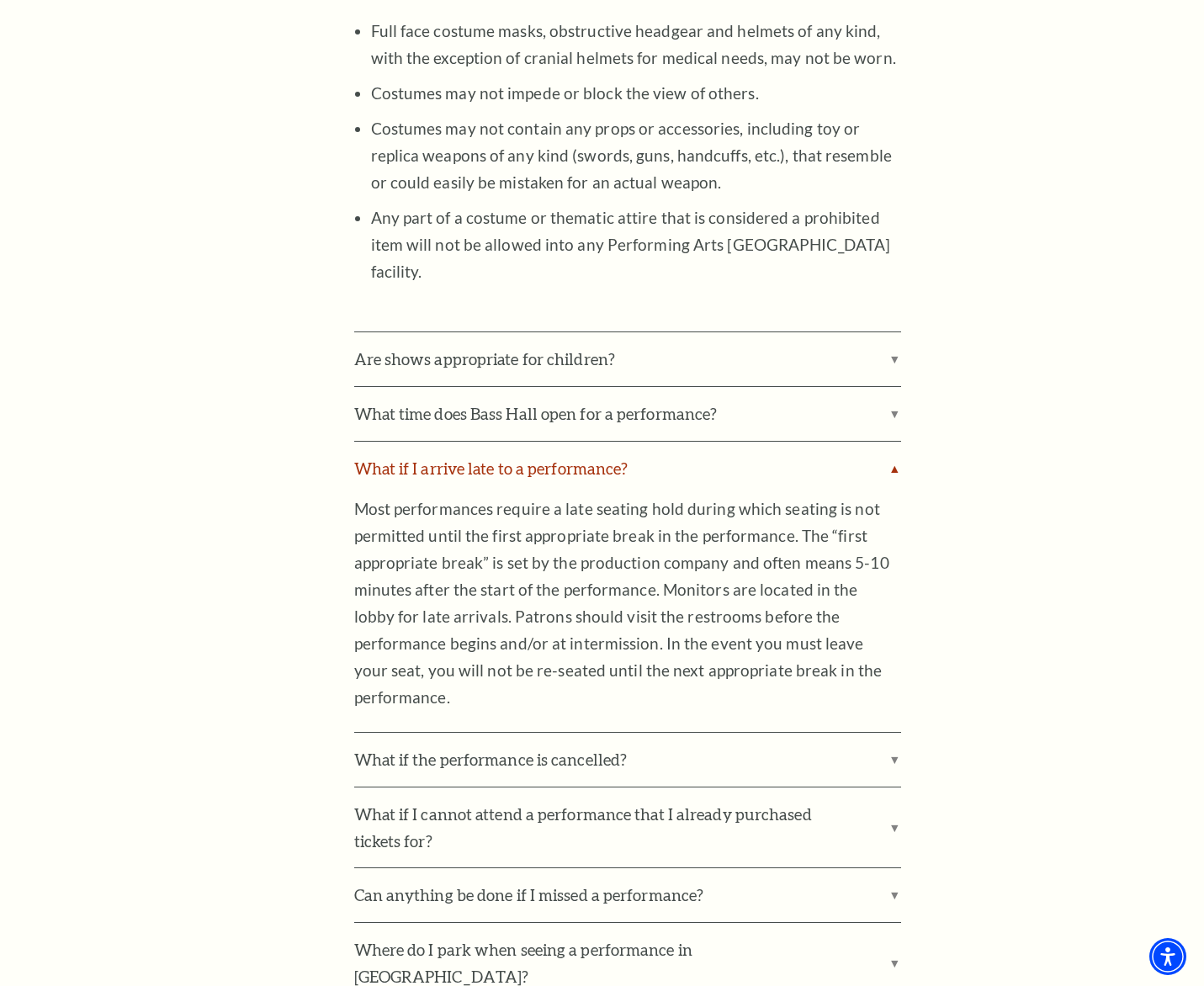
click at [895, 442] on label "What if I arrive late to a performance?" at bounding box center [628, 469] width 547 height 54
click at [0, 0] on input "What if I arrive late to a performance?" at bounding box center [0, 0] width 0 height 0
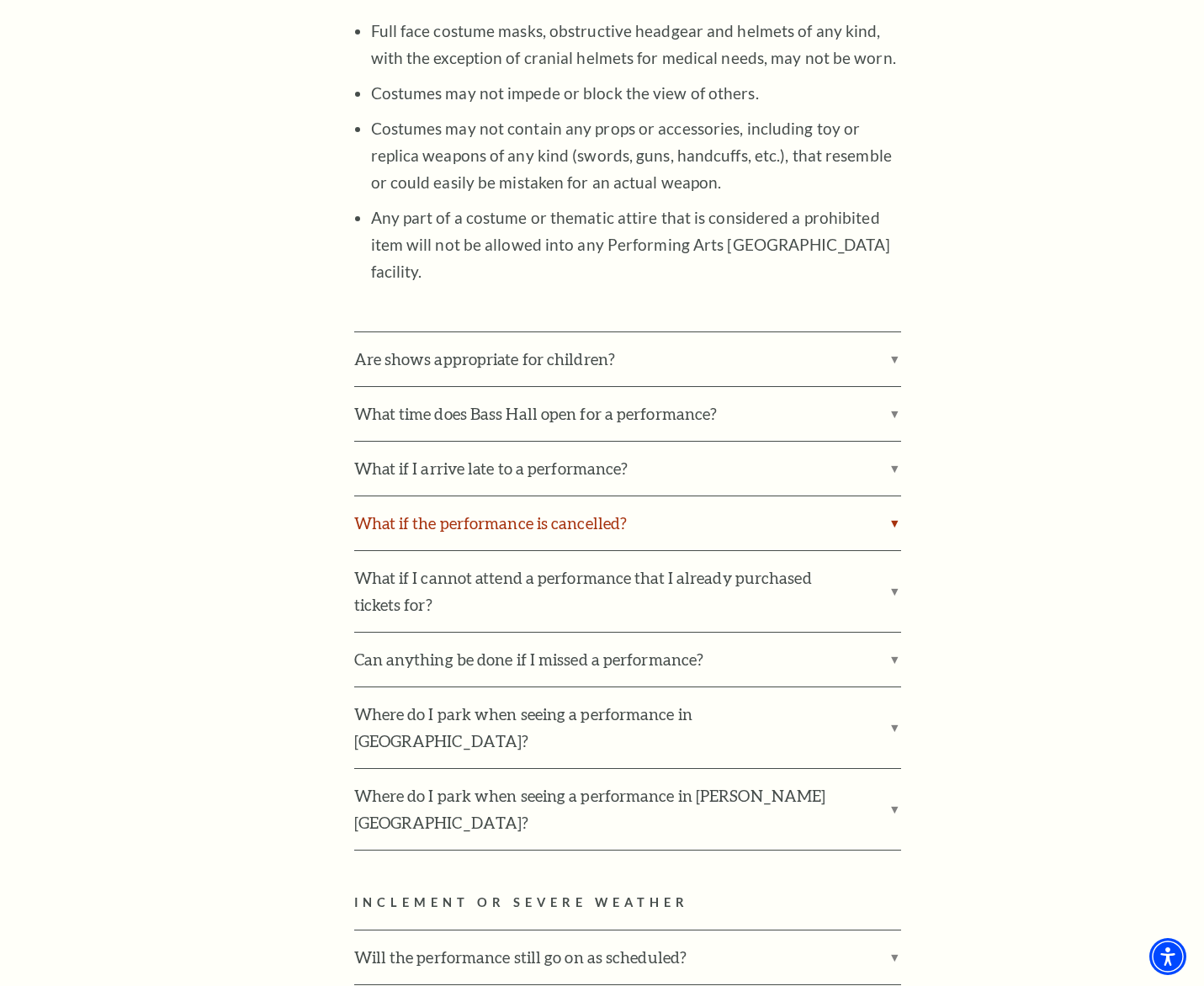
click at [895, 496] on label "What if the performance is cancelled?" at bounding box center [628, 523] width 547 height 54
click at [0, 0] on input "What if the performance is cancelled?" at bounding box center [0, 0] width 0 height 0
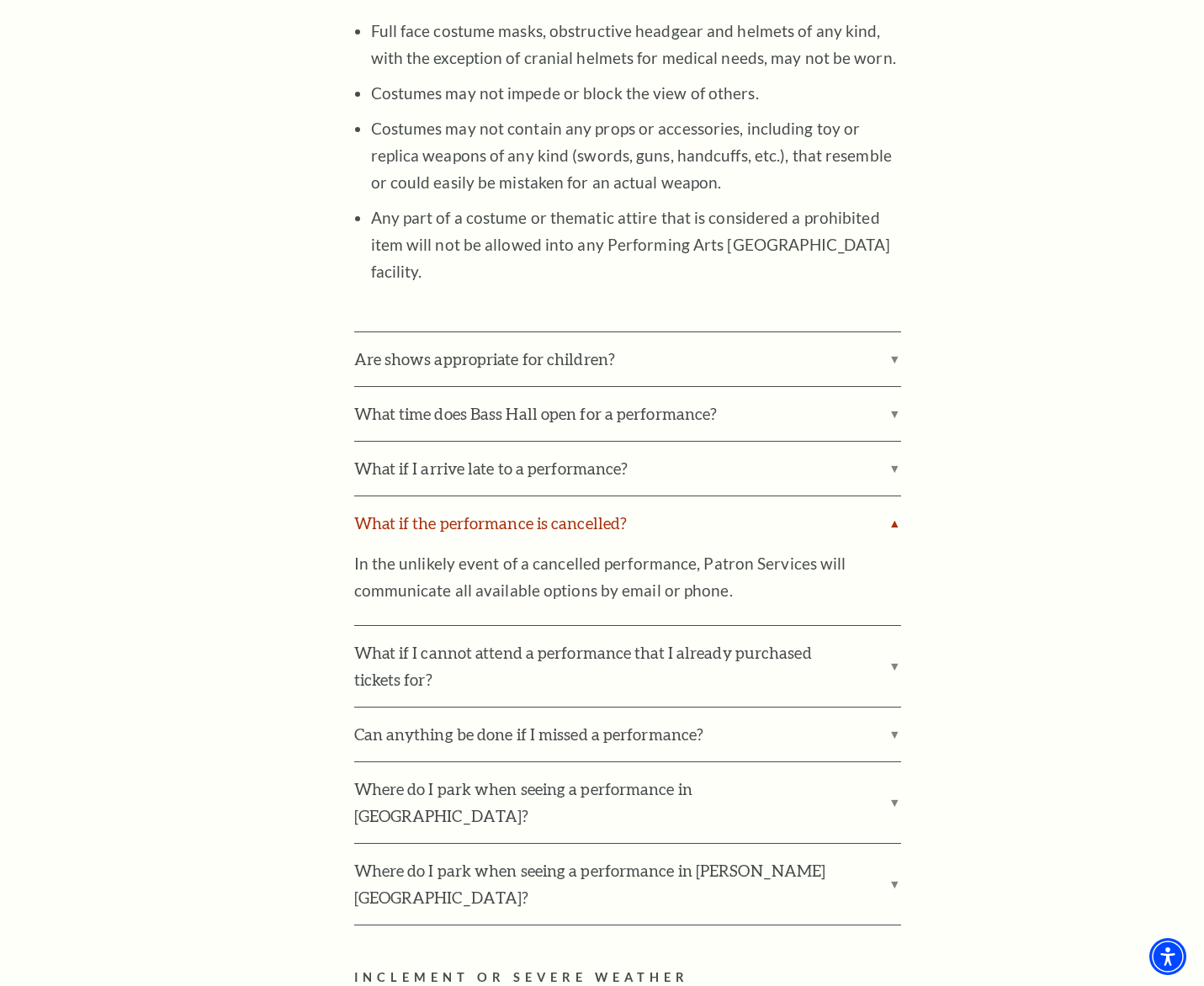
click at [895, 496] on label "What if the performance is cancelled?" at bounding box center [628, 523] width 547 height 54
click at [0, 0] on input "What if the performance is cancelled?" at bounding box center [0, 0] width 0 height 0
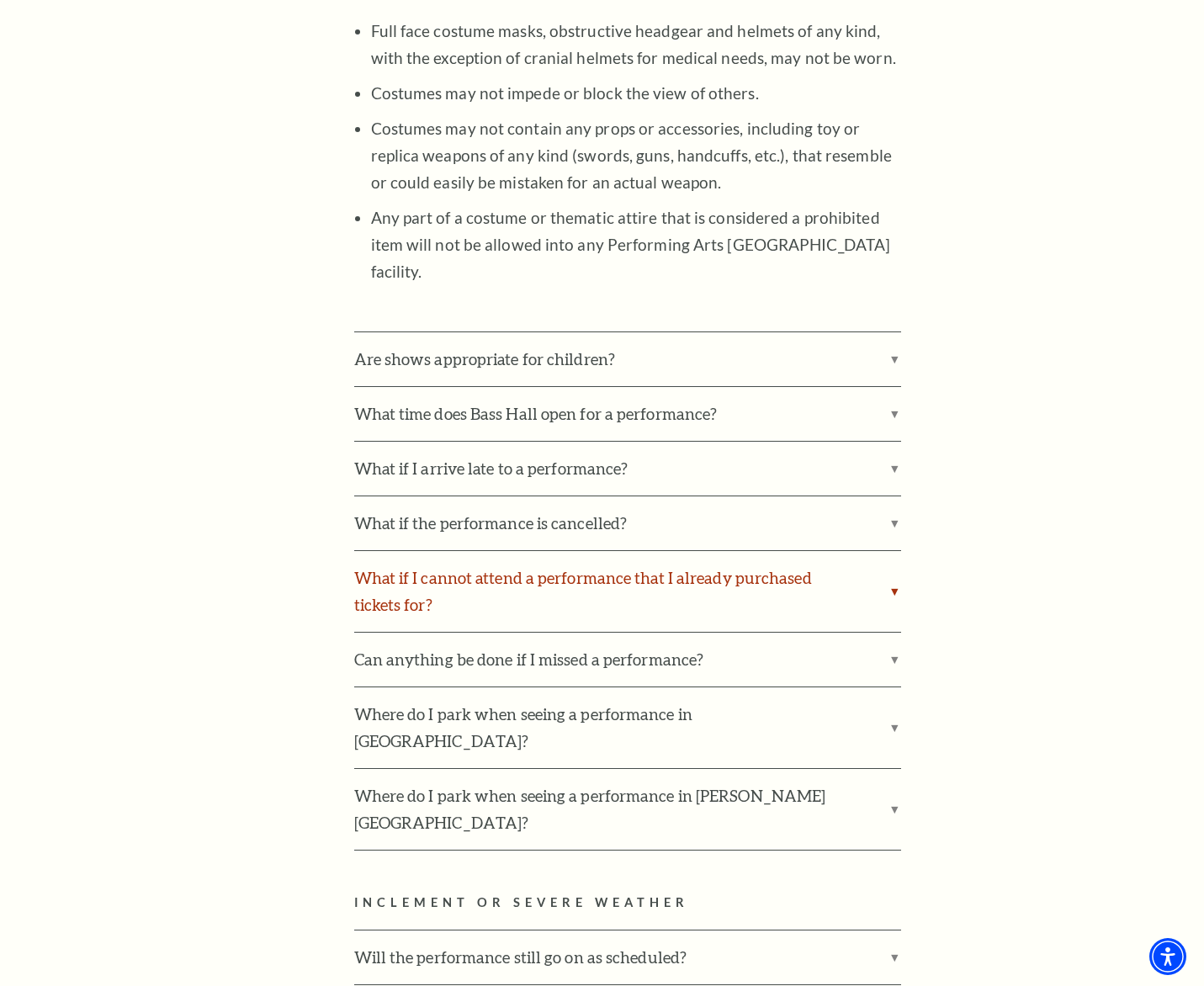
click at [896, 551] on label "What if I cannot attend a performance that I already purchased tickets for?" at bounding box center [628, 591] width 547 height 81
click at [0, 0] on input "What if I cannot attend a performance that I already purchased tickets for?" at bounding box center [0, 0] width 0 height 0
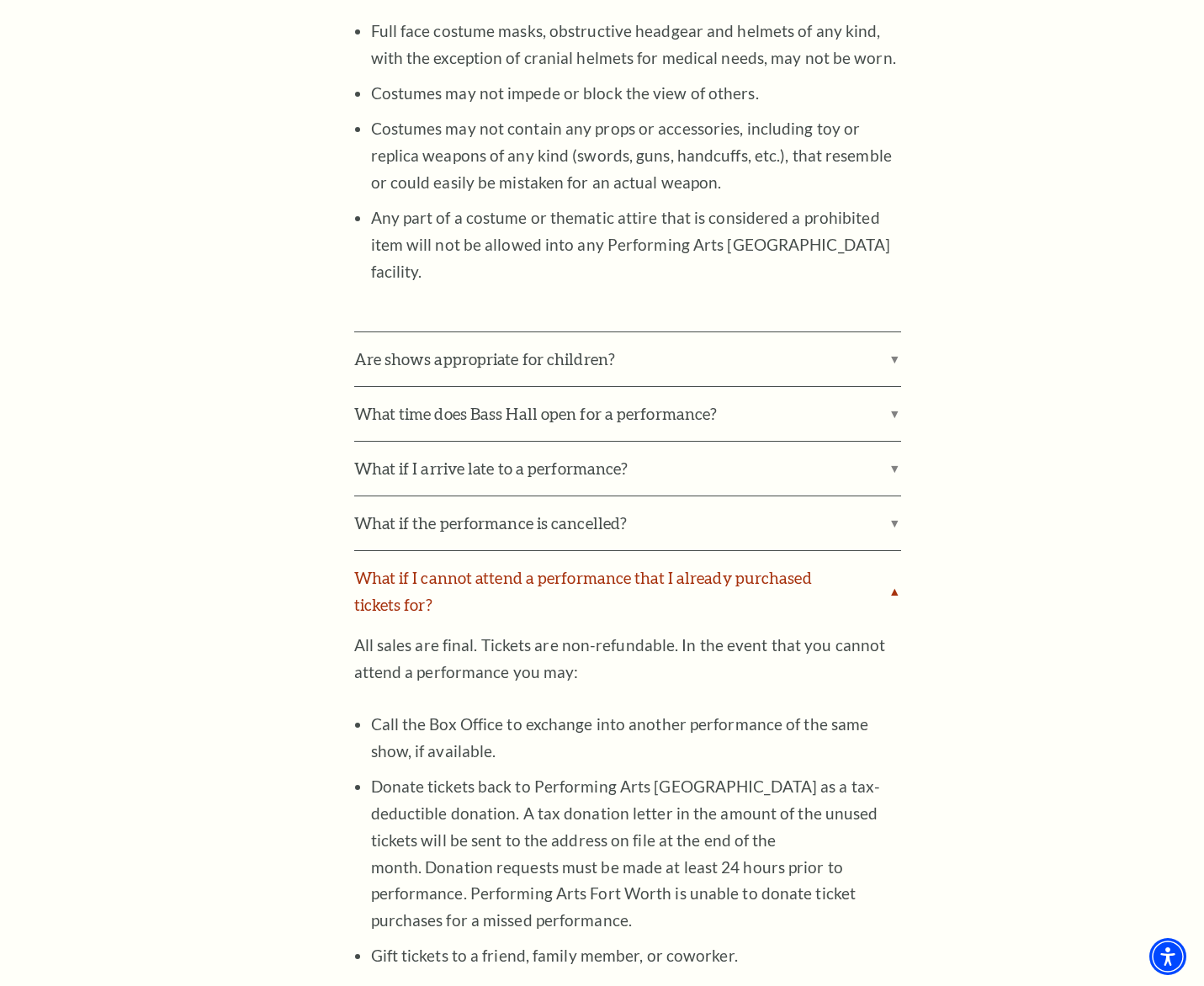
click at [894, 551] on label "What if I cannot attend a performance that I already purchased tickets for?" at bounding box center [628, 591] width 547 height 81
click at [0, 0] on input "What if I cannot attend a performance that I already purchased tickets for?" at bounding box center [0, 0] width 0 height 0
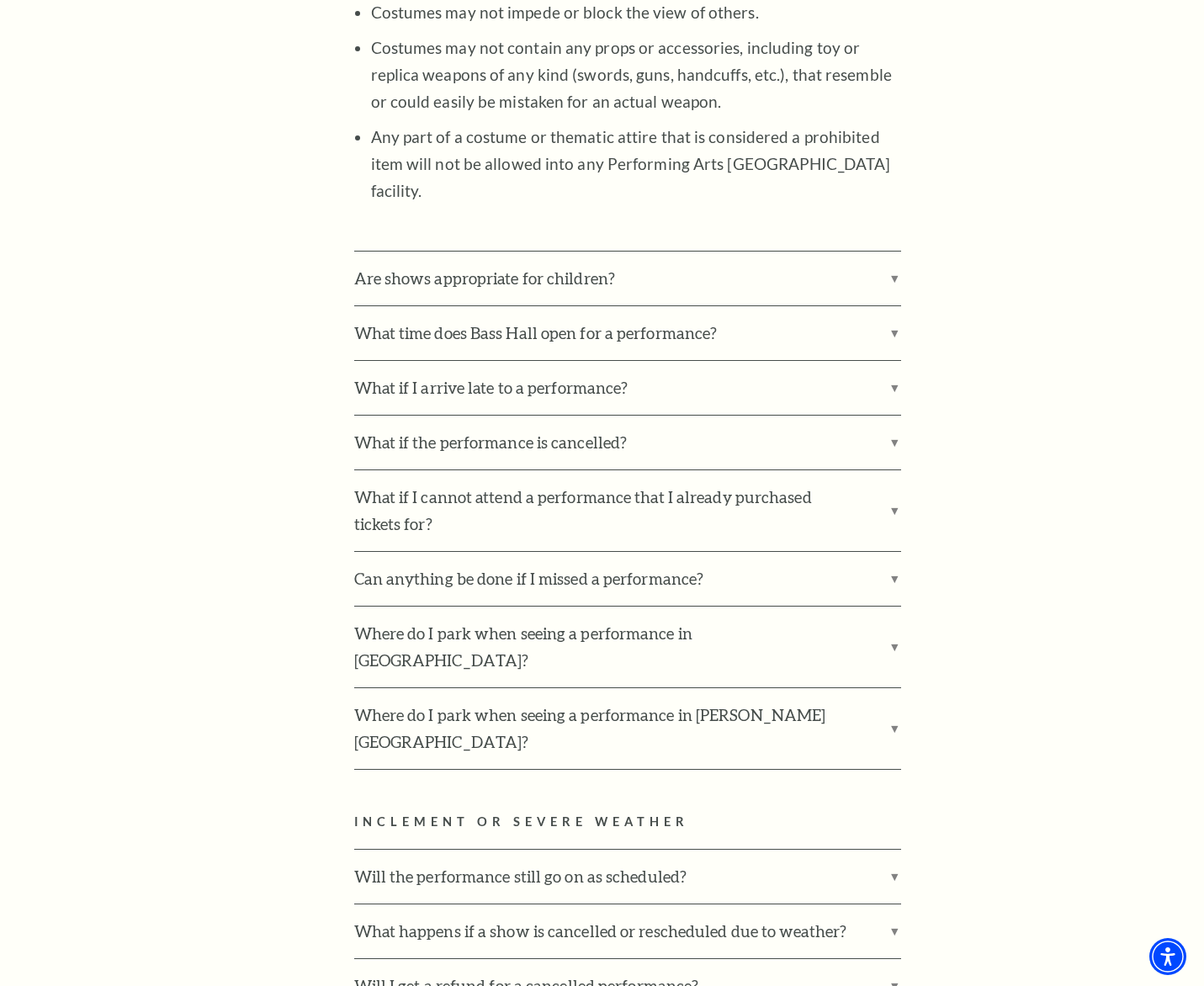
scroll to position [2786, 0]
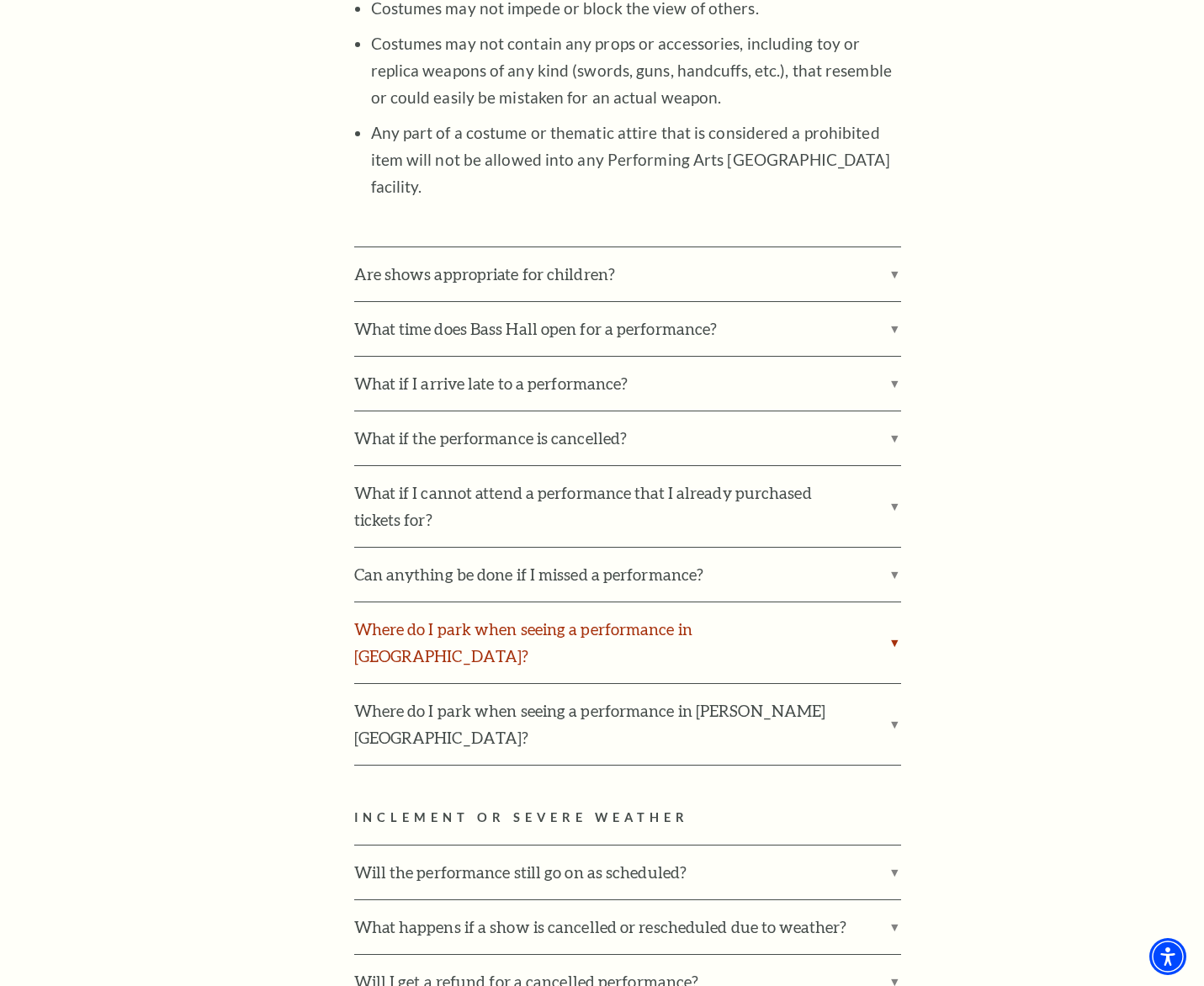
click at [896, 603] on label "Where do I park when seeing a performance in Bass Performance Hall?" at bounding box center [628, 643] width 547 height 81
click at [0, 0] on input "Where do I park when seeing a performance in Bass Performance Hall?" at bounding box center [0, 0] width 0 height 0
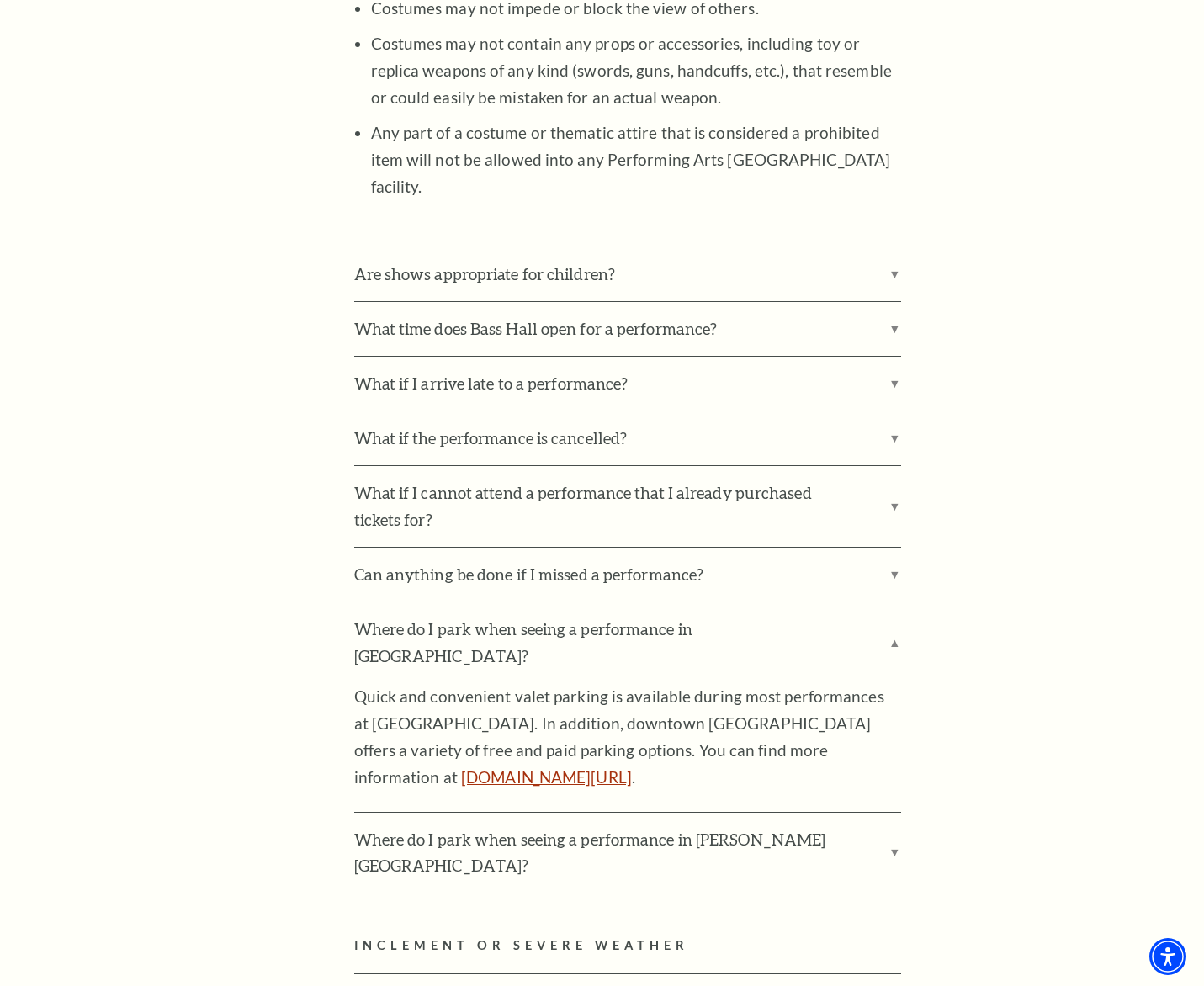
click at [509, 767] on link "www.basshall.com/parking" at bounding box center [547, 777] width 171 height 19
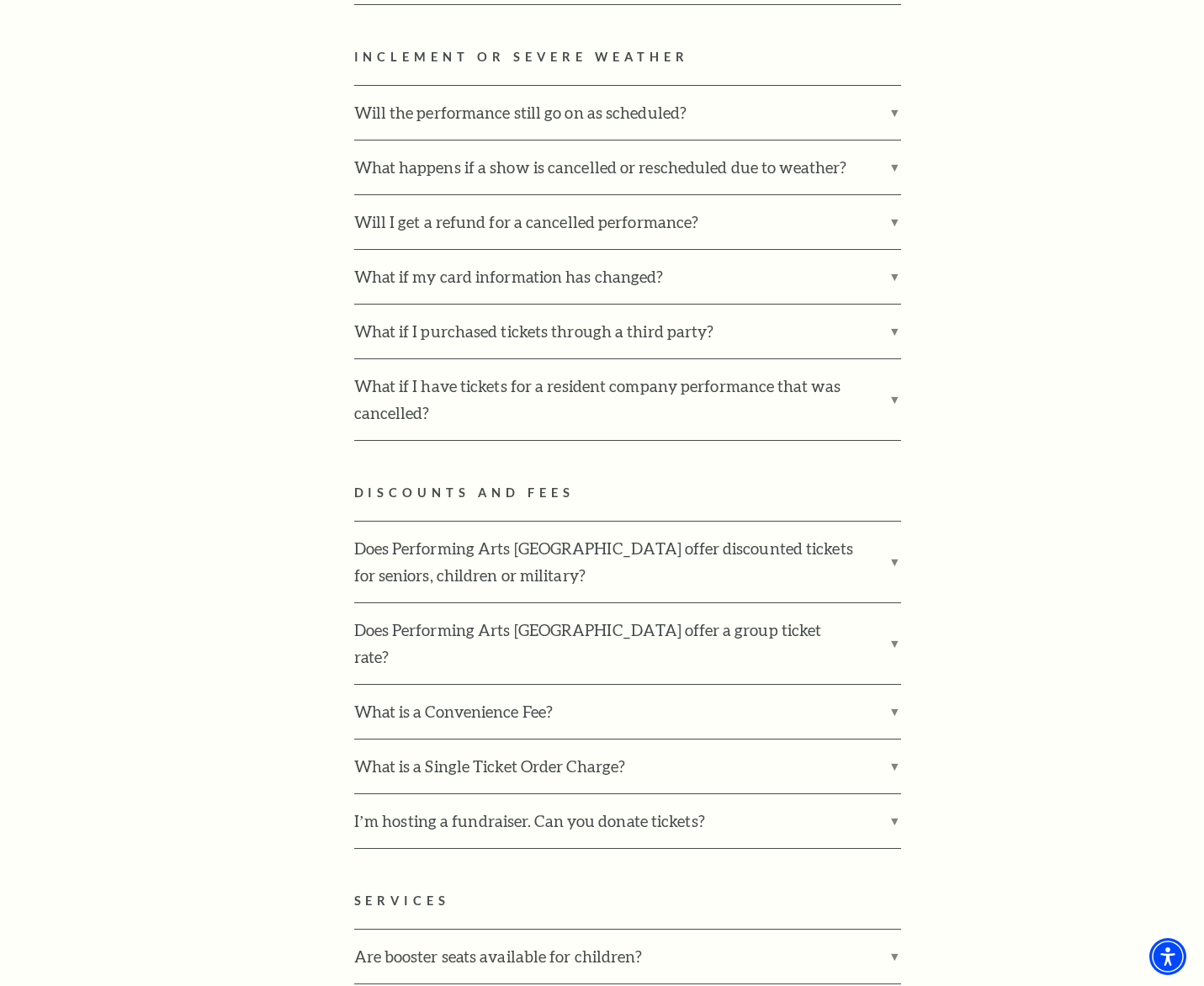
scroll to position [3679, 0]
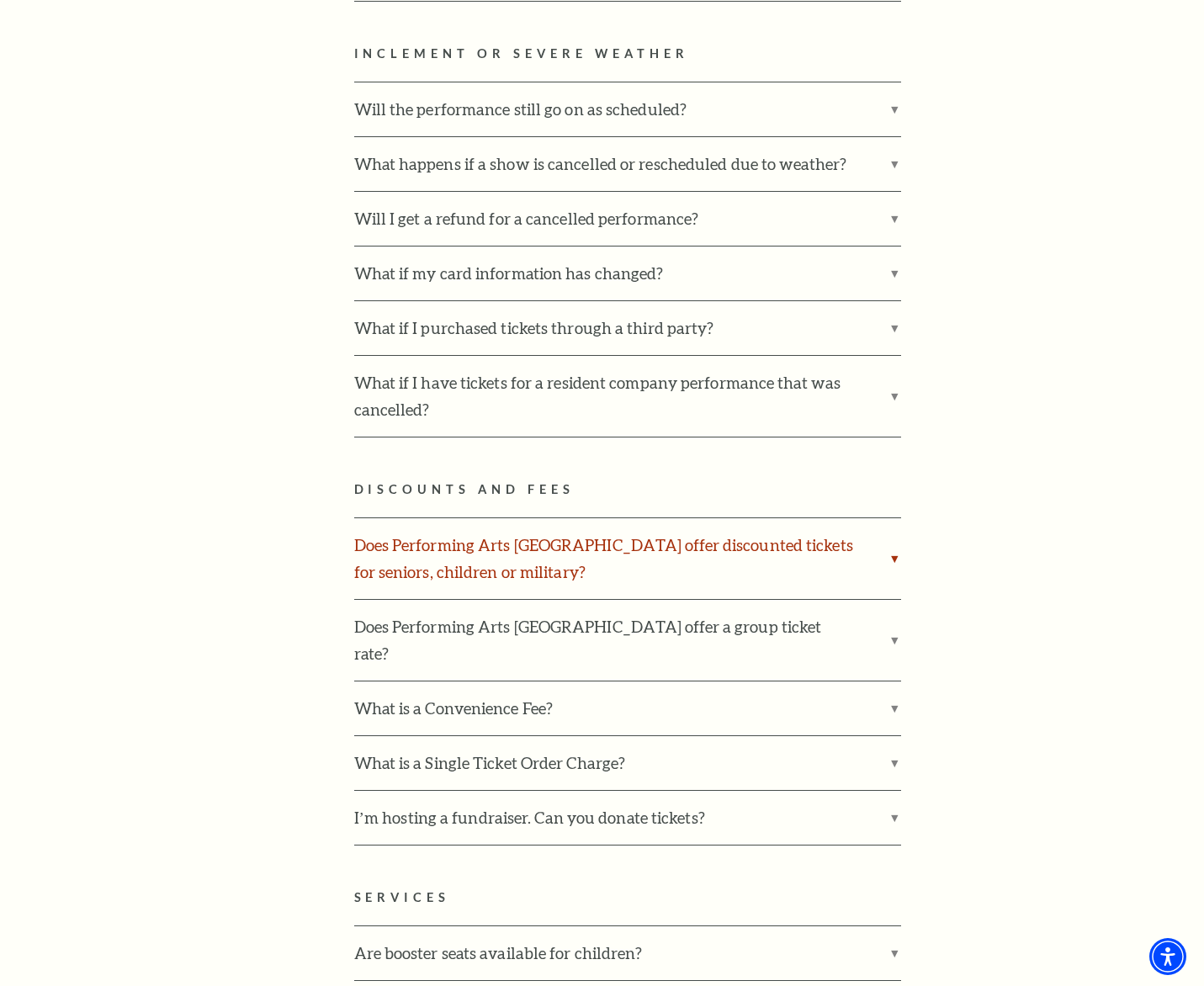
click at [894, 518] on label "Does Performing Arts Fort Worth offer discounted tickets for seniors, children …" at bounding box center [628, 558] width 547 height 81
click at [0, 0] on input "Does Performing Arts Fort Worth offer discounted tickets for seniors, children …" at bounding box center [0, 0] width 0 height 0
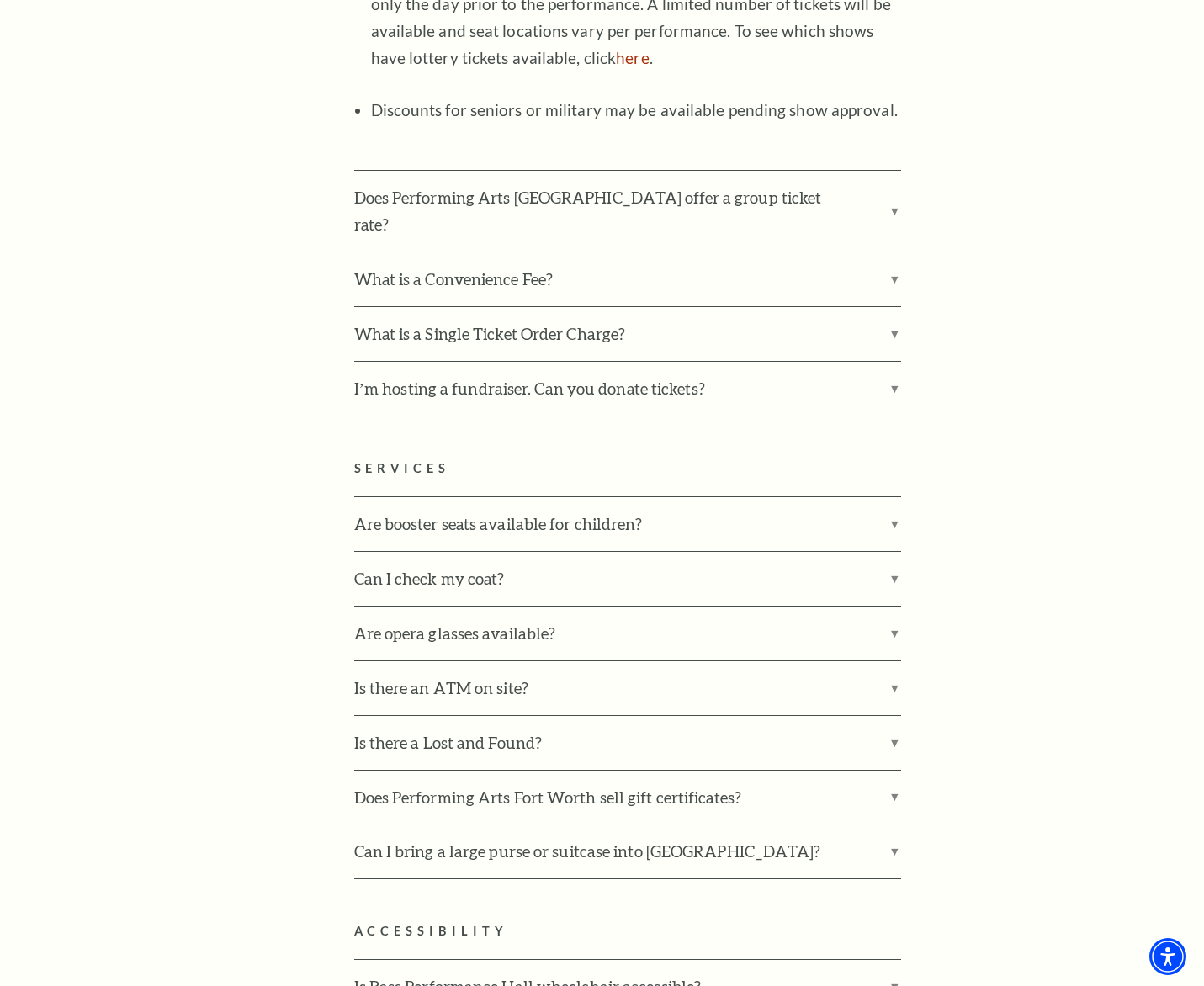
scroll to position [4670, 0]
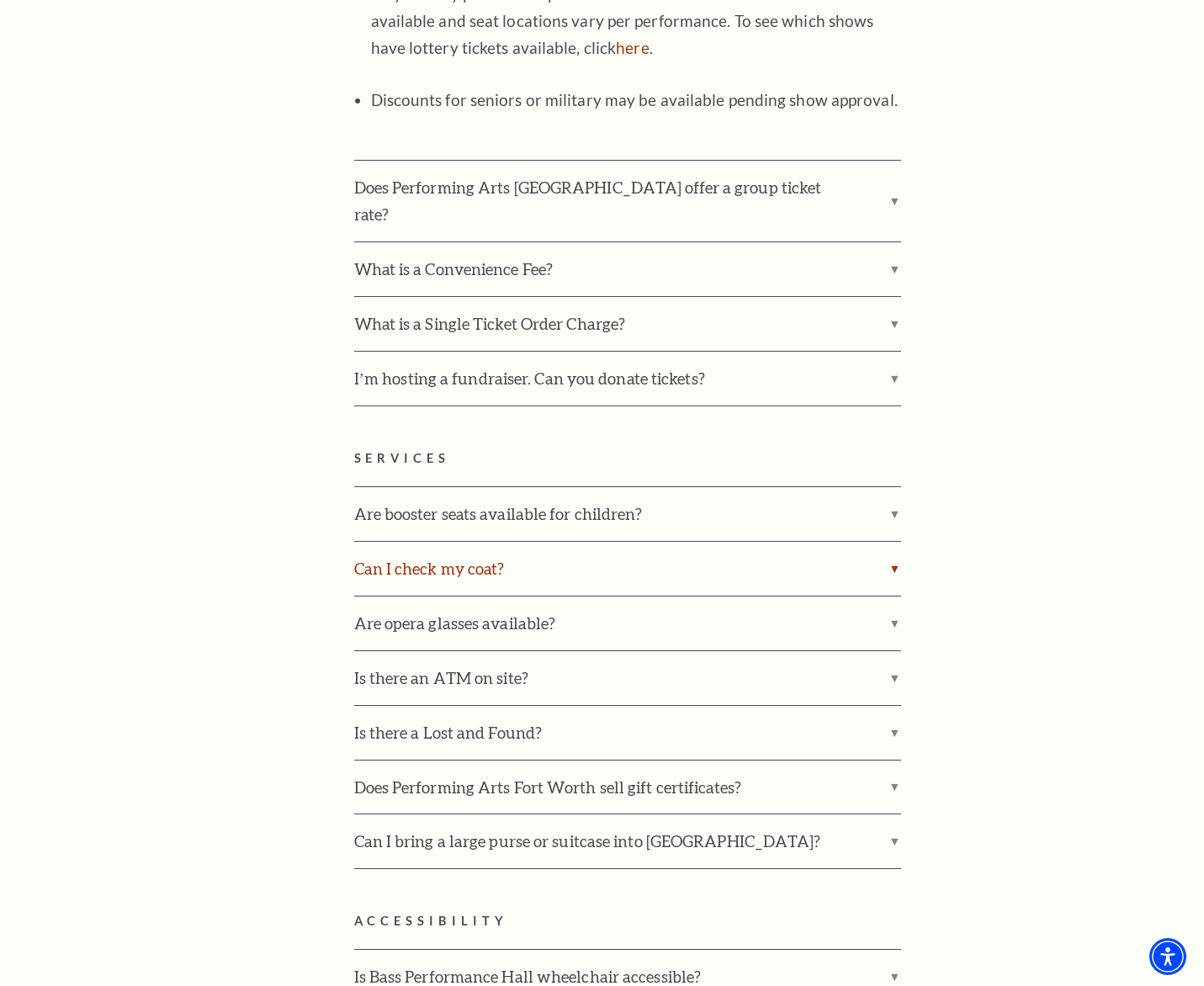
click at [896, 542] on label "Can I check my coat?" at bounding box center [628, 569] width 547 height 54
click at [0, 0] on input "Can I check my coat?" at bounding box center [0, 0] width 0 height 0
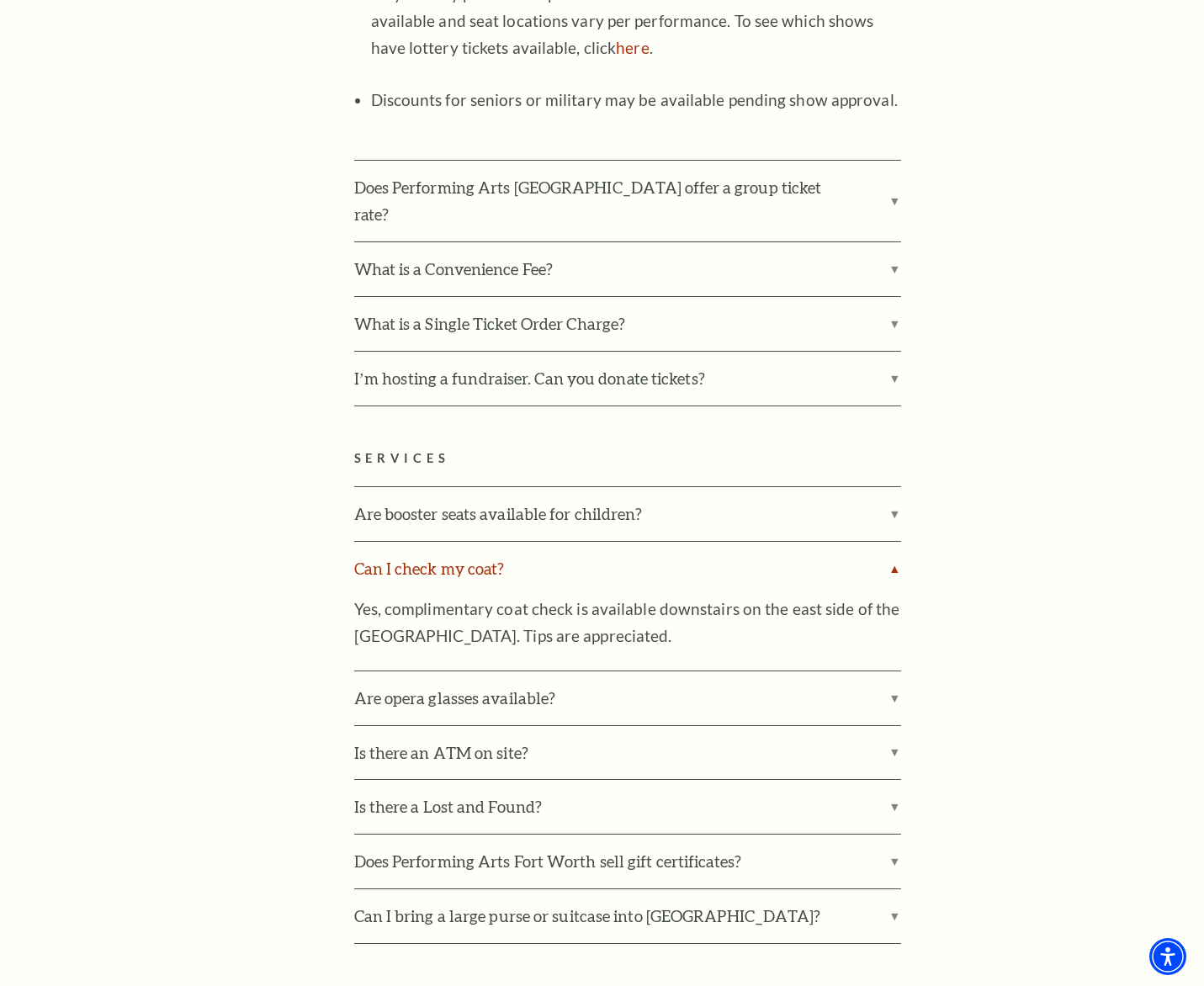
click at [896, 542] on label "Can I check my coat?" at bounding box center [628, 569] width 547 height 54
click at [0, 0] on input "Can I check my coat?" at bounding box center [0, 0] width 0 height 0
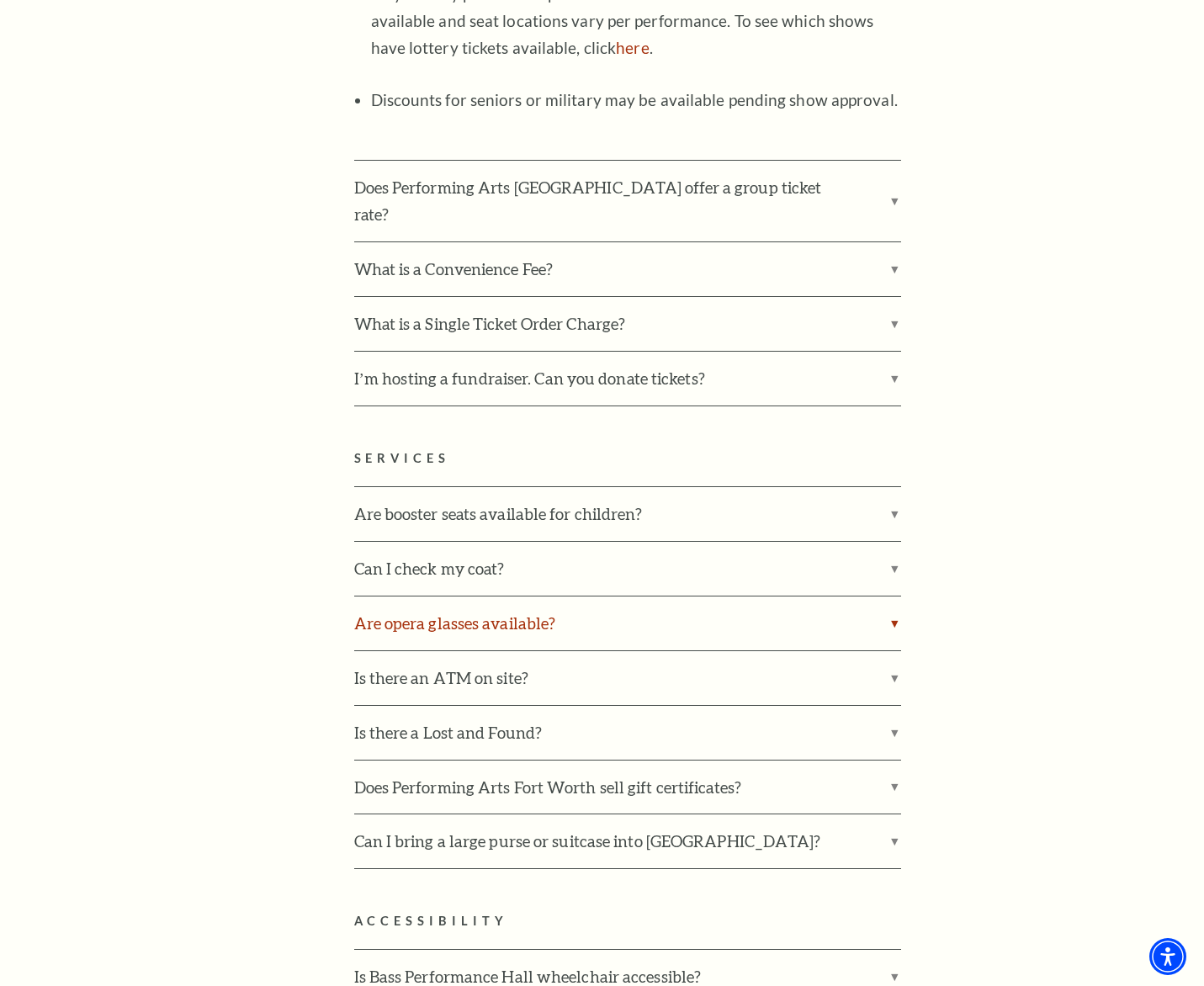
click at [889, 596] on label "Are opera glasses available?" at bounding box center [628, 623] width 547 height 54
click at [0, 0] on input "Are opera glasses available?" at bounding box center [0, 0] width 0 height 0
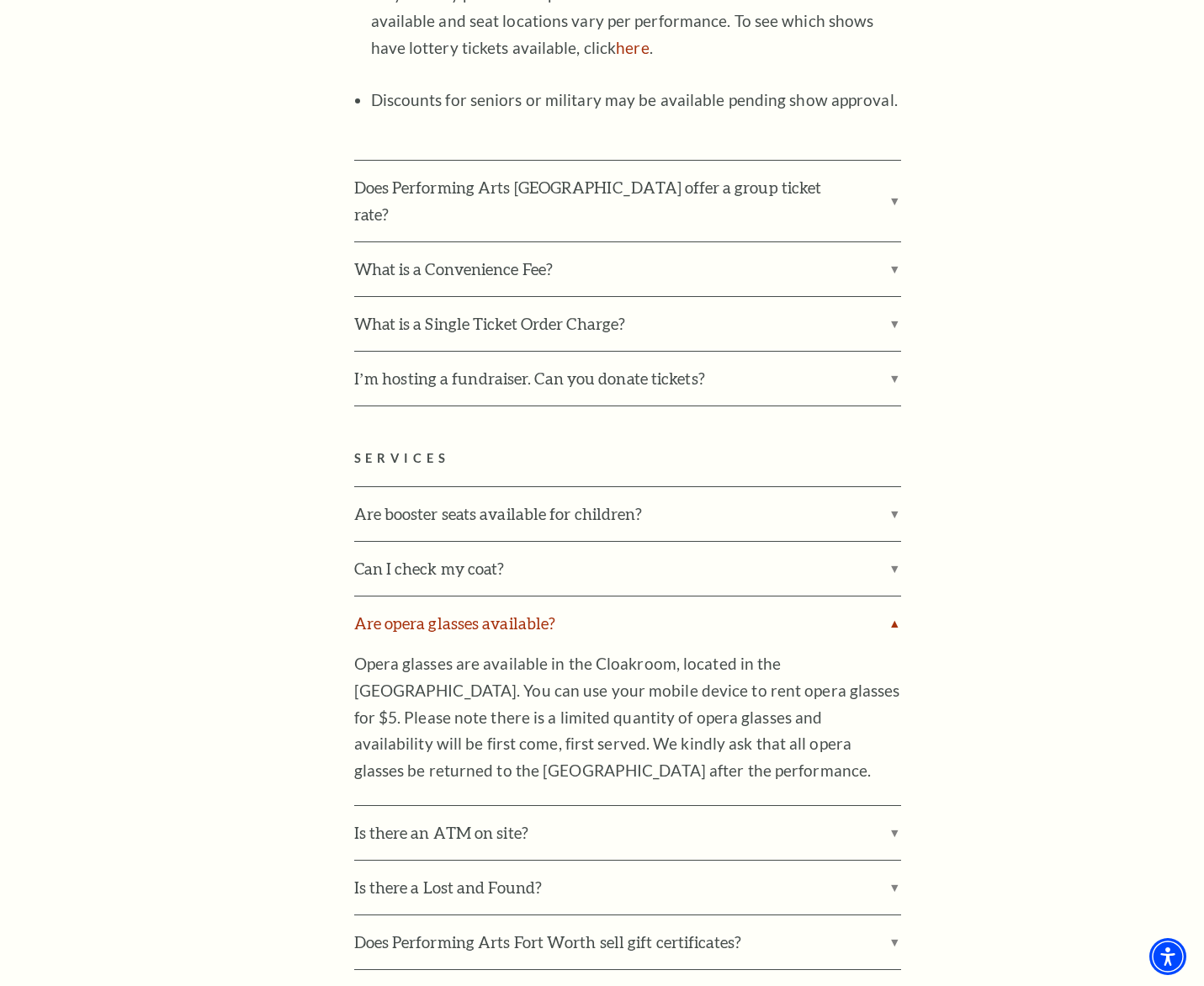
scroll to position [4673, 0]
click at [894, 594] on label "Are opera glasses available?" at bounding box center [628, 621] width 547 height 54
click at [0, 0] on input "Are opera glasses available?" at bounding box center [0, 0] width 0 height 0
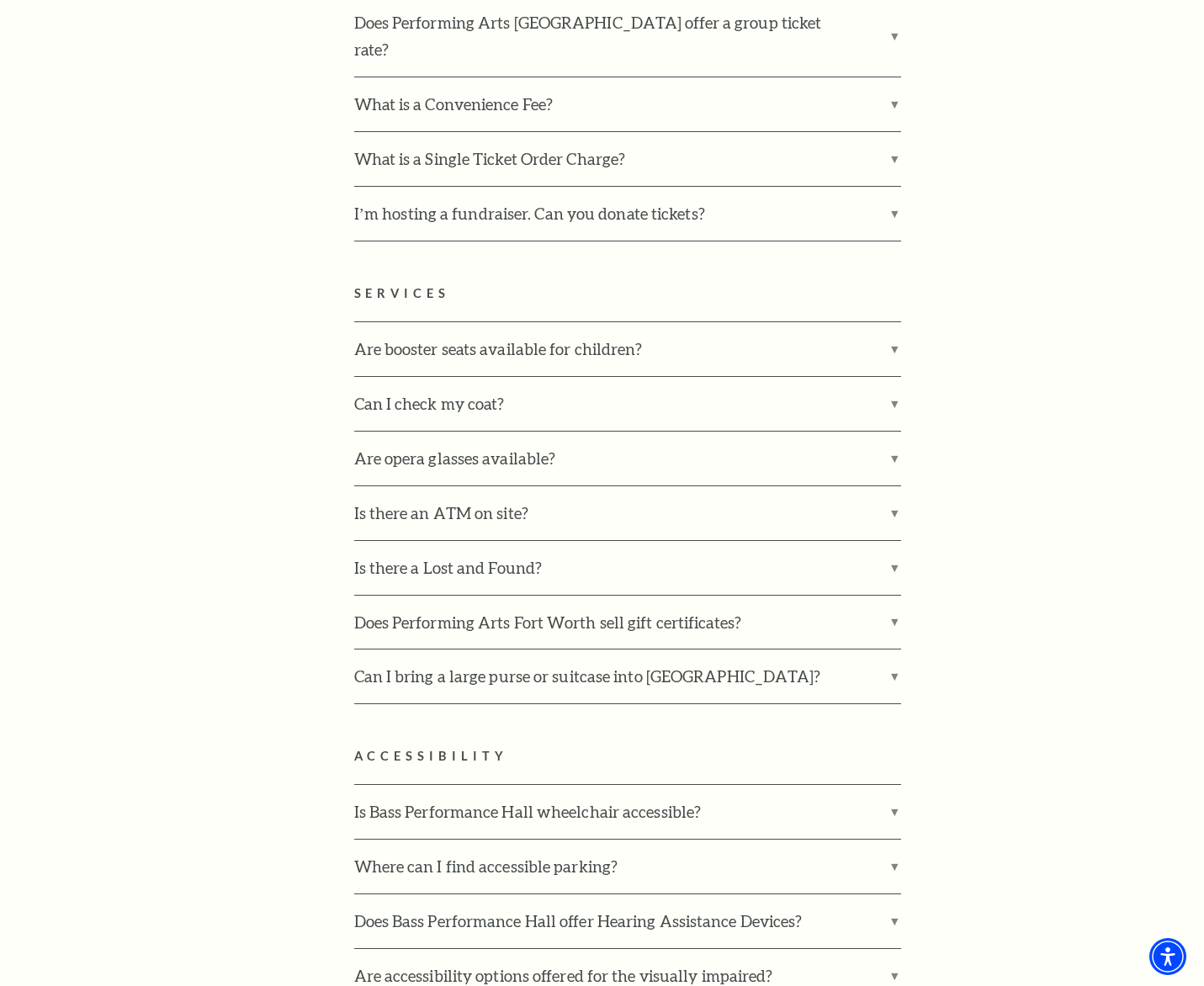
scroll to position [4852, 0]
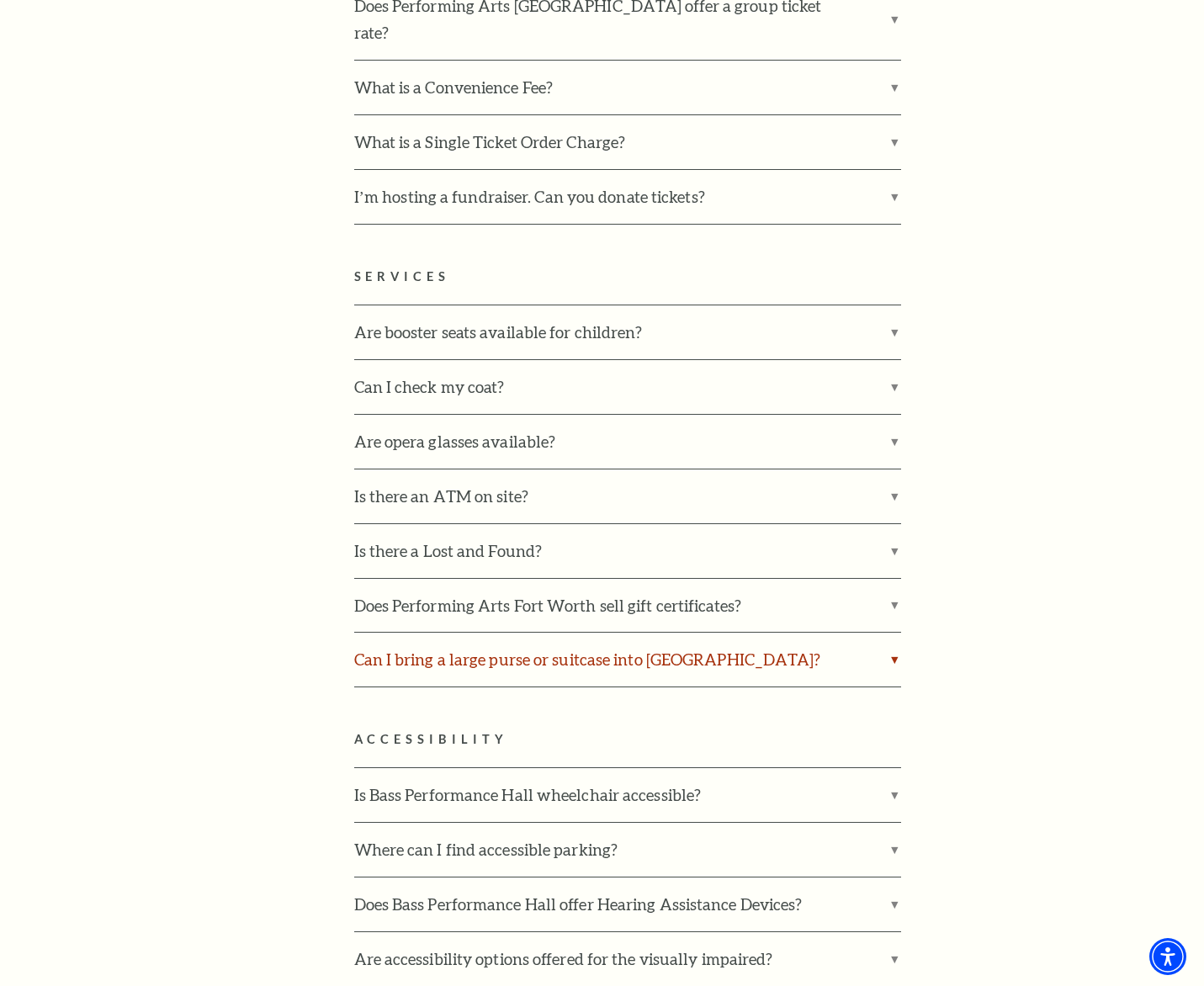
click at [899, 633] on label "Can I bring a large purse or suitcase into Bass Performance Hall?" at bounding box center [628, 660] width 547 height 54
click at [0, 0] on input "Can I bring a large purse or suitcase into Bass Performance Hall?" at bounding box center [0, 0] width 0 height 0
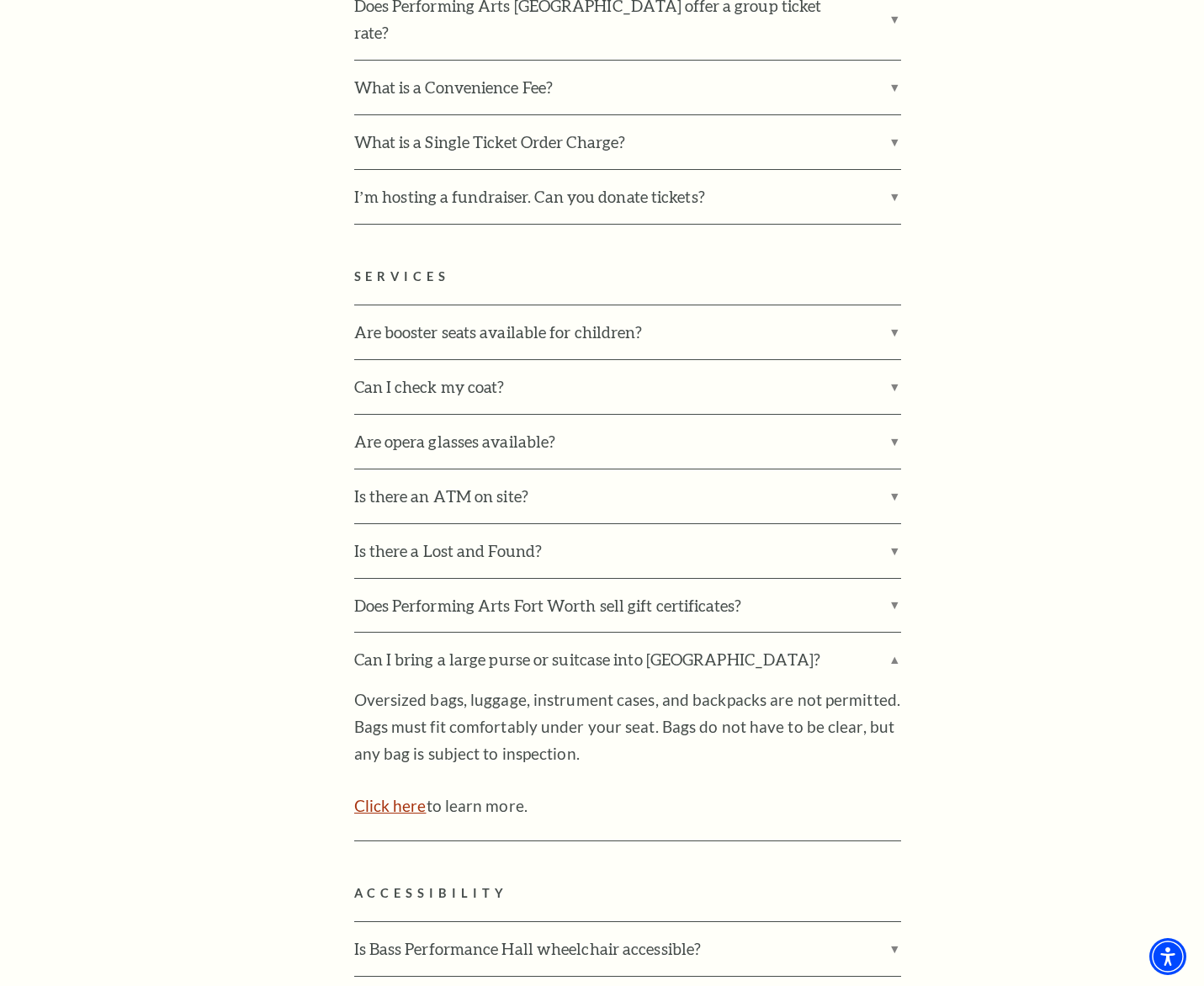
click at [394, 796] on link "Click here" at bounding box center [391, 805] width 72 height 19
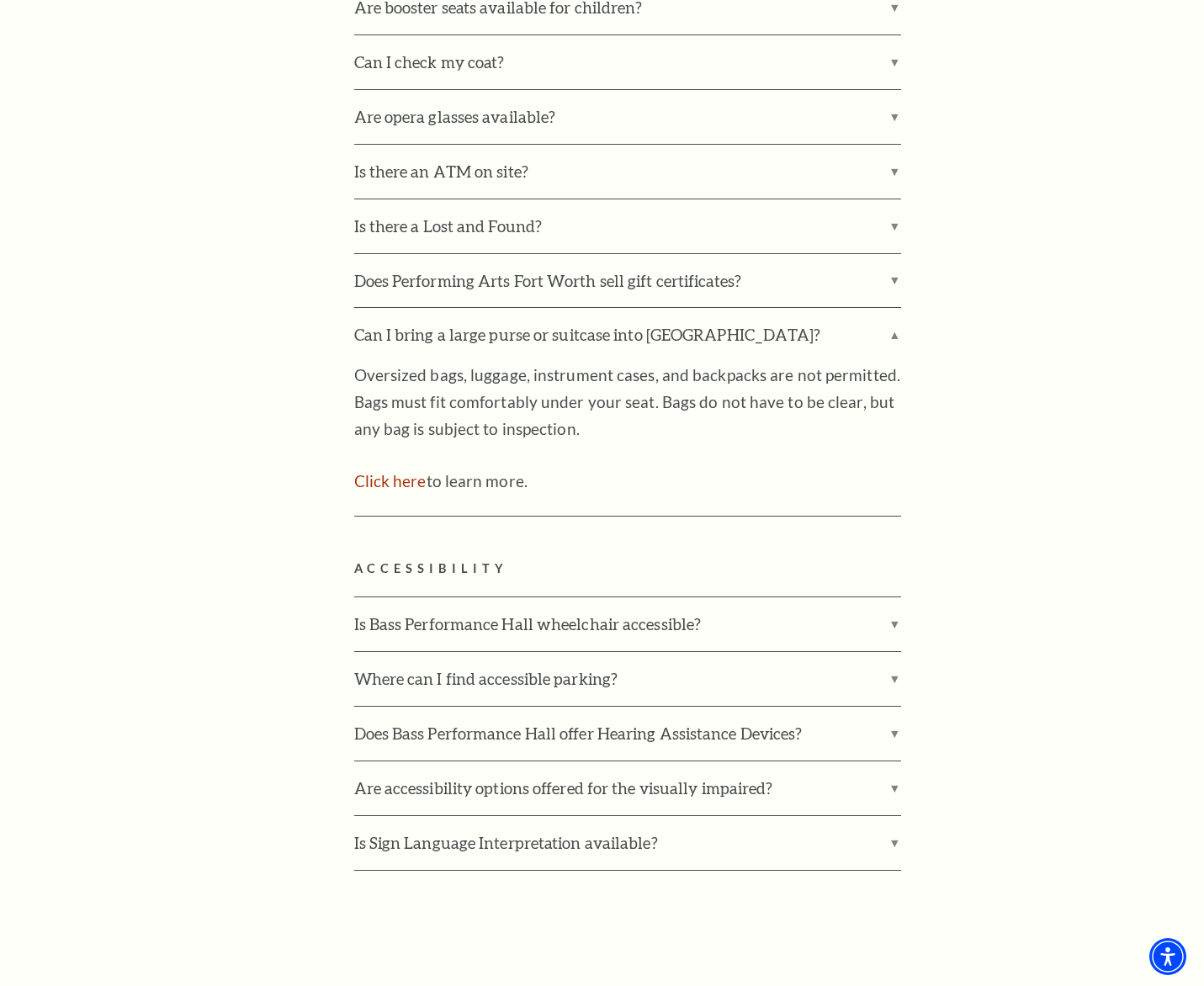
scroll to position [5180, 0]
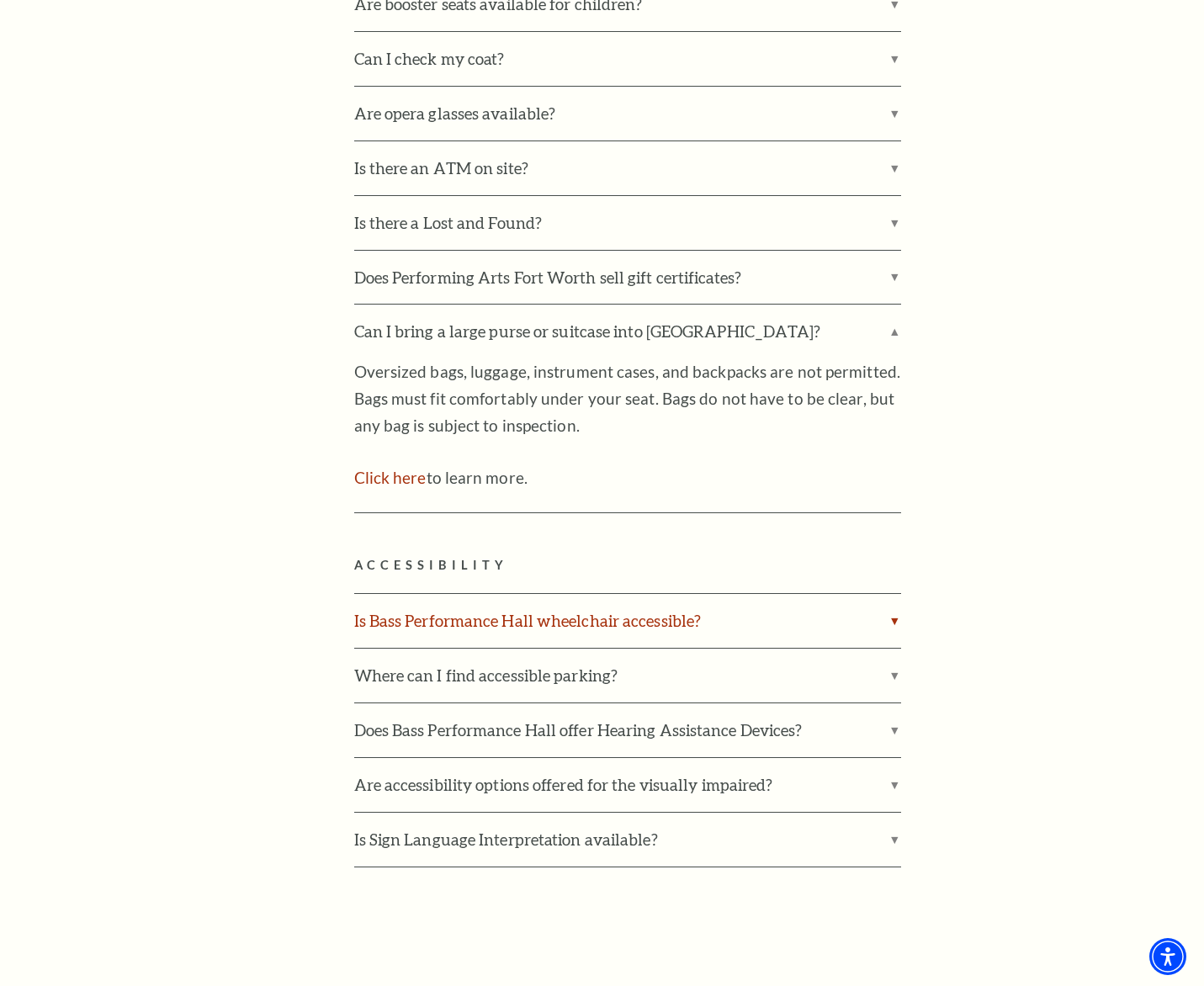
click at [899, 594] on label "Is Bass Performance Hall wheelchair accessible?" at bounding box center [628, 621] width 547 height 54
click at [0, 0] on input "Is Bass Performance Hall wheelchair accessible?" at bounding box center [0, 0] width 0 height 0
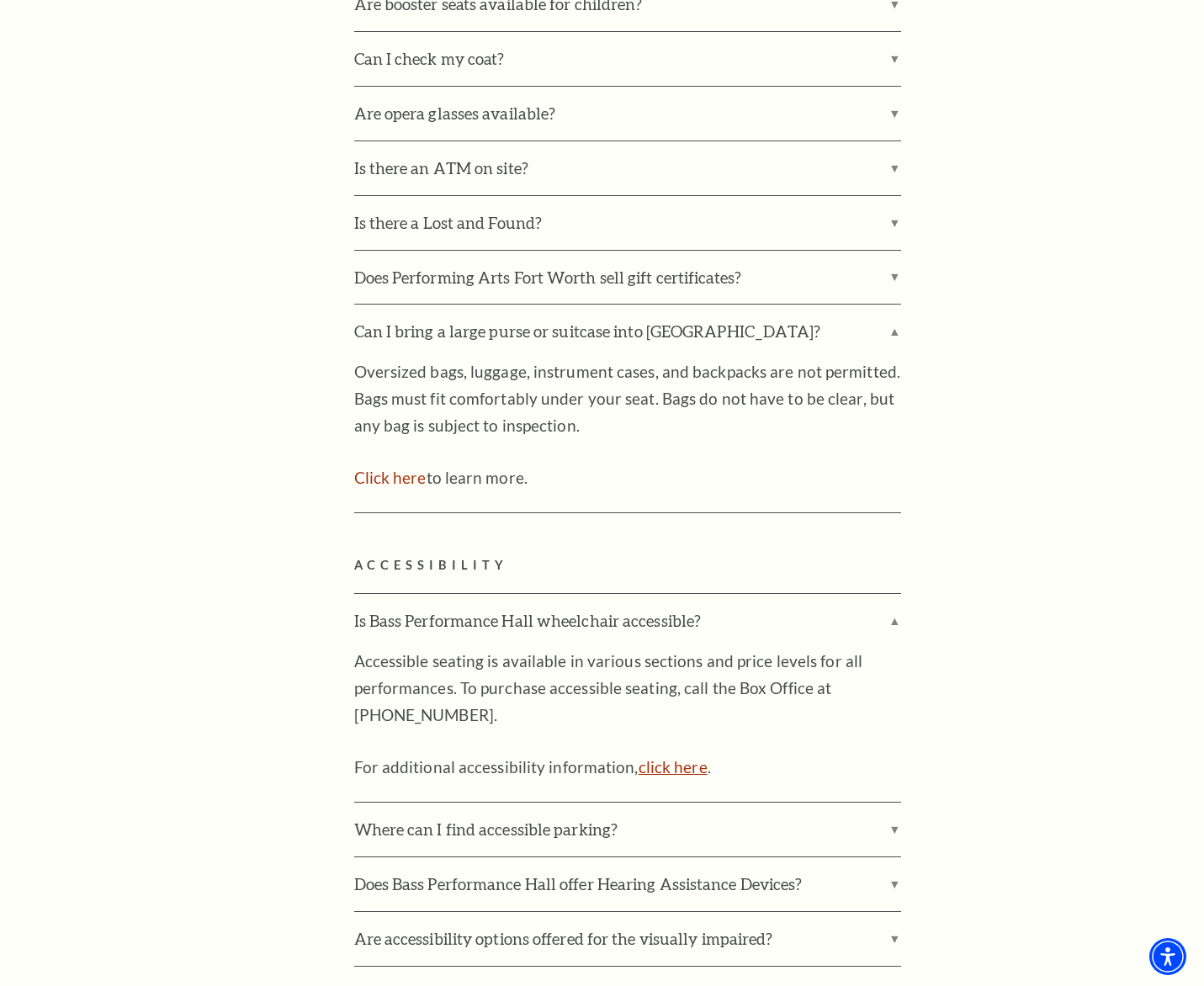
click at [641, 758] on link "click here" at bounding box center [673, 767] width 69 height 19
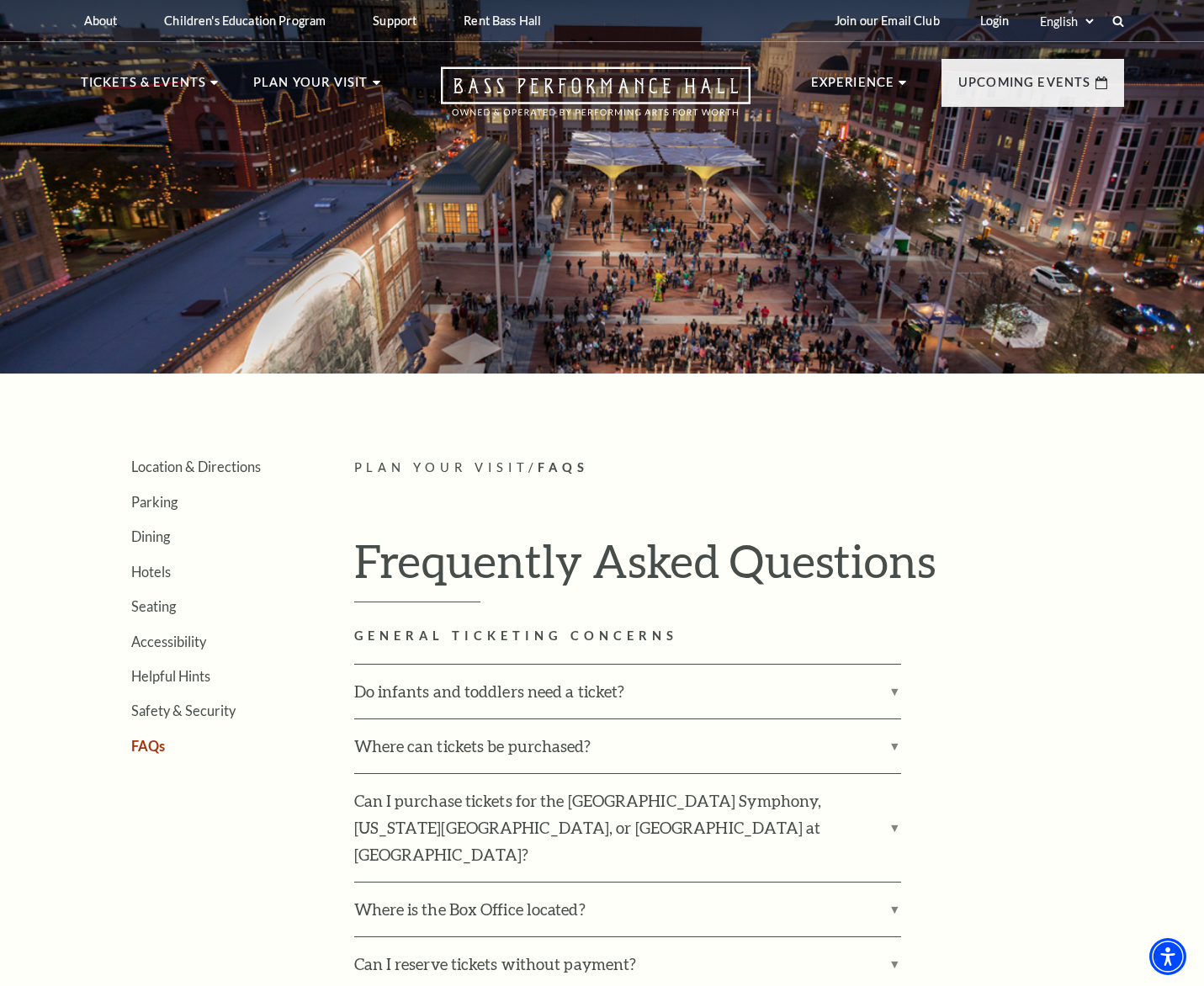
scroll to position [0, 0]
click at [175, 674] on link "Helpful Hints" at bounding box center [170, 676] width 79 height 16
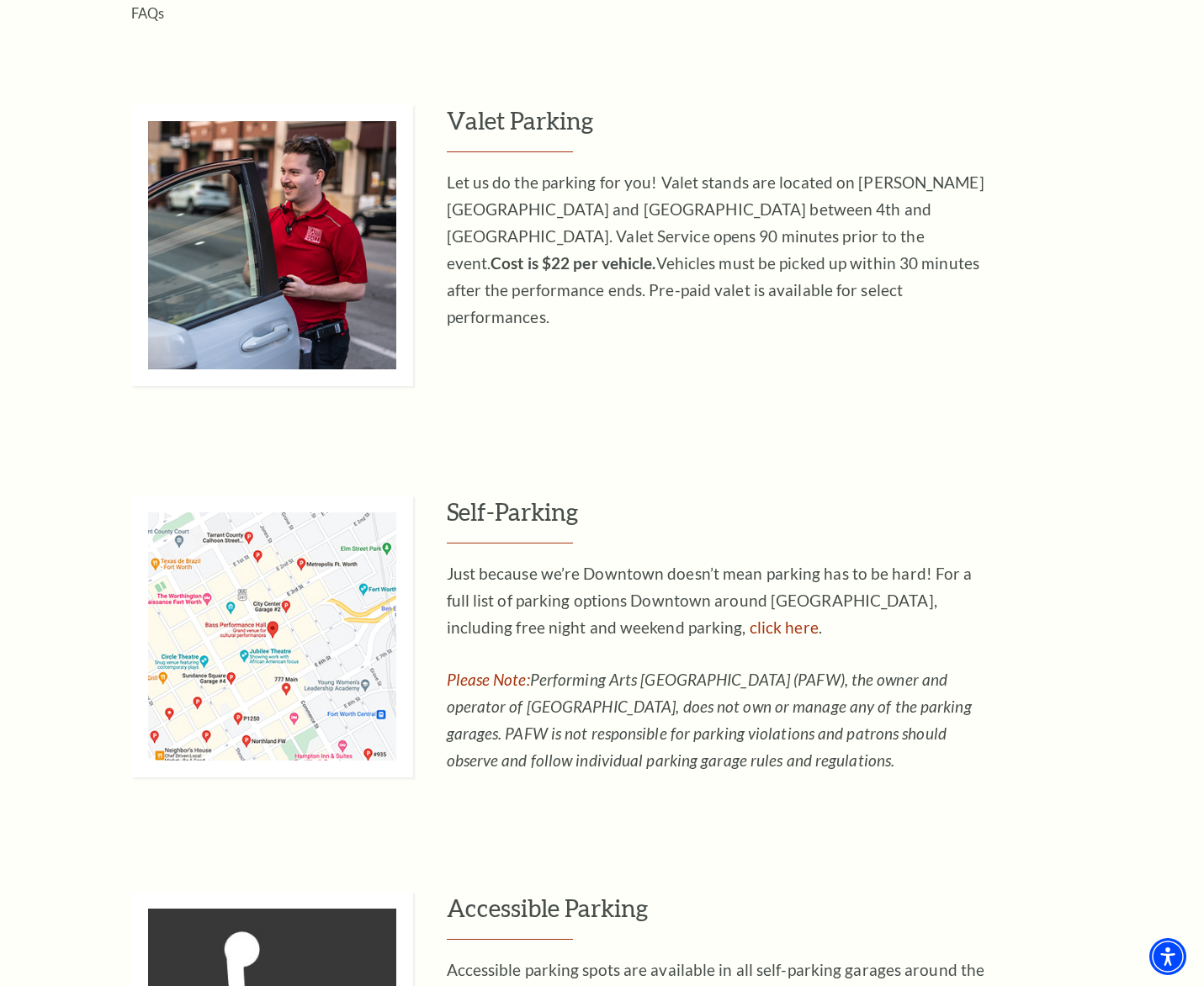
scroll to position [729, 0]
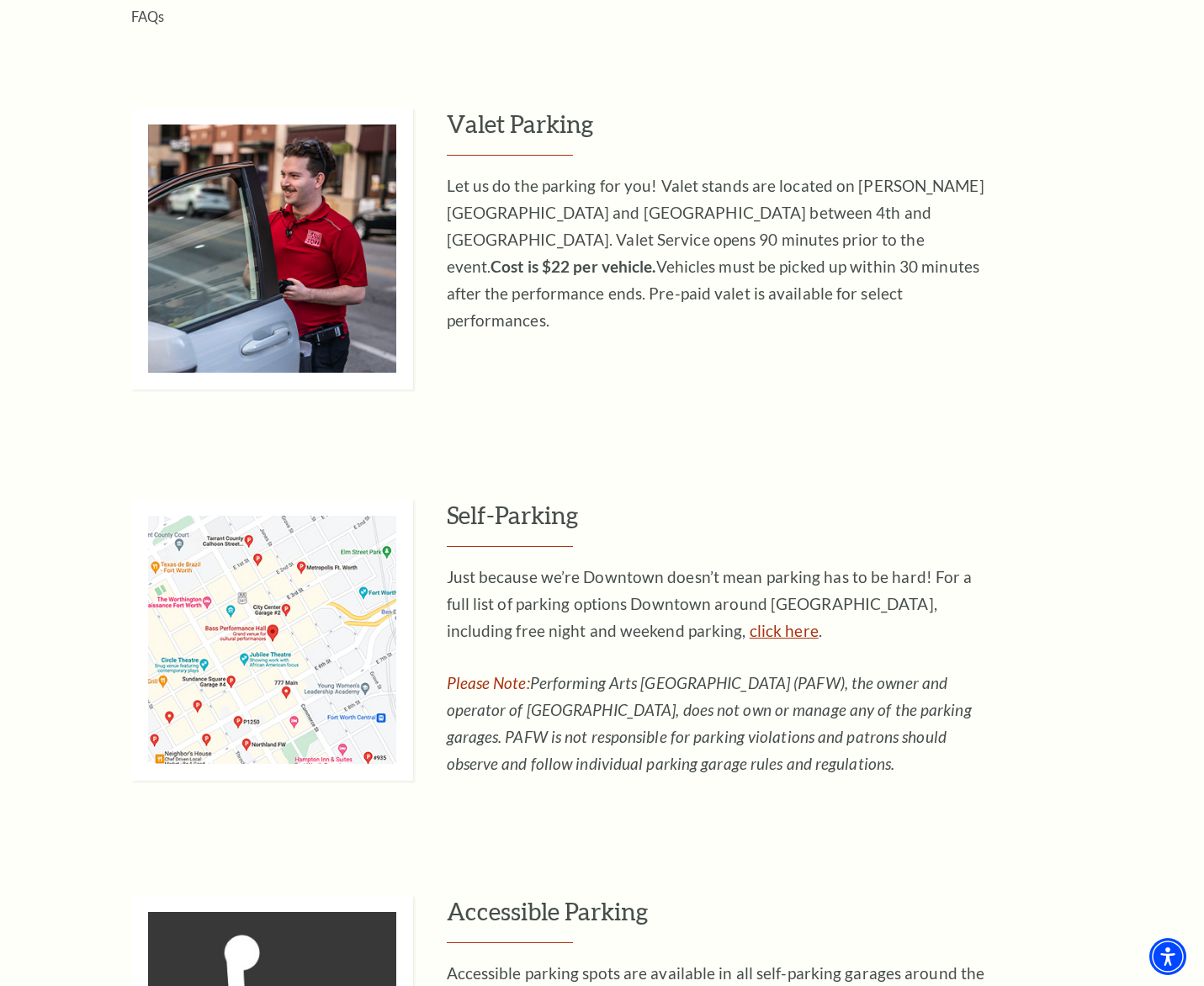
click at [750, 625] on link "click here" at bounding box center [785, 630] width 69 height 19
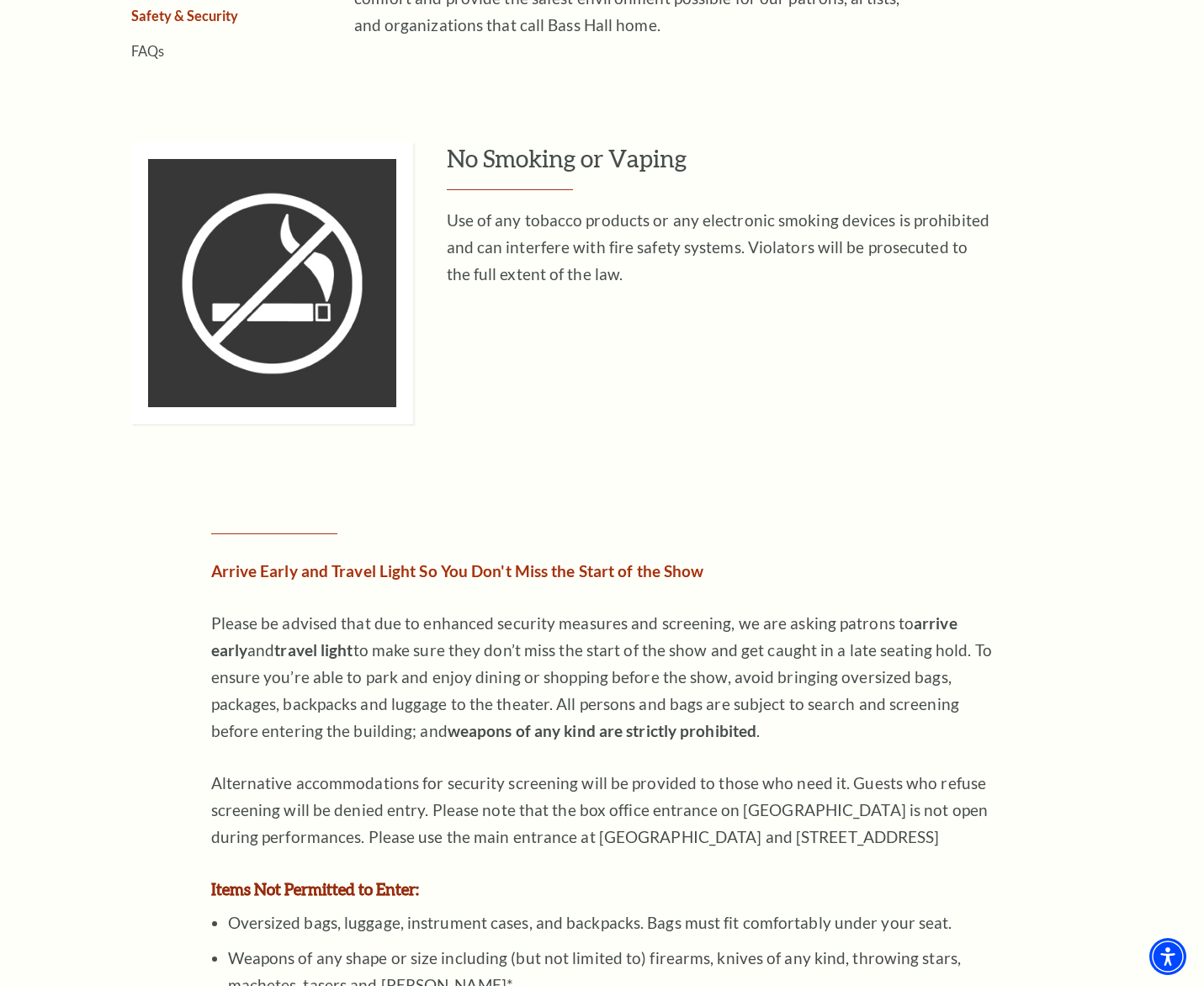
scroll to position [695, 1]
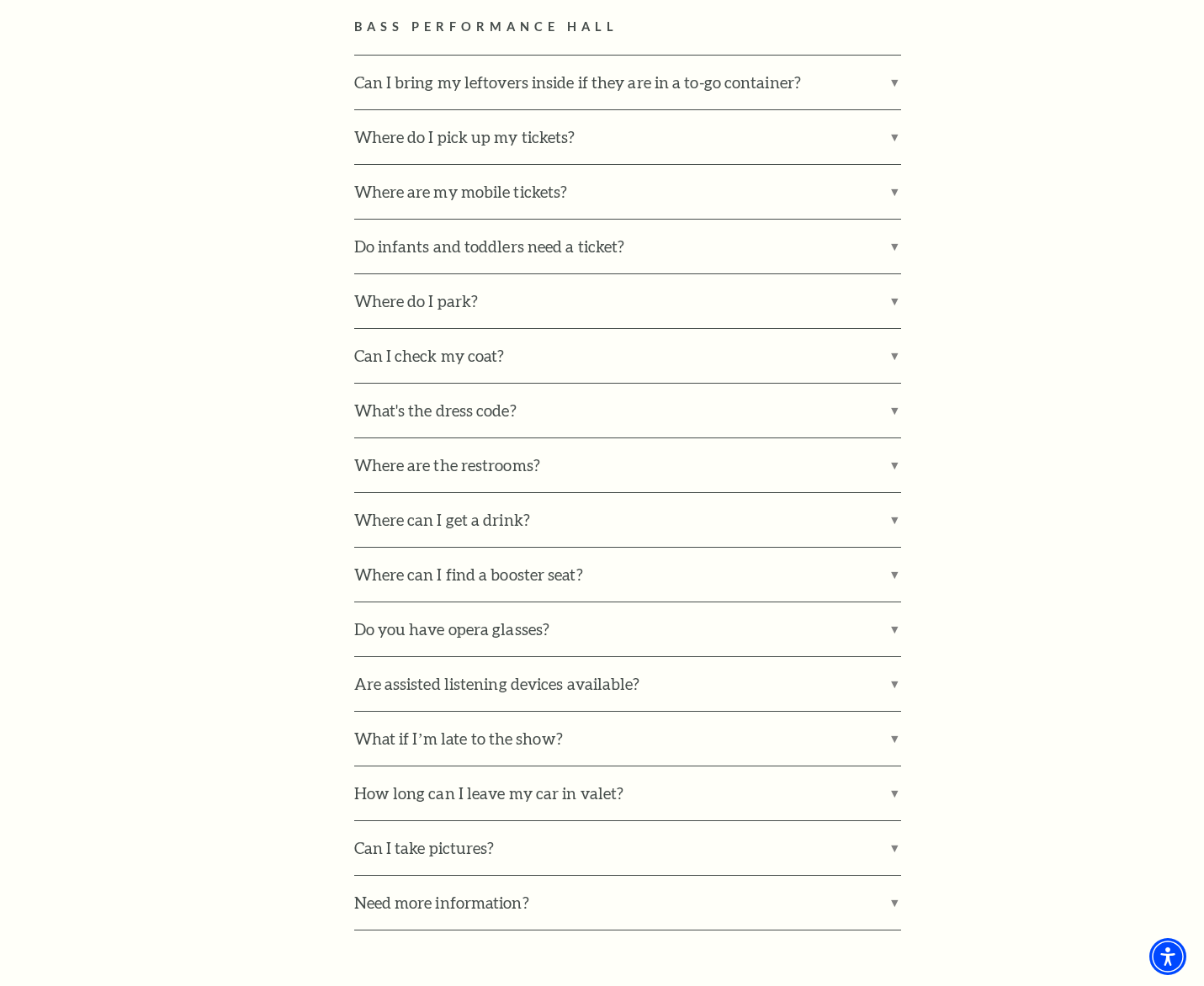
scroll to position [1083, 0]
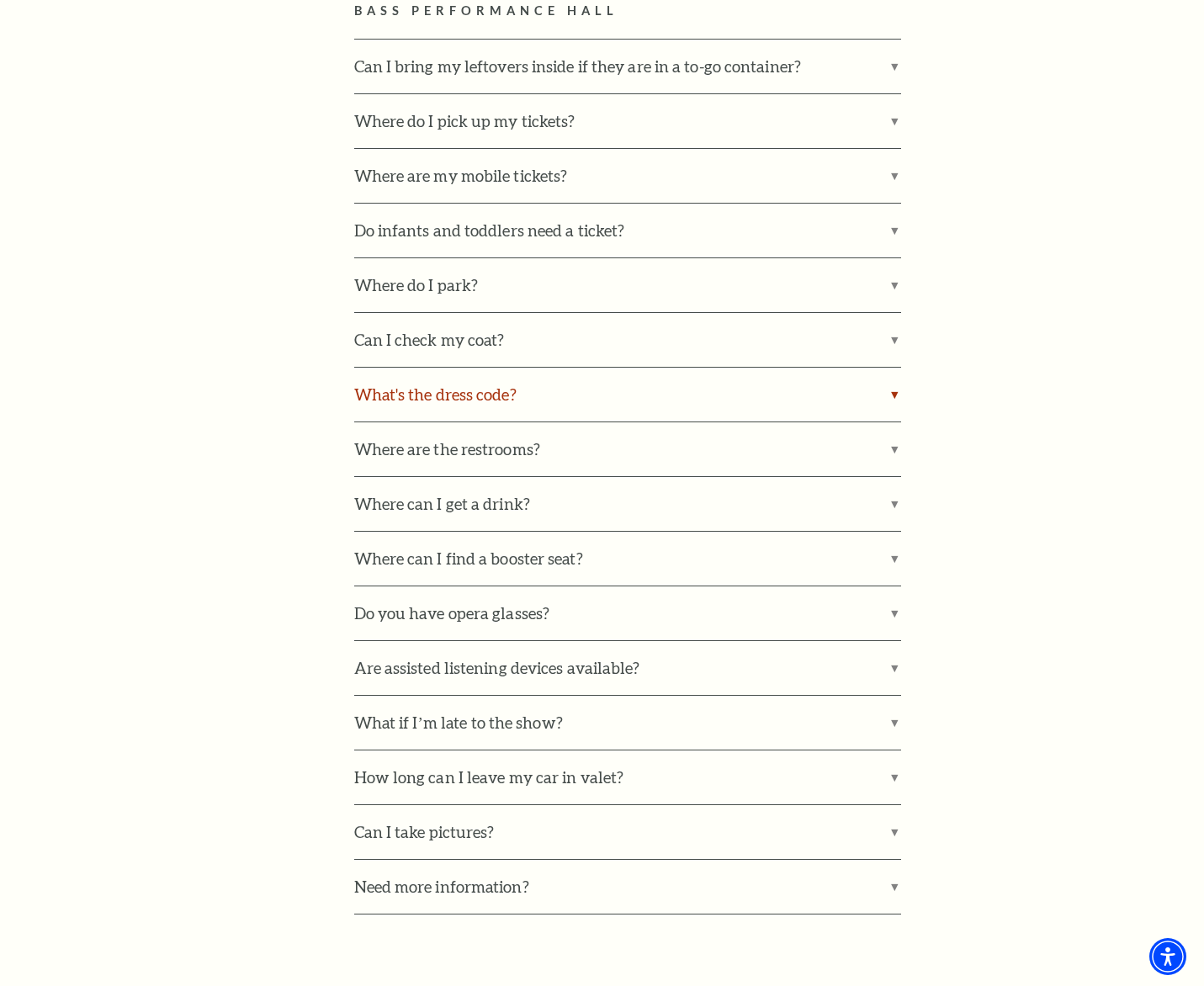
click at [894, 380] on label "What's the dress code?" at bounding box center [628, 395] width 547 height 54
click at [0, 0] on input "What's the dress code?" at bounding box center [0, 0] width 0 height 0
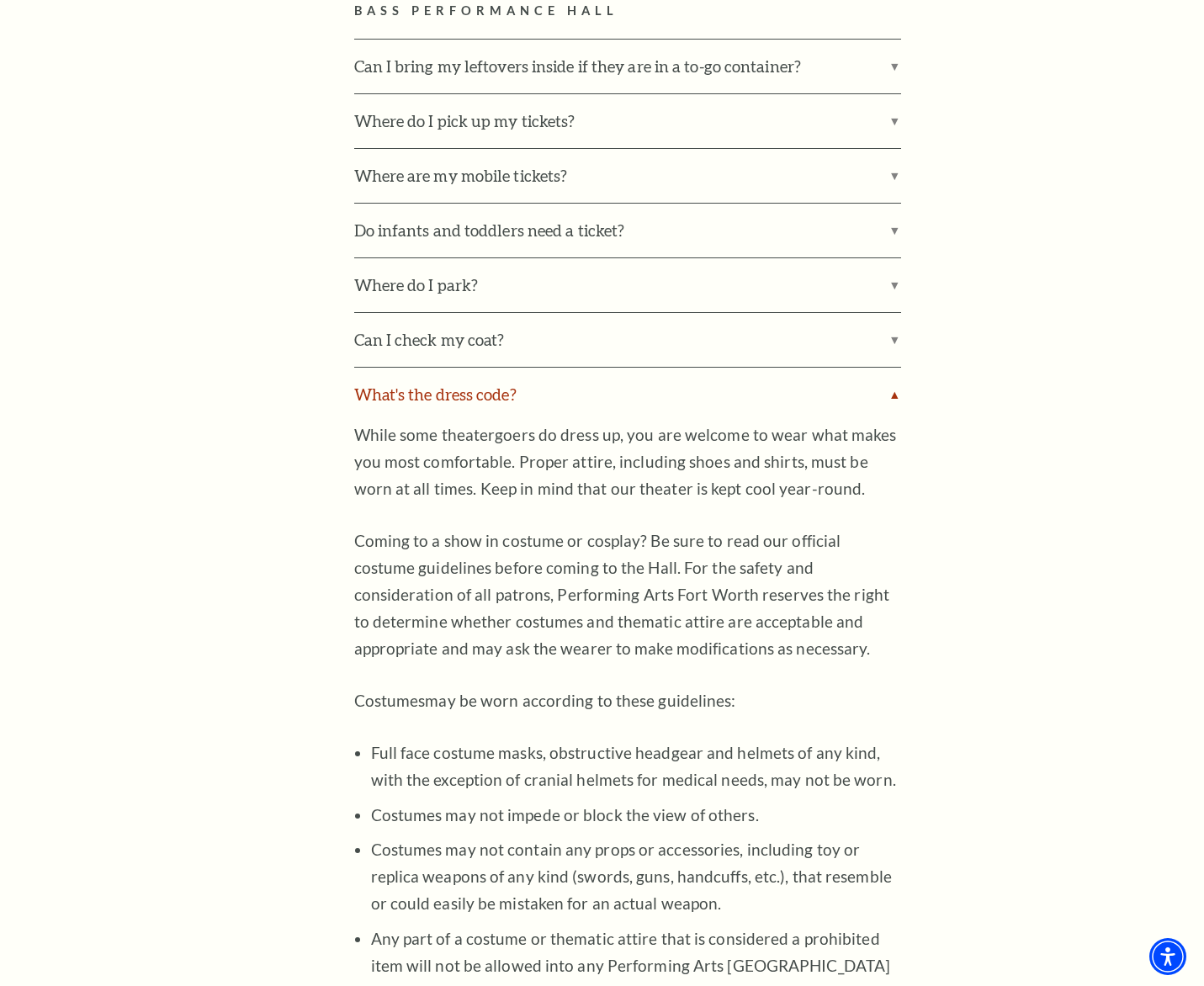
click at [893, 377] on label "What's the dress code?" at bounding box center [628, 395] width 547 height 54
click at [0, 0] on input "What's the dress code?" at bounding box center [0, 0] width 0 height 0
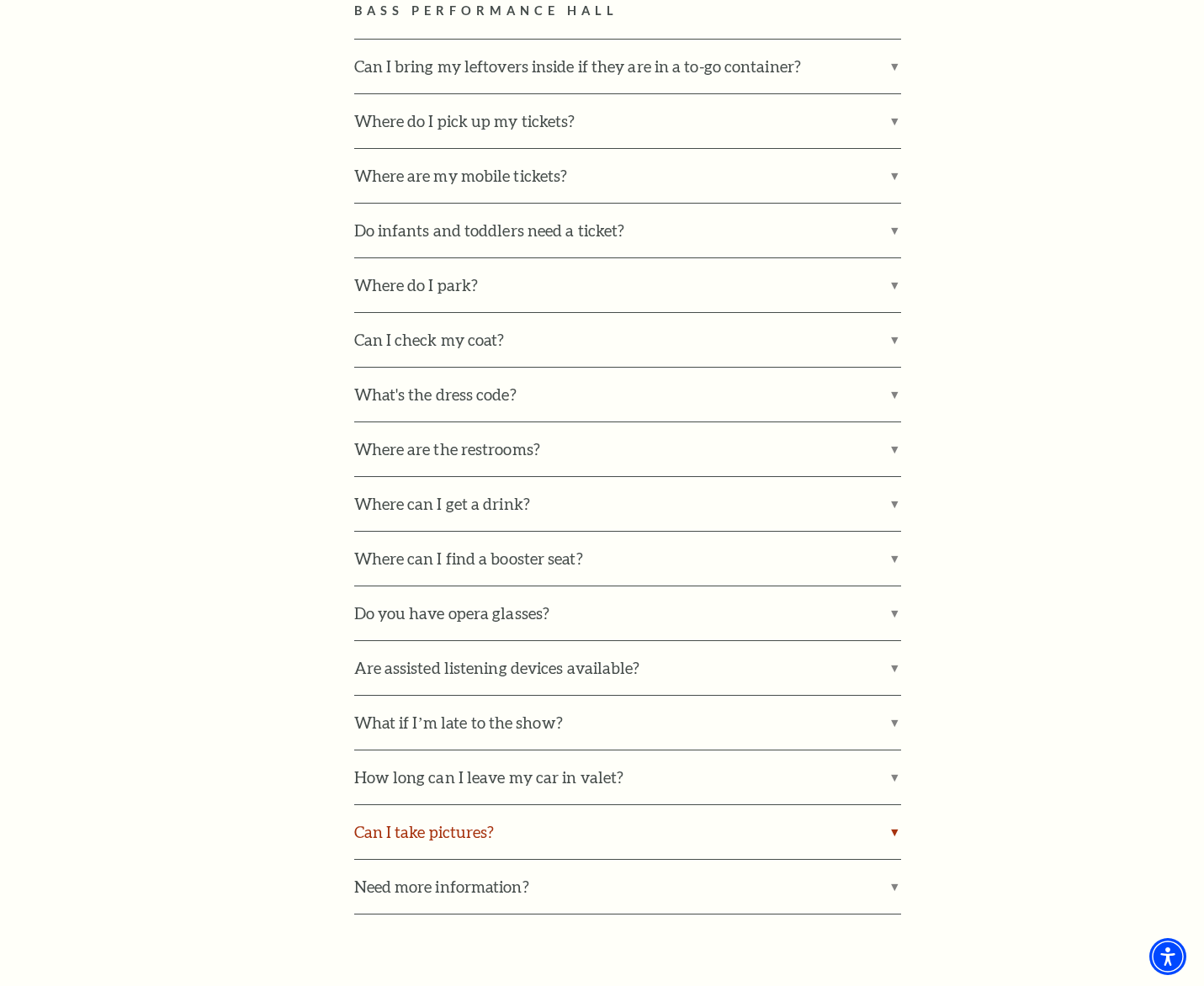
click at [889, 809] on label "Can I take pictures?" at bounding box center [628, 832] width 547 height 54
click at [0, 0] on input "Can I take pictures?" at bounding box center [0, 0] width 0 height 0
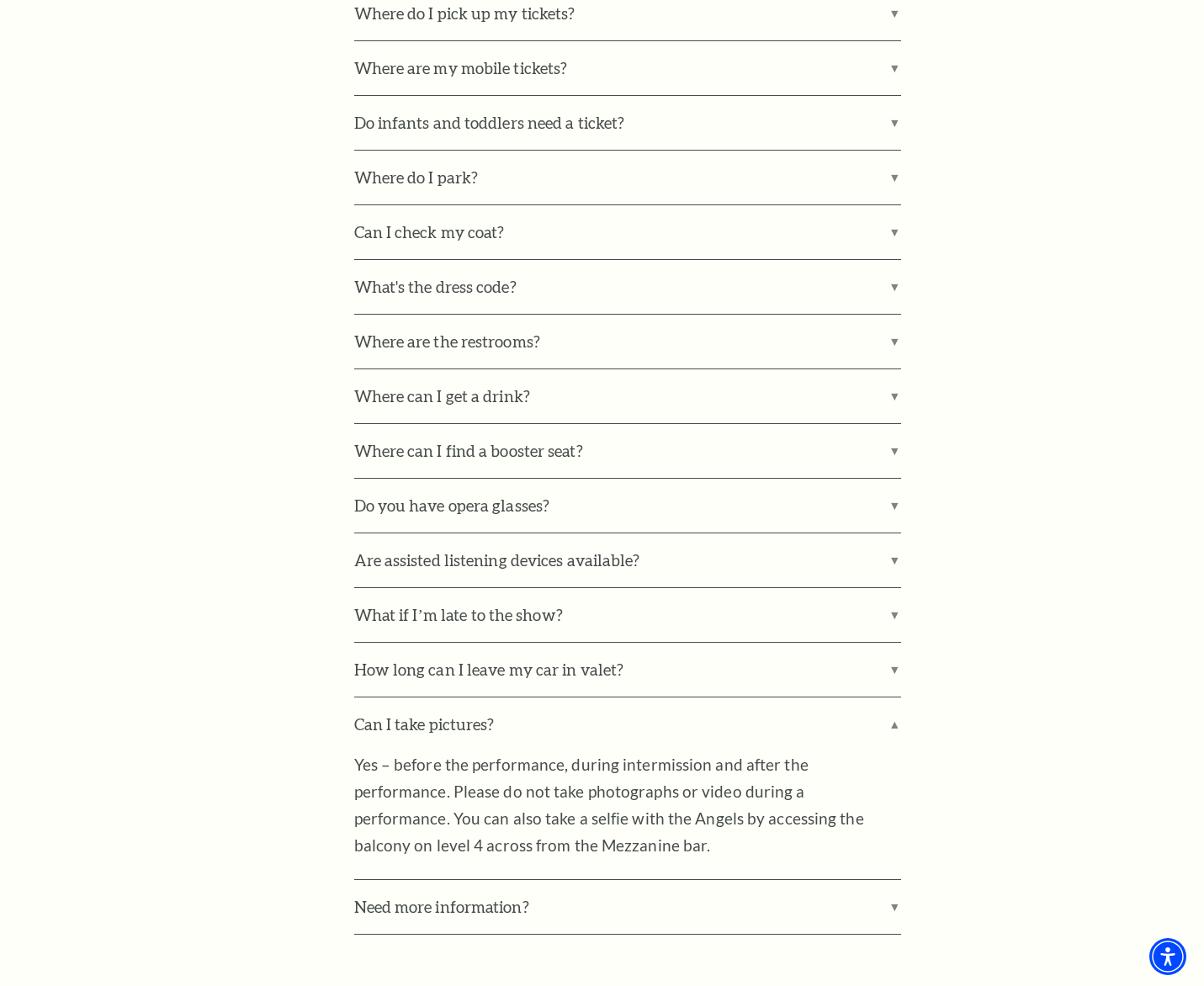
scroll to position [1190, 0]
click at [890, 880] on label "Need more information?" at bounding box center [628, 907] width 547 height 54
click at [0, 0] on input "Need more information?" at bounding box center [0, 0] width 0 height 0
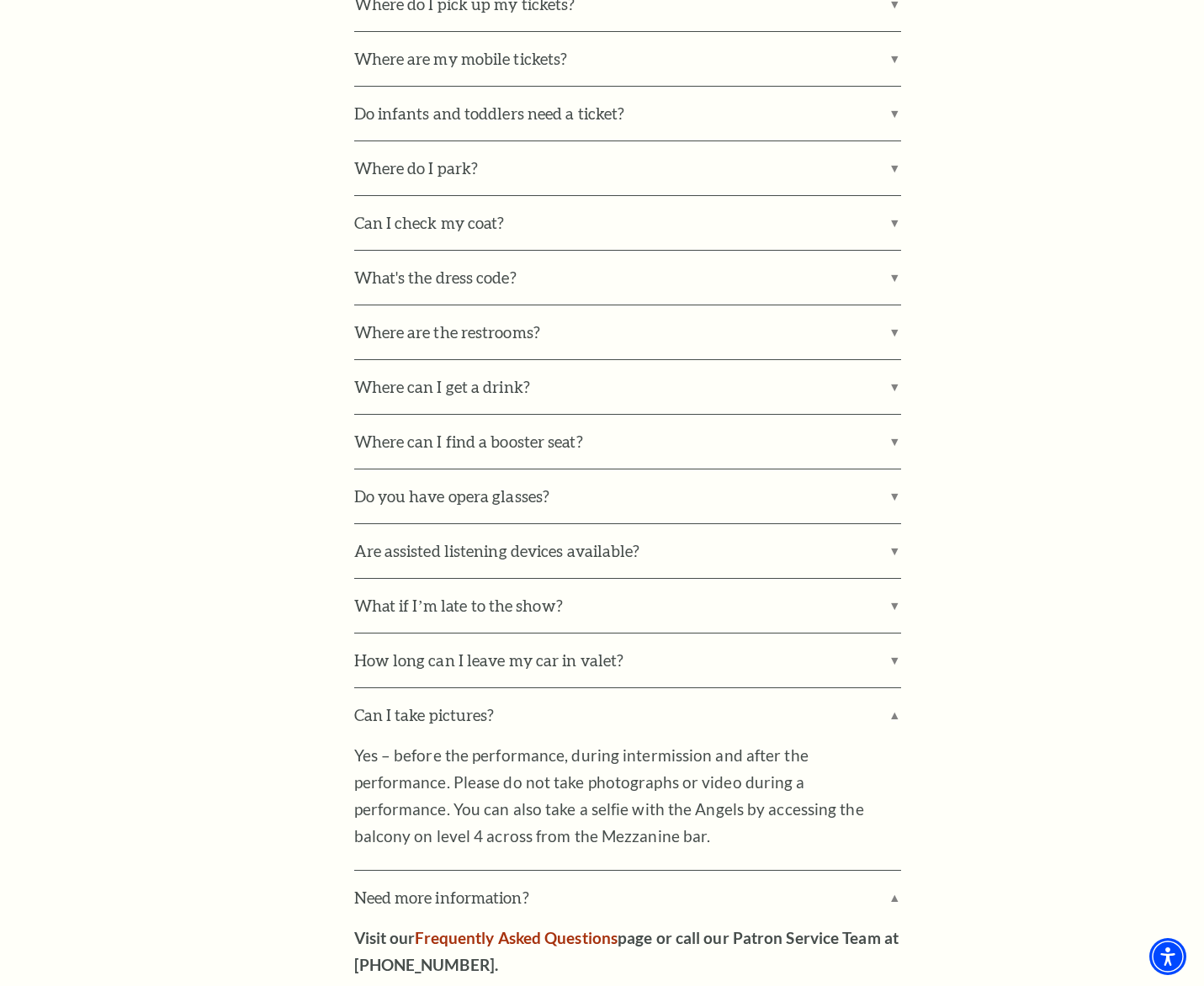
scroll to position [1131, 0]
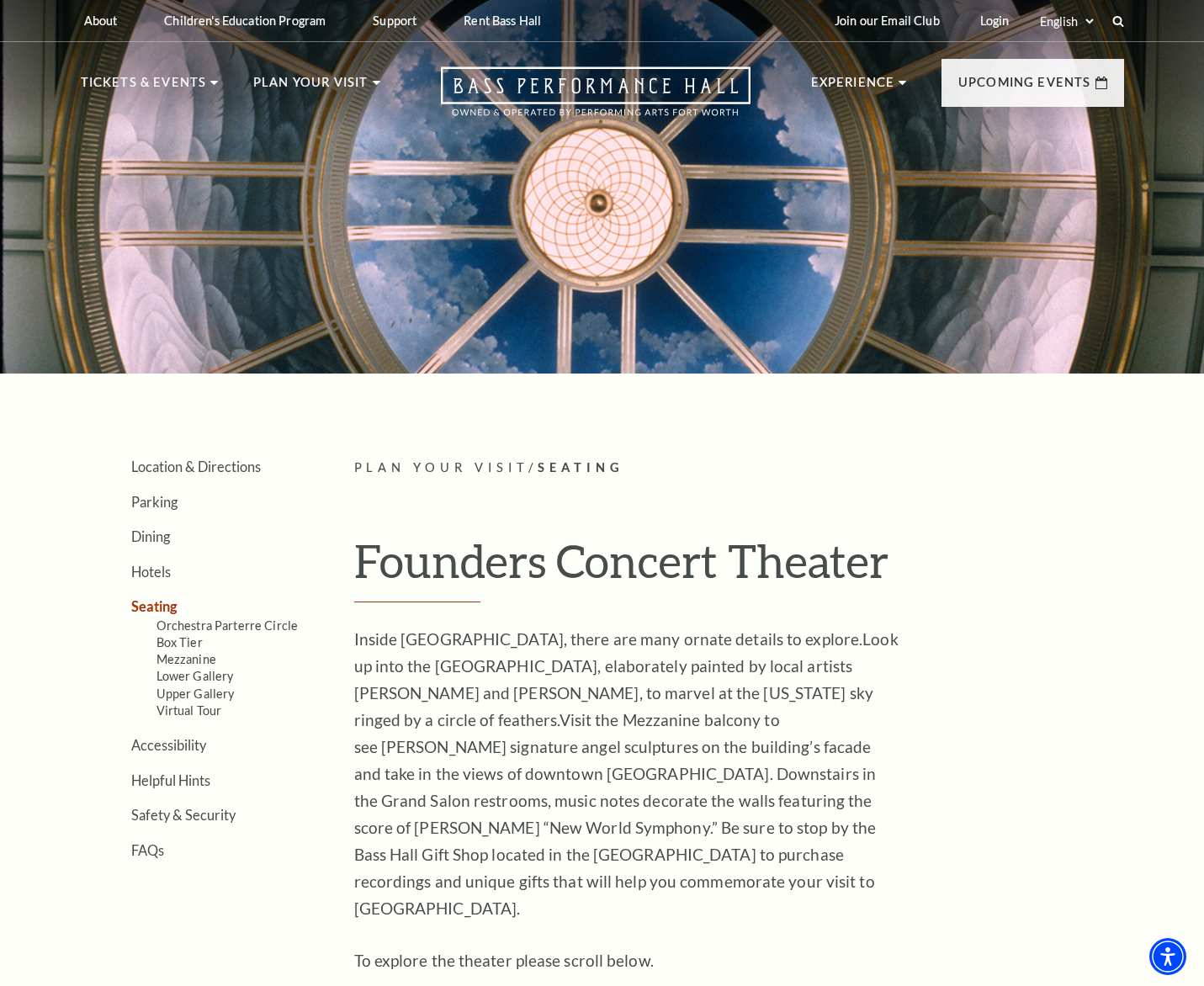
scroll to position [0, 1]
click at [787, 356] on div at bounding box center [602, 182] width 1204 height 384
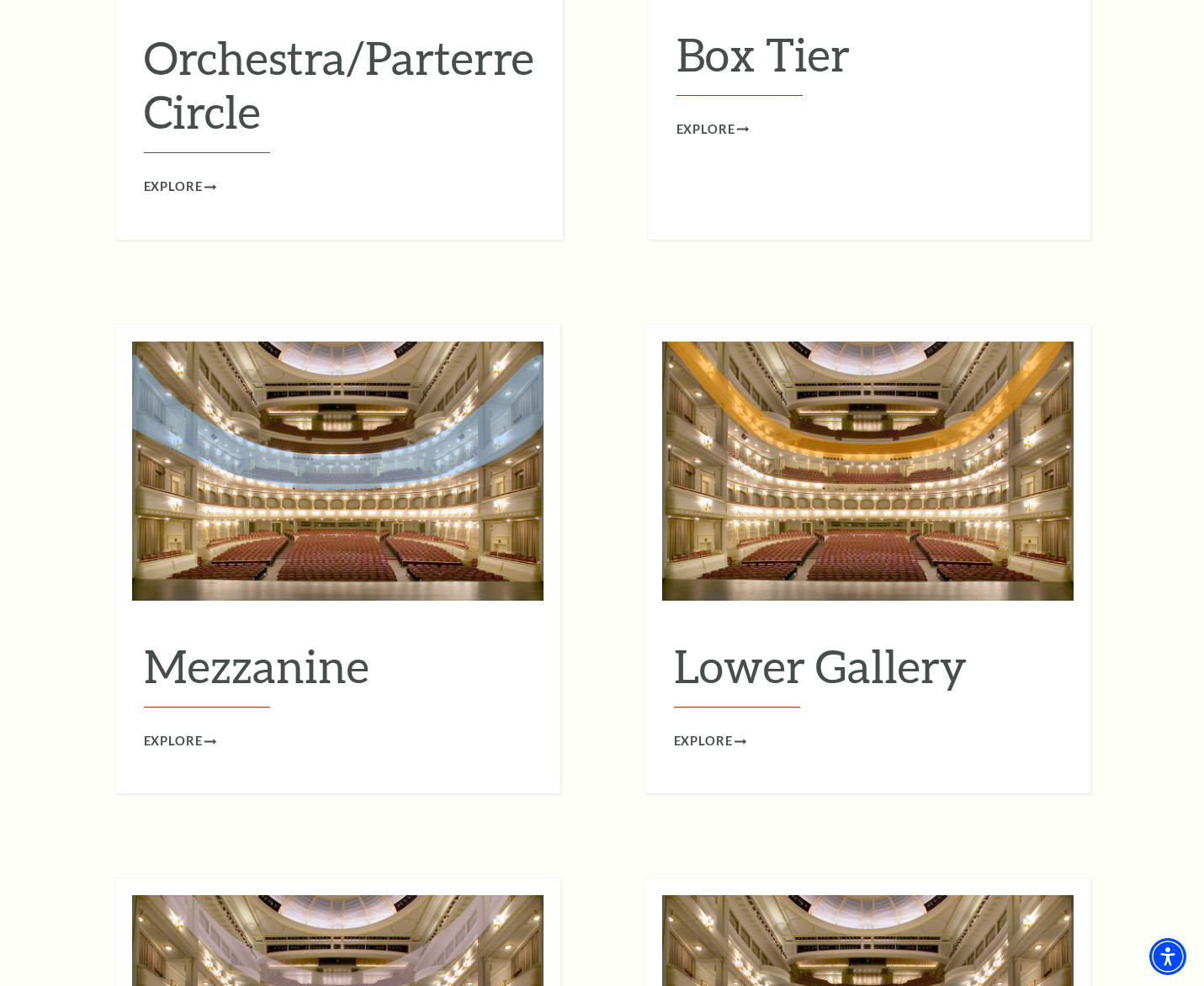
scroll to position [1878, 0]
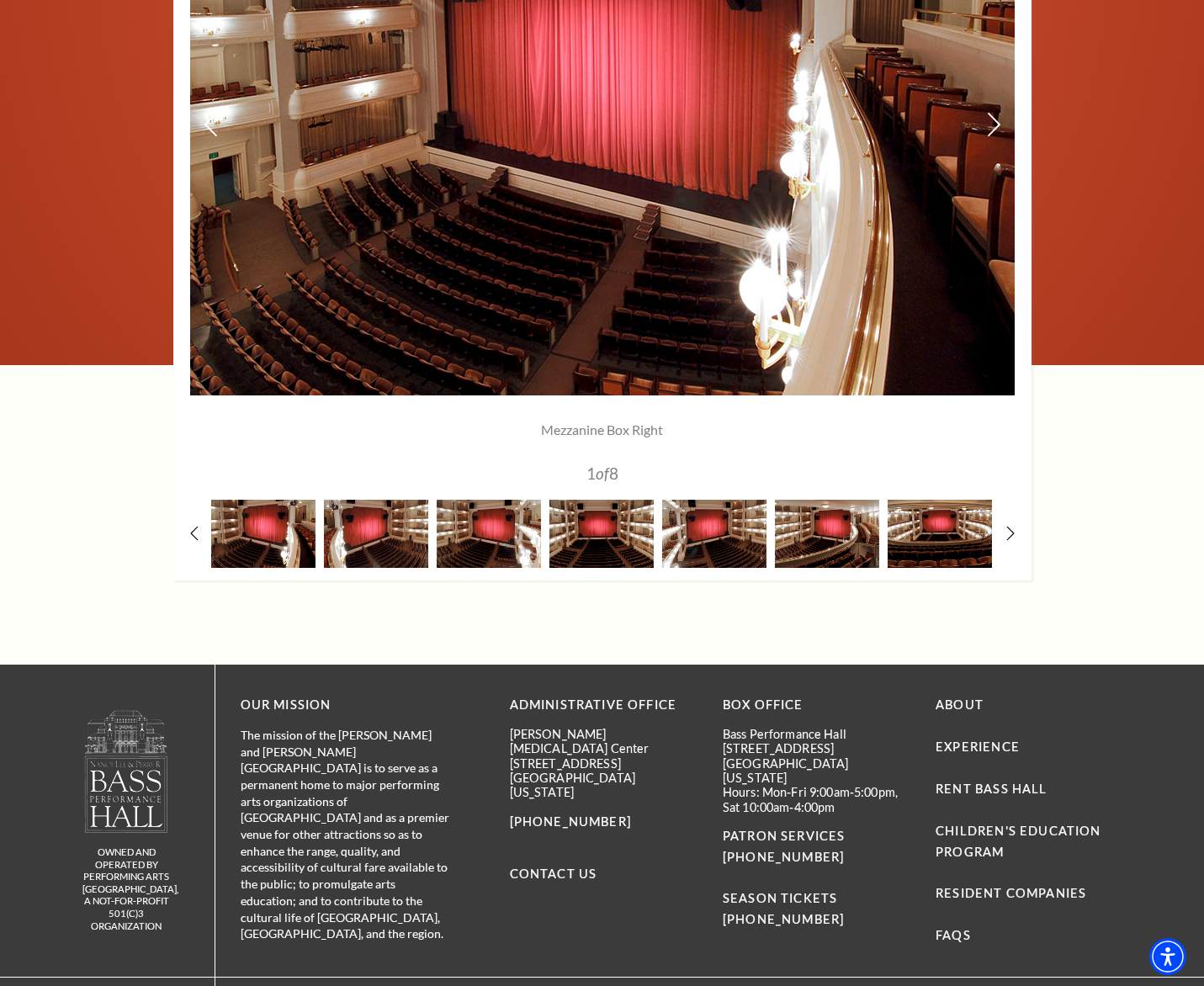
scroll to position [1446, 0]
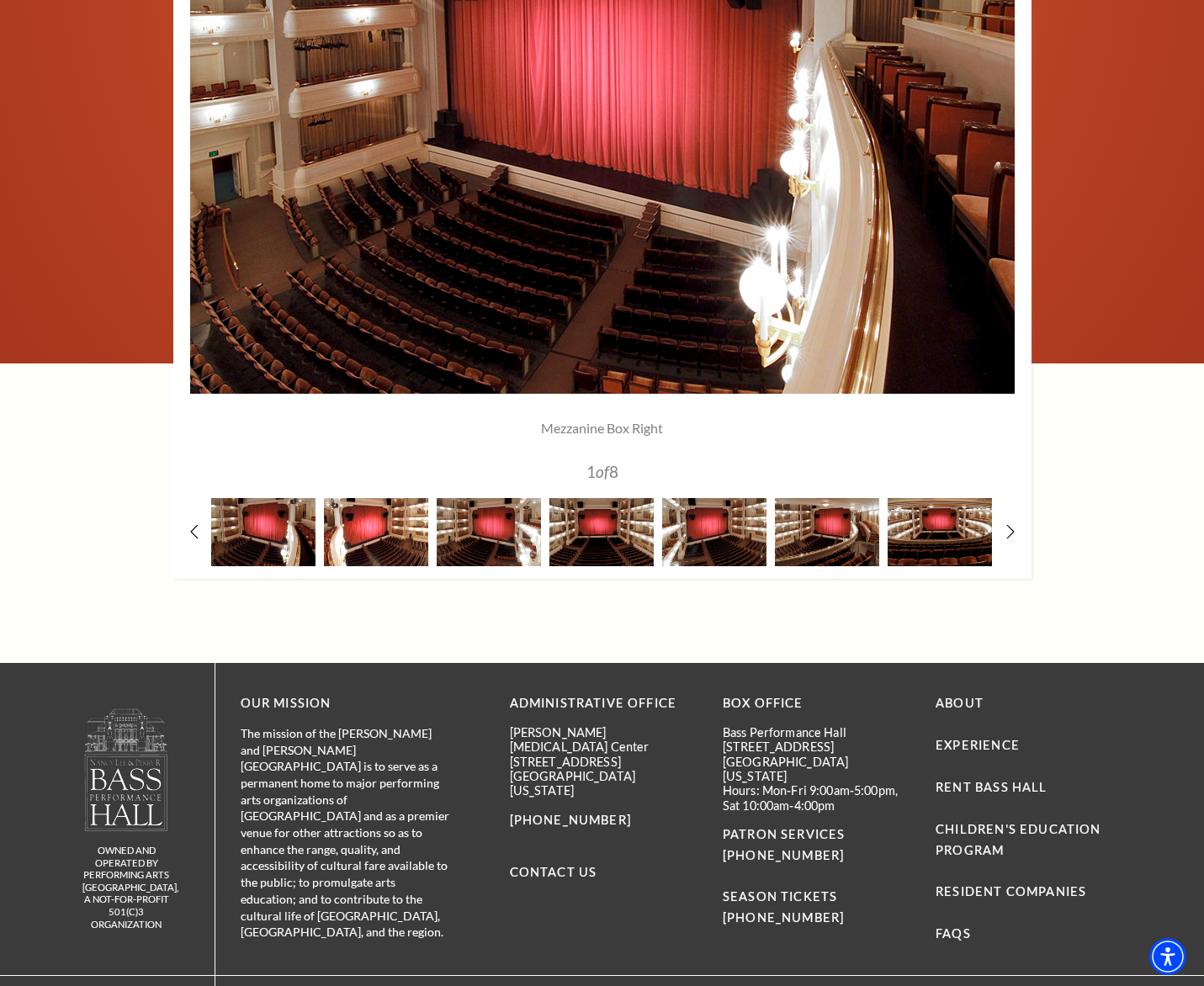
click at [369, 567] on img at bounding box center [377, 532] width 105 height 68
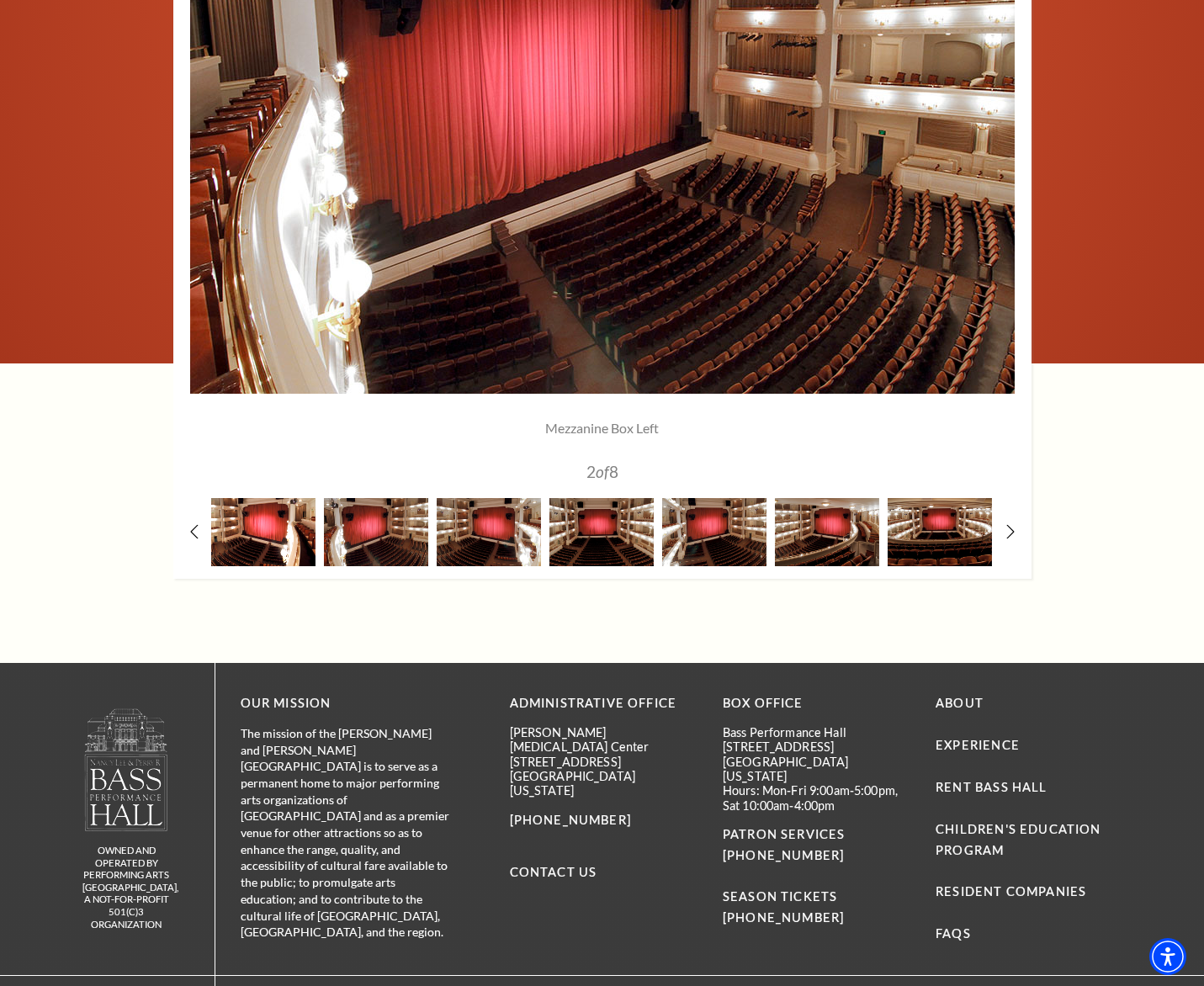
click at [280, 567] on img at bounding box center [263, 532] width 105 height 68
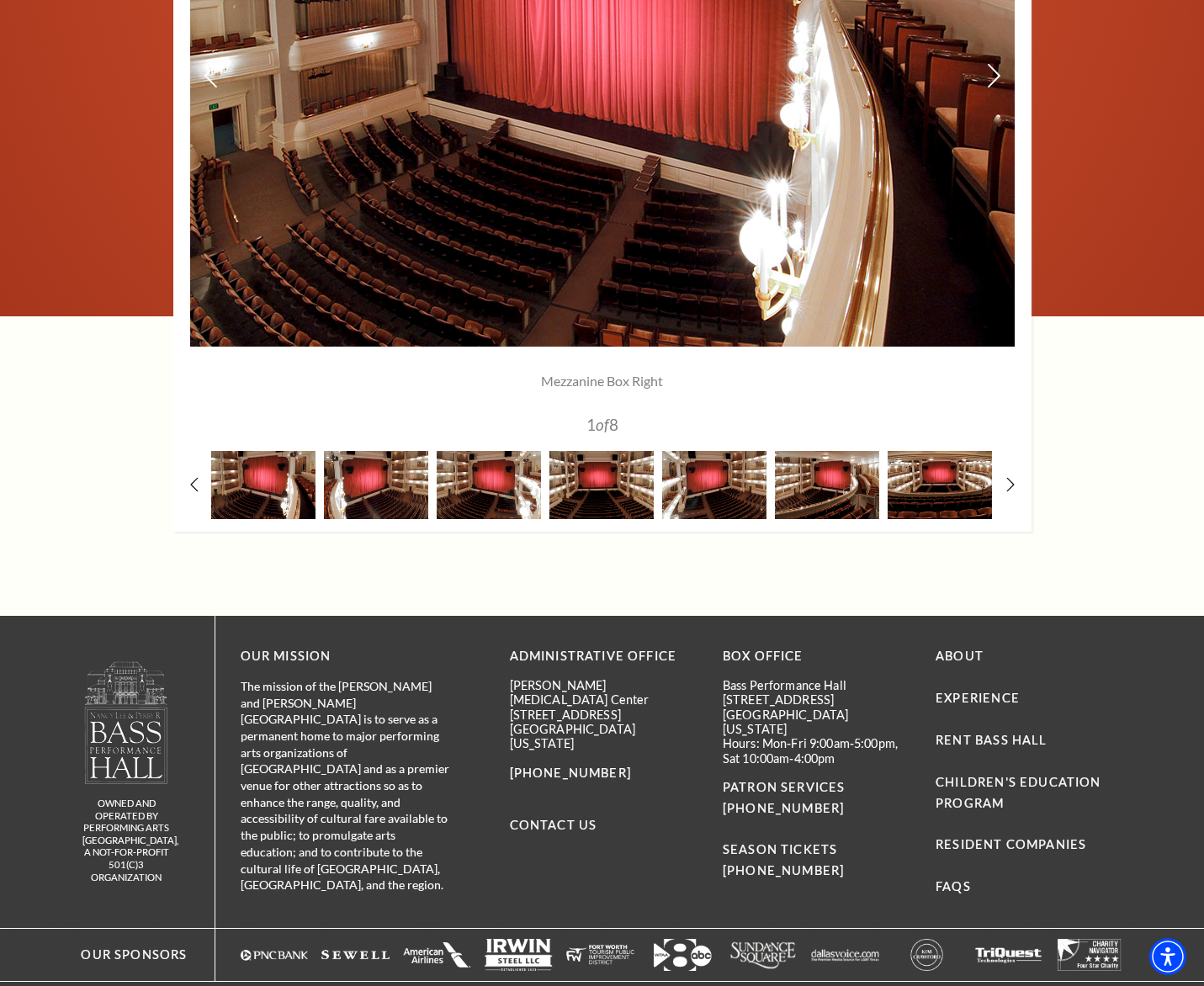
scroll to position [1500, 0]
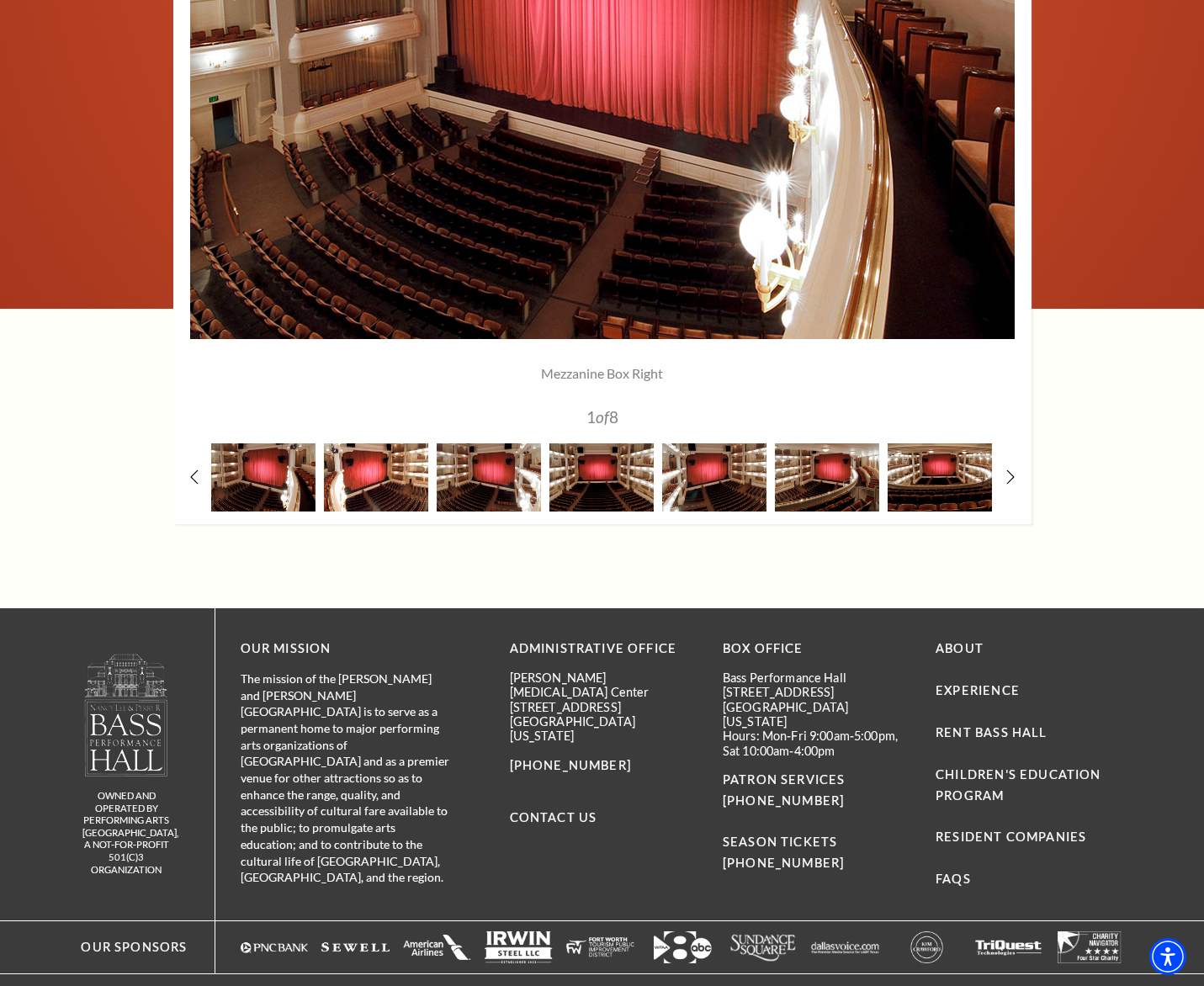
click at [389, 512] on img at bounding box center [377, 477] width 105 height 68
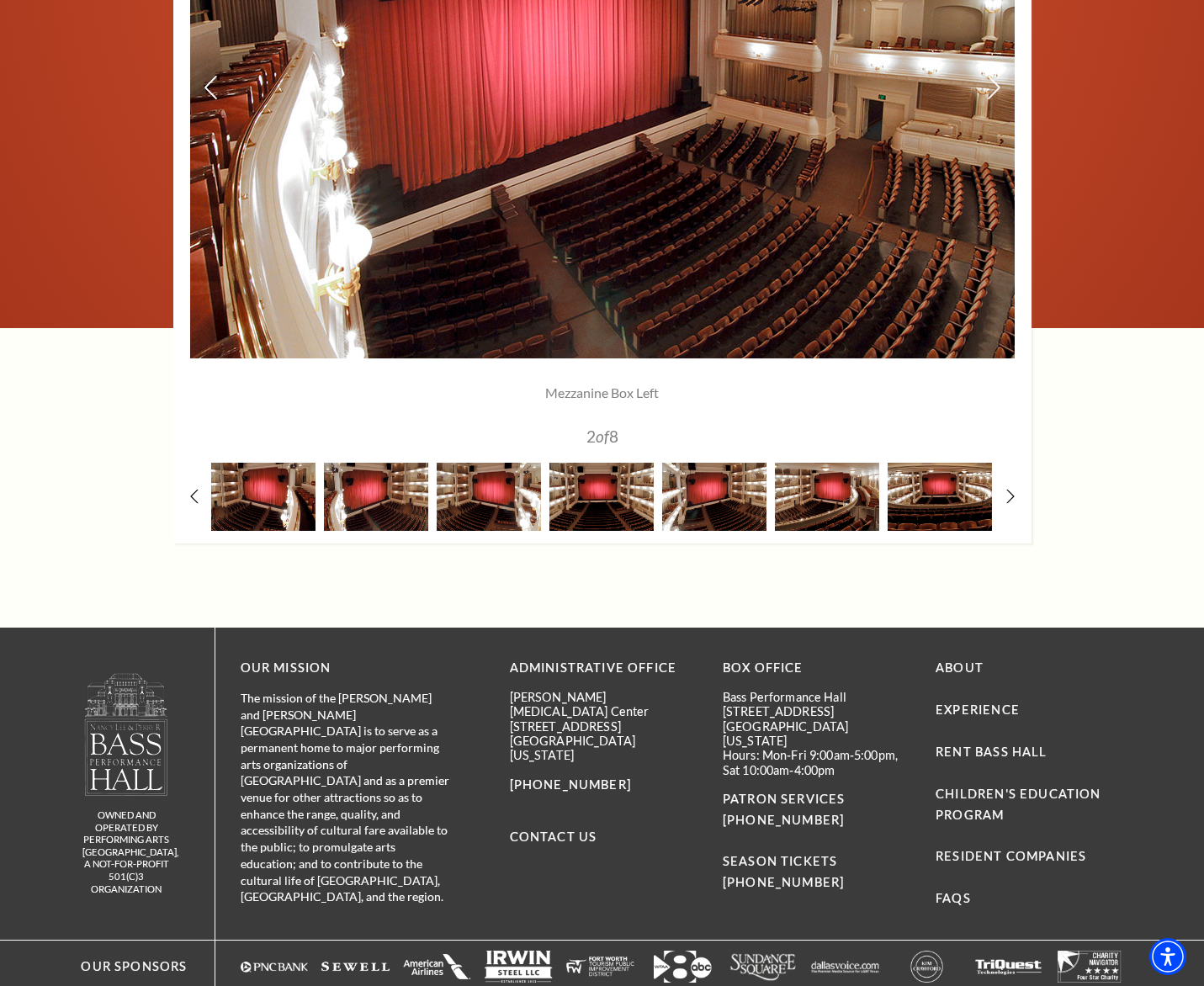
scroll to position [1485, 0]
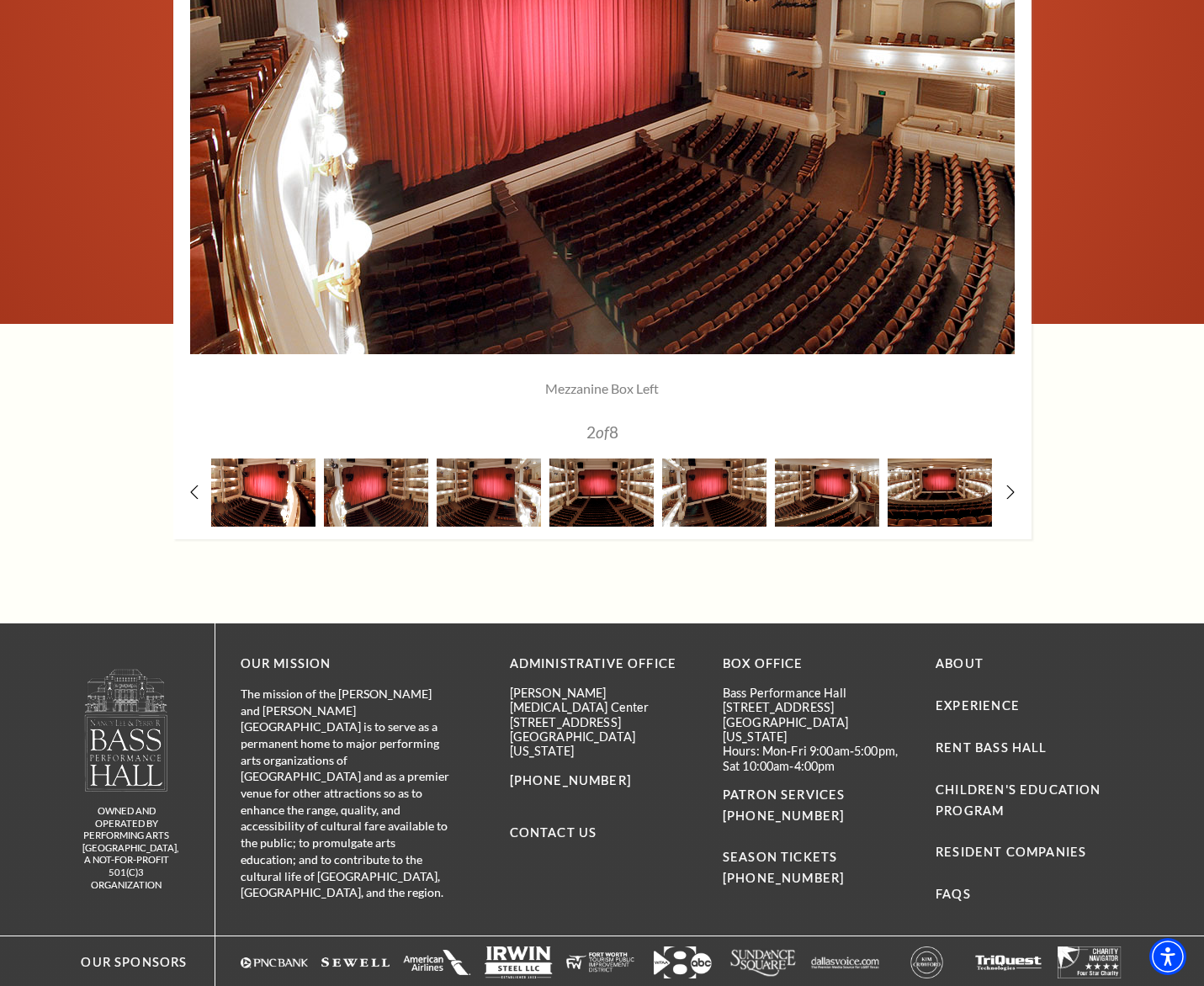
click at [272, 527] on img at bounding box center [263, 493] width 105 height 68
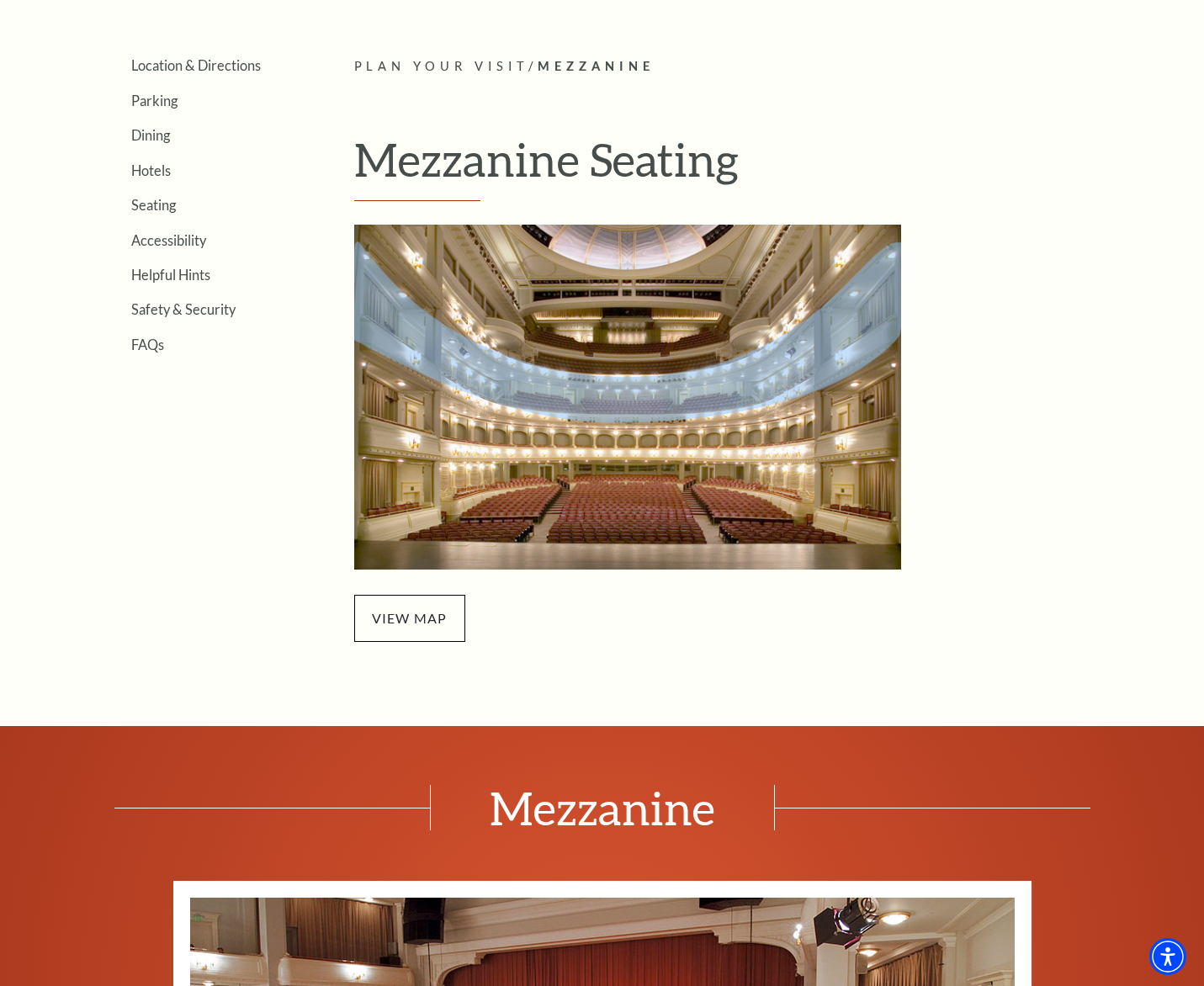
scroll to position [269, 0]
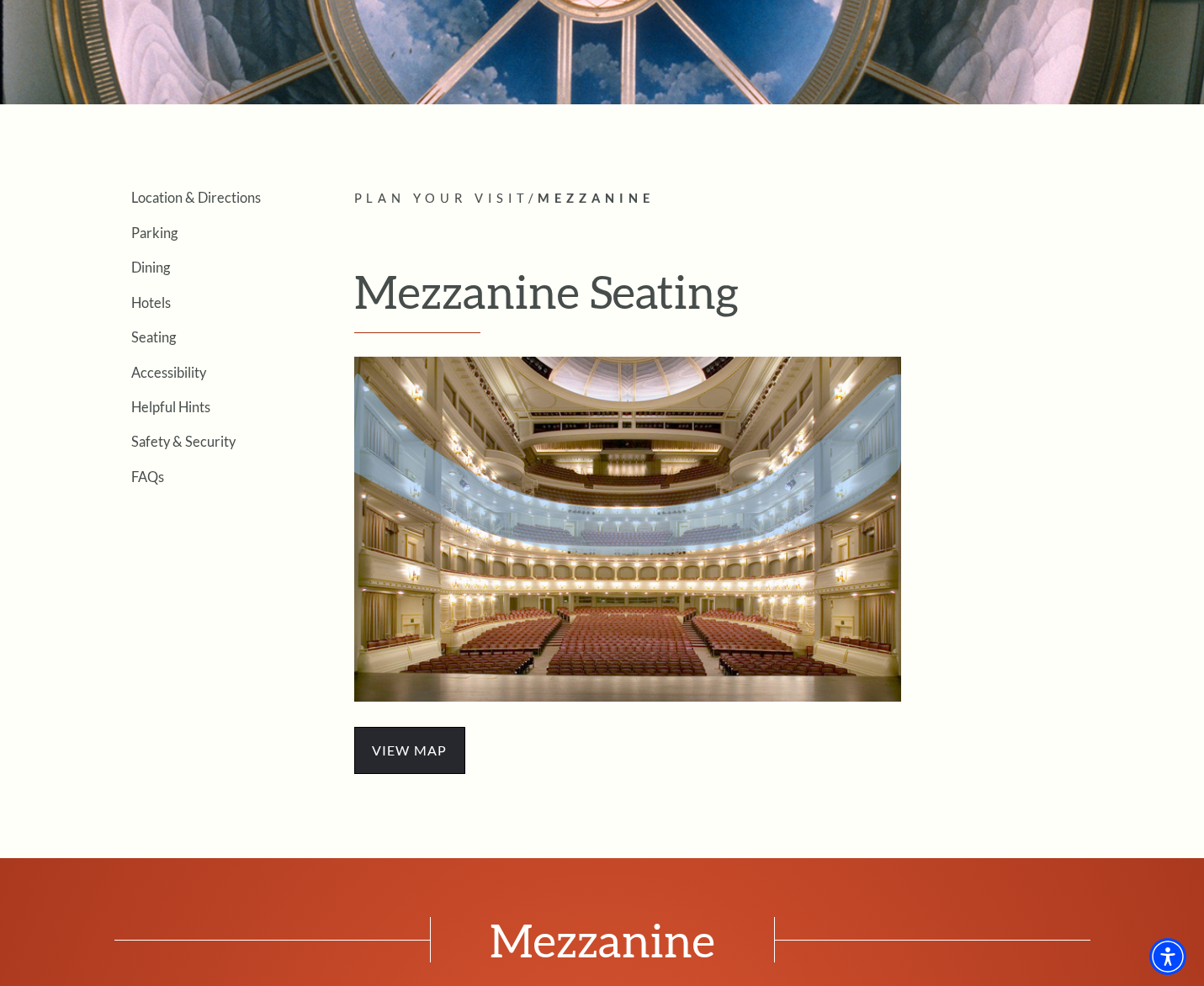
click at [406, 751] on span "view map" at bounding box center [410, 751] width 111 height 48
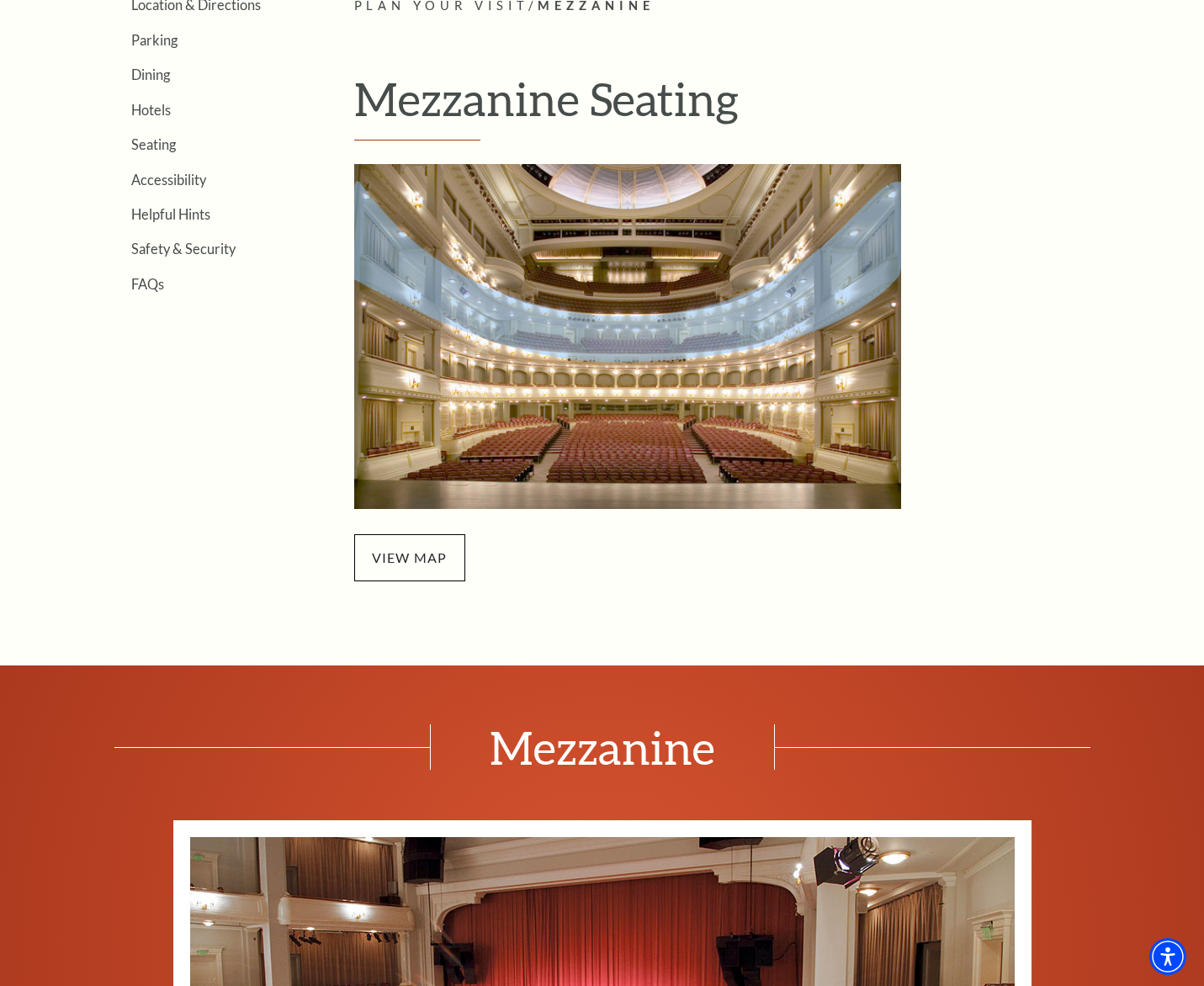
scroll to position [448, 0]
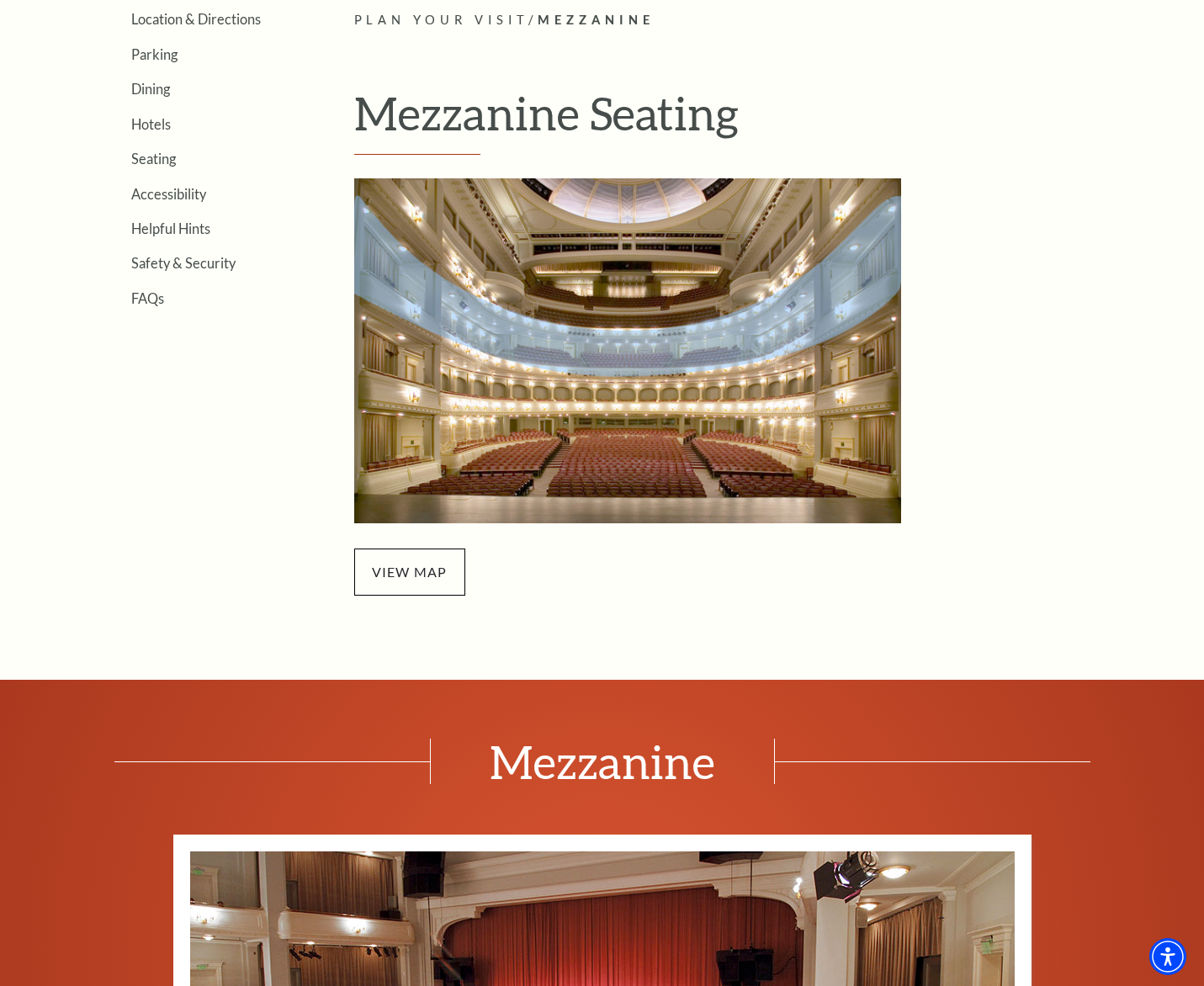
click at [1059, 246] on article "Plan Your Visit / Mezzanine Mezzanine Seating view map" at bounding box center [740, 303] width 770 height 586
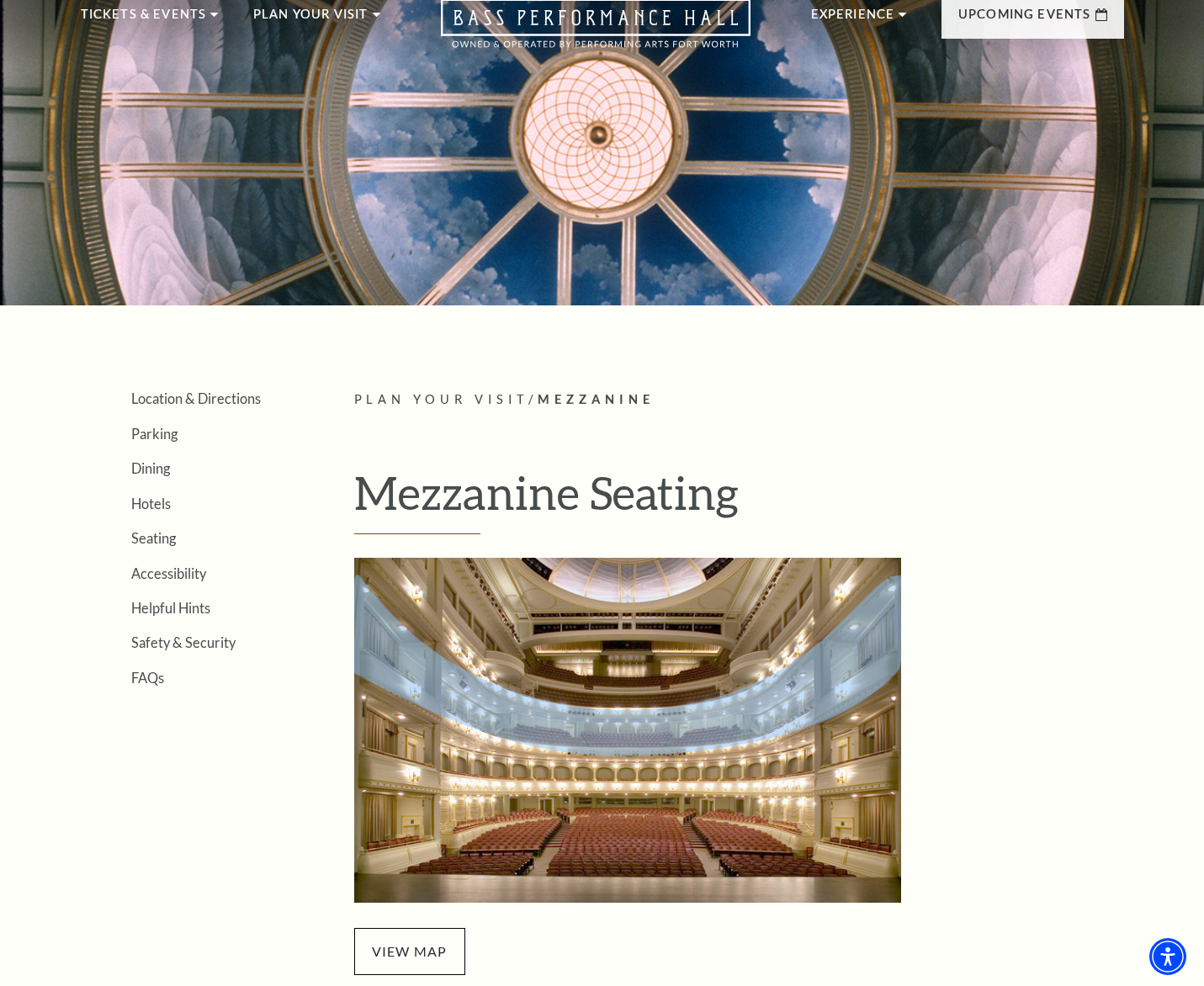
scroll to position [0, 0]
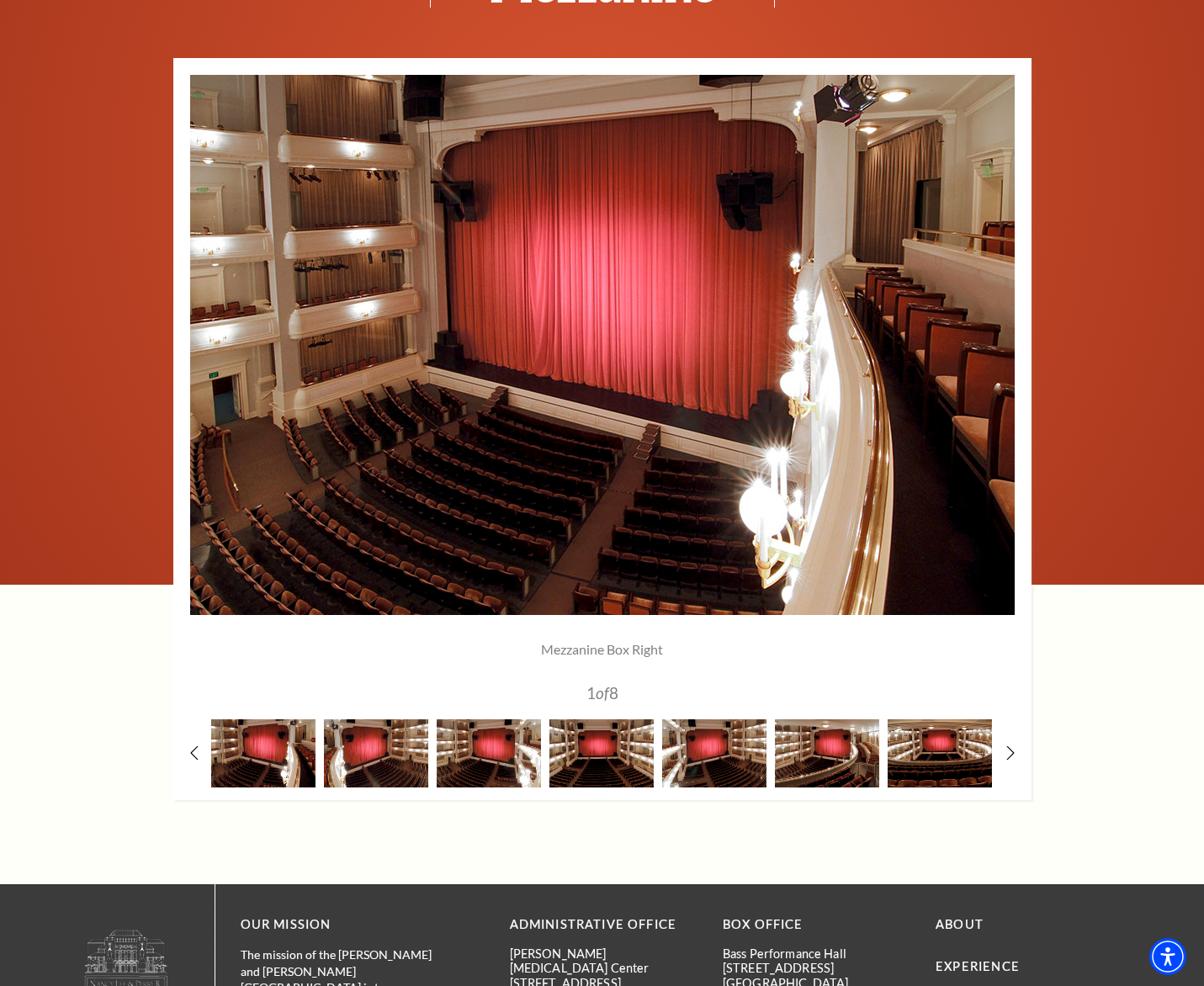
scroll to position [1212, 0]
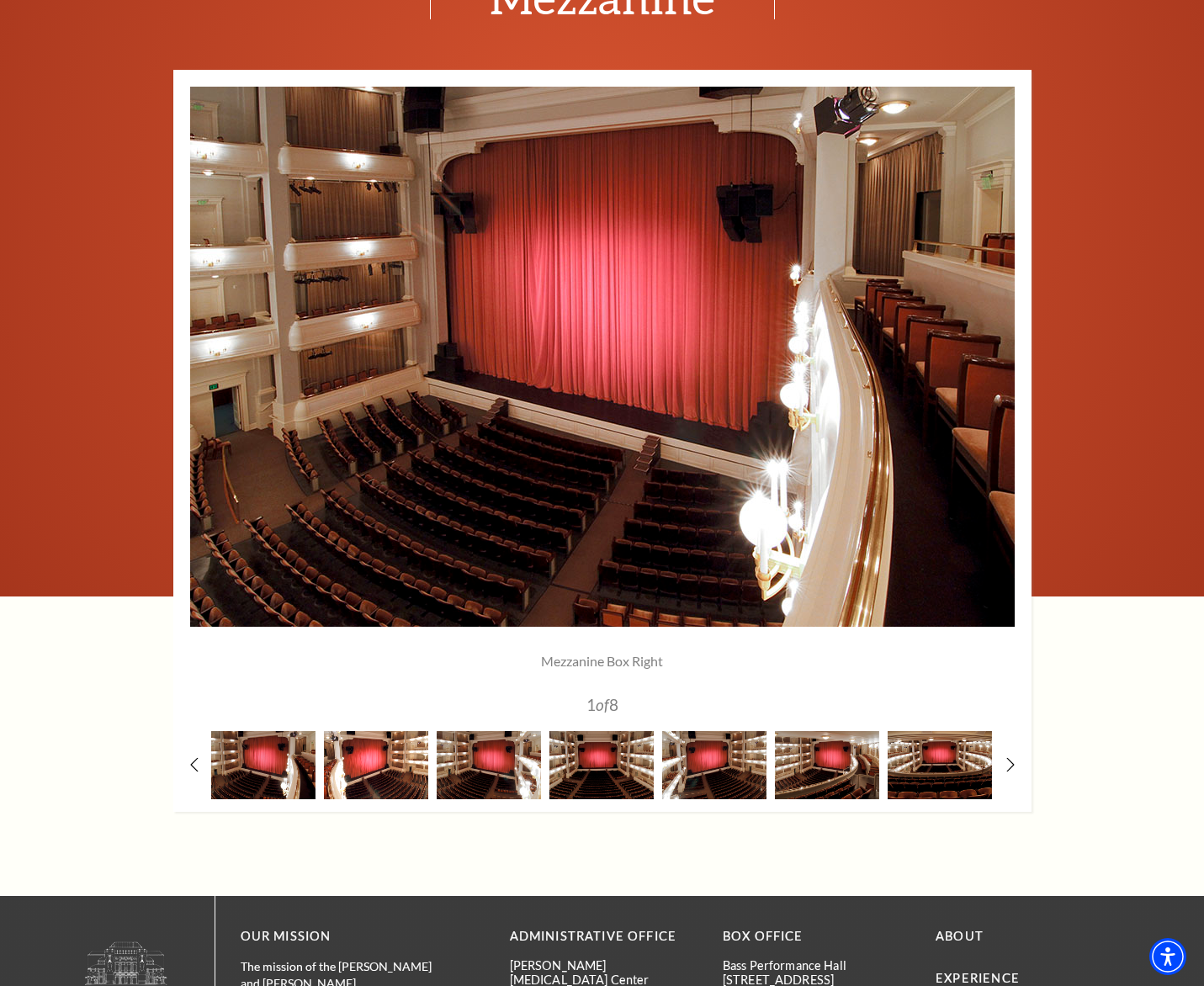
click at [377, 775] on img at bounding box center [377, 765] width 105 height 68
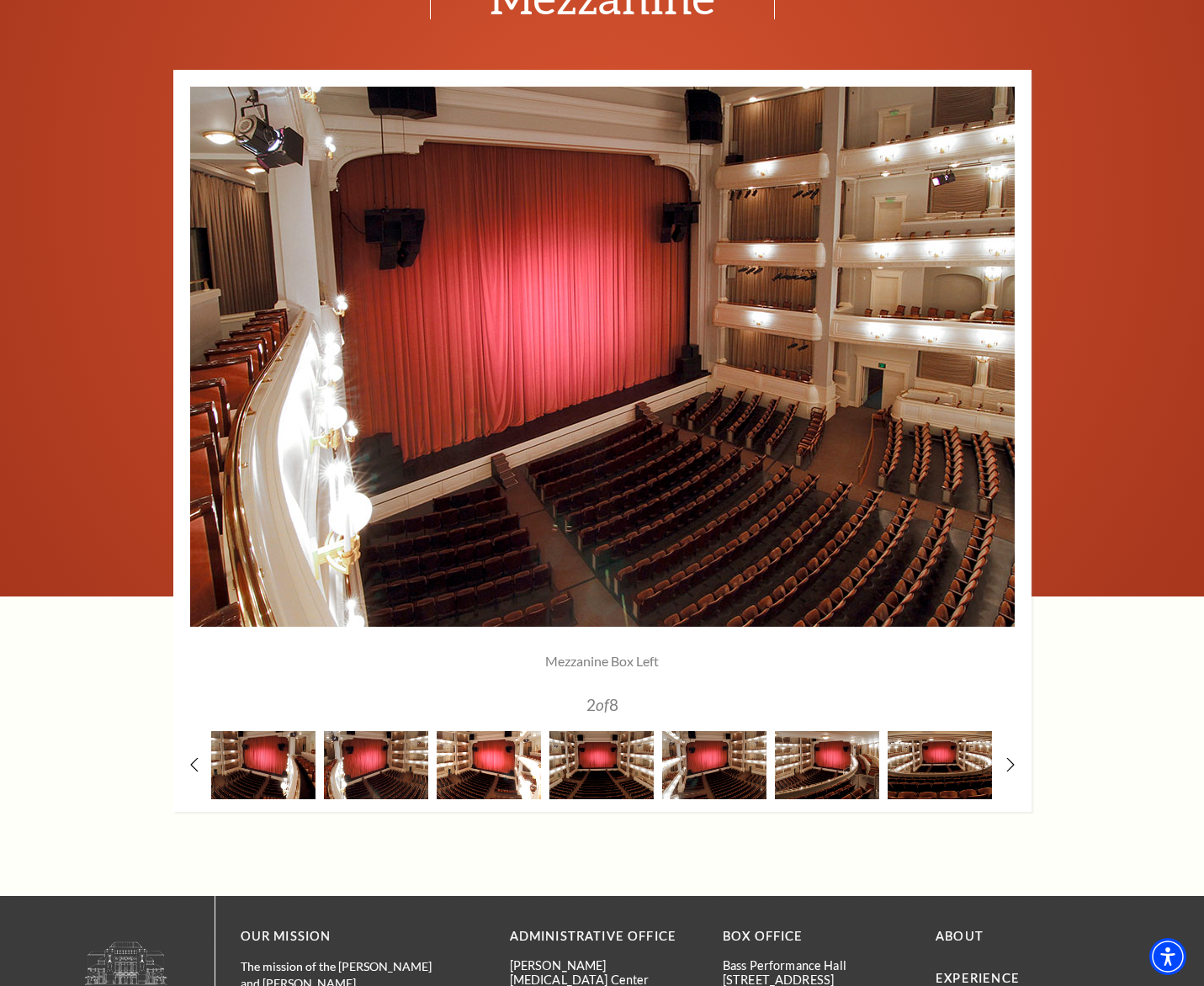
click at [486, 765] on img at bounding box center [489, 765] width 105 height 68
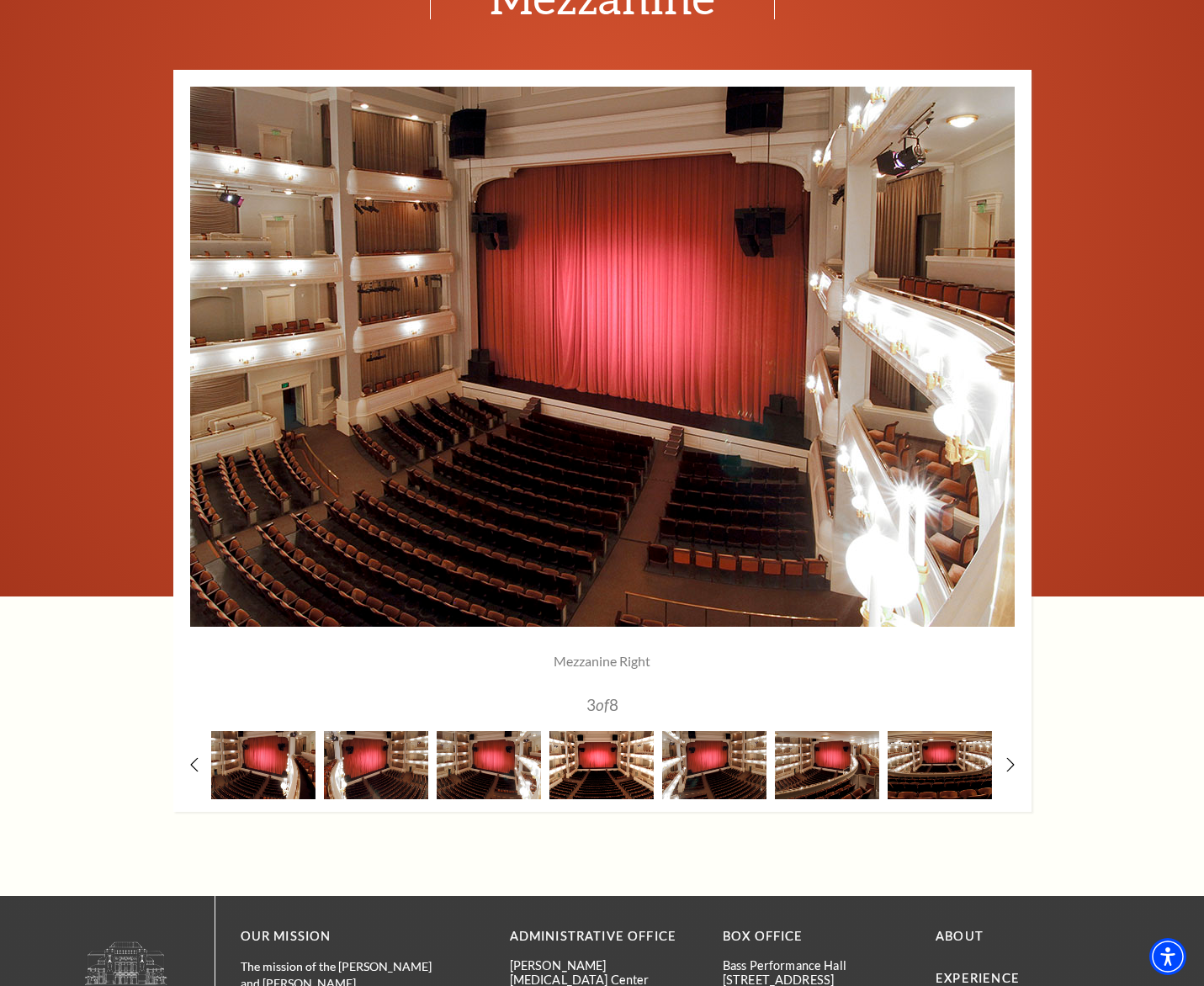
click at [629, 762] on img at bounding box center [602, 765] width 105 height 68
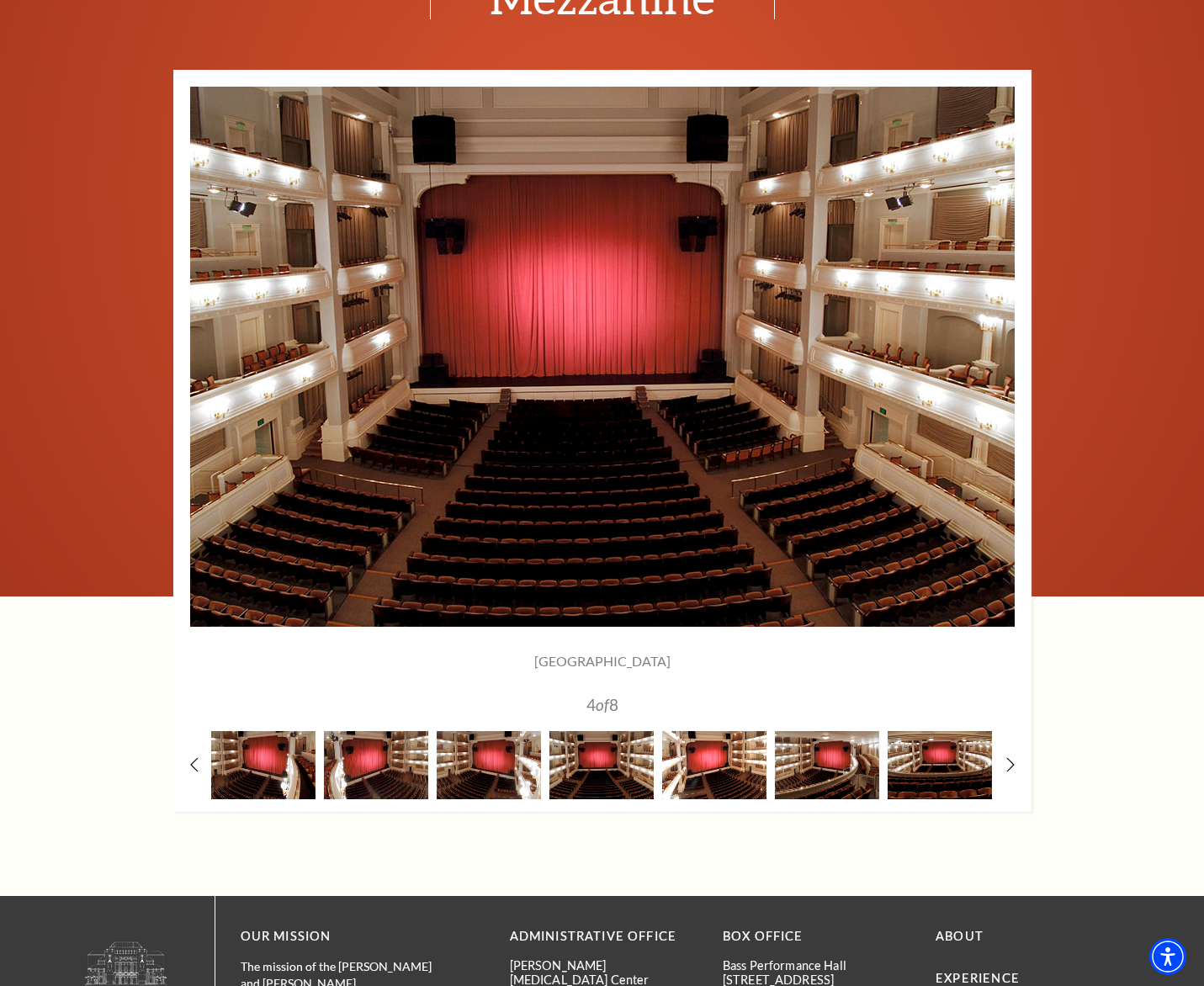
click at [704, 757] on img at bounding box center [715, 765] width 105 height 68
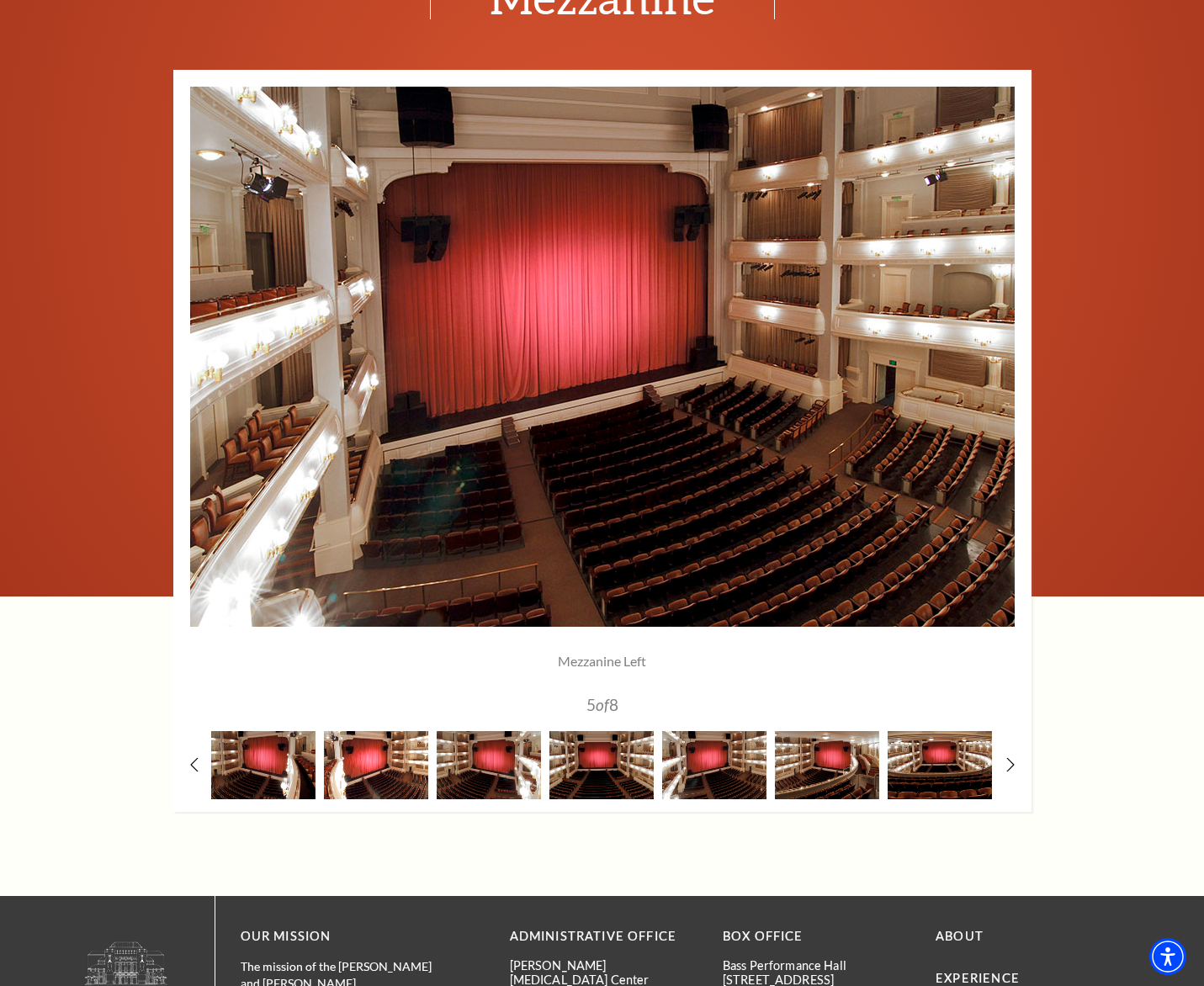
click at [381, 762] on img at bounding box center [377, 765] width 105 height 68
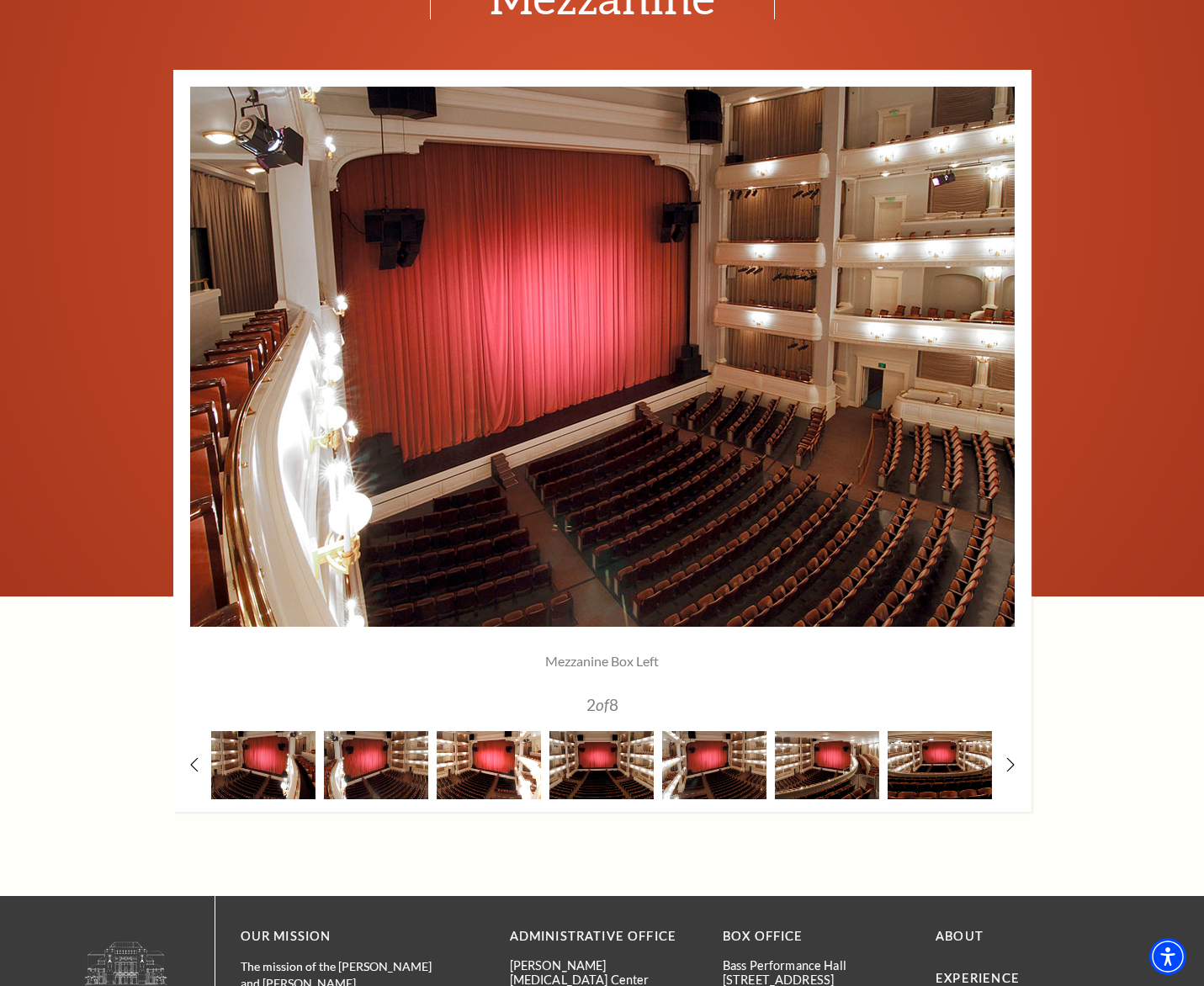
click at [513, 758] on img at bounding box center [489, 765] width 105 height 68
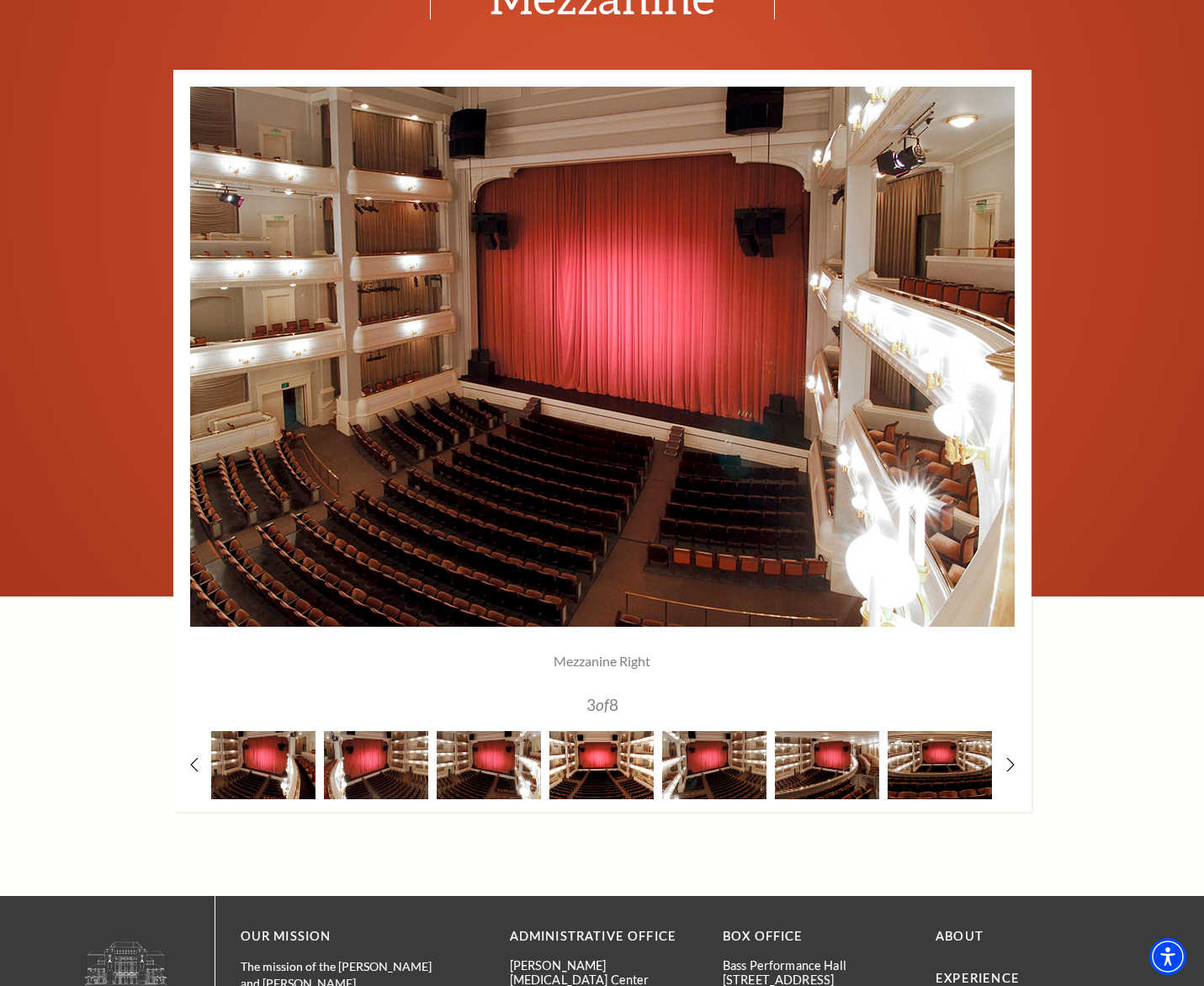
click at [615, 772] on img at bounding box center [602, 765] width 105 height 68
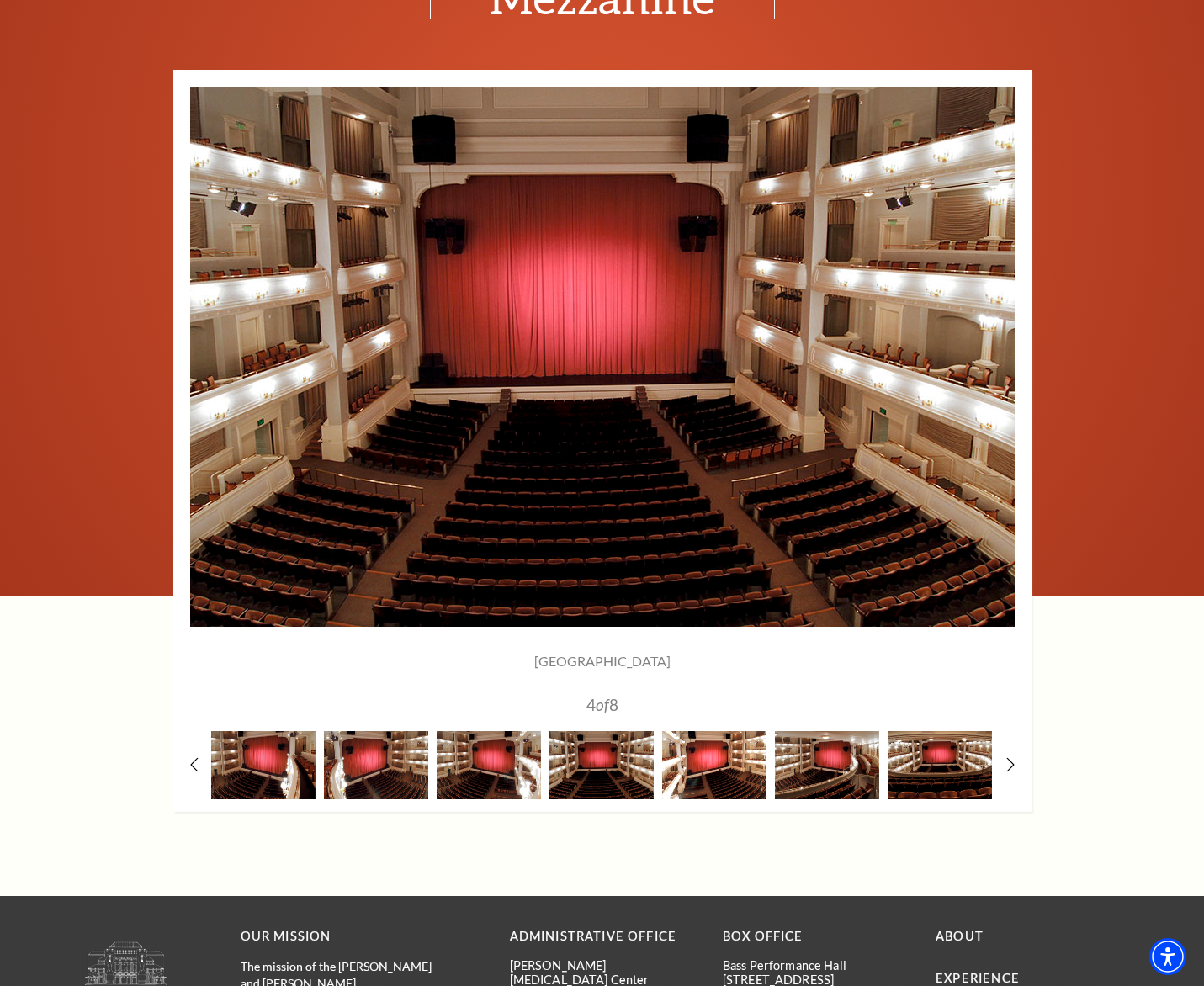
click at [708, 770] on img at bounding box center [715, 765] width 105 height 68
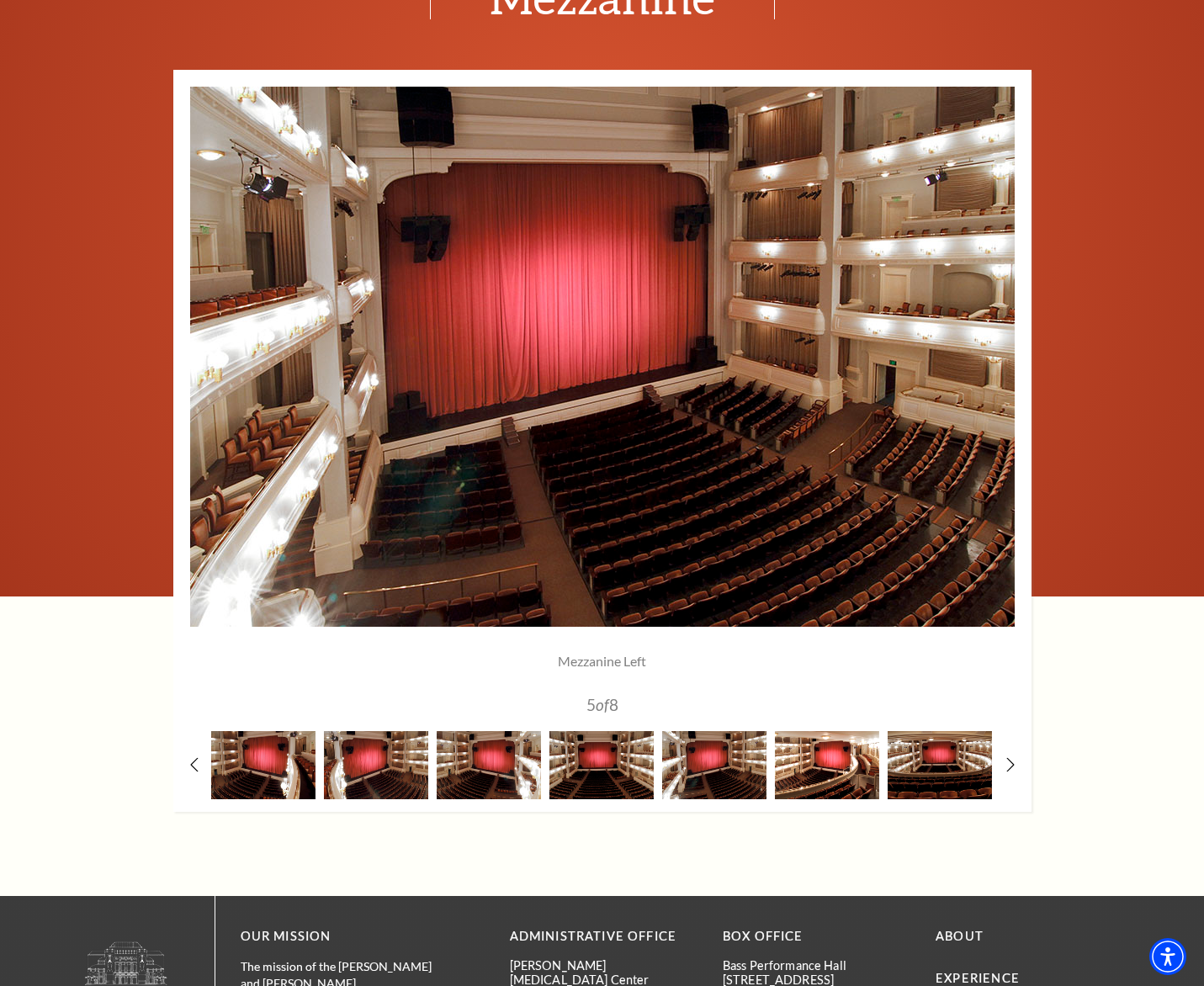
click at [834, 768] on img at bounding box center [827, 765] width 105 height 68
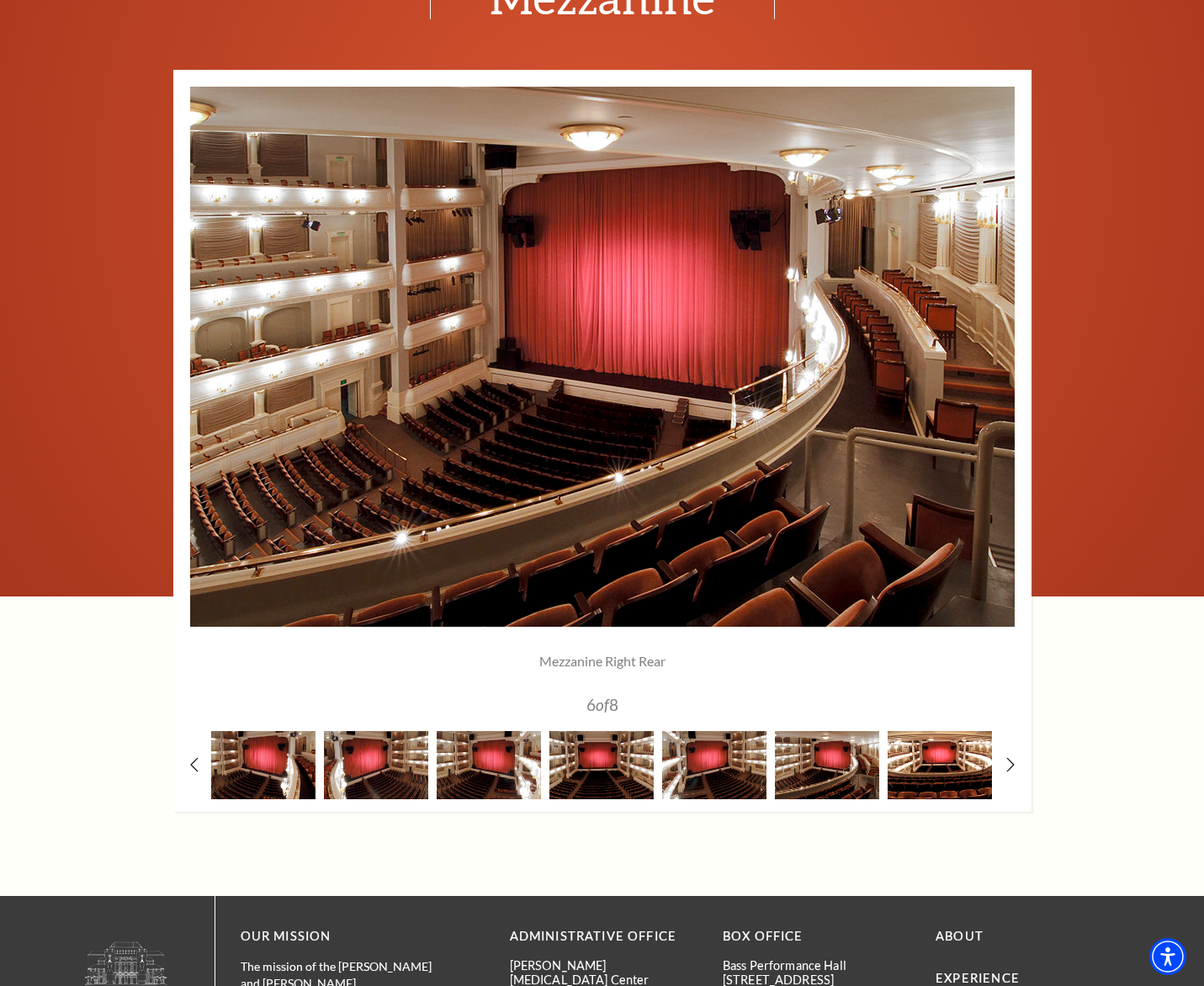
click at [934, 760] on img at bounding box center [941, 765] width 105 height 68
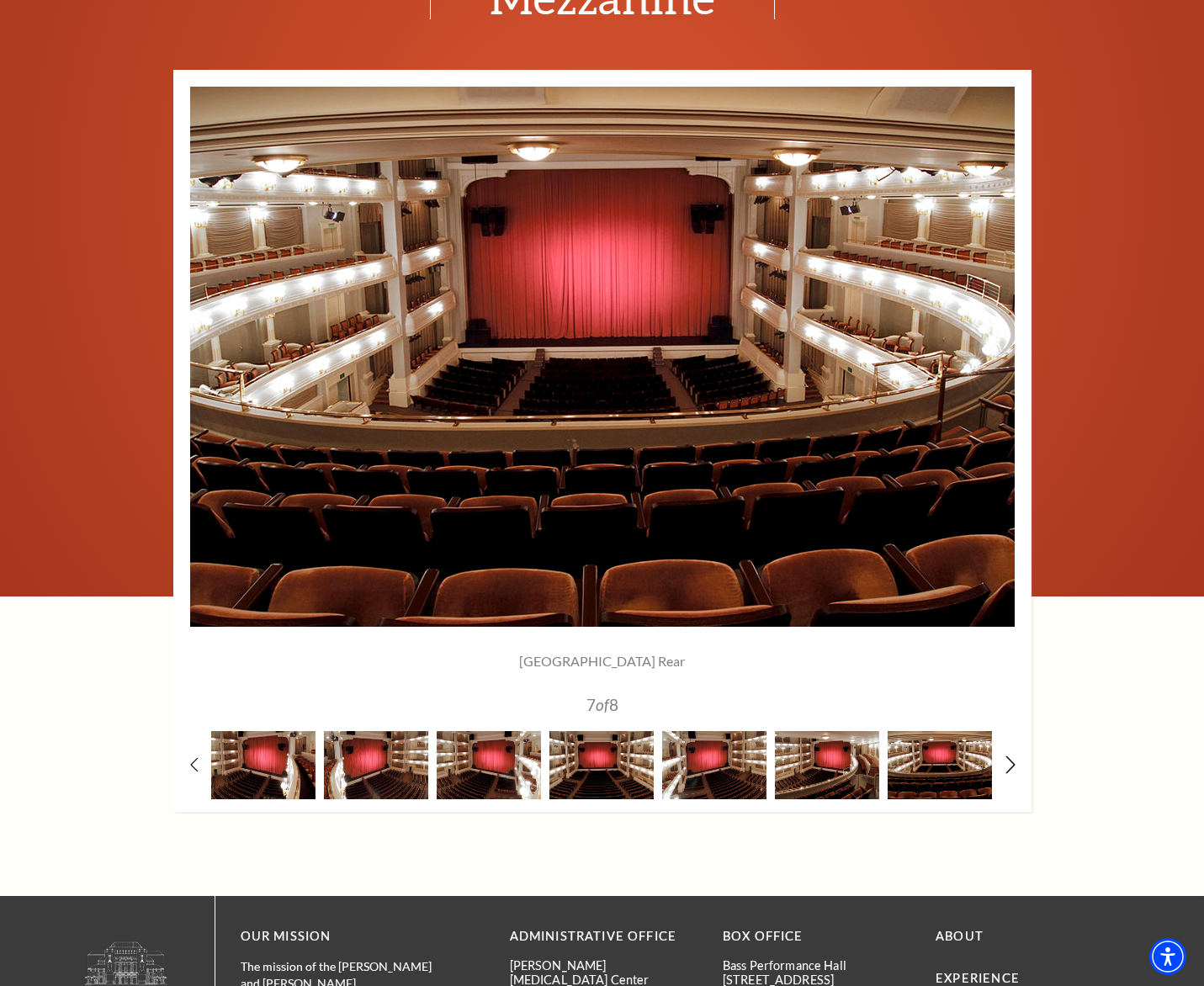
click at [1013, 760] on icon at bounding box center [1011, 764] width 11 height 18
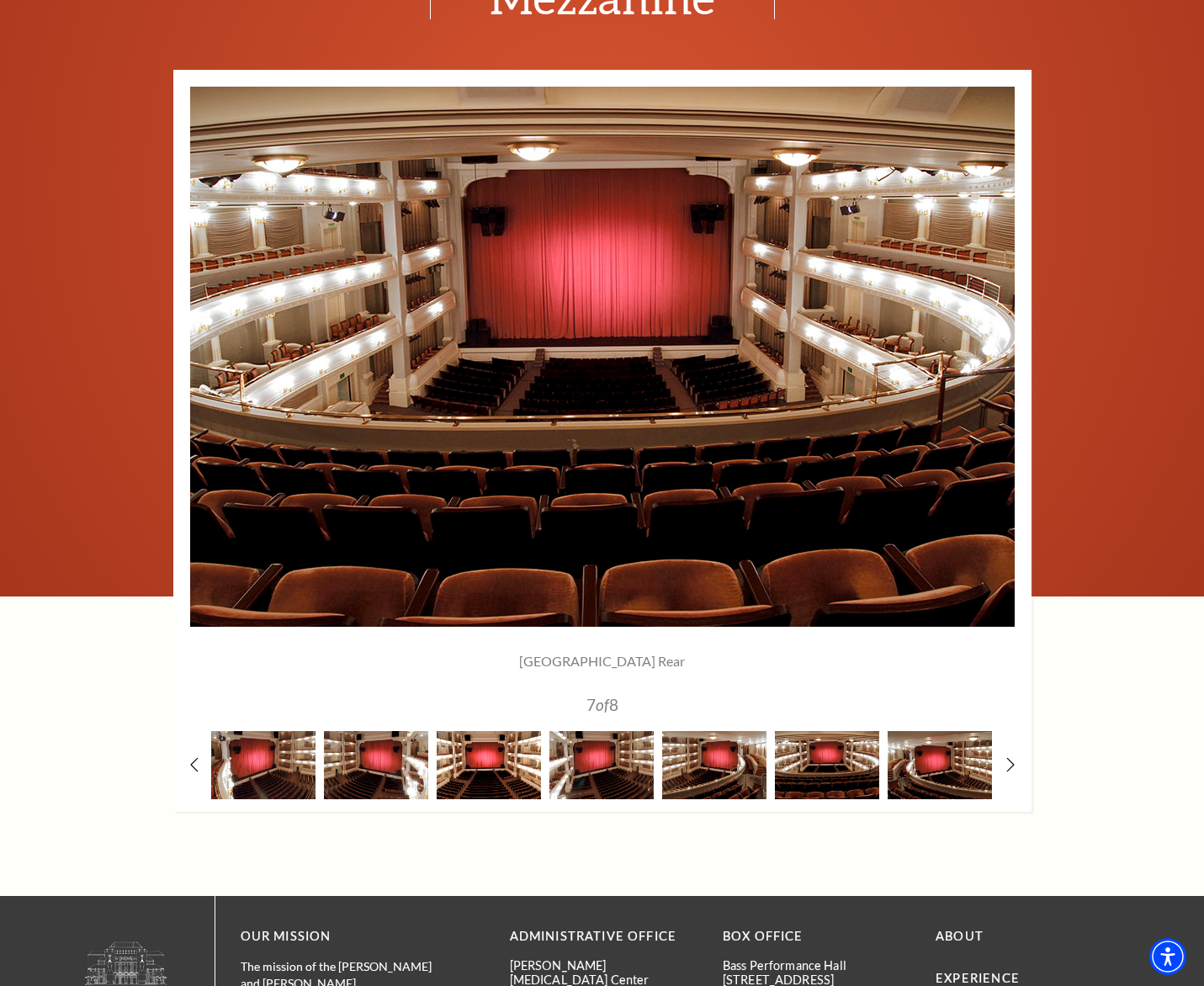
click at [491, 753] on img at bounding box center [489, 765] width 105 height 68
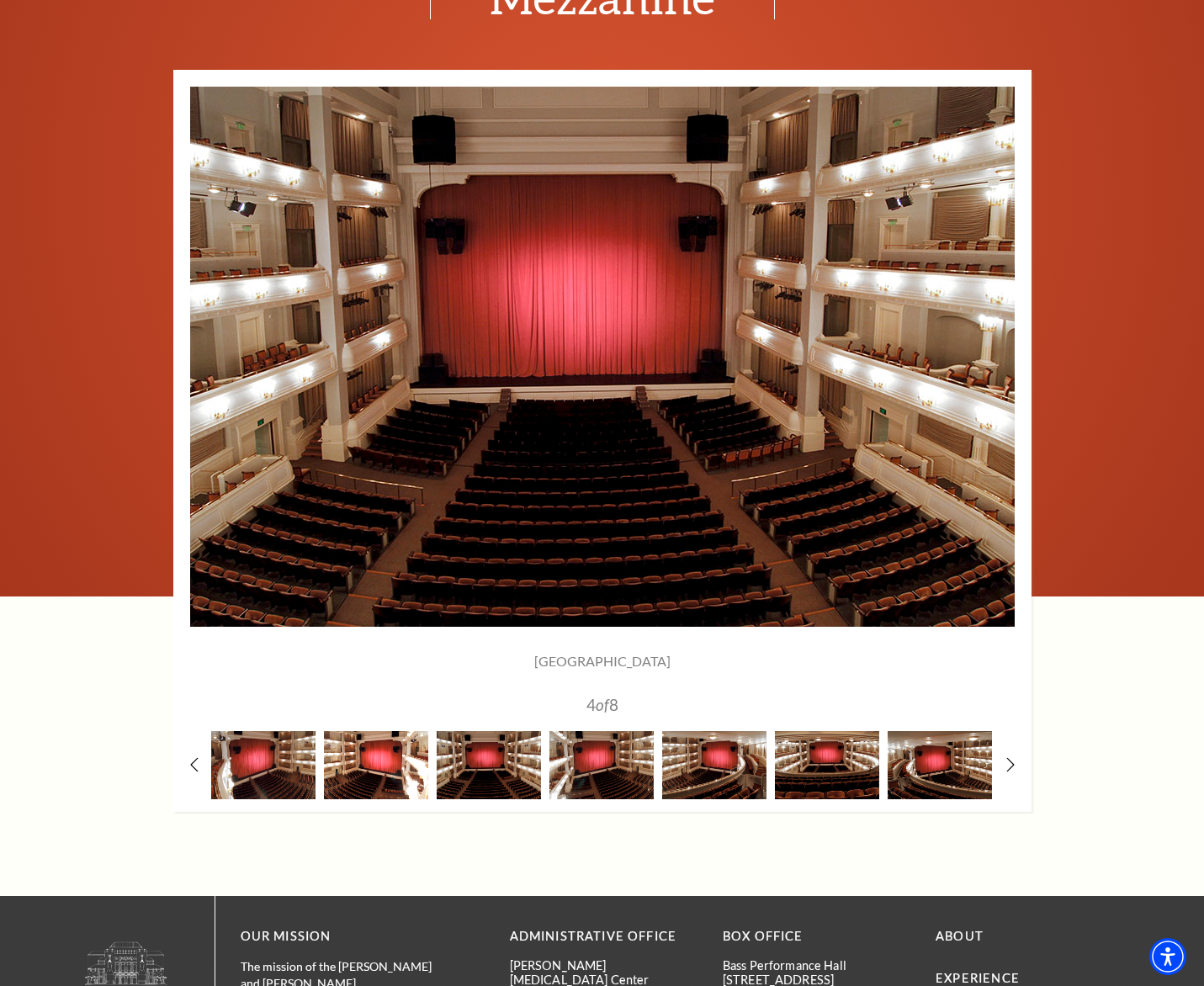
click at [406, 756] on img at bounding box center [377, 765] width 105 height 68
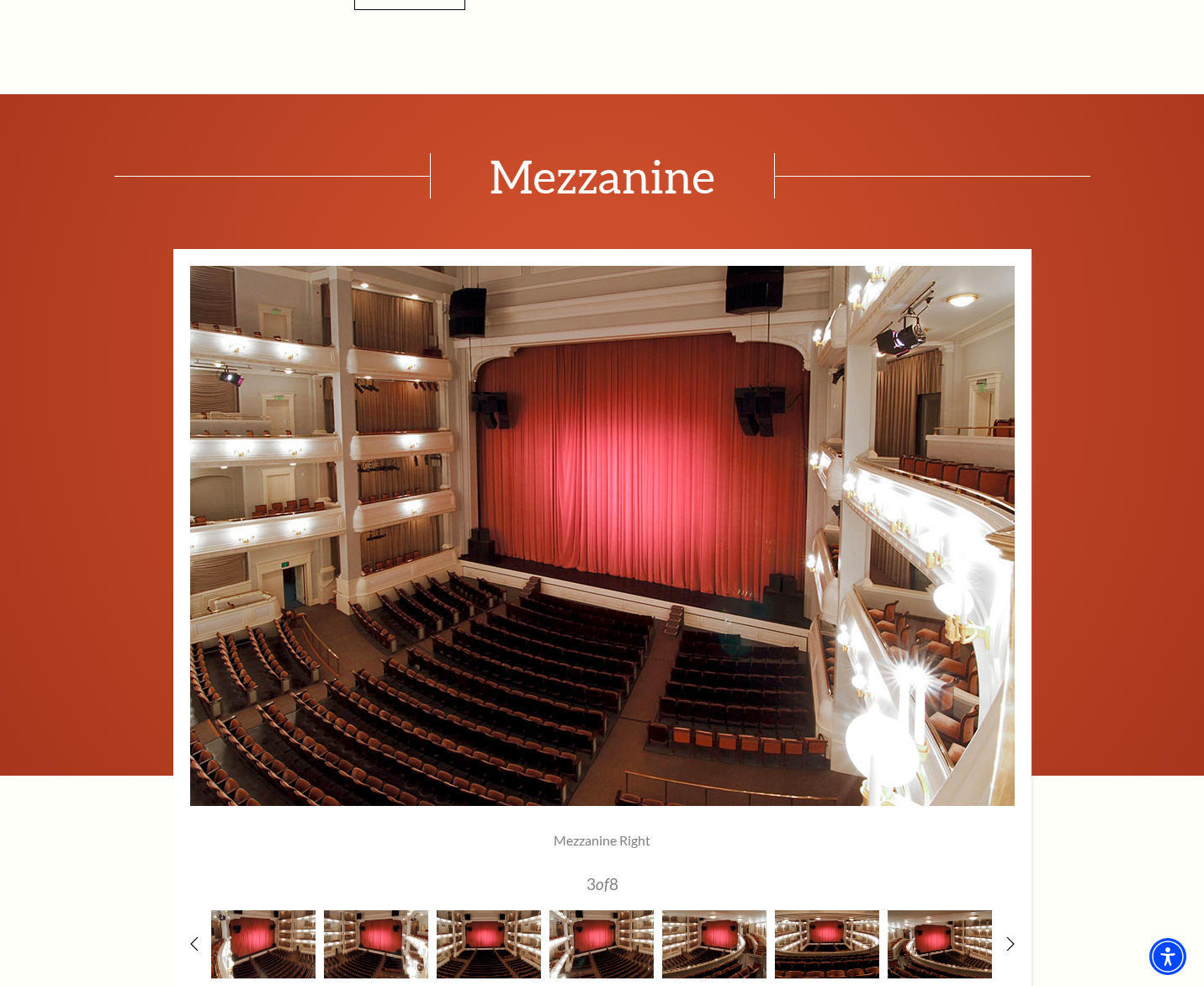
scroll to position [1095, 0]
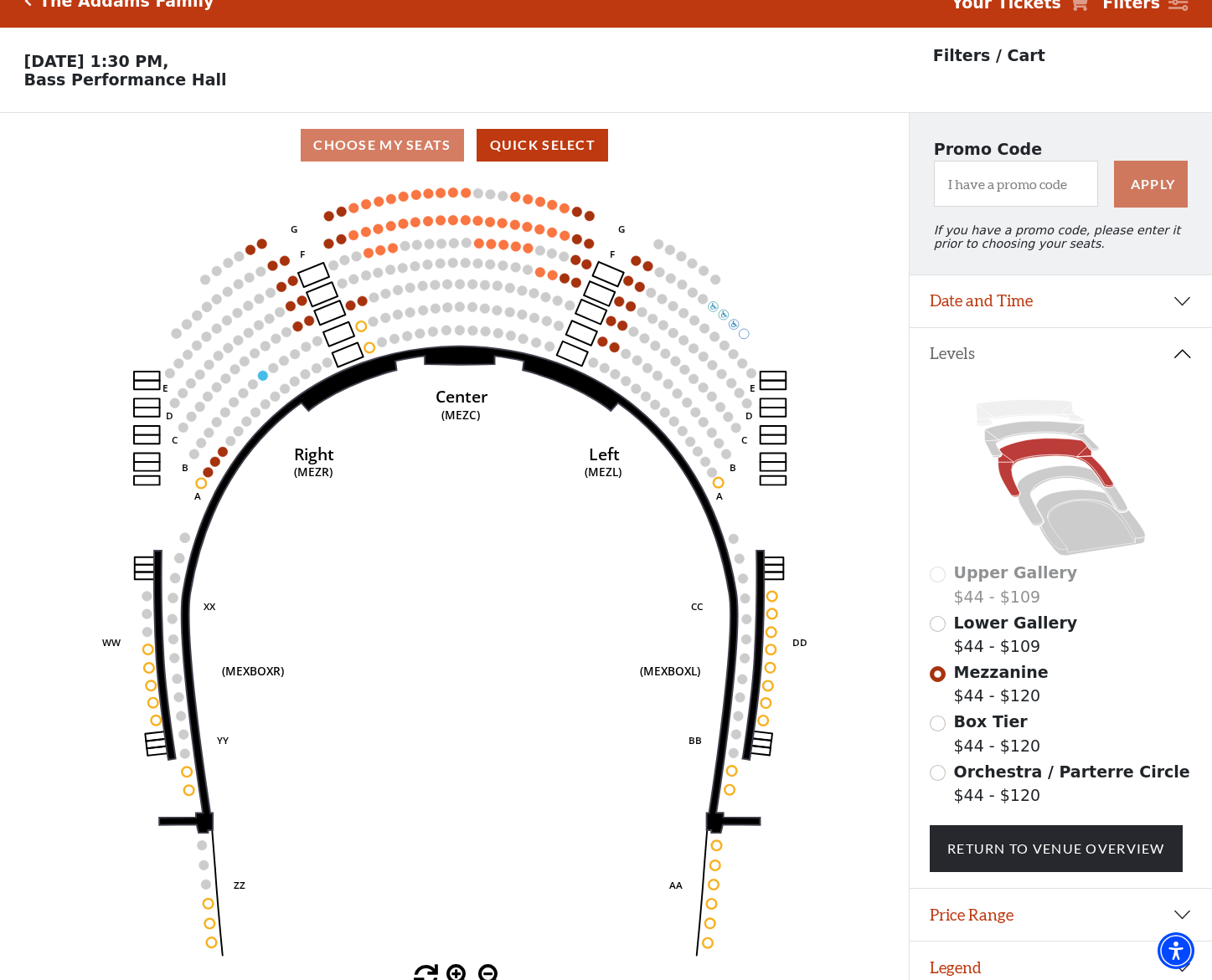
click at [821, 128] on div "Choose My Seats Quick Select" at bounding box center [454, 145] width 908 height 64
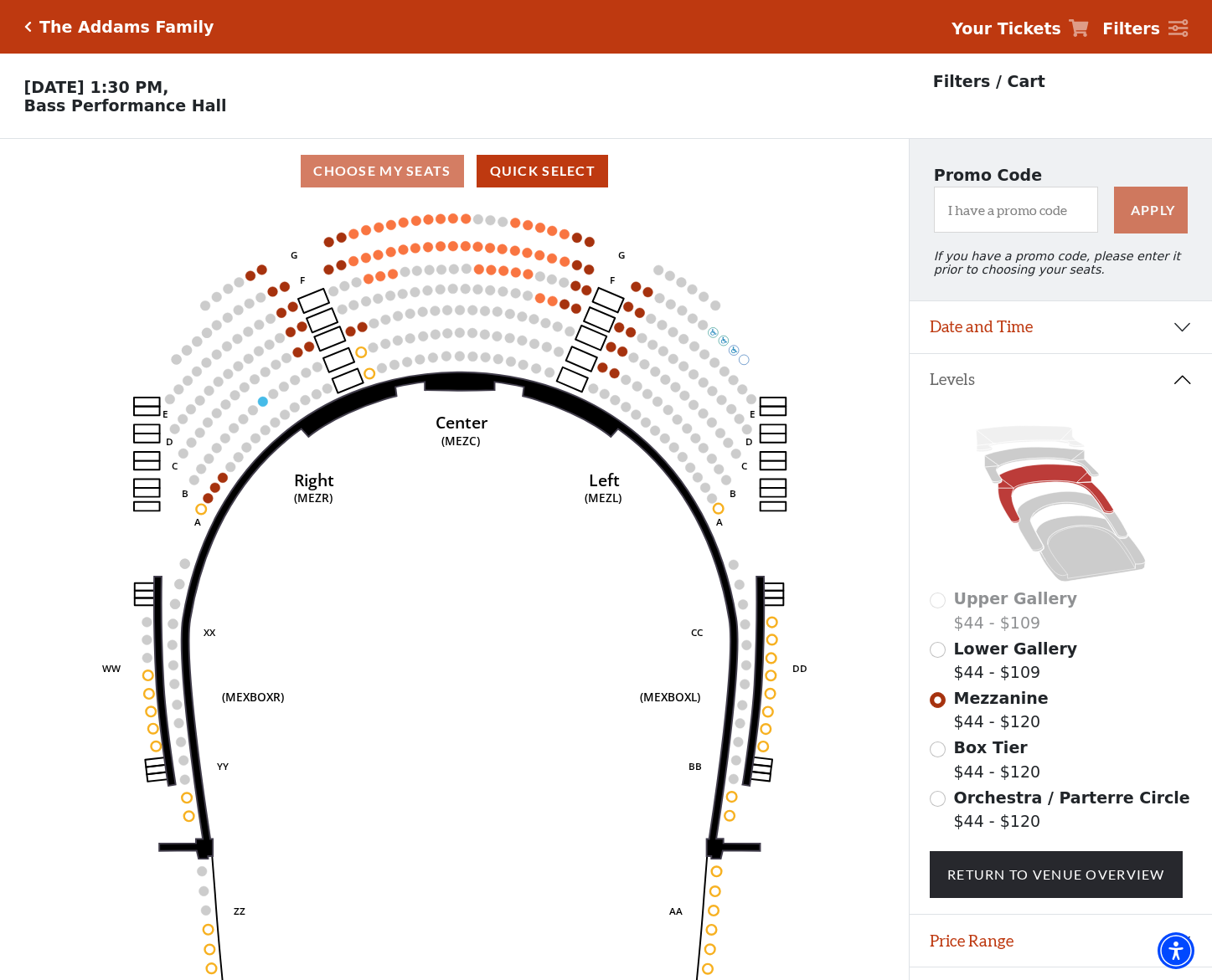
click at [89, 26] on h5 "The Addams Family" at bounding box center [127, 27] width 174 height 19
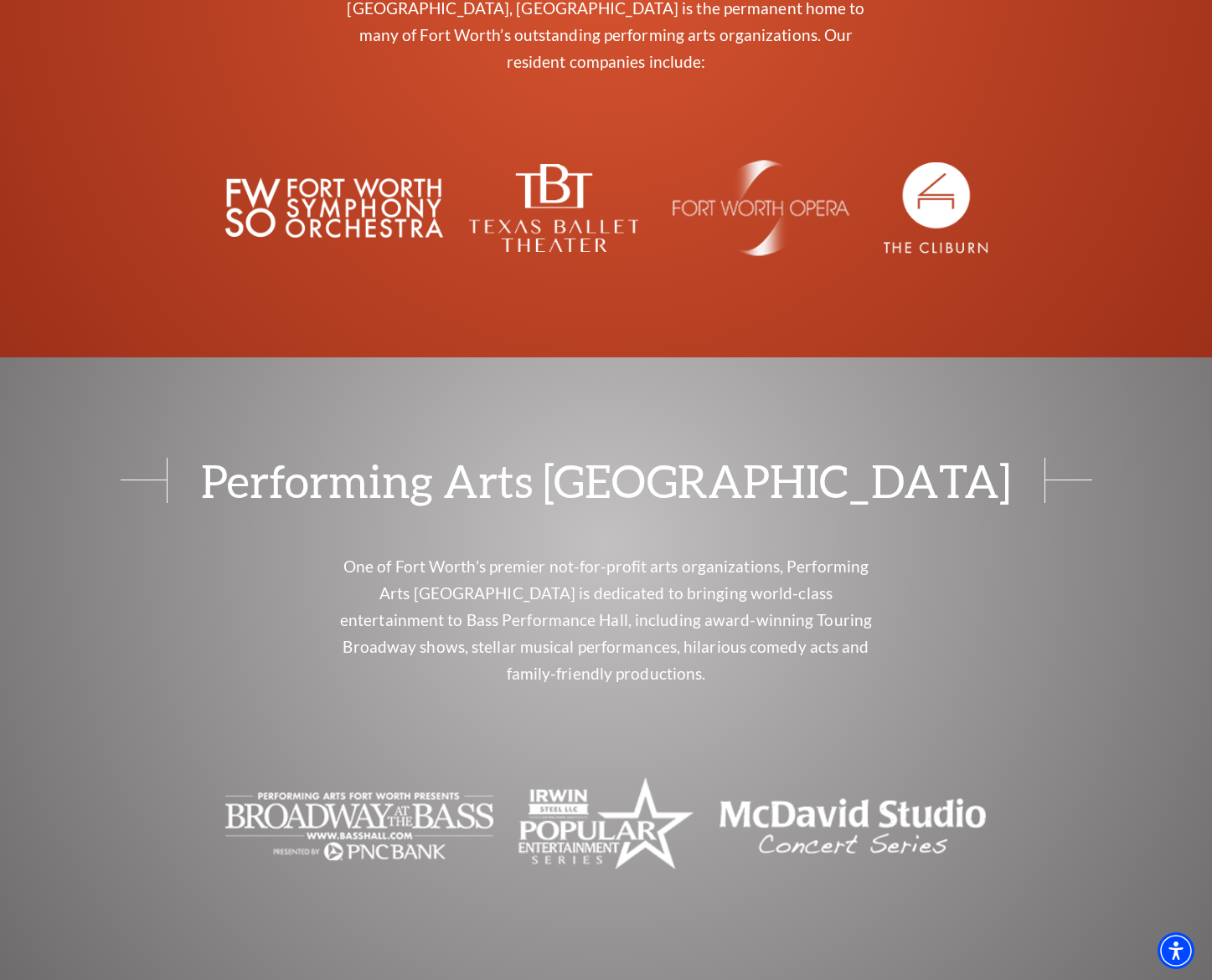
scroll to position [5511, 0]
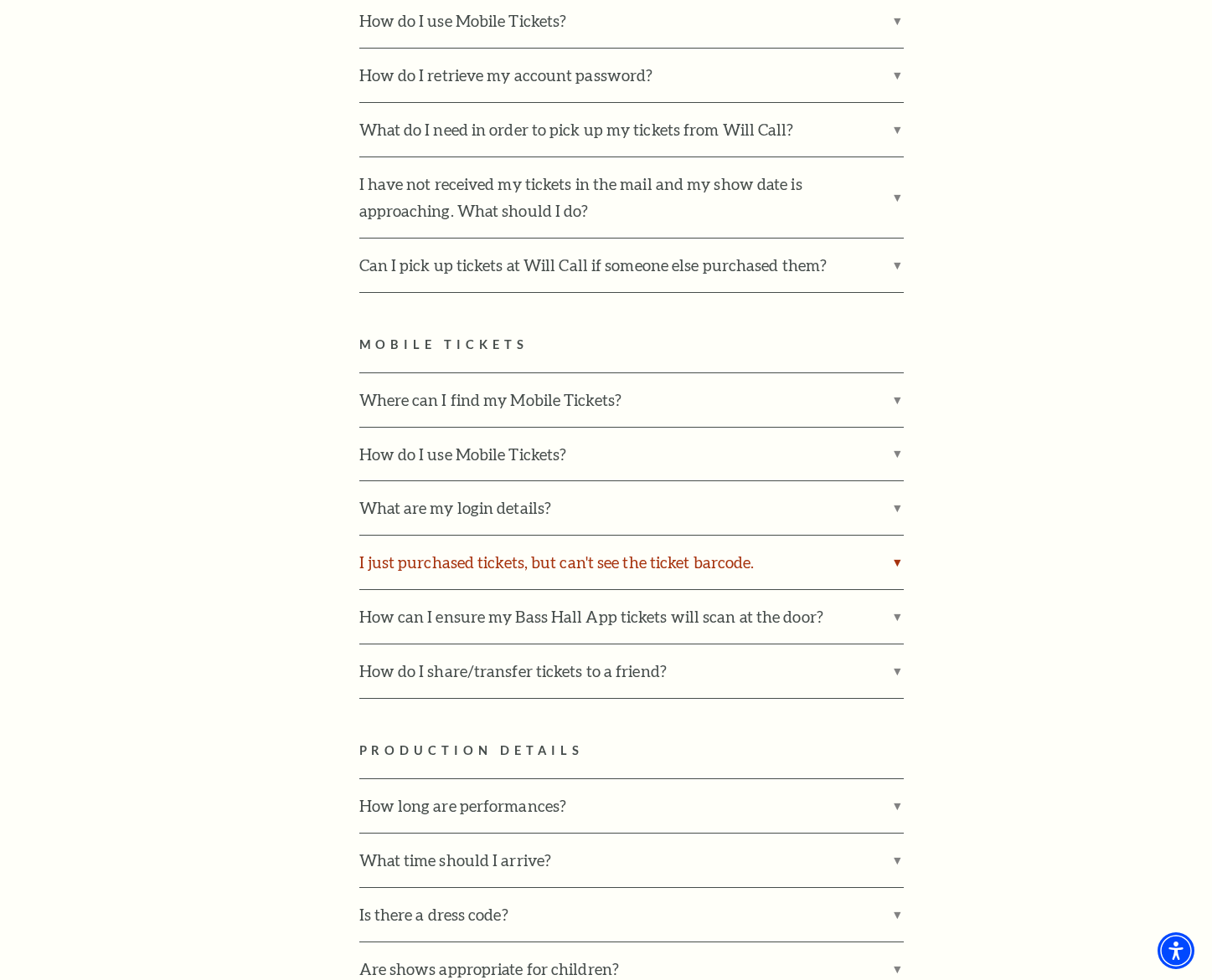
scroll to position [1349, 0]
click at [898, 373] on label "Where can I find my Mobile Tickets?" at bounding box center [631, 399] width 544 height 54
click at [0, 0] on input "Where can I find my Mobile Tickets?" at bounding box center [0, 0] width 0 height 0
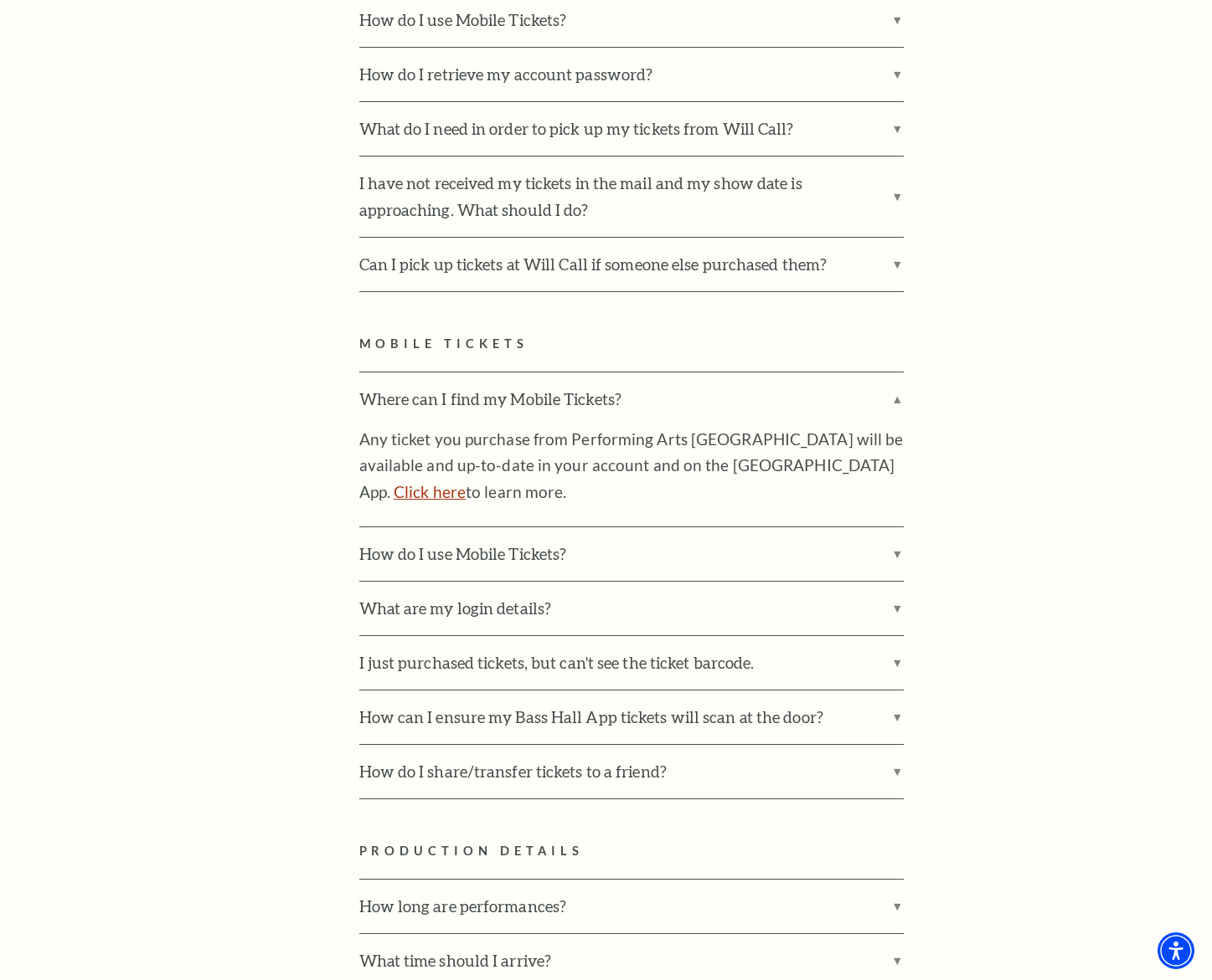
click at [465, 482] on link "Click here" at bounding box center [430, 492] width 72 height 19
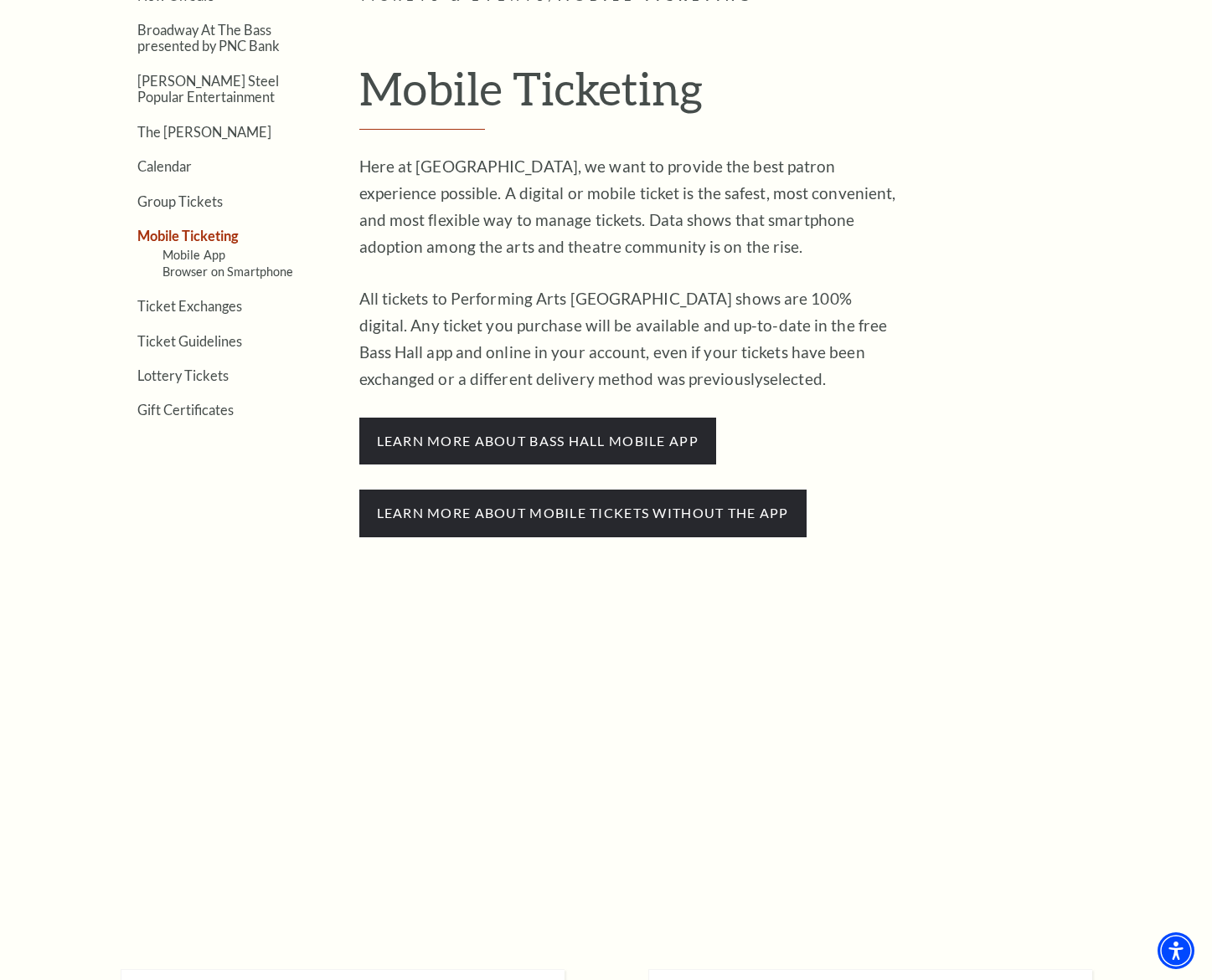
scroll to position [470, 0]
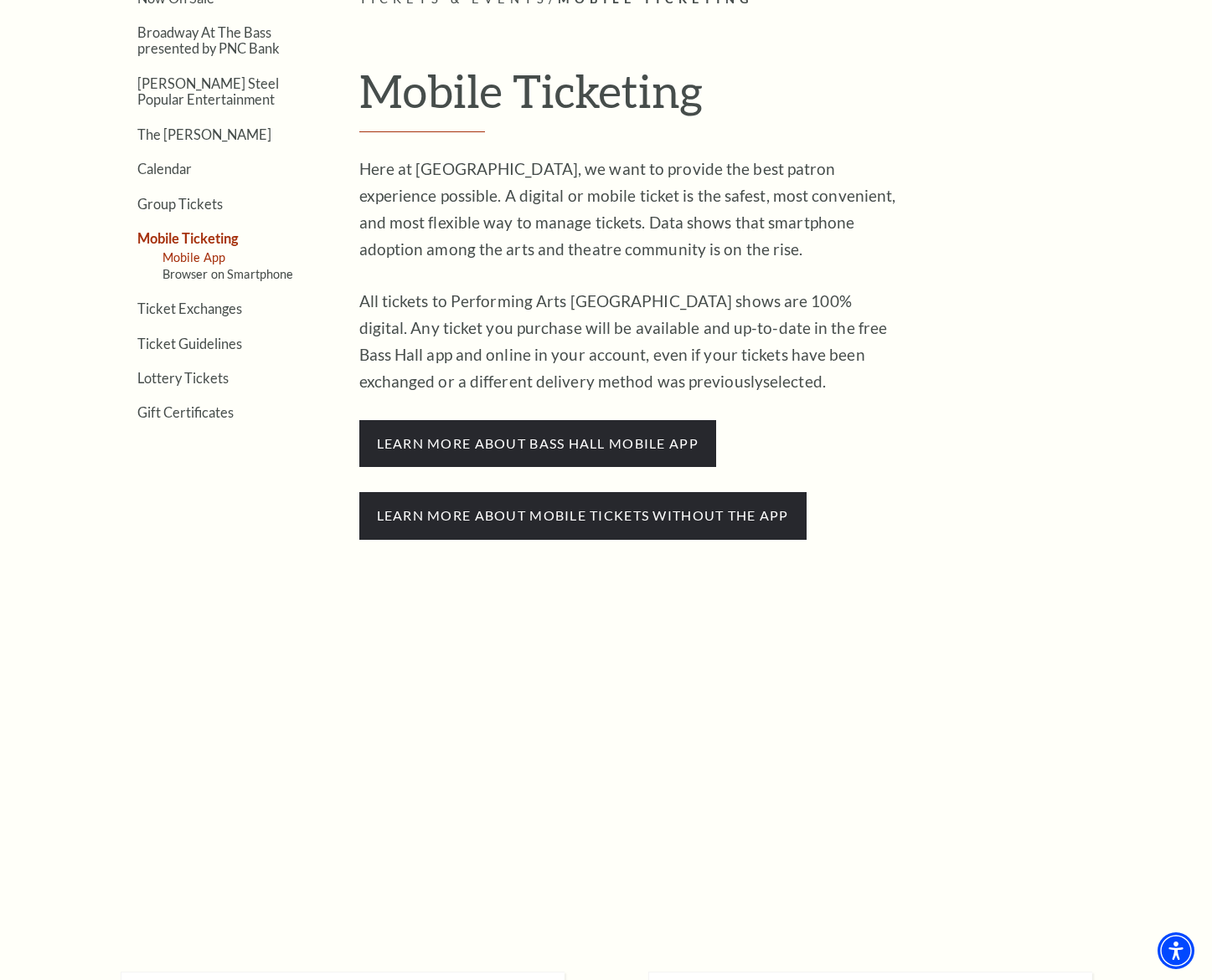
click at [201, 256] on link "Mobile App" at bounding box center [194, 257] width 62 height 14
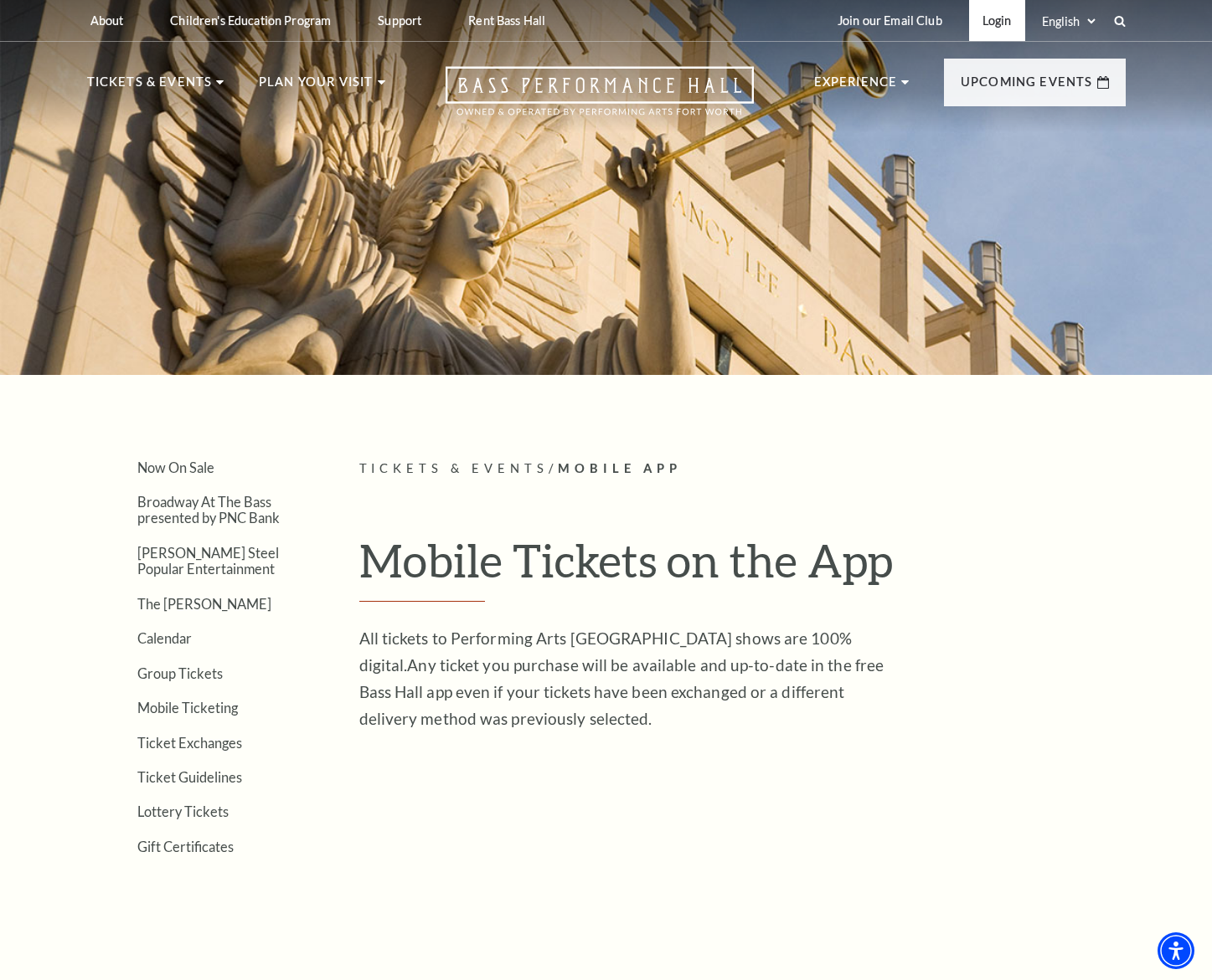
click at [992, 24] on link "Login" at bounding box center [996, 20] width 56 height 41
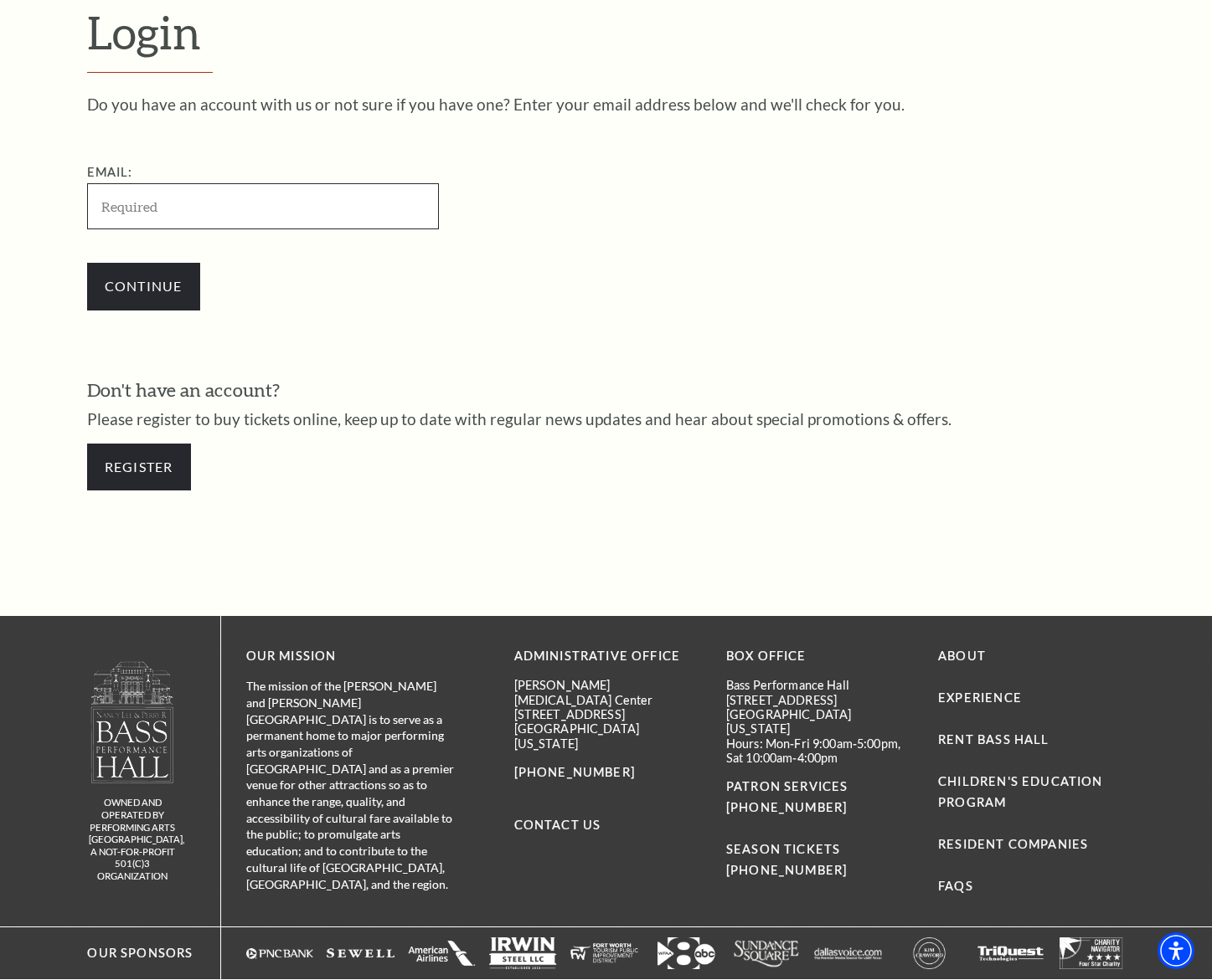
scroll to position [479, 0]
click at [146, 468] on link "Register" at bounding box center [139, 467] width 104 height 47
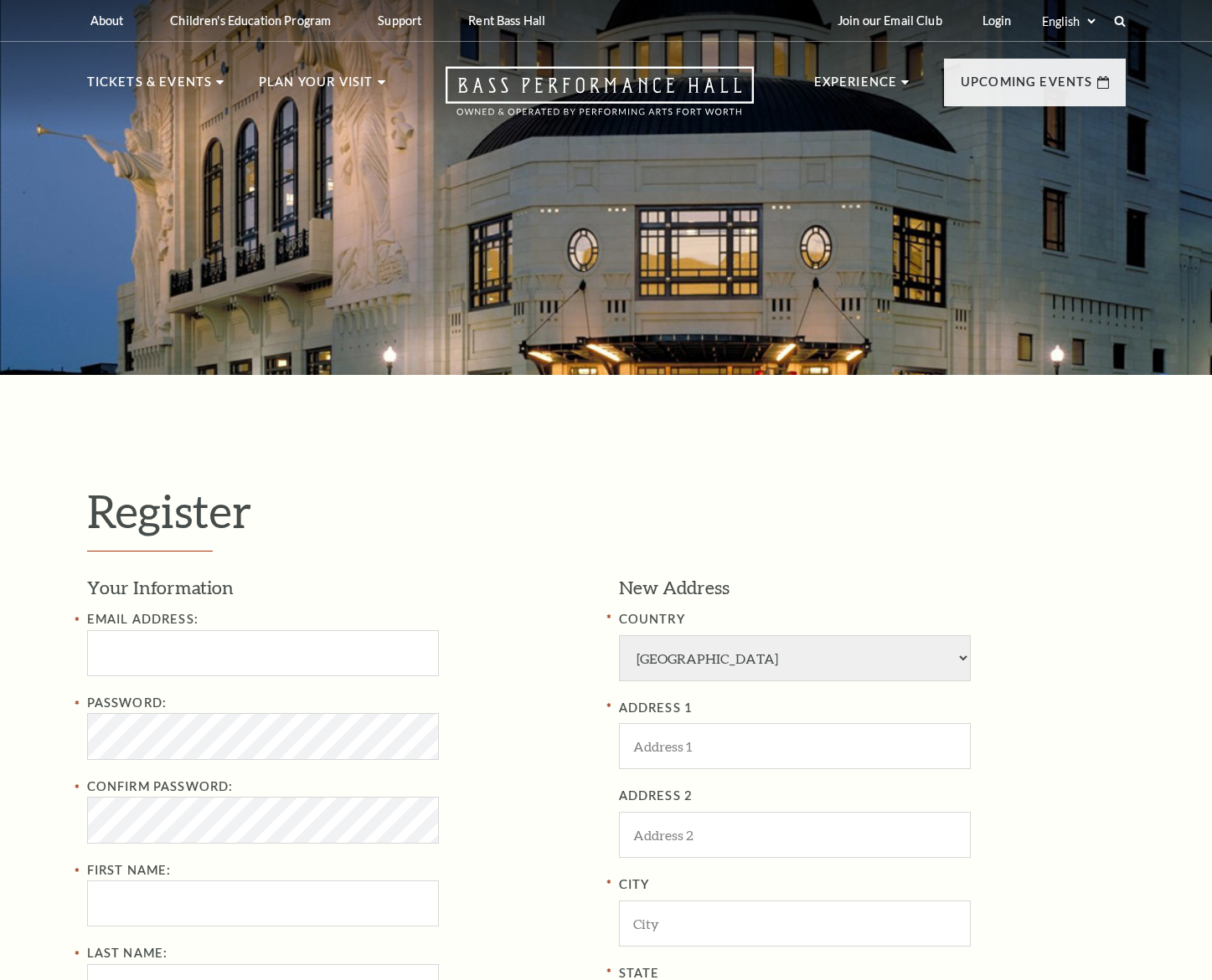
select select "1"
select select "[GEOGRAPHIC_DATA]"
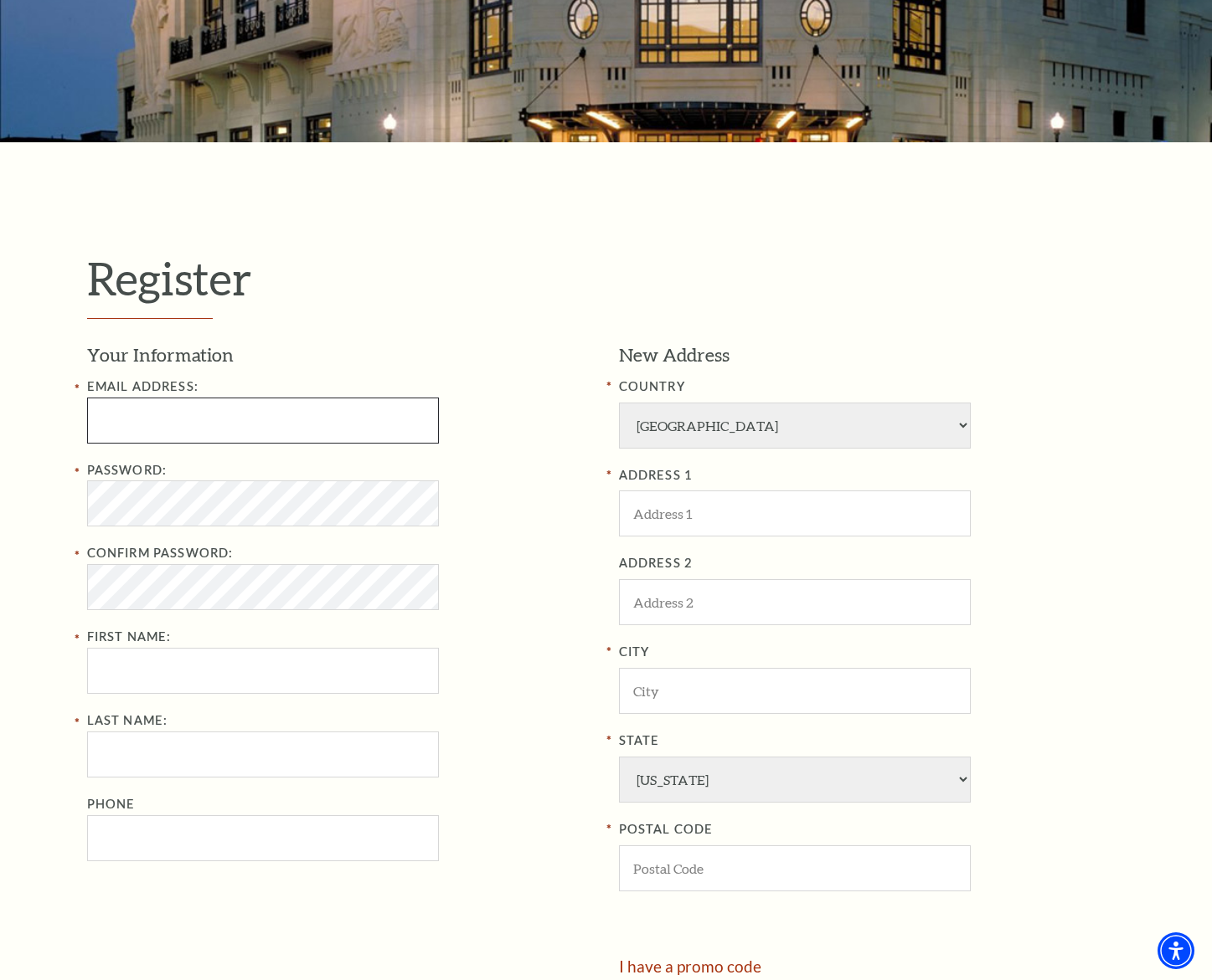
scroll to position [236, 0]
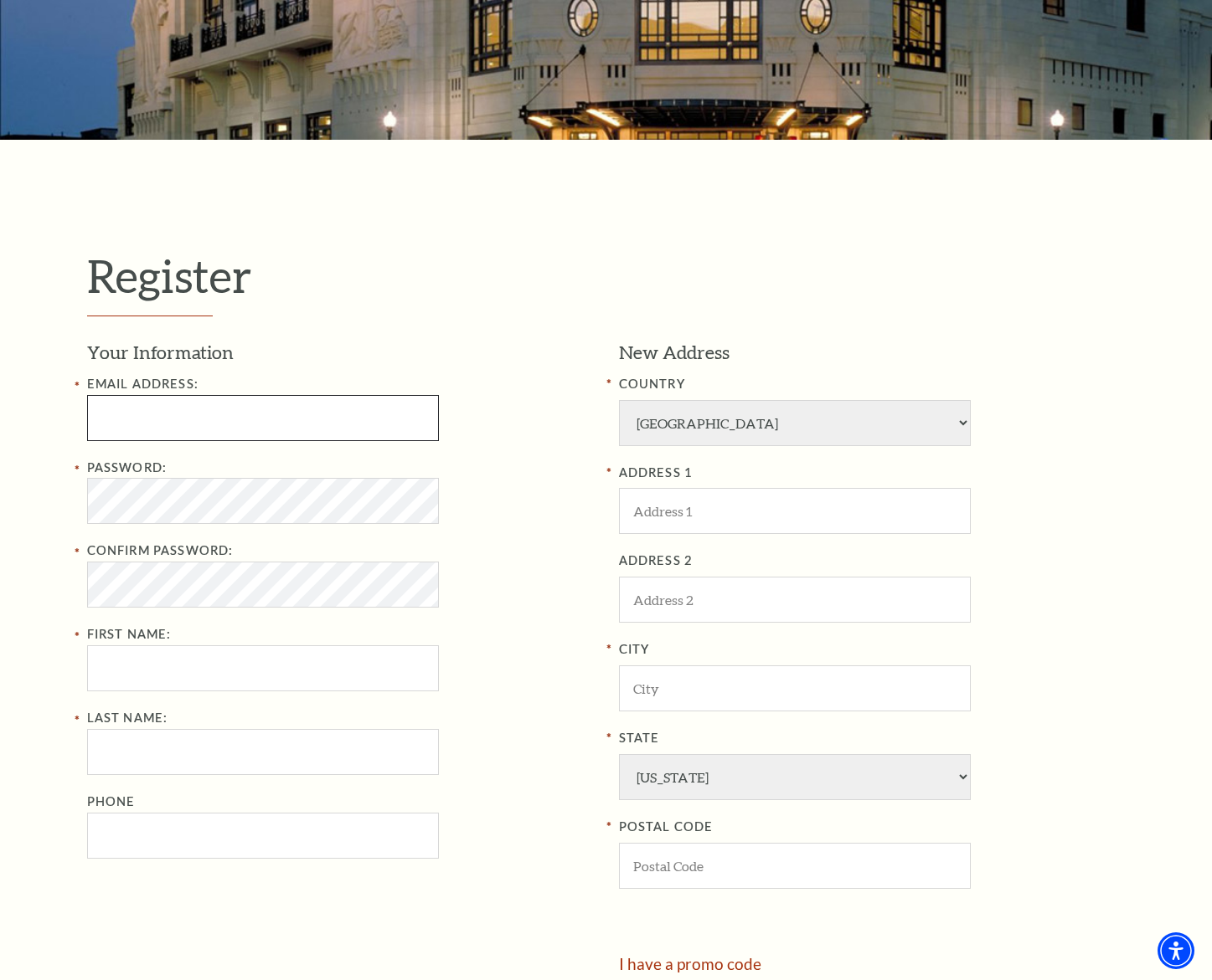
type input "[PERSON_NAME][EMAIL_ADDRESS][DOMAIN_NAME]"
click at [290, 413] on input "joanne_dilullo@me.com" at bounding box center [263, 418] width 352 height 46
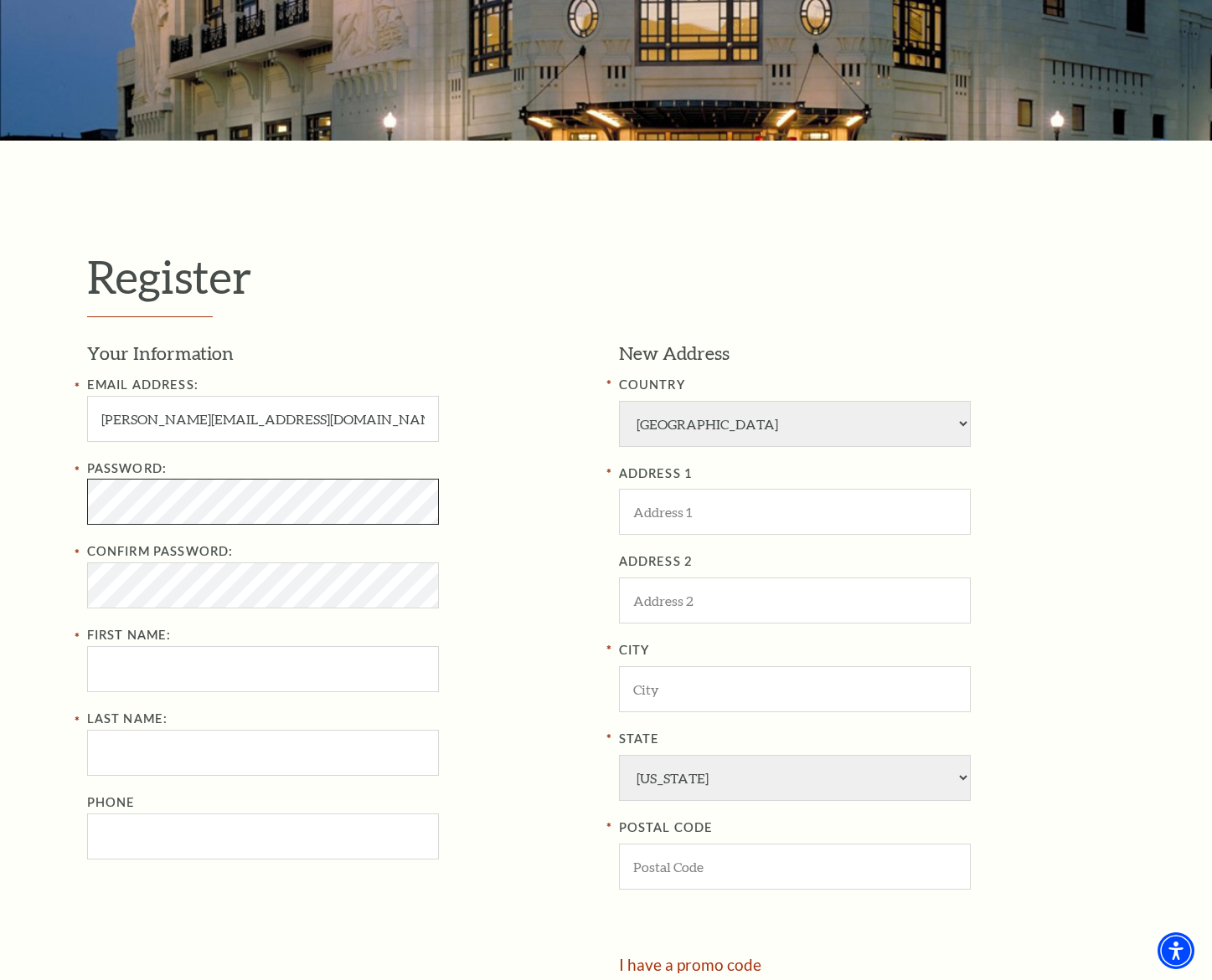
scroll to position [235, 0]
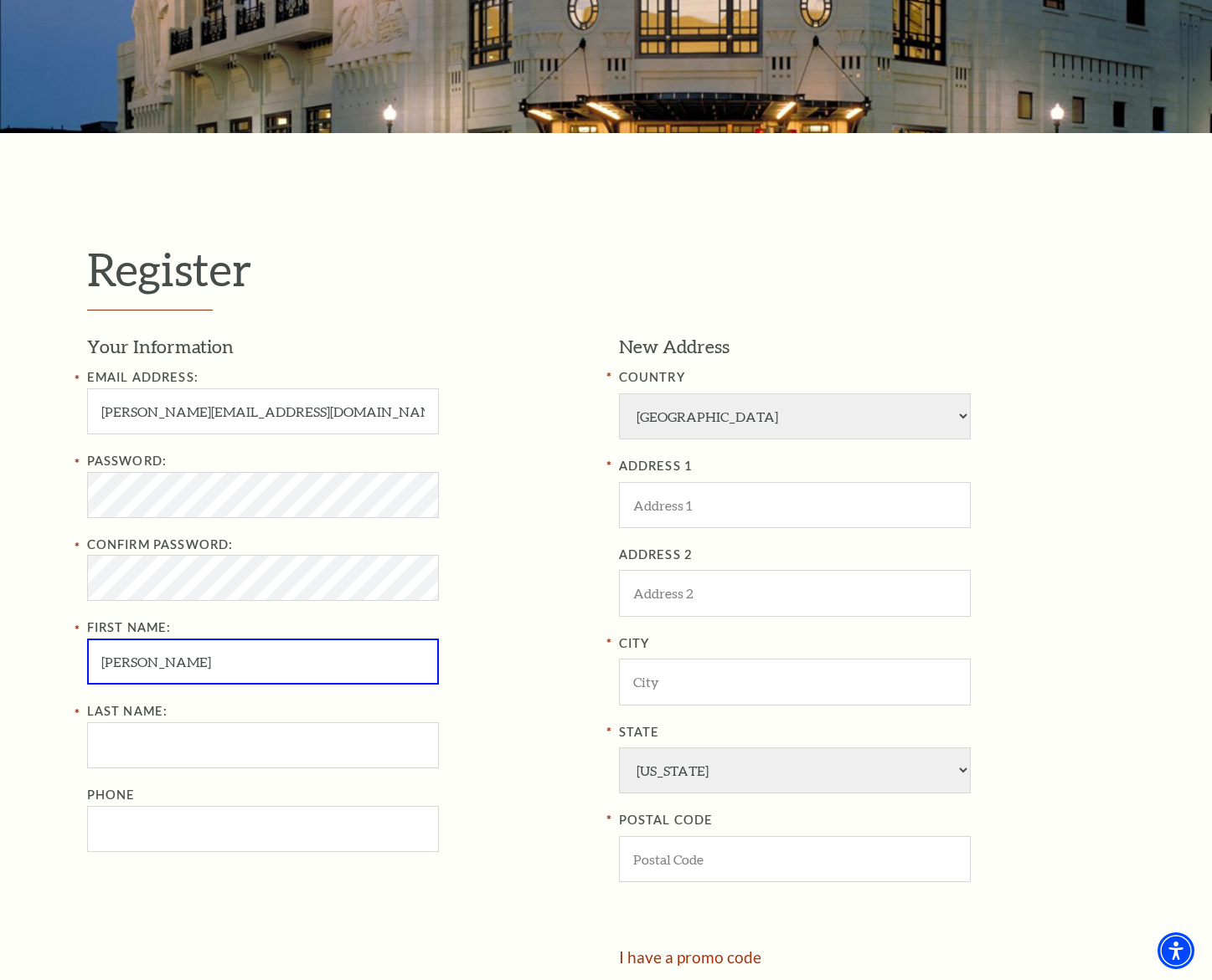
type input "Joanne"
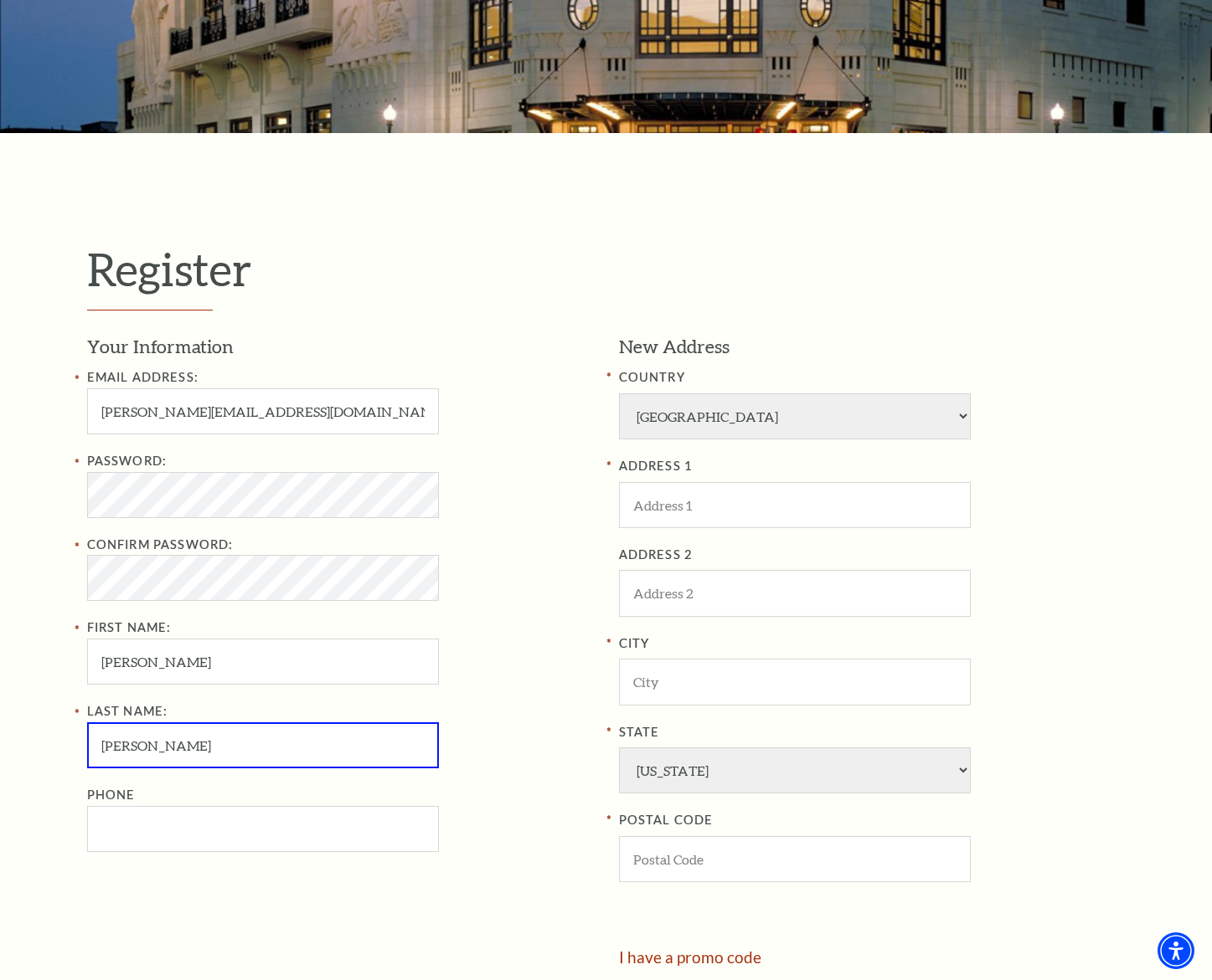
type input "DiLullo"
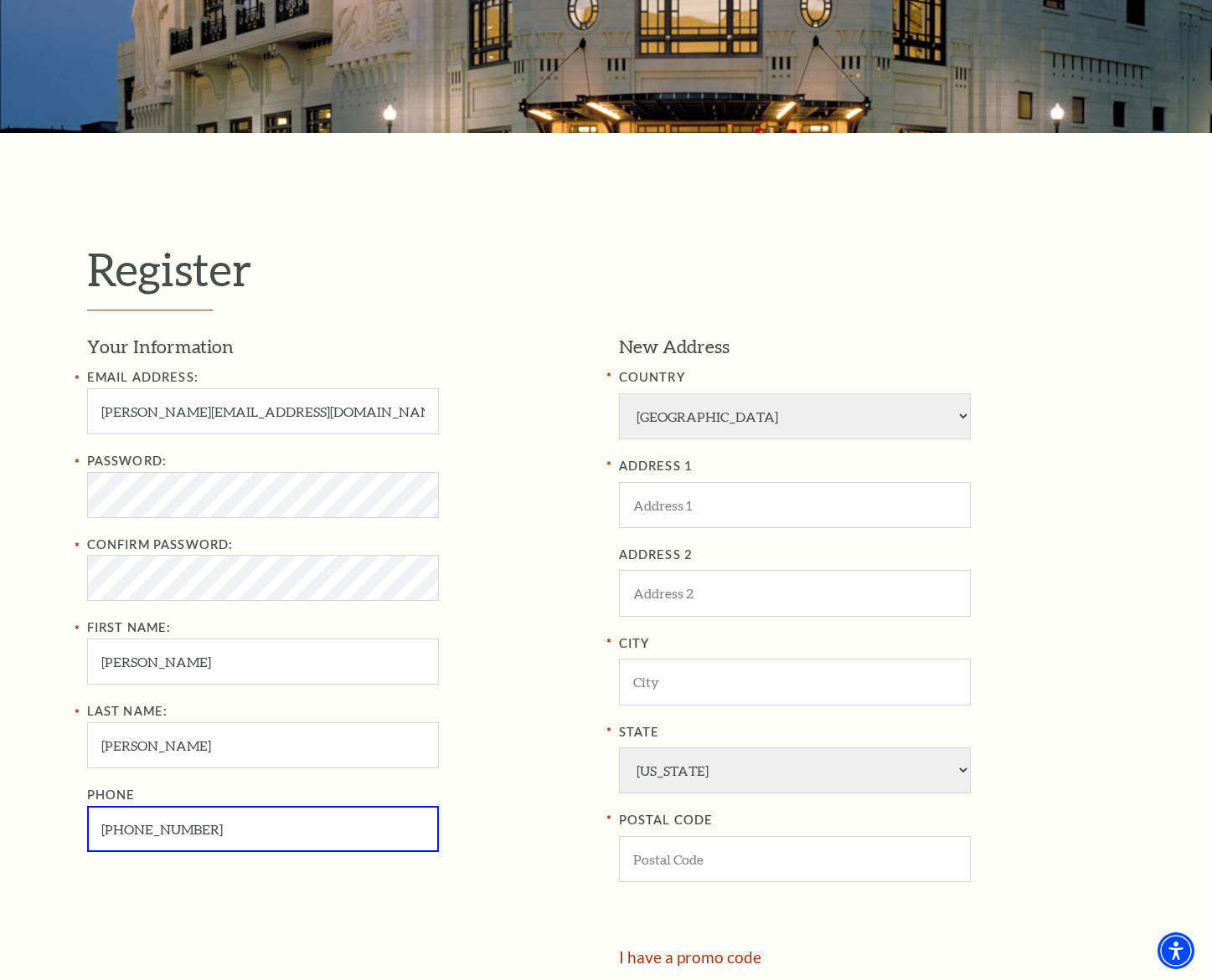
type input "916-765-9378"
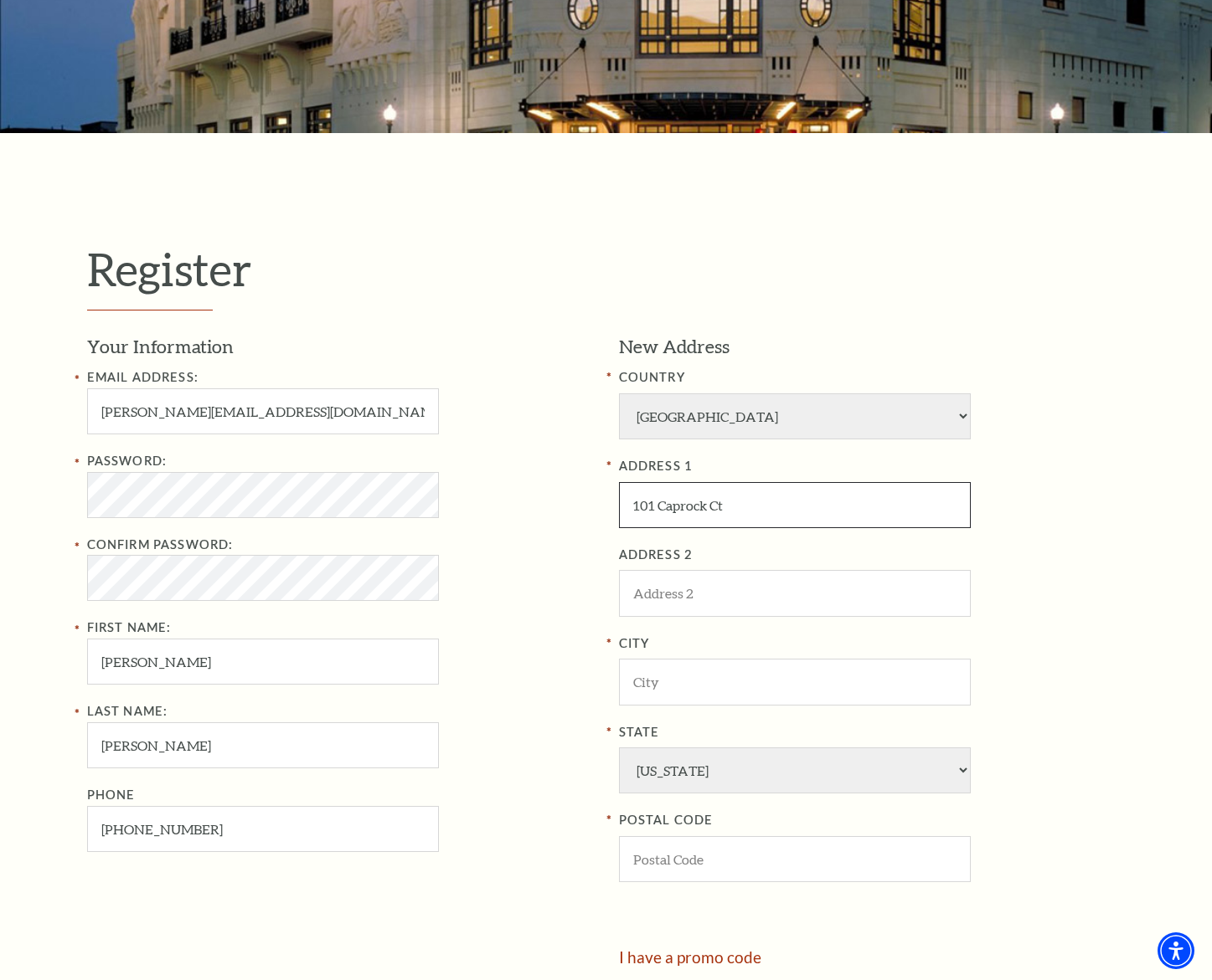
type input "101 Caprock Ct"
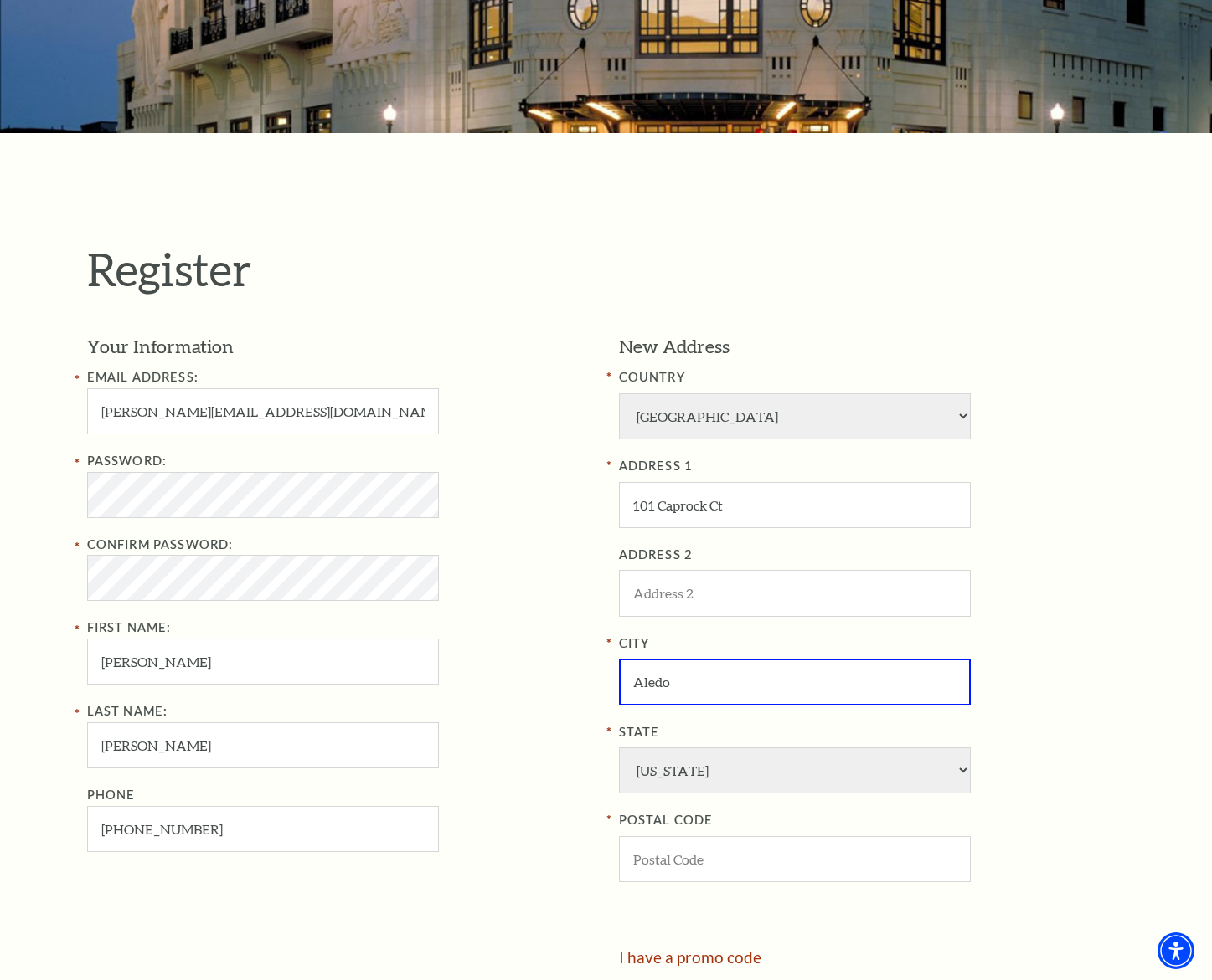
type input "Aledo"
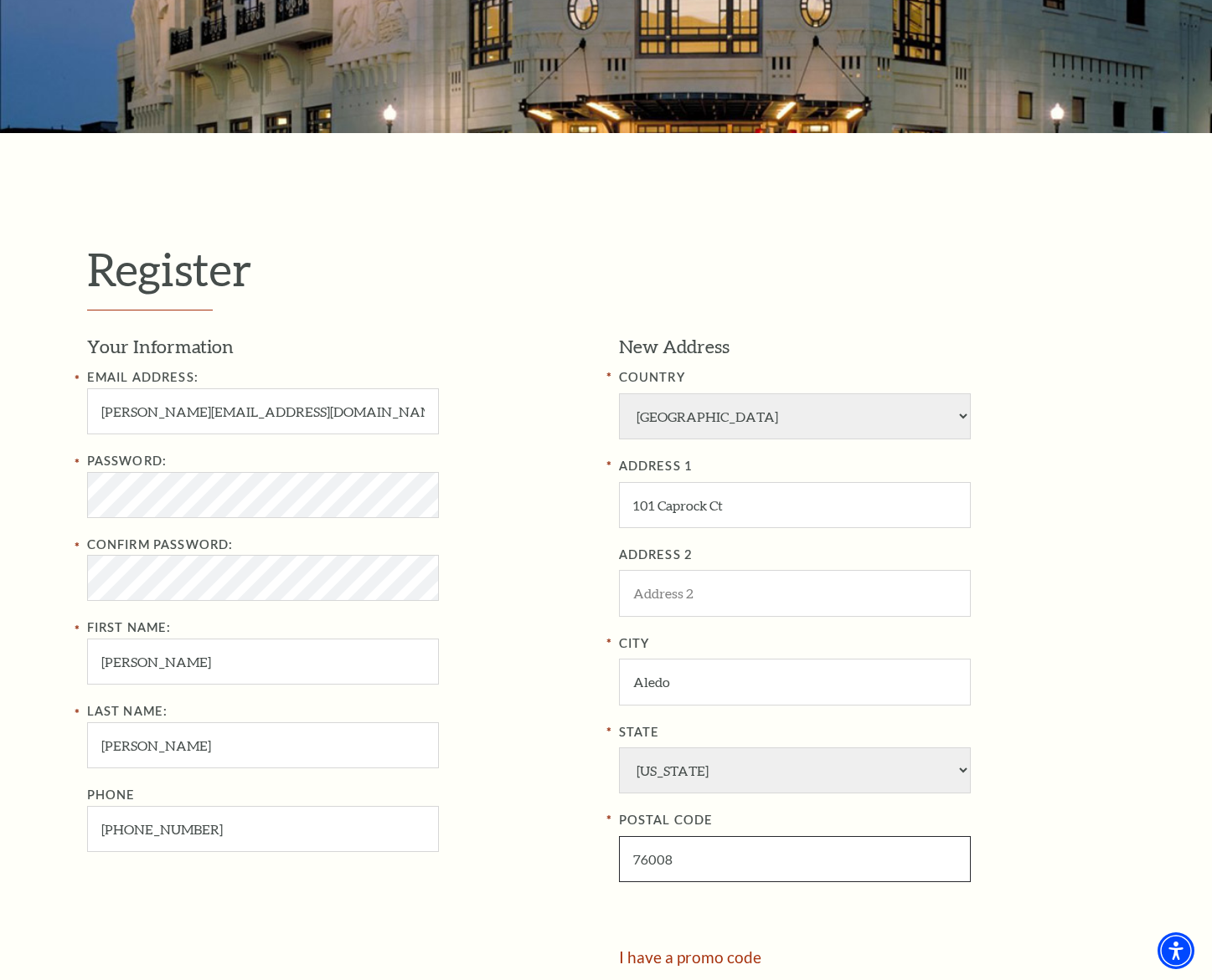
type input "76008"
click at [1068, 732] on div "State Alabama Alaska American Embassy American Embassy American Samoa Arizona A…" at bounding box center [871, 759] width 506 height 72
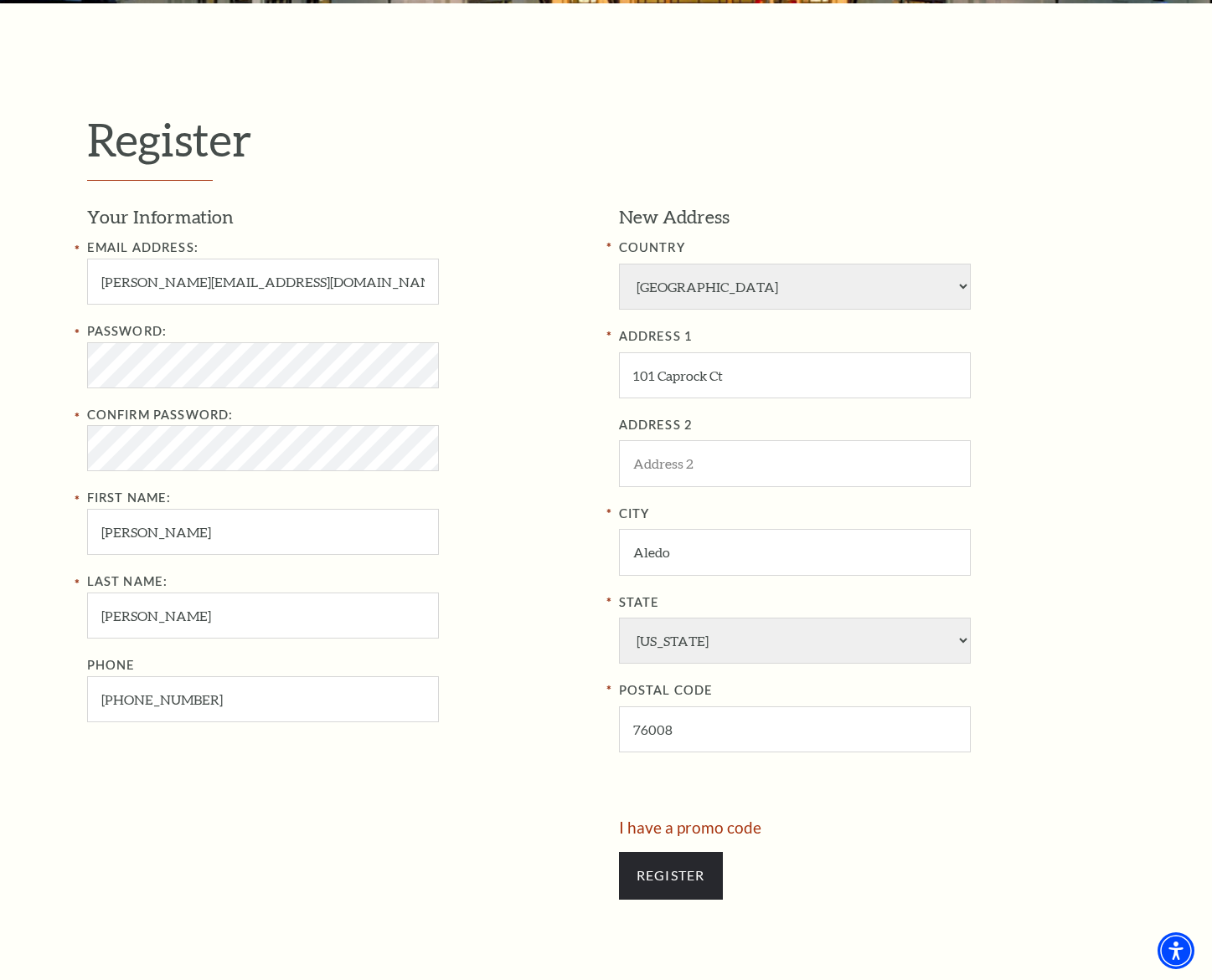
scroll to position [365, 0]
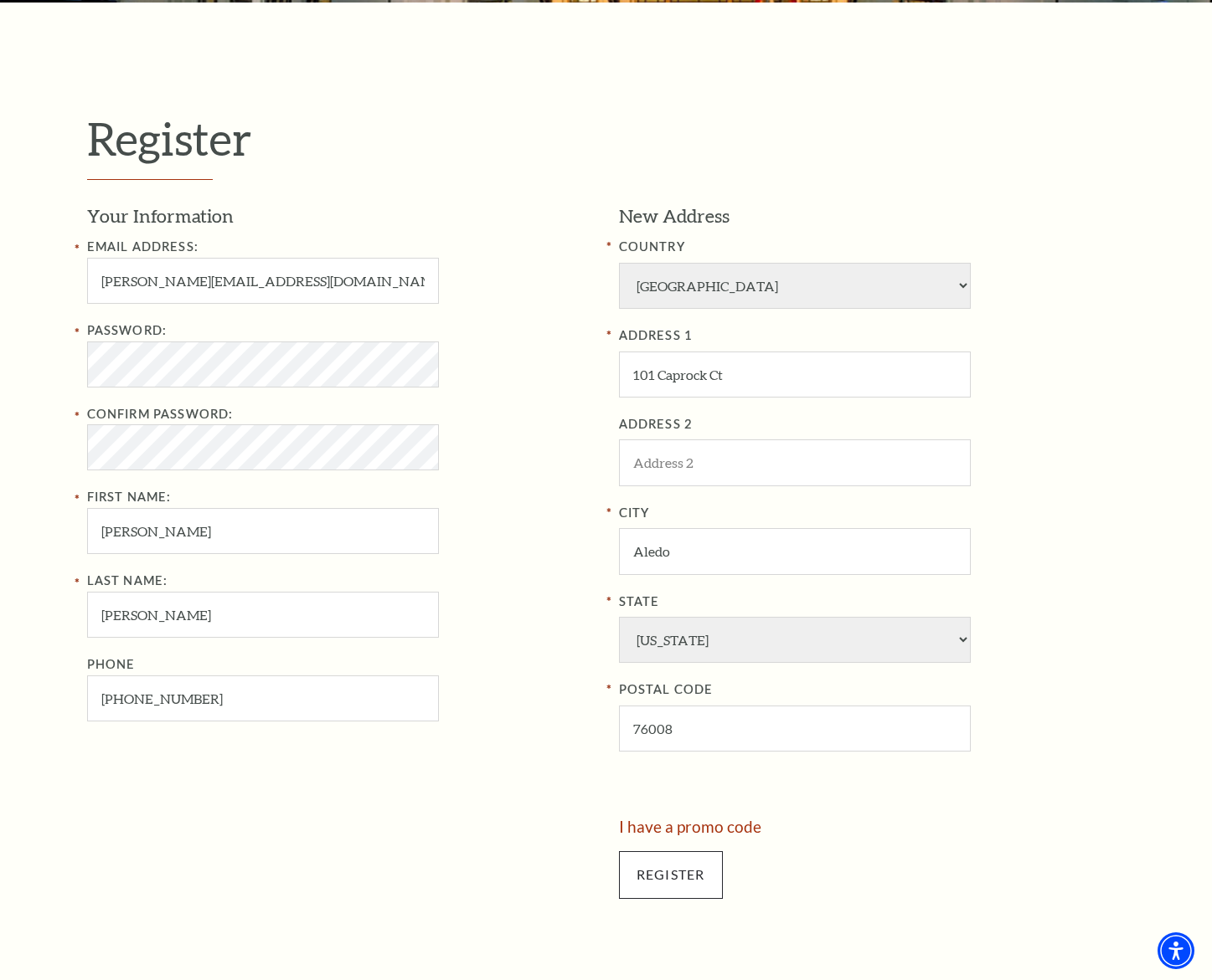
click at [659, 851] on input "Register" at bounding box center [671, 875] width 104 height 47
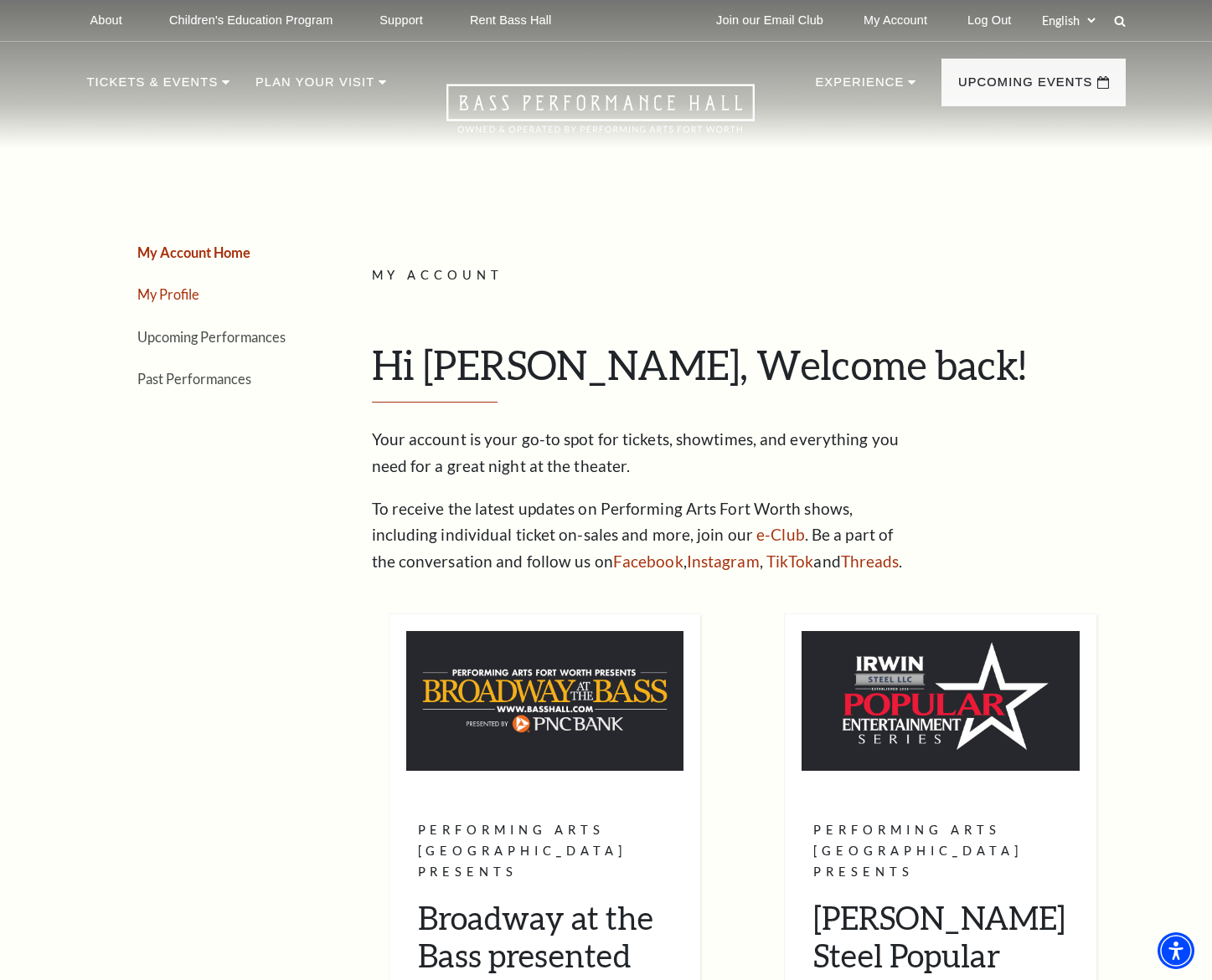
click at [183, 292] on link "My Profile" at bounding box center [167, 294] width 61 height 16
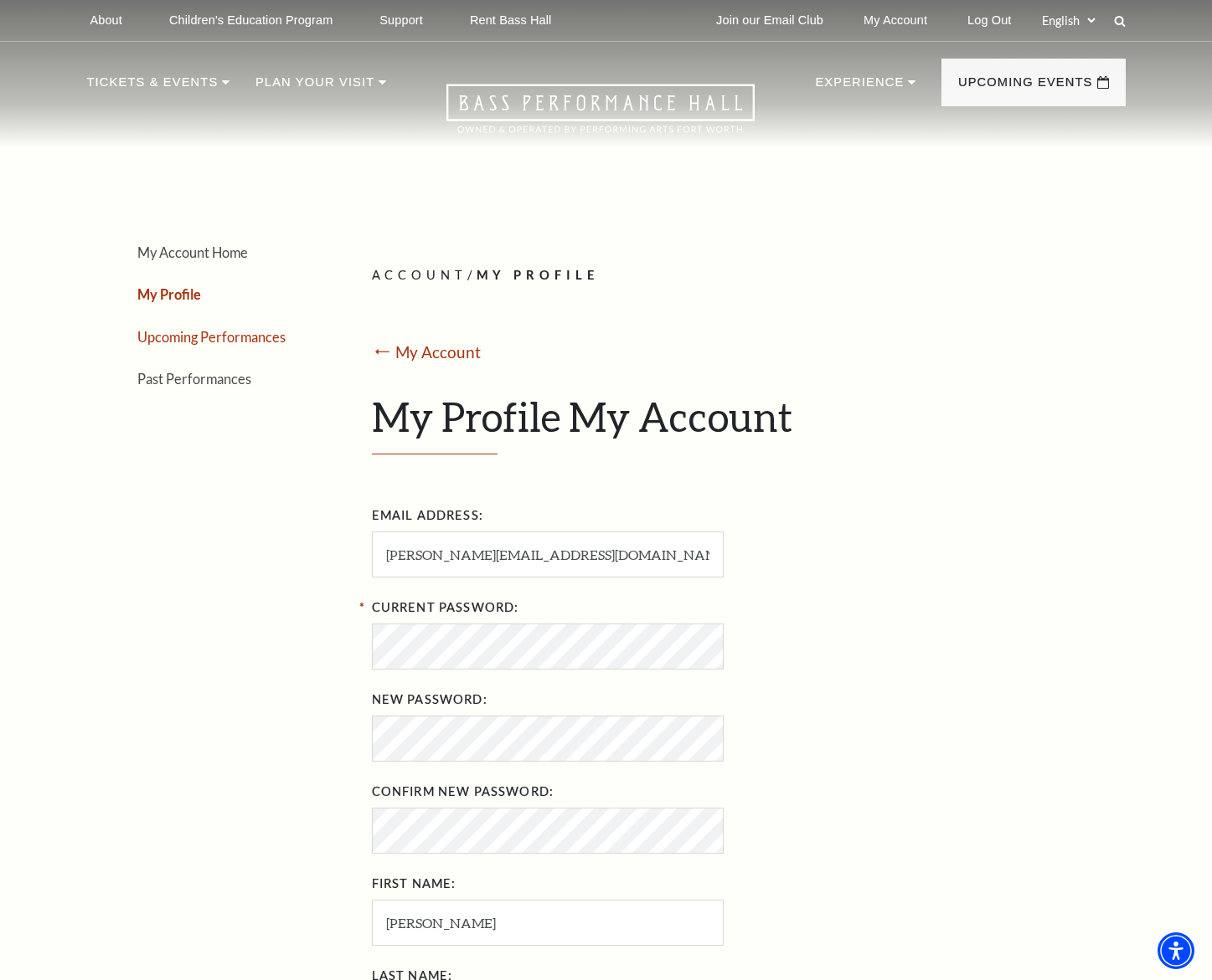
click at [205, 338] on link "Upcoming Performances" at bounding box center [211, 337] width 149 height 16
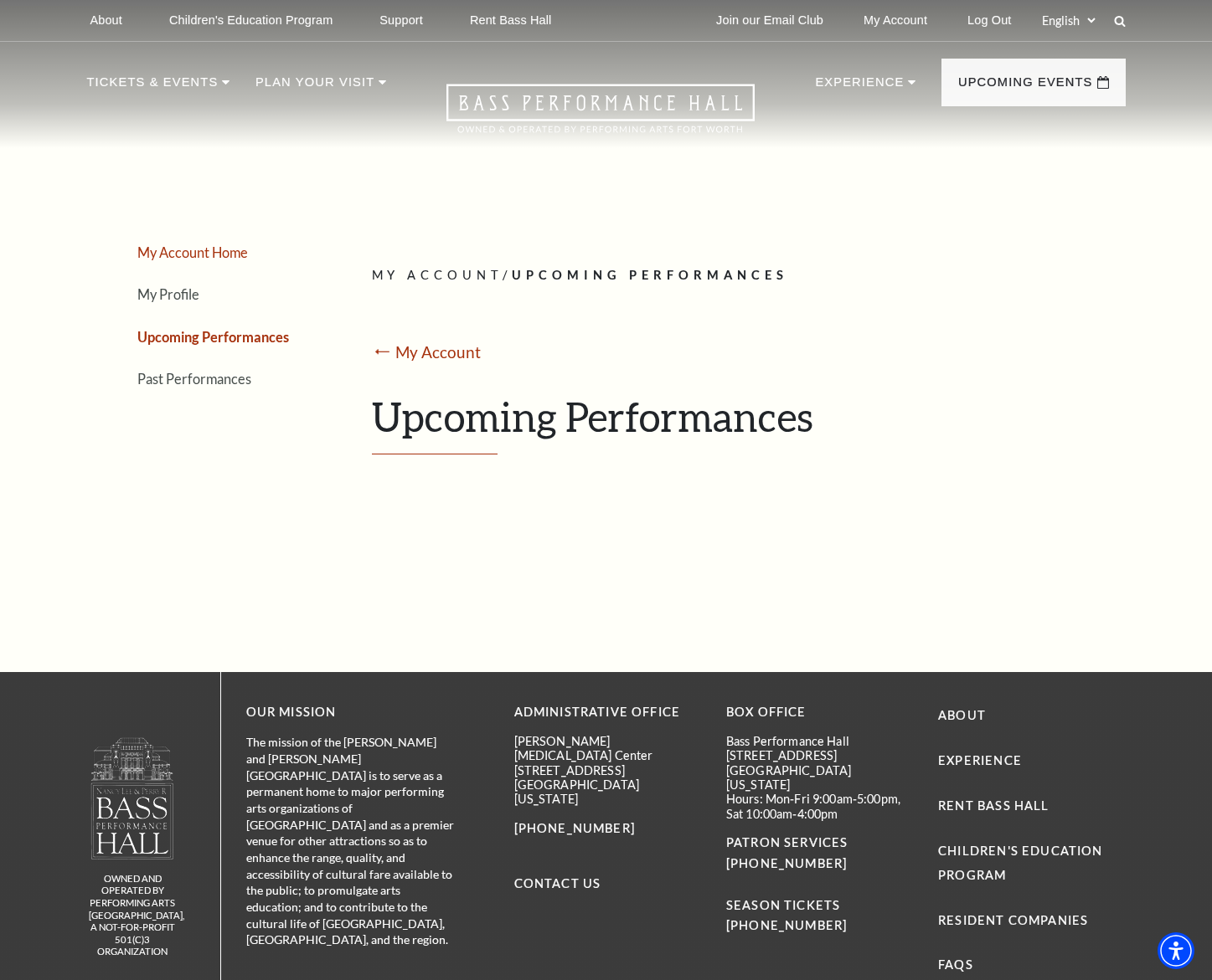
click at [199, 252] on link "My Account Home" at bounding box center [192, 252] width 111 height 16
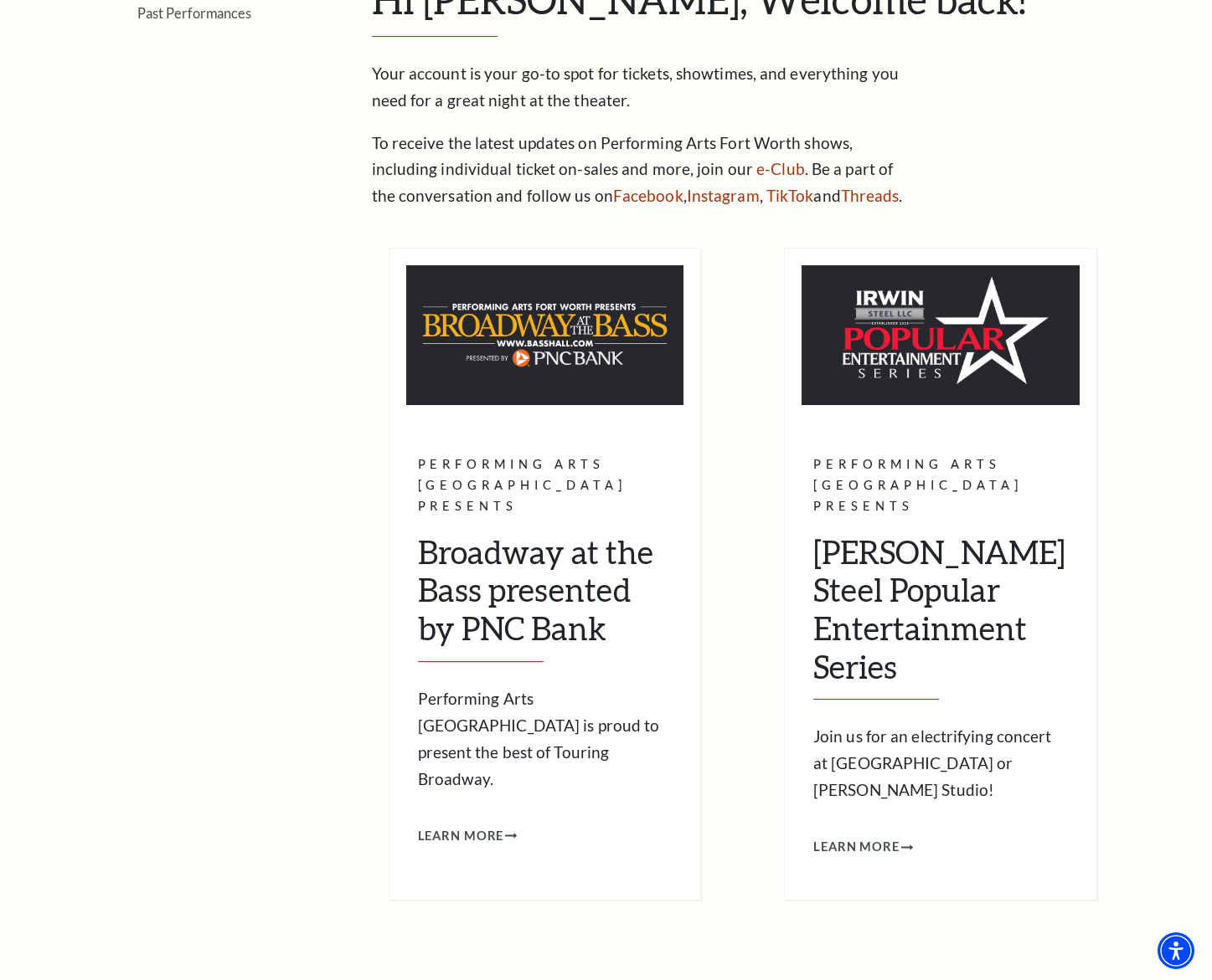
scroll to position [362, 0]
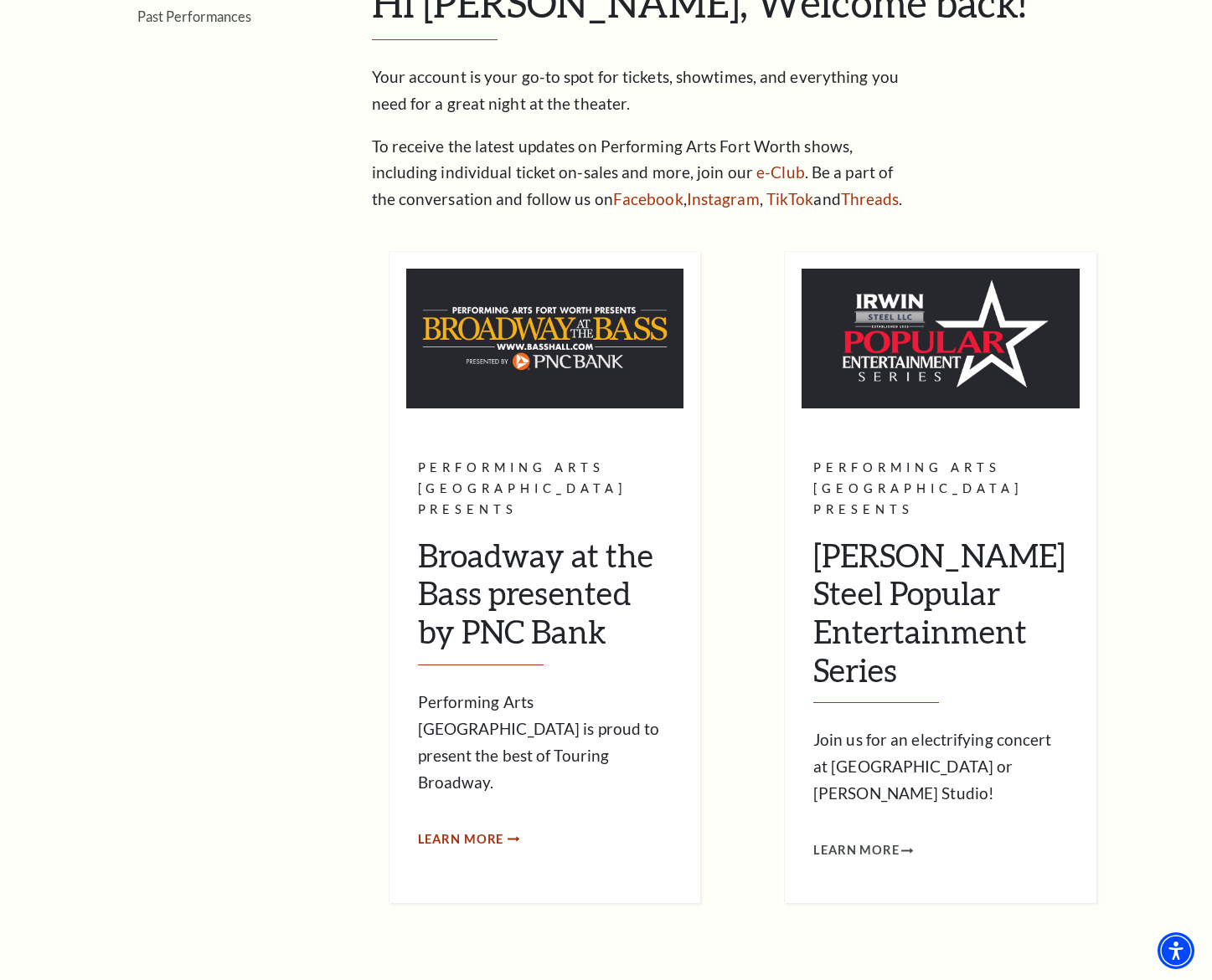
click at [483, 830] on span "Learn More" at bounding box center [461, 840] width 86 height 21
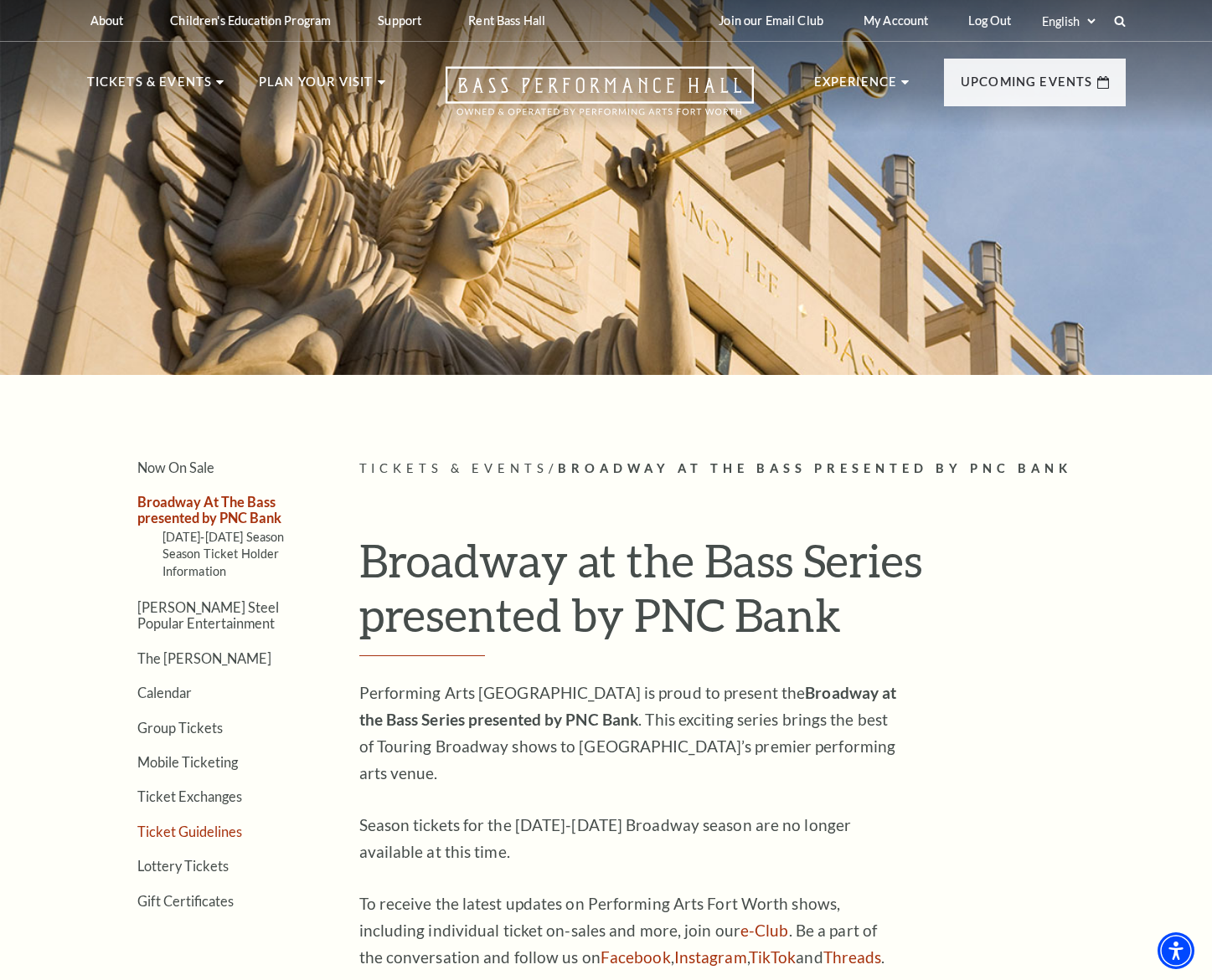
click at [190, 824] on link "Ticket Guidelines" at bounding box center [189, 831] width 105 height 16
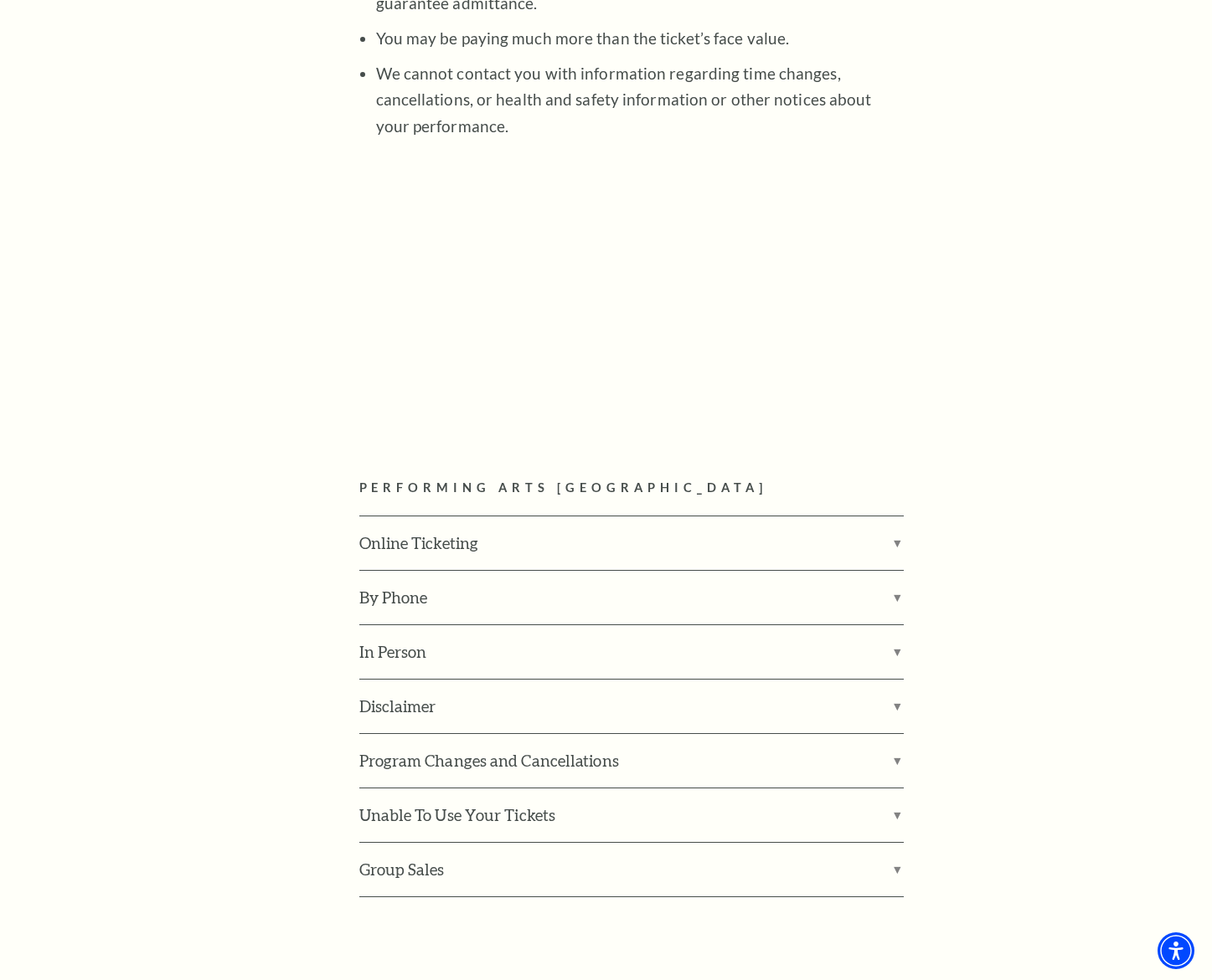
scroll to position [1994, 0]
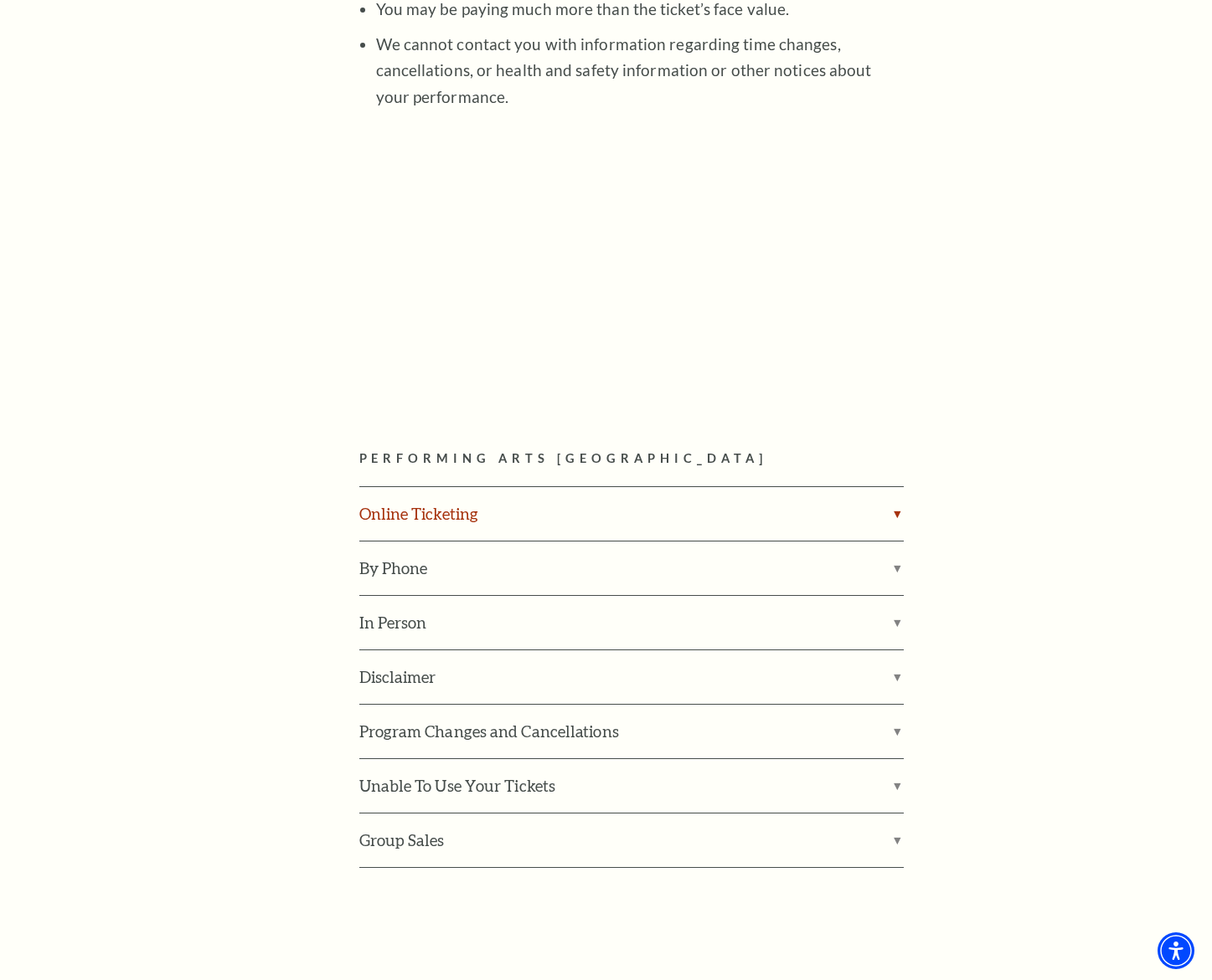
click at [894, 487] on label "Online Ticketing" at bounding box center [631, 514] width 544 height 54
click at [0, 0] on input "Online Ticketing" at bounding box center [0, 0] width 0 height 0
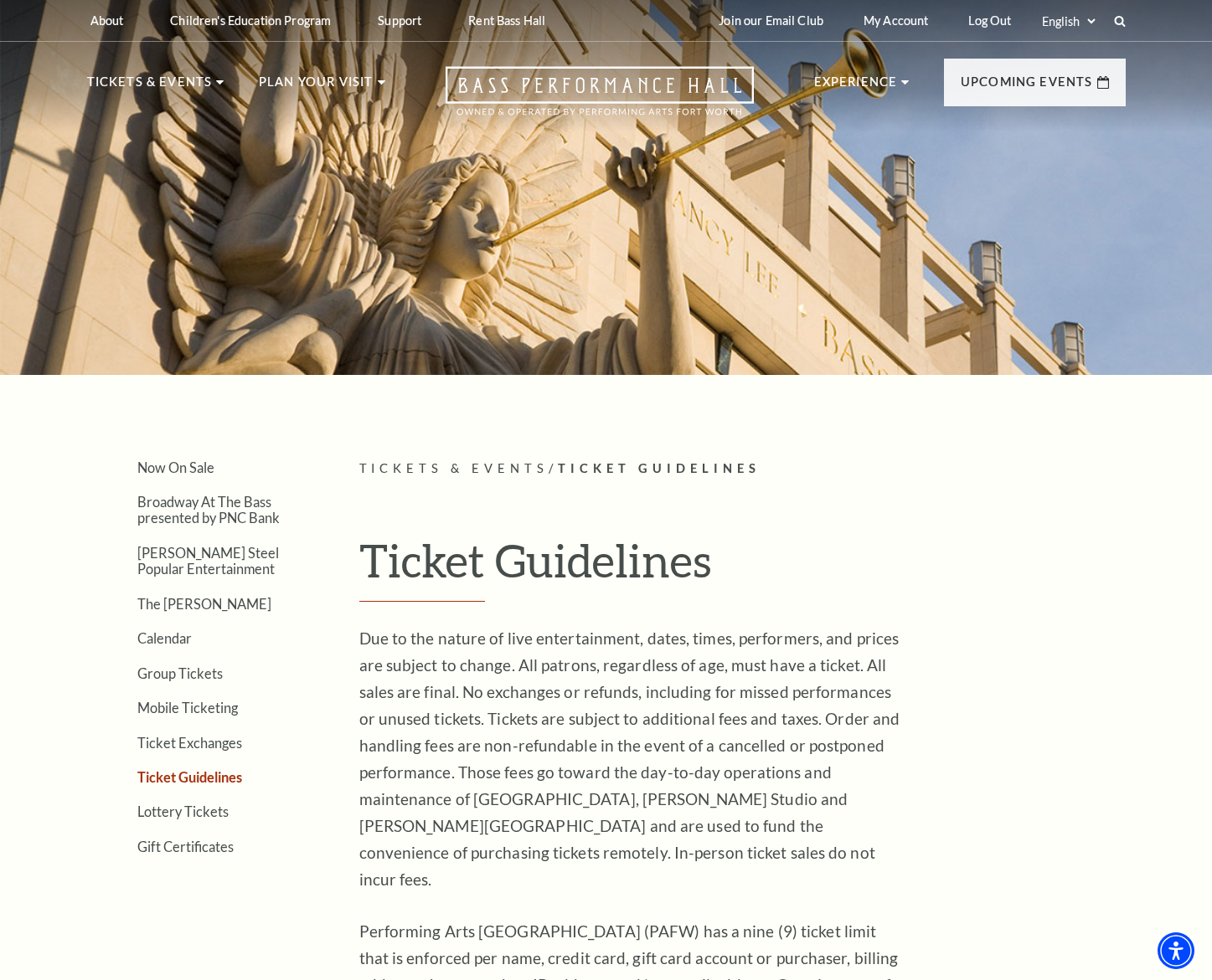
scroll to position [0, 0]
